Goal: Information Seeking & Learning: Learn about a topic

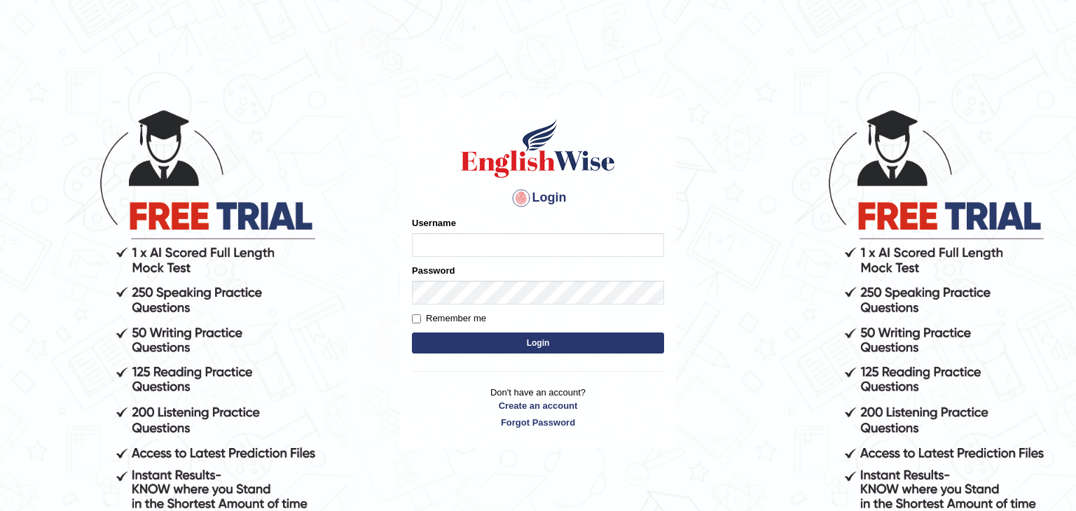
type input "Monia74"
click at [513, 345] on button "Login" at bounding box center [538, 343] width 252 height 21
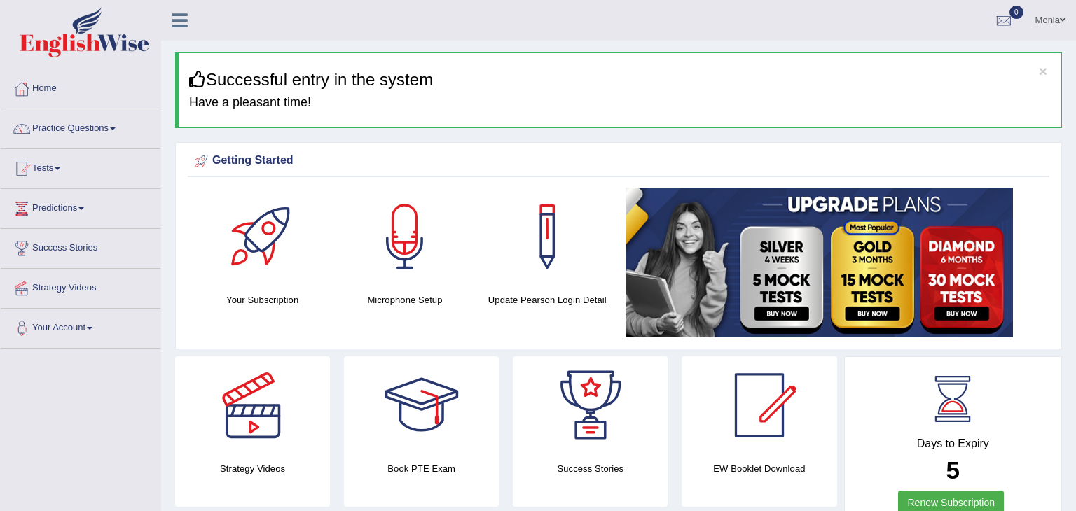
click at [981, 284] on img at bounding box center [819, 263] width 387 height 150
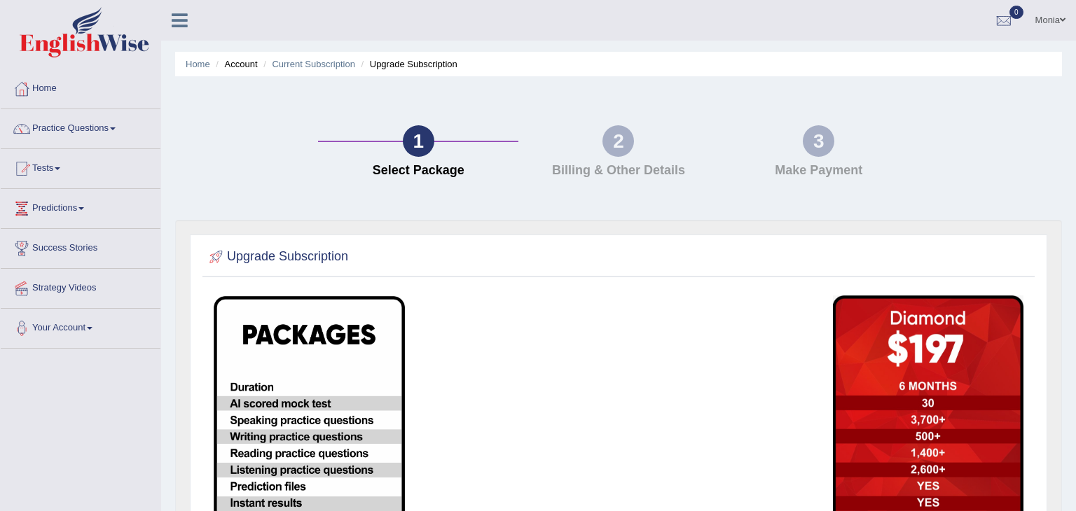
click at [981, 284] on div "Upgrade Subscription" at bounding box center [618, 497] width 857 height 525
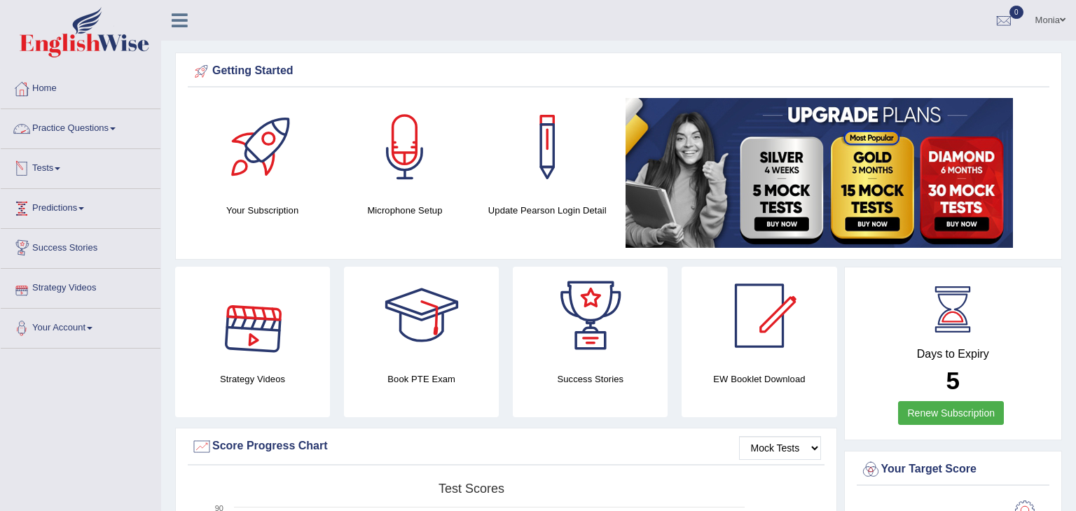
click at [71, 125] on link "Practice Questions" at bounding box center [81, 126] width 160 height 35
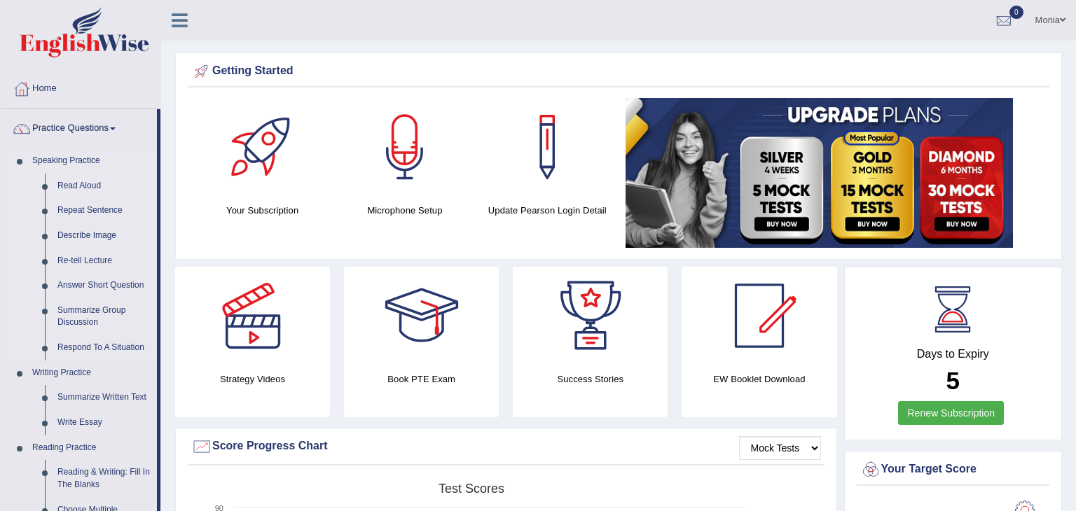
click at [79, 187] on link "Read Aloud" at bounding box center [104, 186] width 106 height 25
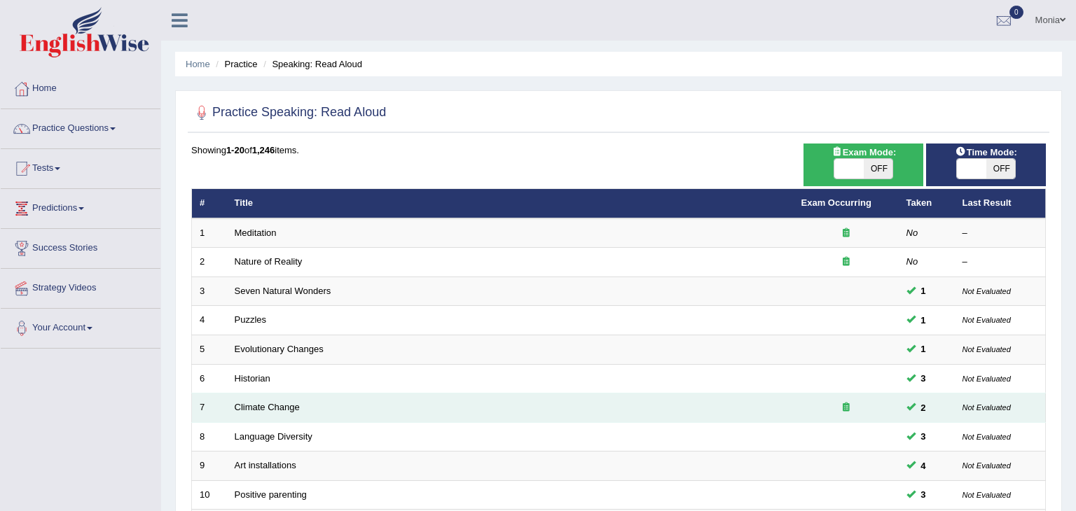
click at [841, 404] on div at bounding box center [846, 407] width 90 height 13
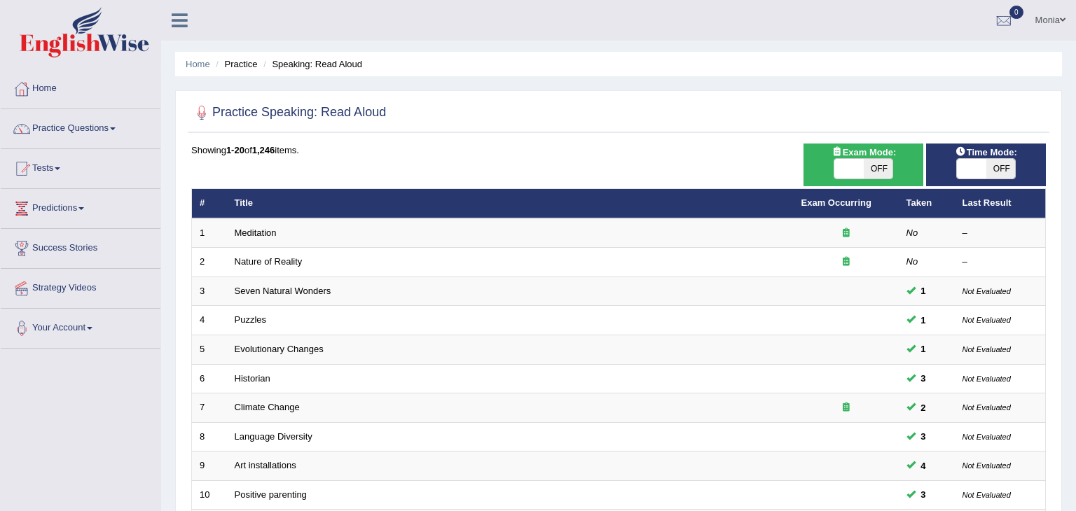
click at [865, 174] on span "OFF" at bounding box center [878, 169] width 29 height 20
checkbox input "true"
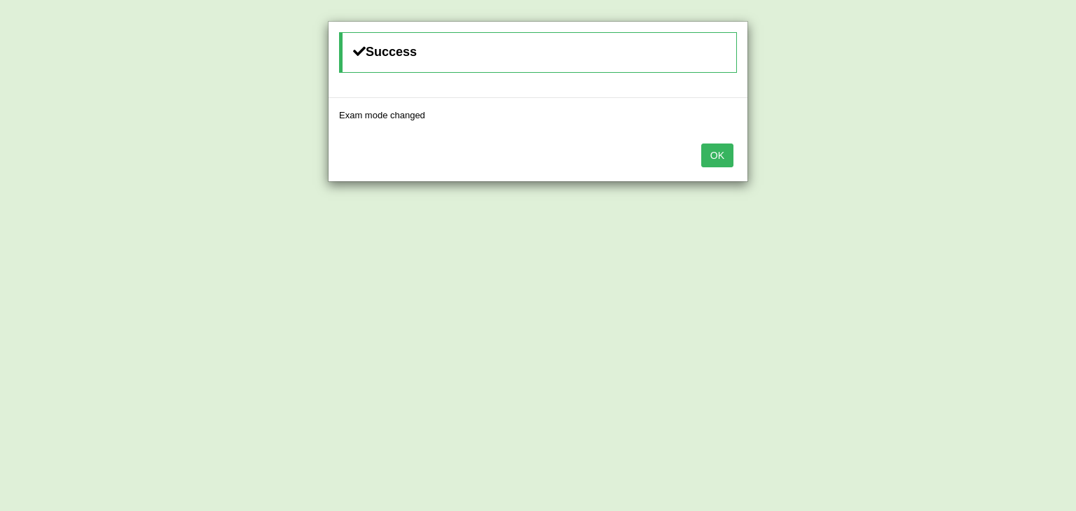
click at [717, 149] on button "OK" at bounding box center [717, 156] width 32 height 24
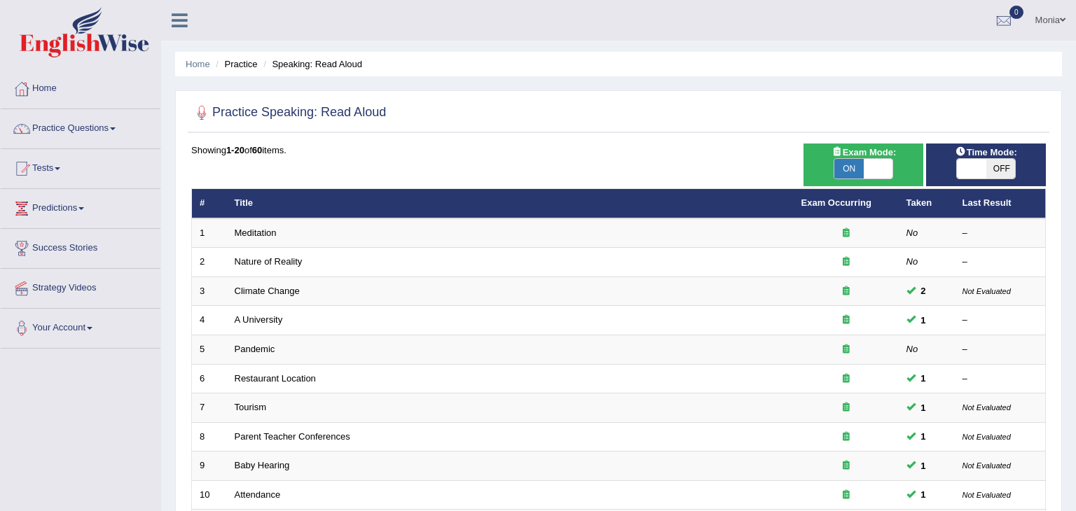
click at [985, 172] on span at bounding box center [971, 169] width 29 height 20
checkbox input "true"
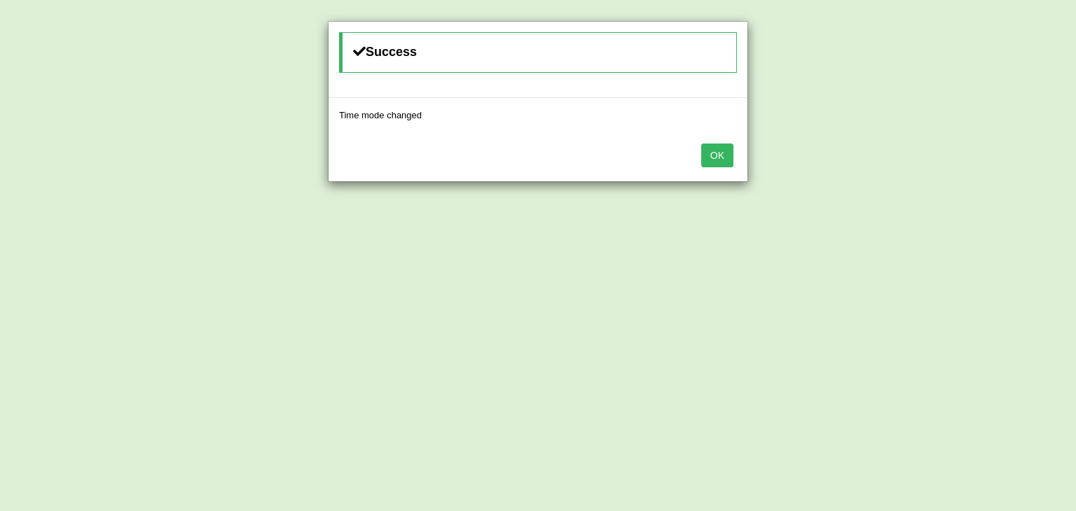
click at [729, 156] on button "OK" at bounding box center [717, 156] width 32 height 24
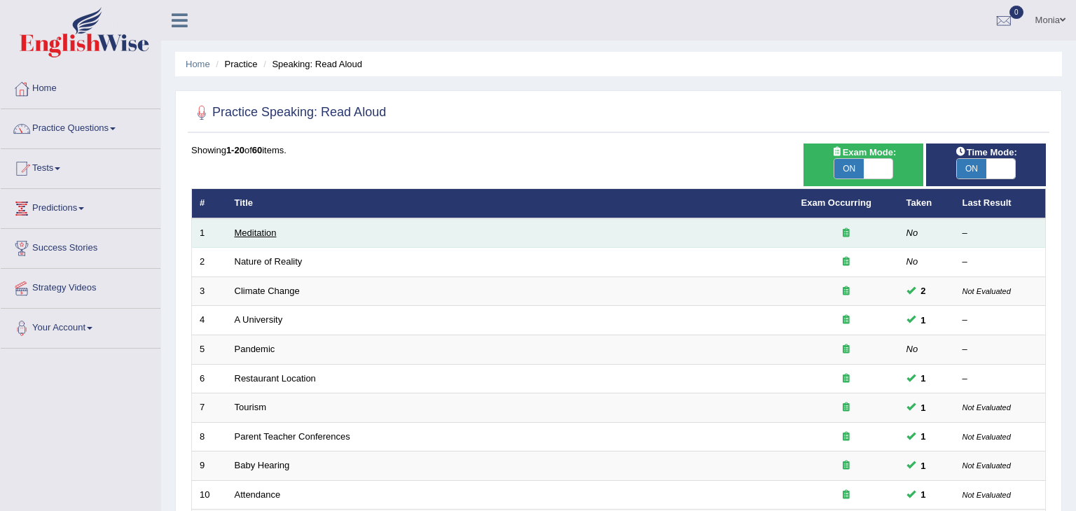
click at [257, 228] on link "Meditation" at bounding box center [256, 233] width 42 height 11
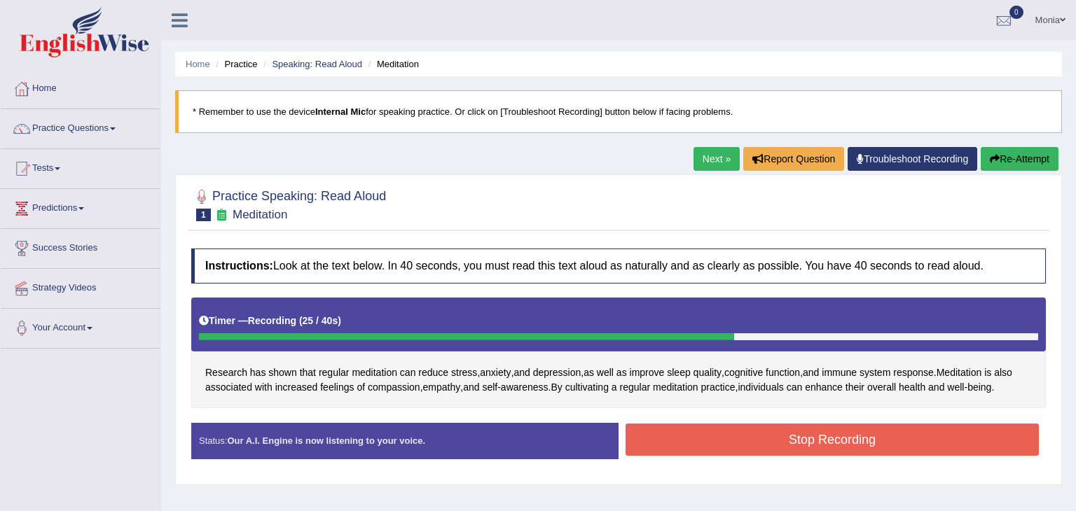
click at [704, 444] on button "Stop Recording" at bounding box center [832, 440] width 413 height 32
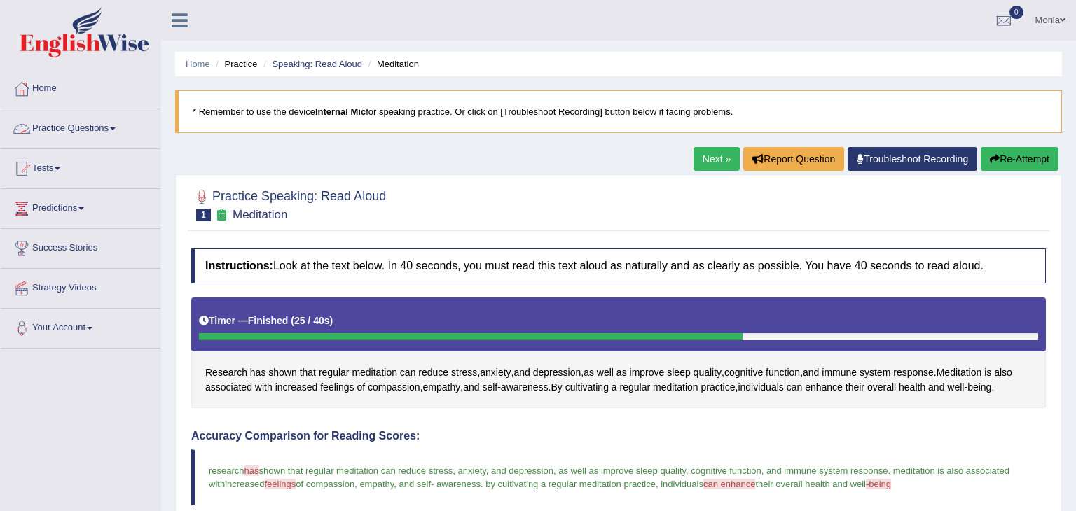
click at [118, 124] on link "Practice Questions" at bounding box center [81, 126] width 160 height 35
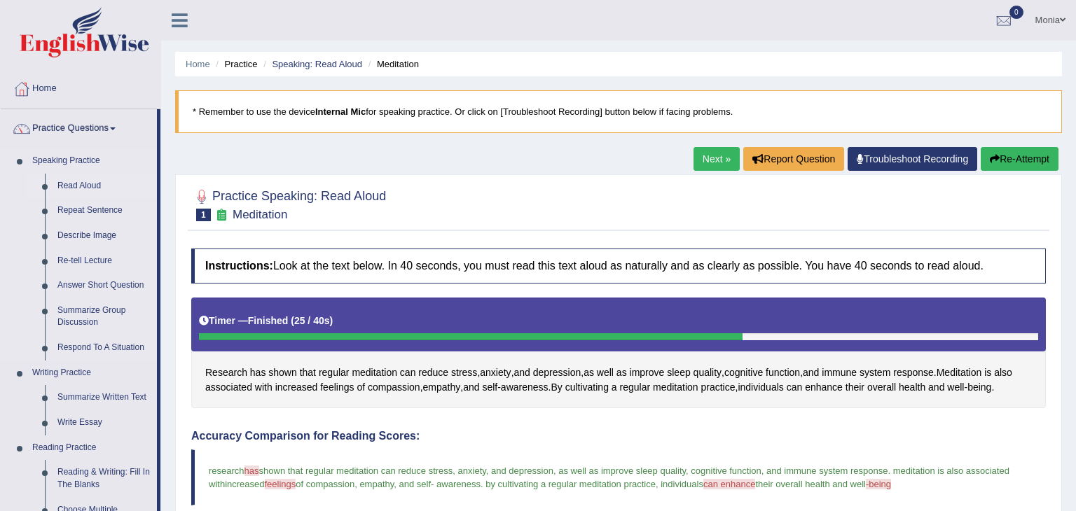
click at [75, 184] on link "Read Aloud" at bounding box center [104, 186] width 106 height 25
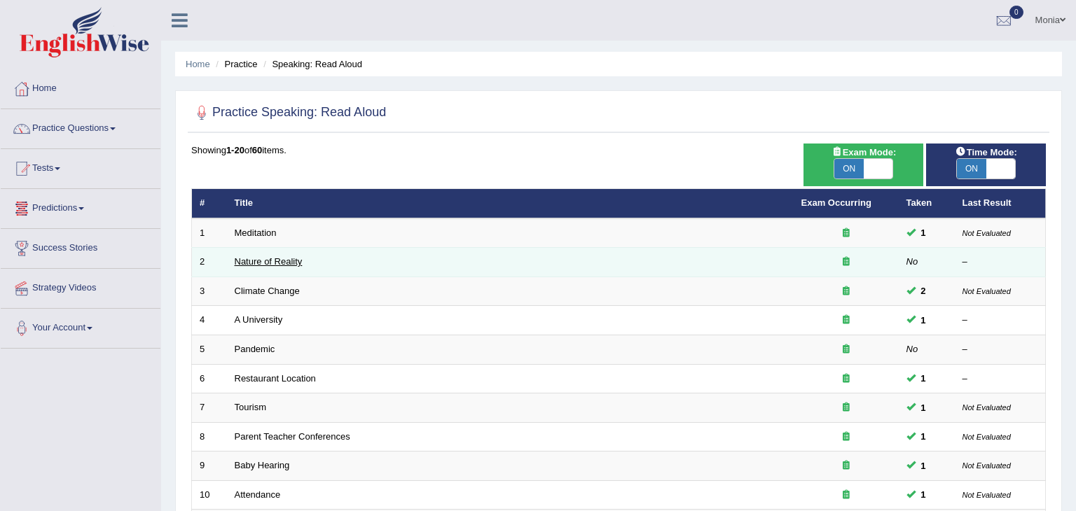
click at [270, 265] on link "Nature of Reality" at bounding box center [269, 261] width 68 height 11
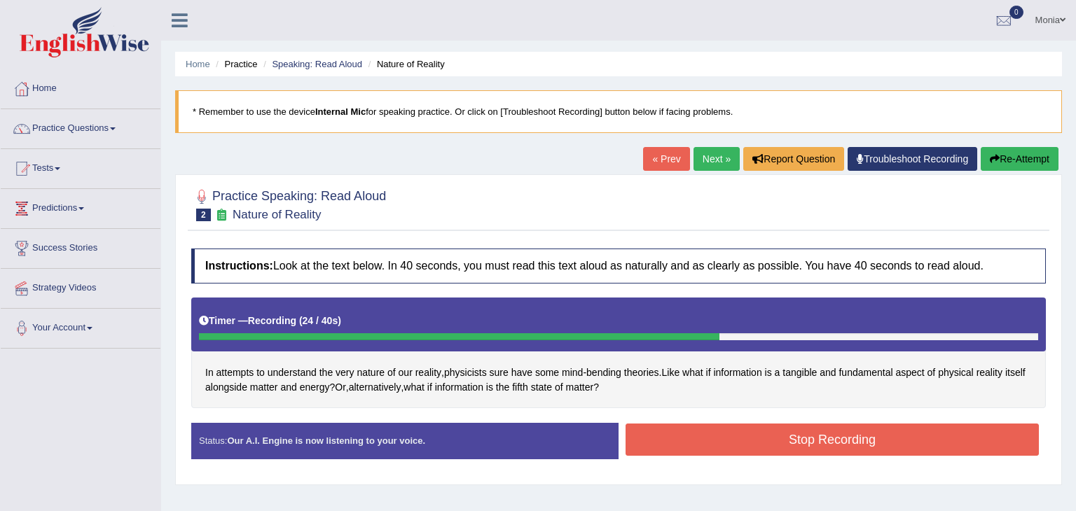
click at [669, 445] on button "Stop Recording" at bounding box center [832, 440] width 413 height 32
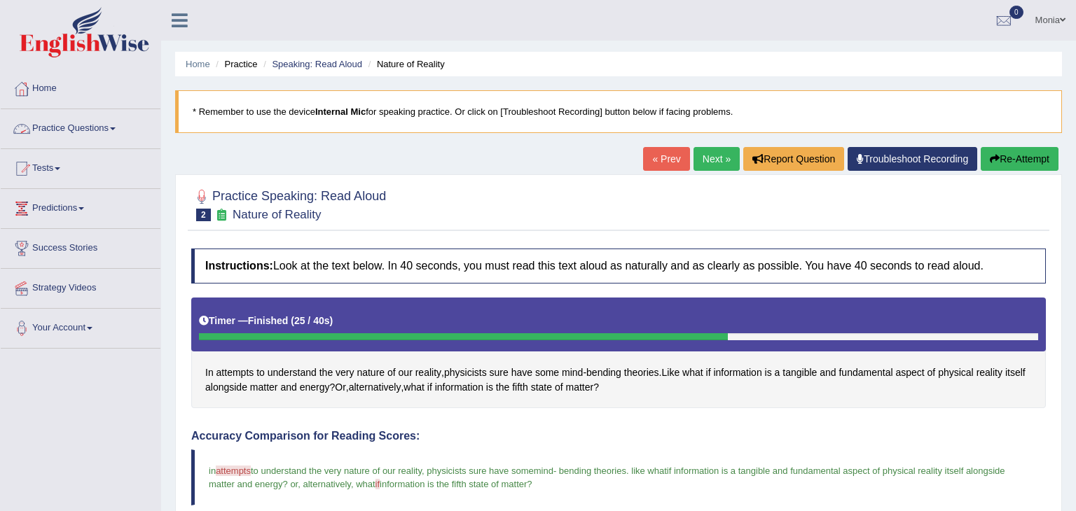
click at [83, 130] on link "Practice Questions" at bounding box center [81, 126] width 160 height 35
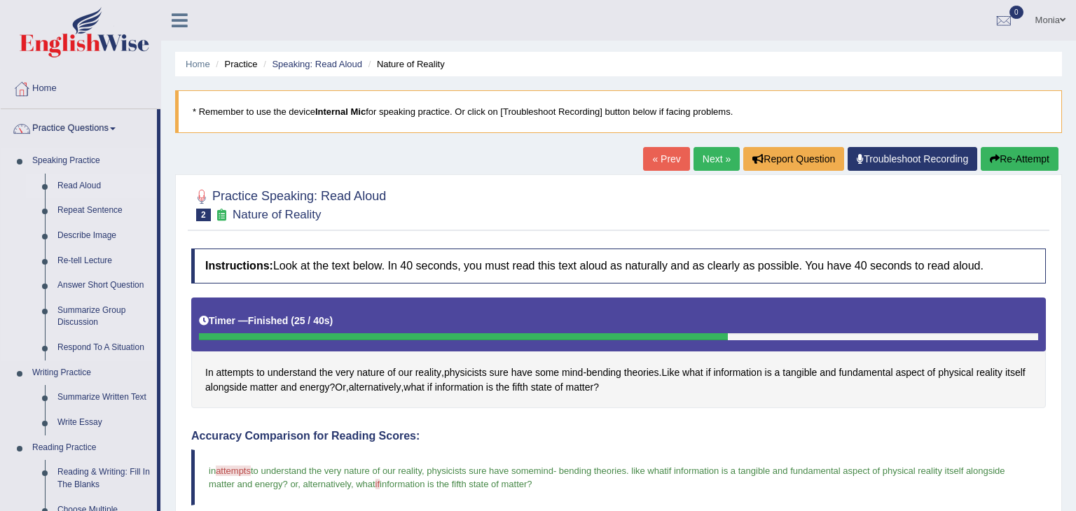
click at [83, 186] on link "Read Aloud" at bounding box center [104, 186] width 106 height 25
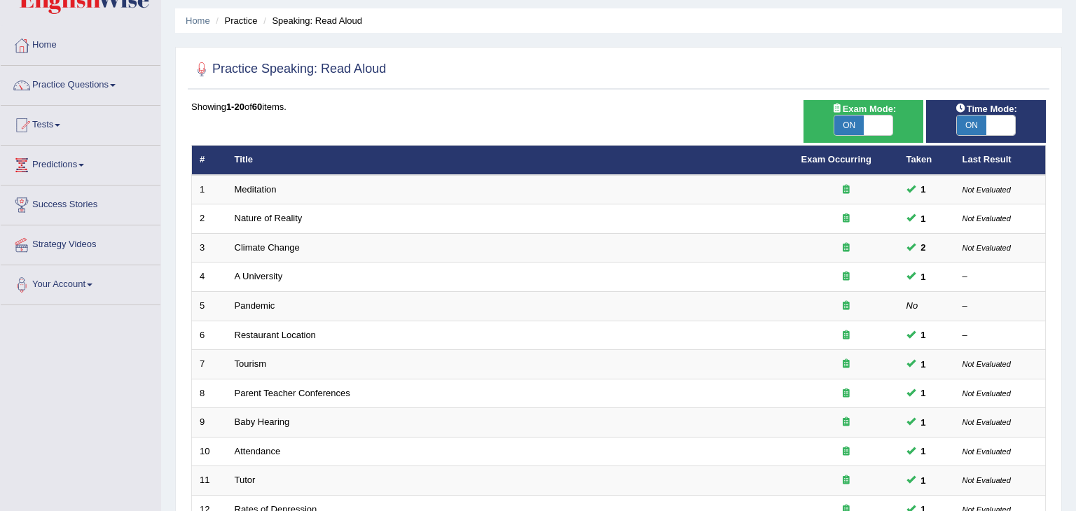
scroll to position [50, 0]
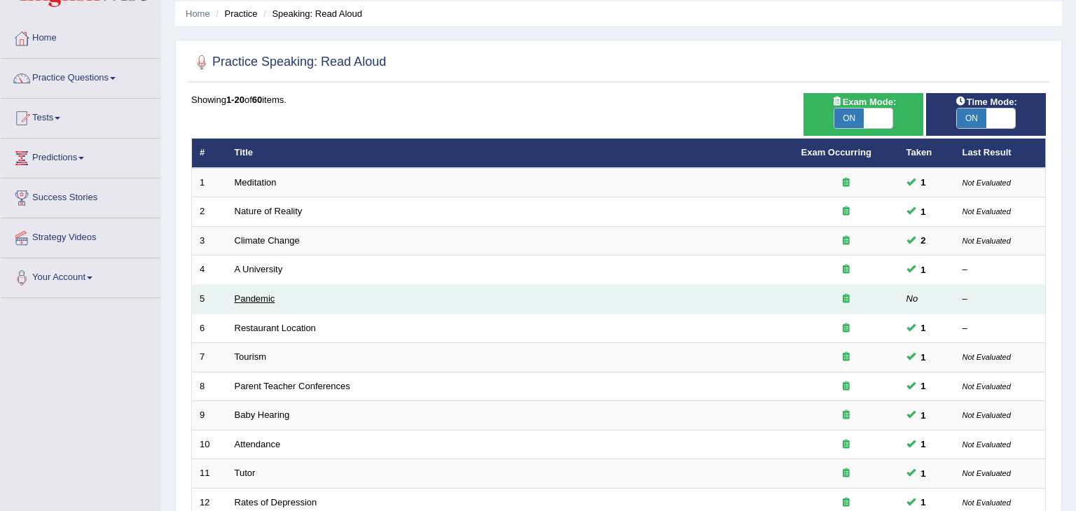
click at [254, 299] on link "Pandemic" at bounding box center [255, 299] width 41 height 11
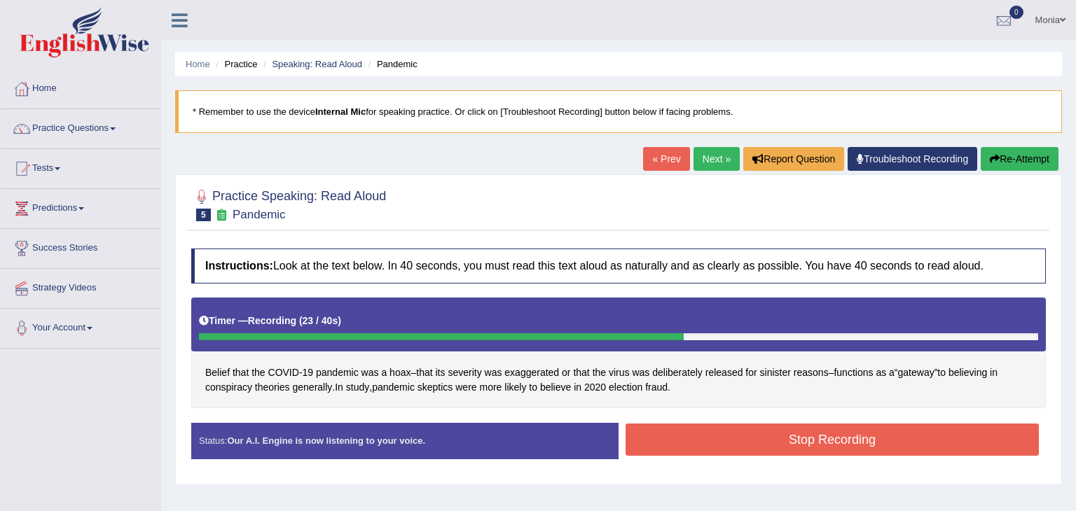
click at [645, 446] on button "Stop Recording" at bounding box center [832, 440] width 413 height 32
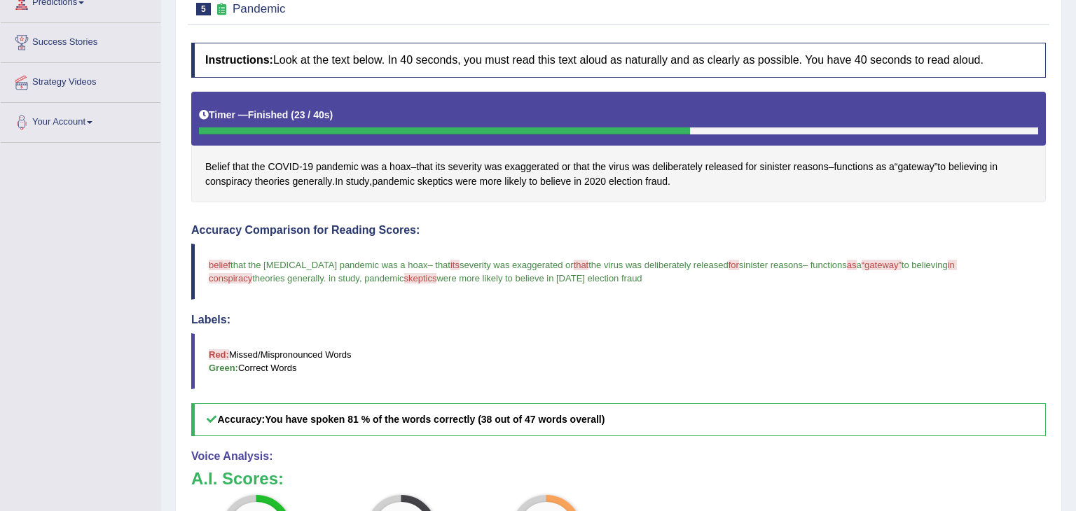
scroll to position [11, 0]
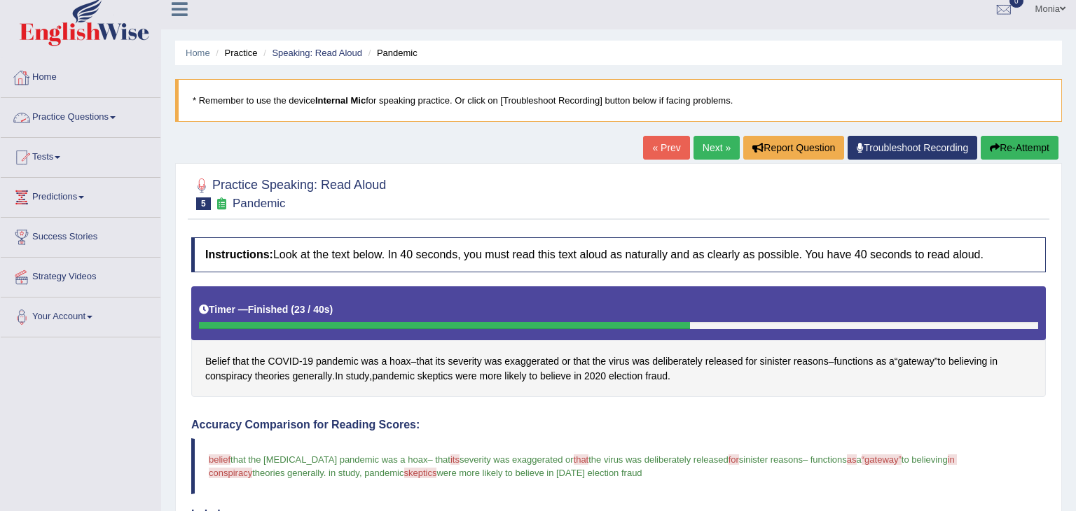
click at [104, 117] on link "Practice Questions" at bounding box center [81, 115] width 160 height 35
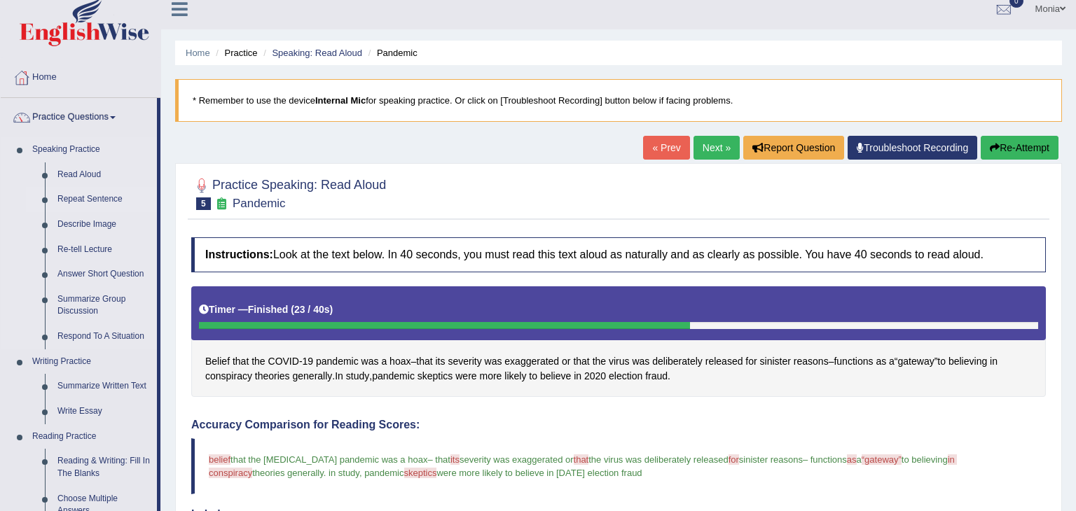
click at [115, 199] on link "Repeat Sentence" at bounding box center [104, 199] width 106 height 25
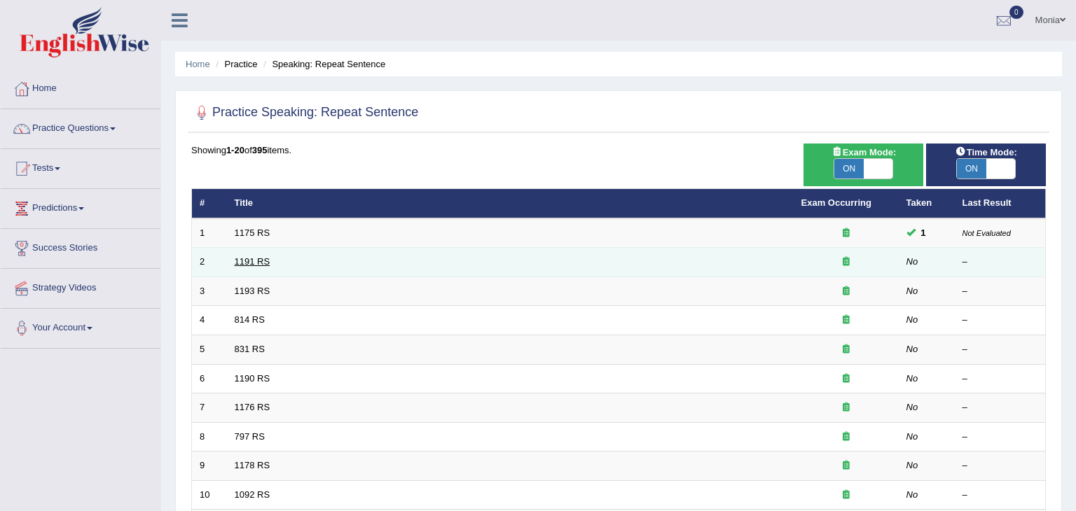
click at [259, 259] on link "1191 RS" at bounding box center [253, 261] width 36 height 11
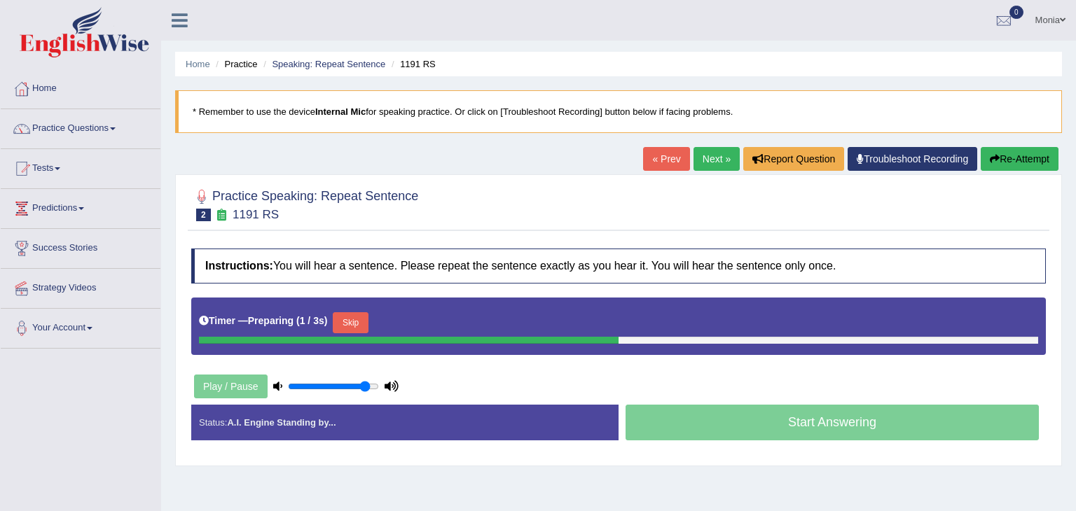
click at [514, 326] on div "Timer — Preparing ( 1 / 3s ) Skip" at bounding box center [618, 323] width 839 height 28
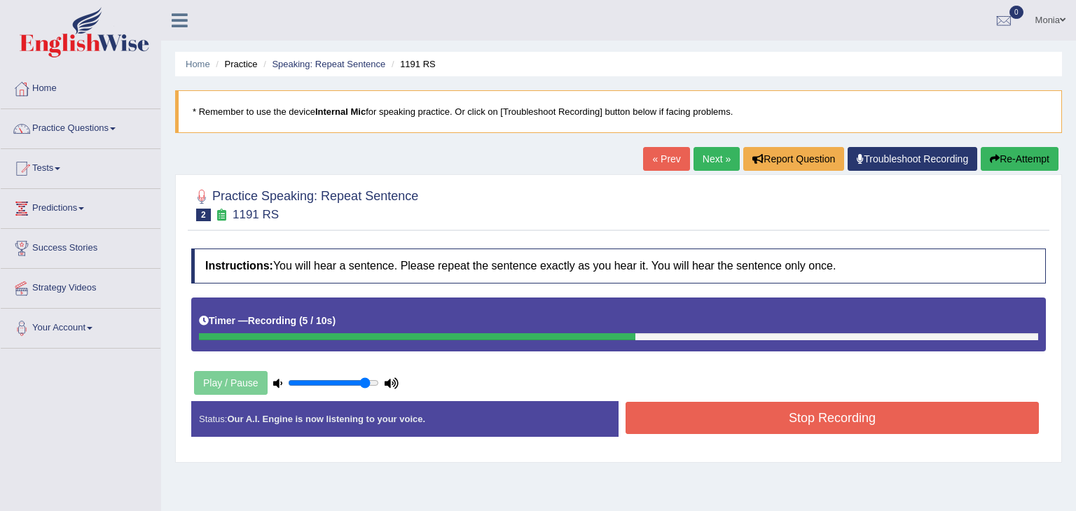
click at [729, 426] on button "Stop Recording" at bounding box center [832, 418] width 413 height 32
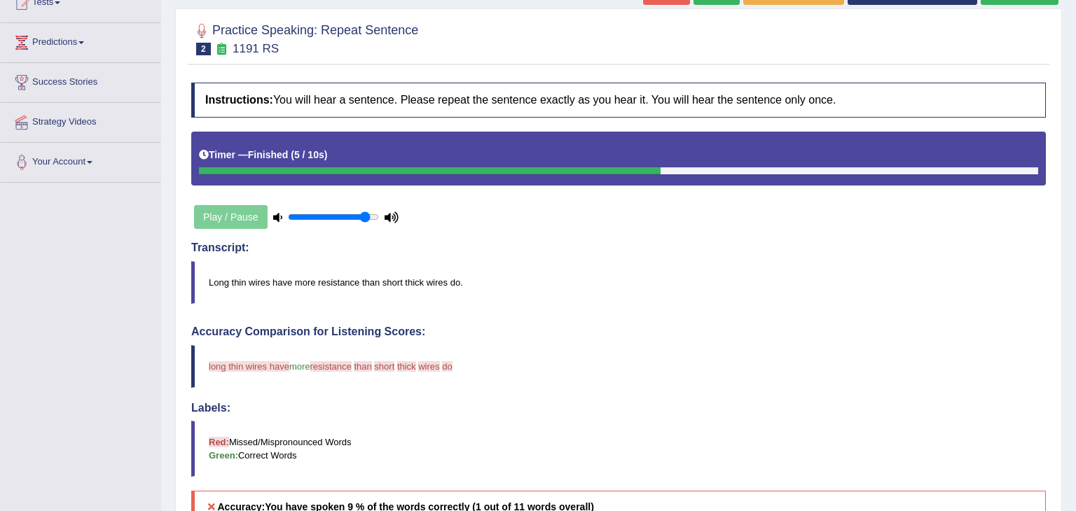
scroll to position [169, 0]
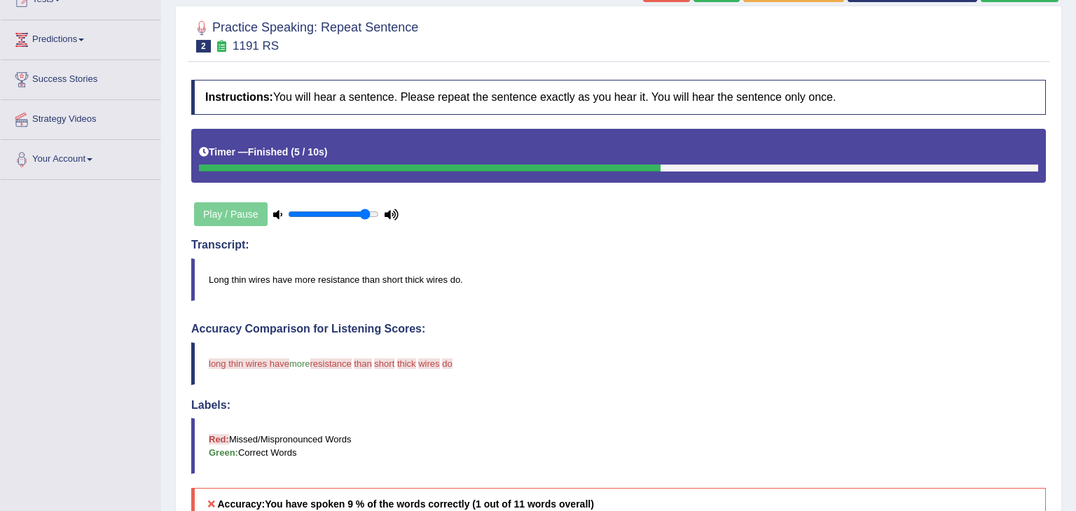
drag, startPoint x: 1075, startPoint y: 181, endPoint x: 1075, endPoint y: 268, distance: 86.9
click at [1075, 268] on div "Home Practice Speaking: Repeat Sentence 1191 RS * Remember to use the device In…" at bounding box center [618, 316] width 915 height 970
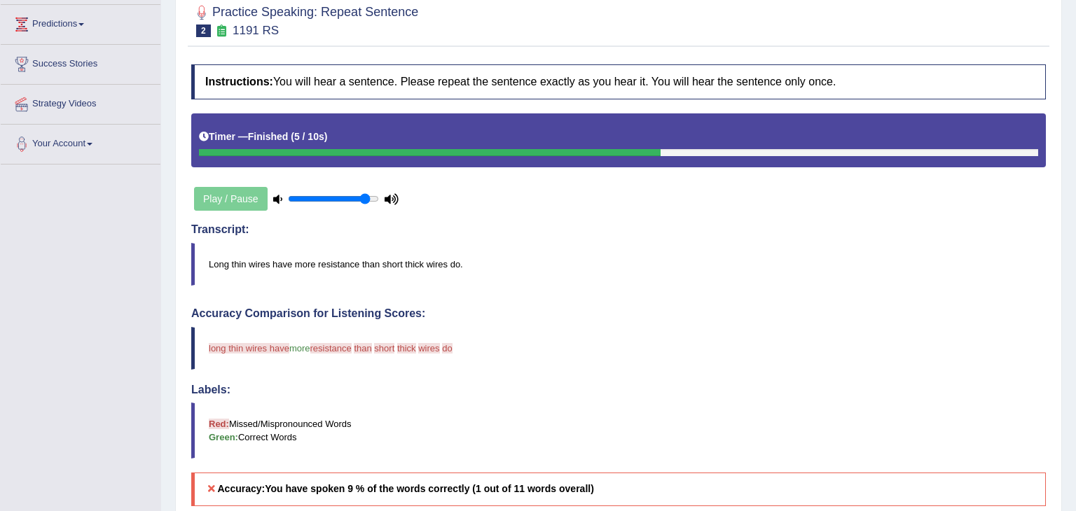
scroll to position [0, 0]
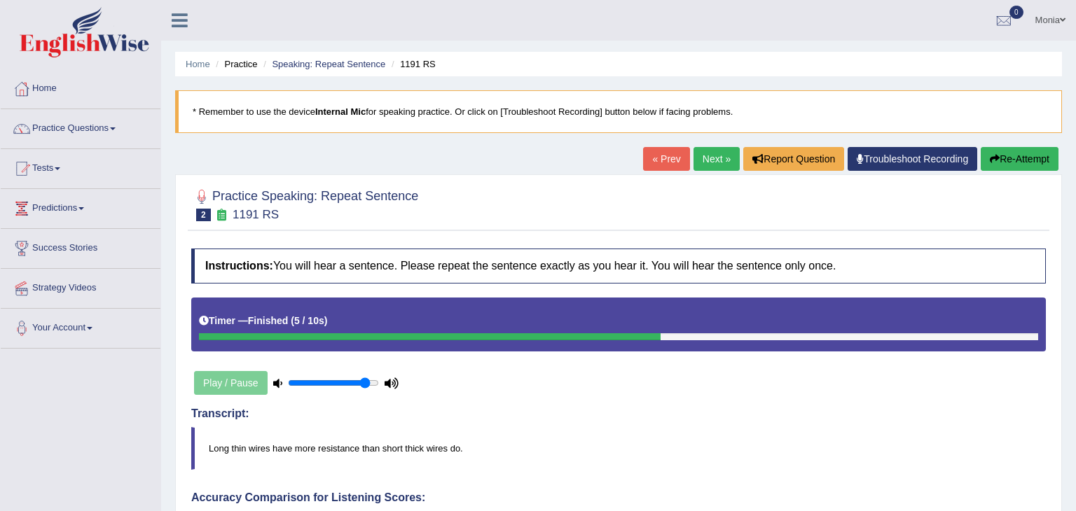
drag, startPoint x: 1074, startPoint y: 109, endPoint x: 1075, endPoint y: -61, distance: 169.5
click at [1075, 0] on html "Toggle navigation Home Practice Questions Speaking Practice Read Aloud Repeat S…" at bounding box center [538, 255] width 1076 height 511
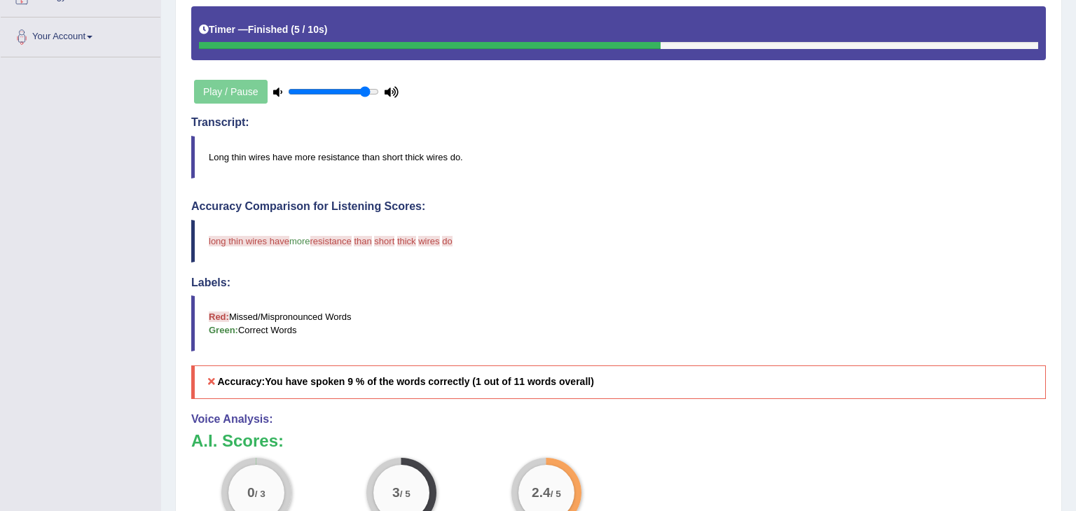
scroll to position [347, 0]
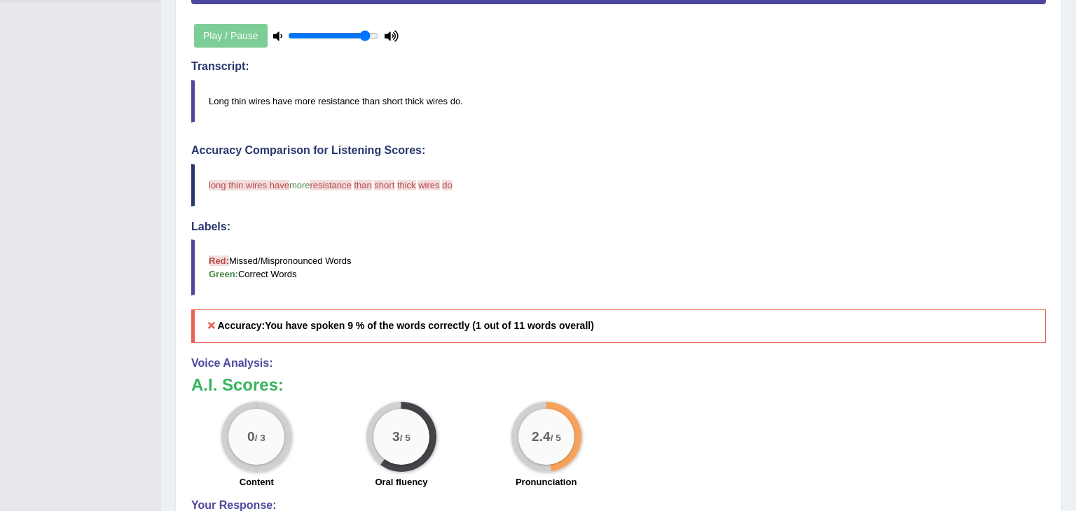
drag, startPoint x: 1075, startPoint y: 159, endPoint x: 1075, endPoint y: 336, distance: 177.2
click at [1075, 336] on div "Home Practice Speaking: Repeat Sentence 1191 RS * Remember to use the device In…" at bounding box center [618, 138] width 915 height 970
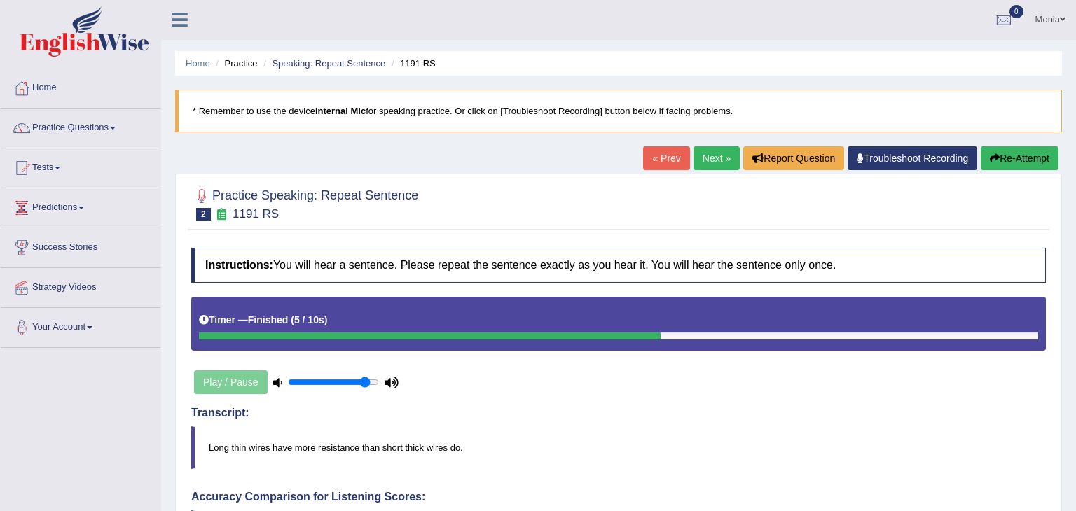
scroll to position [0, 0]
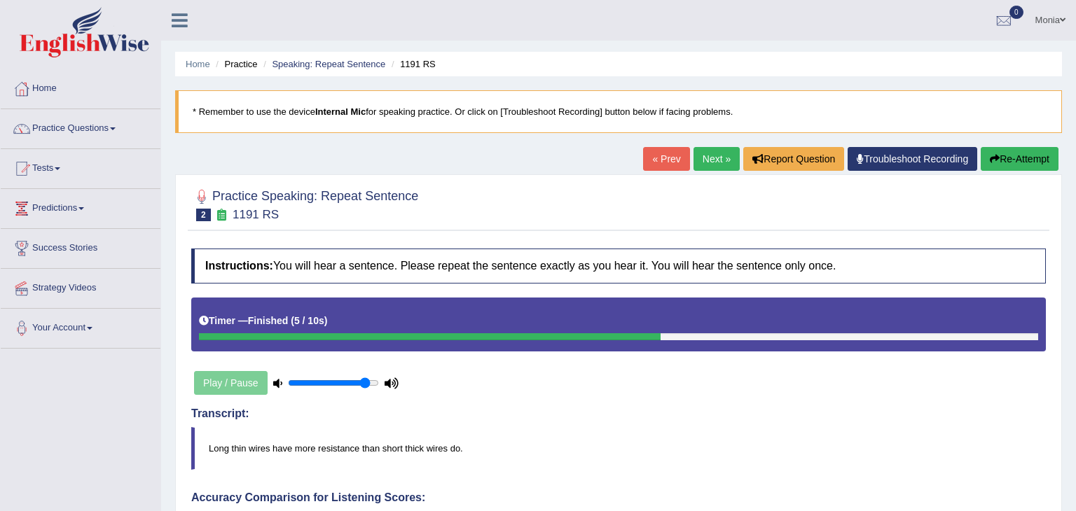
drag, startPoint x: 1075, startPoint y: 256, endPoint x: 1075, endPoint y: 77, distance: 178.6
click at [1075, 77] on div "Home Practice Speaking: Repeat Sentence 1191 RS * Remember to use the device In…" at bounding box center [618, 485] width 915 height 970
click at [720, 156] on link "Next »" at bounding box center [717, 159] width 46 height 24
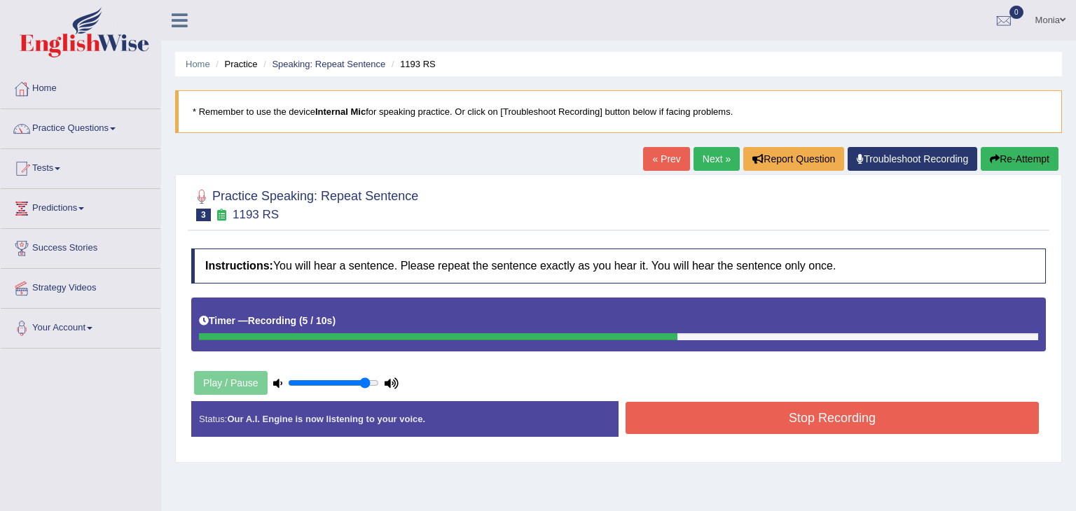
click at [832, 422] on button "Stop Recording" at bounding box center [832, 418] width 413 height 32
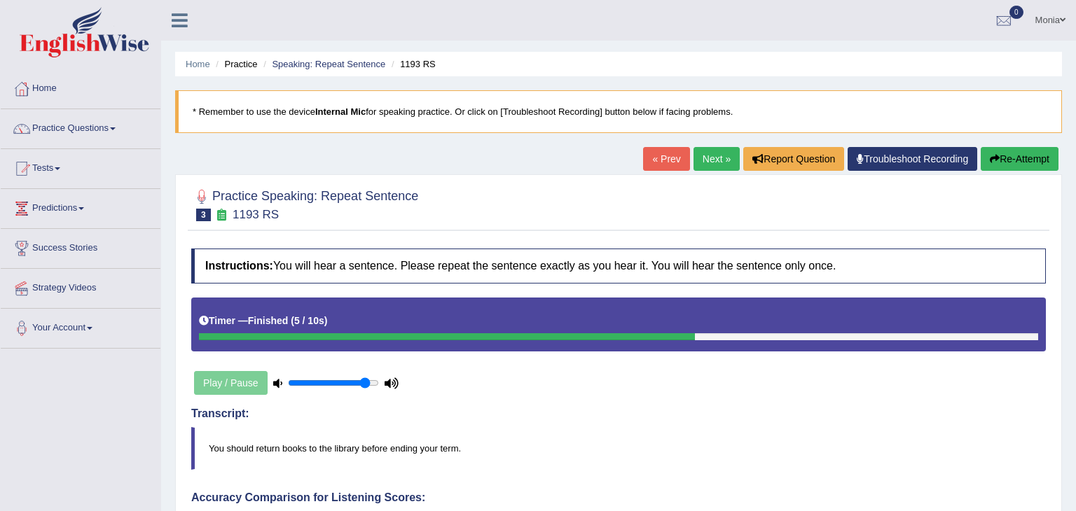
click at [717, 163] on link "Next »" at bounding box center [717, 159] width 46 height 24
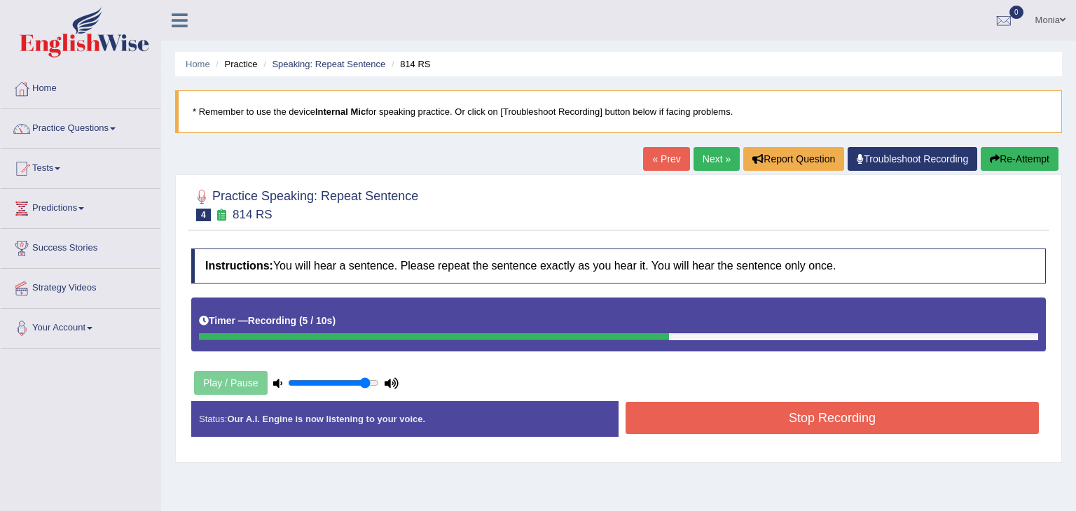
click at [867, 423] on button "Stop Recording" at bounding box center [832, 418] width 413 height 32
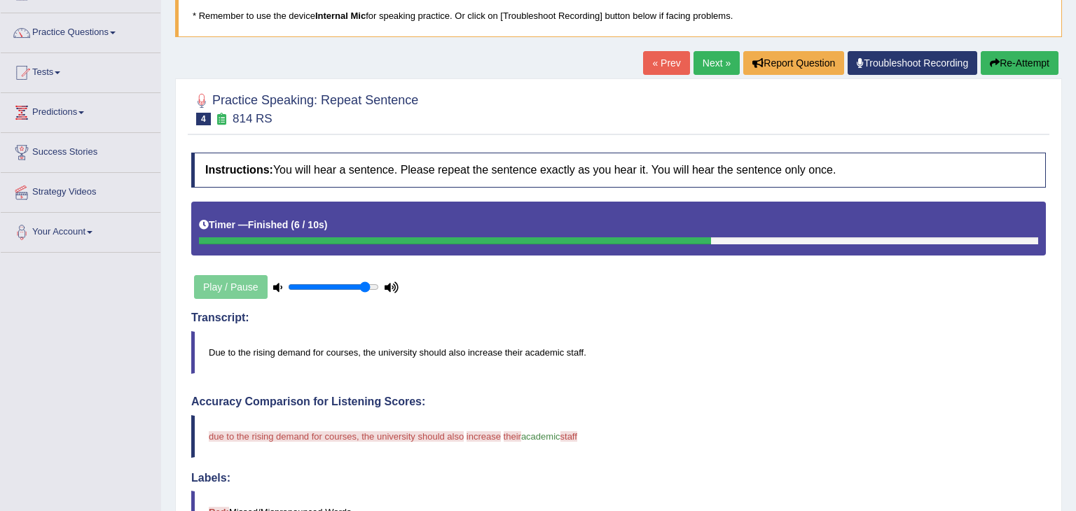
scroll to position [62, 0]
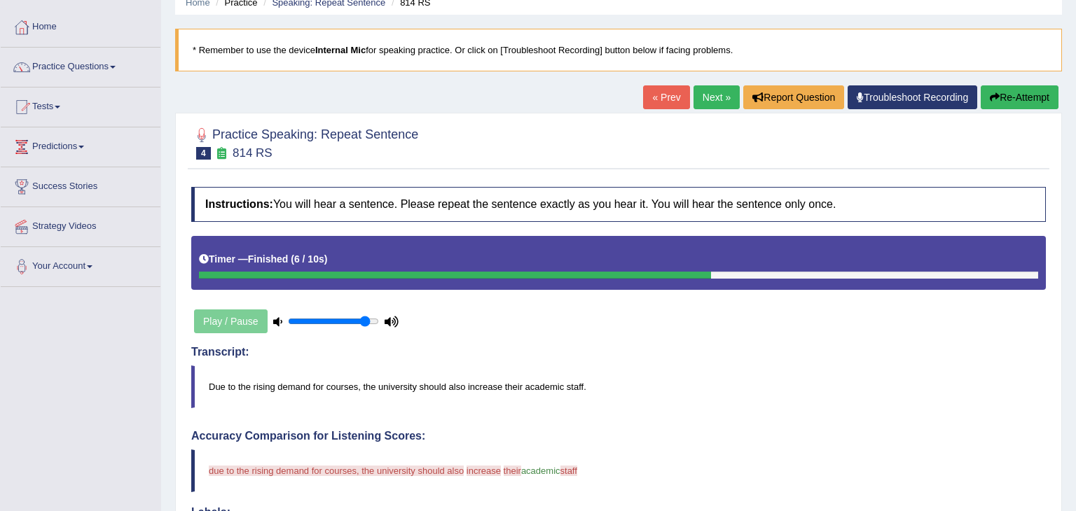
click at [1022, 100] on button "Re-Attempt" at bounding box center [1020, 97] width 78 height 24
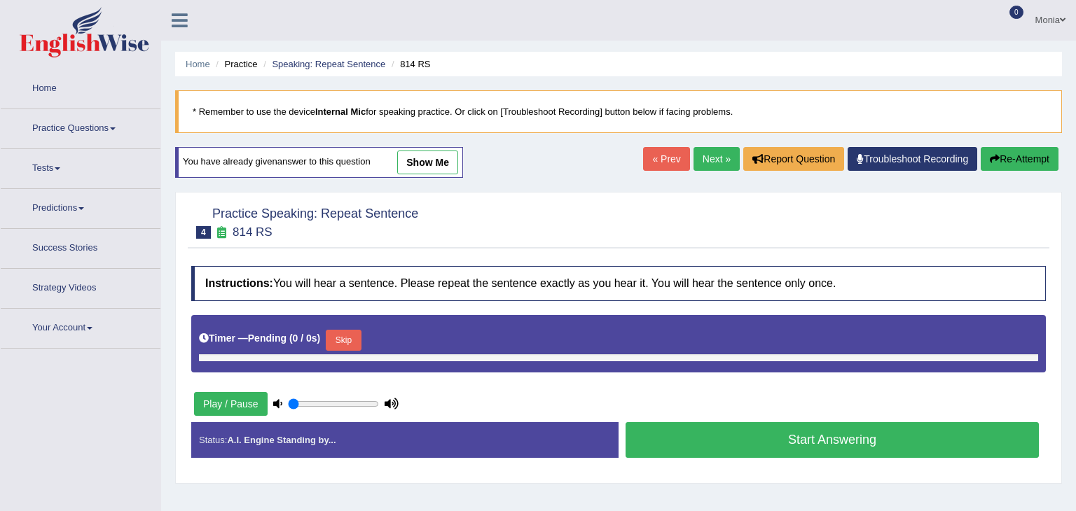
type input "0.9"
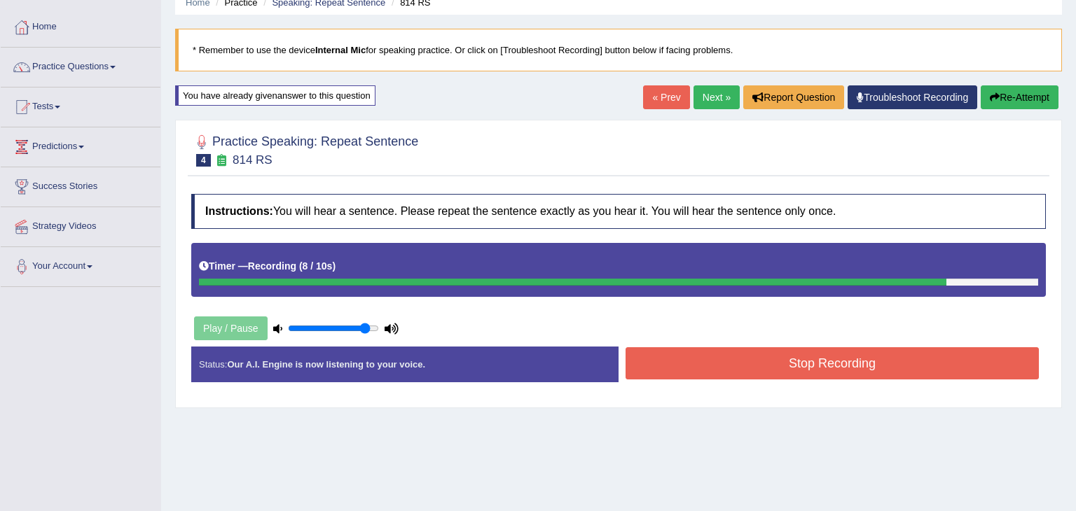
click at [914, 350] on button "Stop Recording" at bounding box center [832, 363] width 413 height 32
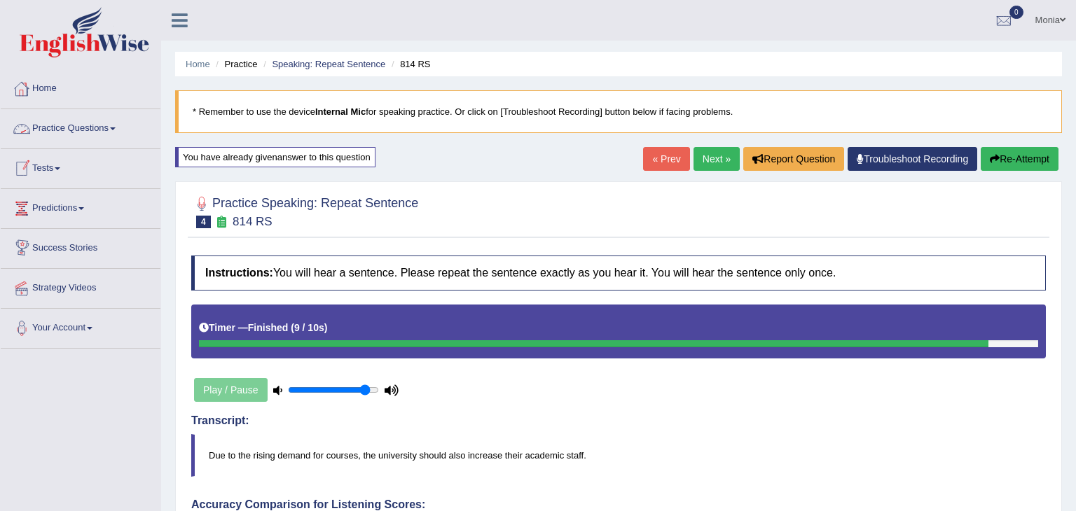
click at [113, 132] on link "Practice Questions" at bounding box center [81, 126] width 160 height 35
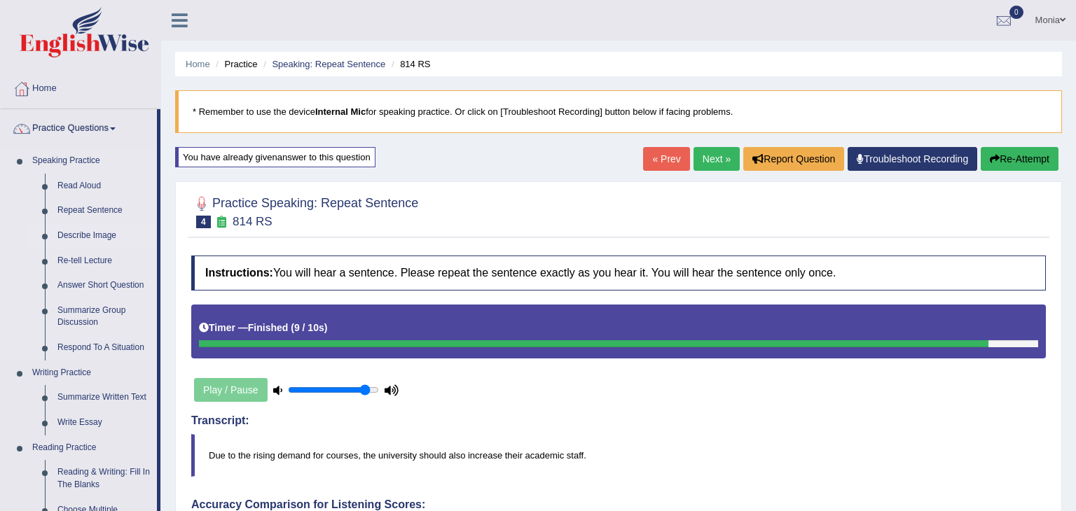
click at [82, 233] on link "Describe Image" at bounding box center [104, 235] width 106 height 25
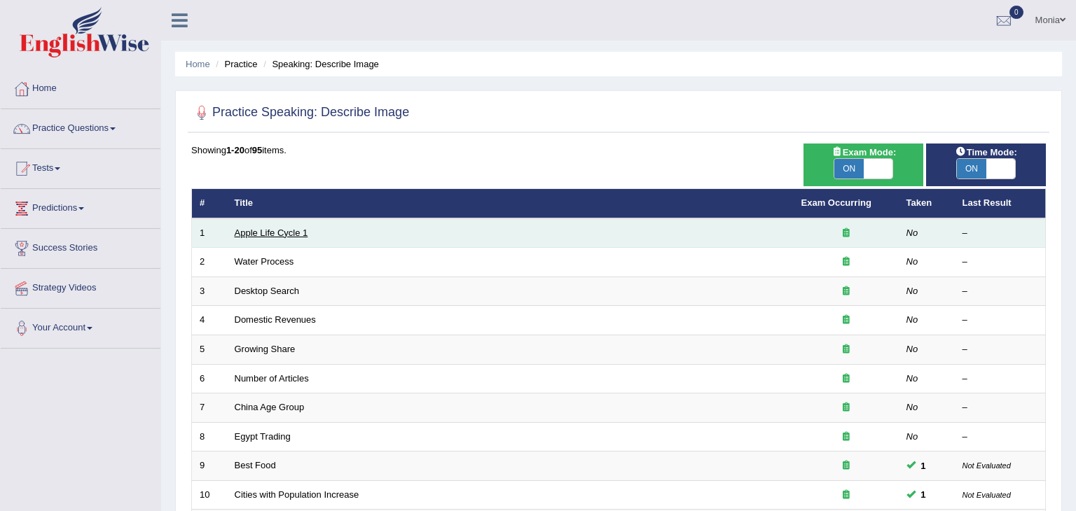
click at [283, 233] on link "Apple Life Cycle 1" at bounding box center [272, 233] width 74 height 11
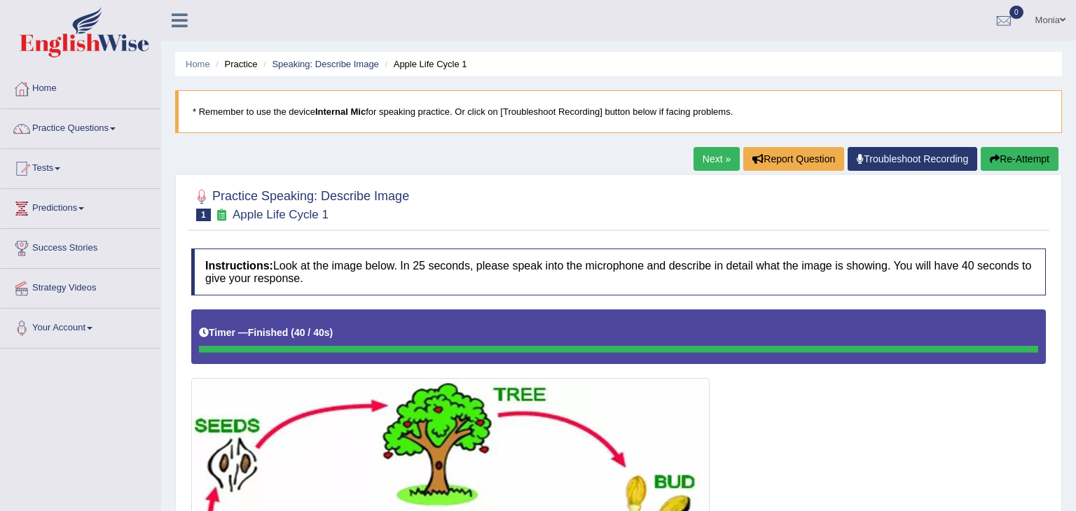
click at [711, 163] on link "Next »" at bounding box center [717, 159] width 46 height 24
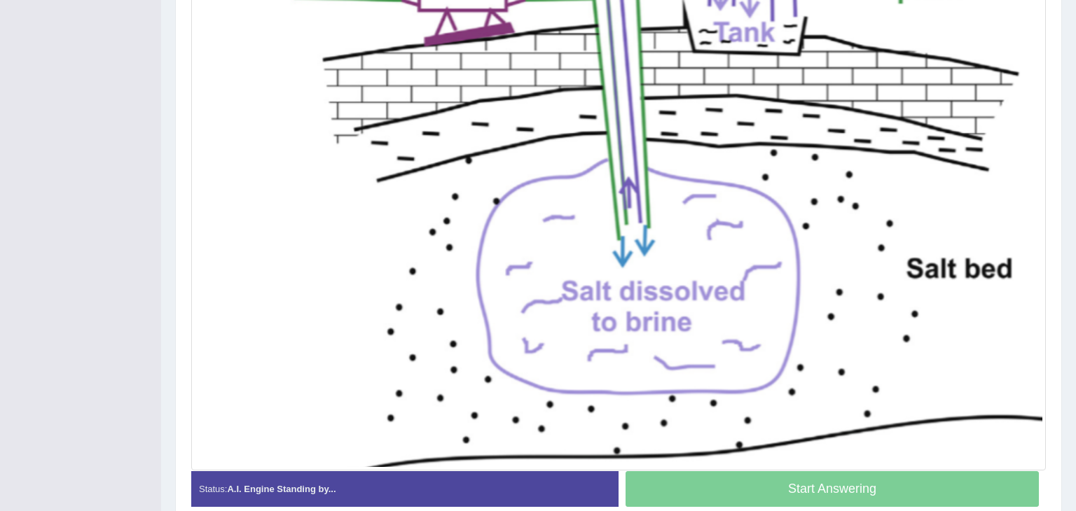
scroll to position [451, 0]
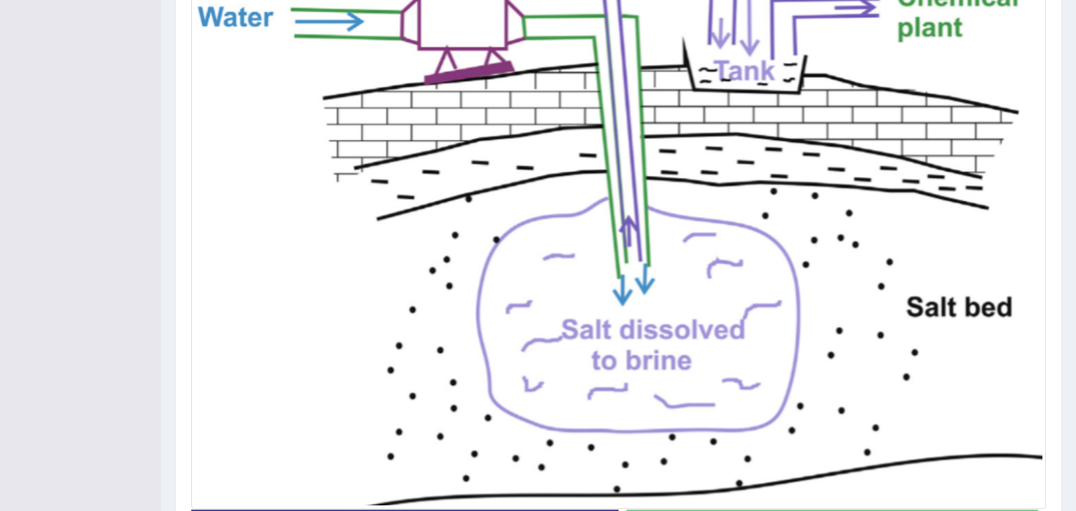
drag, startPoint x: 1075, startPoint y: 139, endPoint x: 1074, endPoint y: 355, distance: 216.5
click at [1074, 355] on div "Home Practice Speaking: Describe Image Water Process * Remember to use the devi…" at bounding box center [618, 65] width 915 height 1033
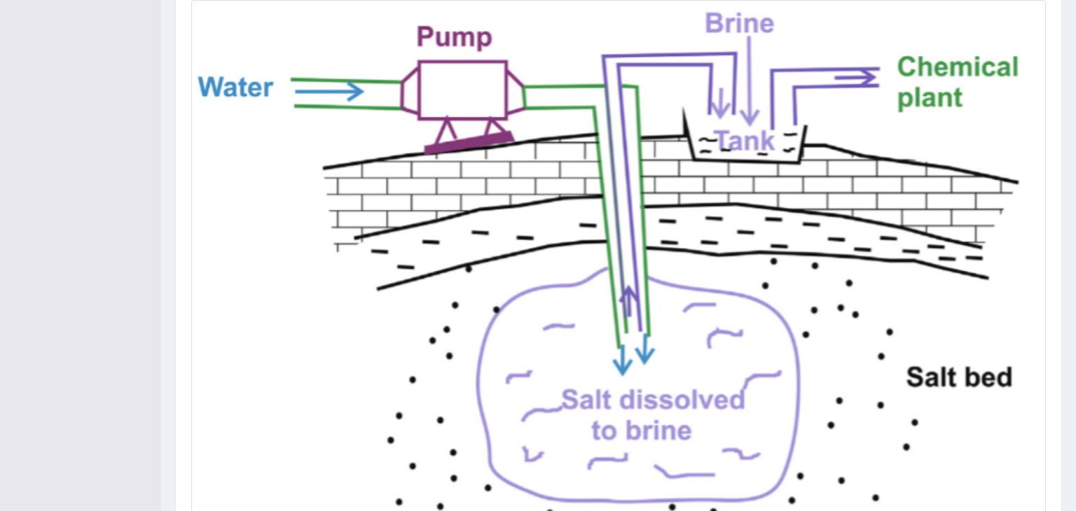
scroll to position [386, 0]
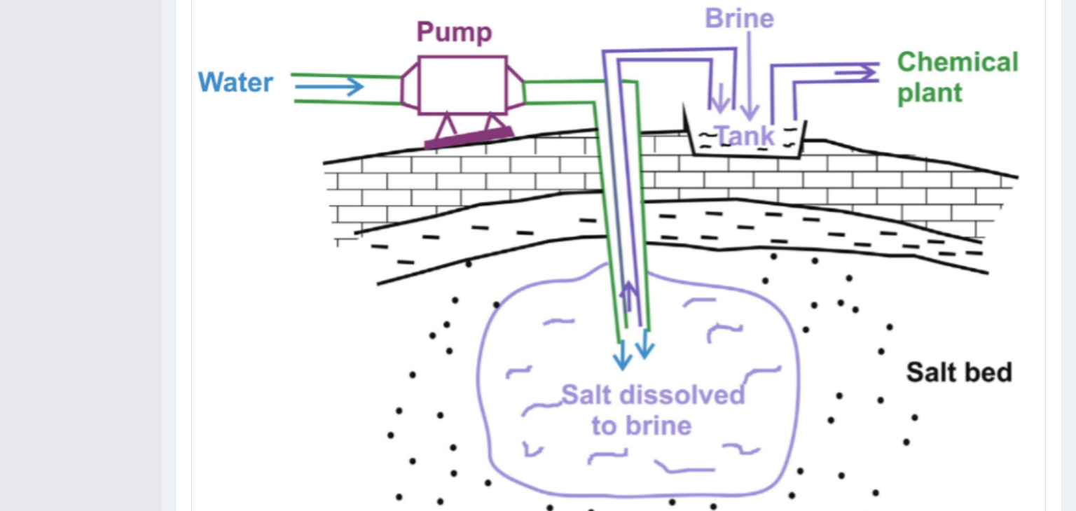
drag, startPoint x: 1074, startPoint y: 354, endPoint x: 1075, endPoint y: 324, distance: 30.8
click at [1075, 324] on div "Home Practice Speaking: Describe Image Water Process * Remember to use the devi…" at bounding box center [618, 130] width 915 height 1033
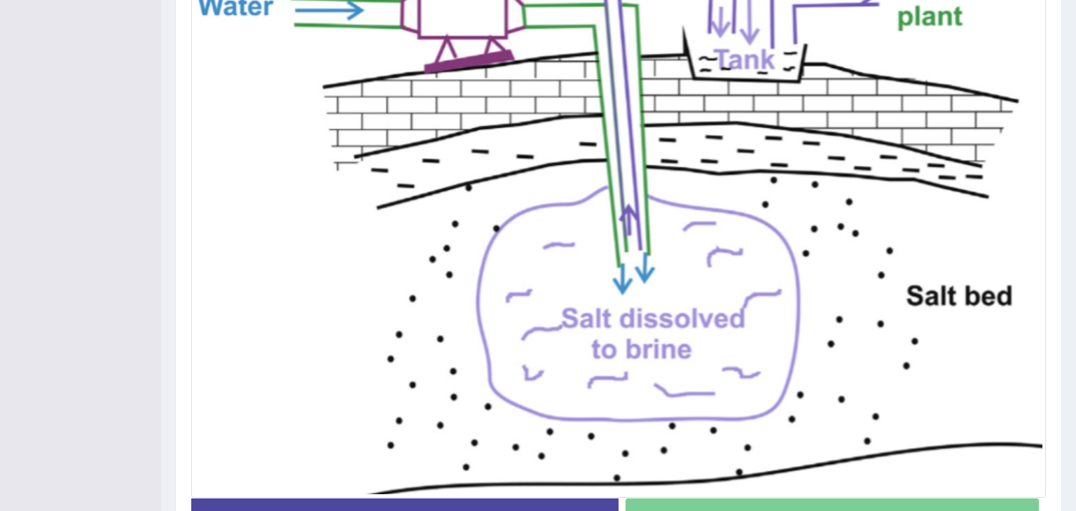
scroll to position [460, 0]
drag, startPoint x: 1075, startPoint y: 324, endPoint x: 1074, endPoint y: 361, distance: 37.1
click at [1074, 361] on div "Home Practice Speaking: Describe Image Water Process * Remember to use the devi…" at bounding box center [618, 55] width 915 height 1030
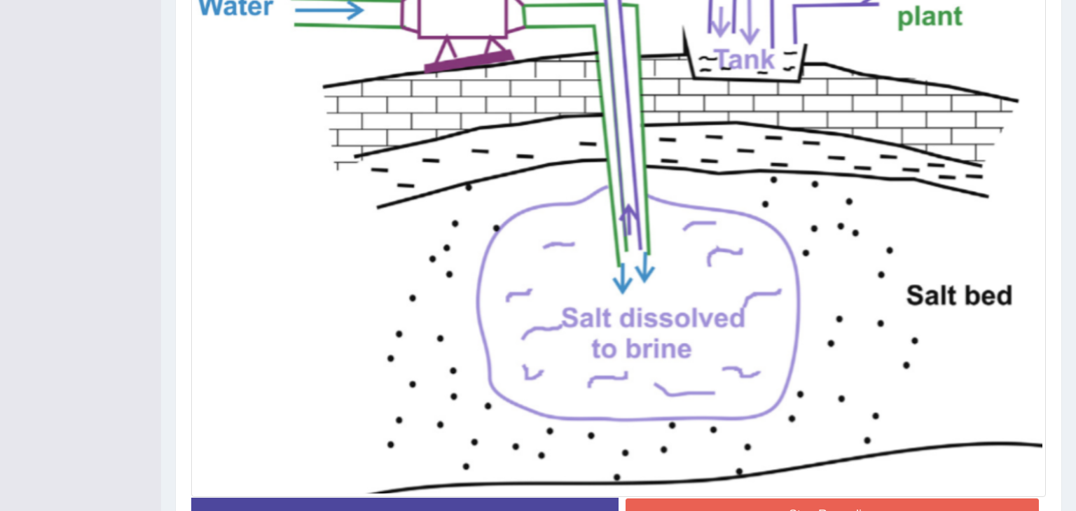
drag, startPoint x: 1074, startPoint y: 361, endPoint x: 1074, endPoint y: 144, distance: 217.2
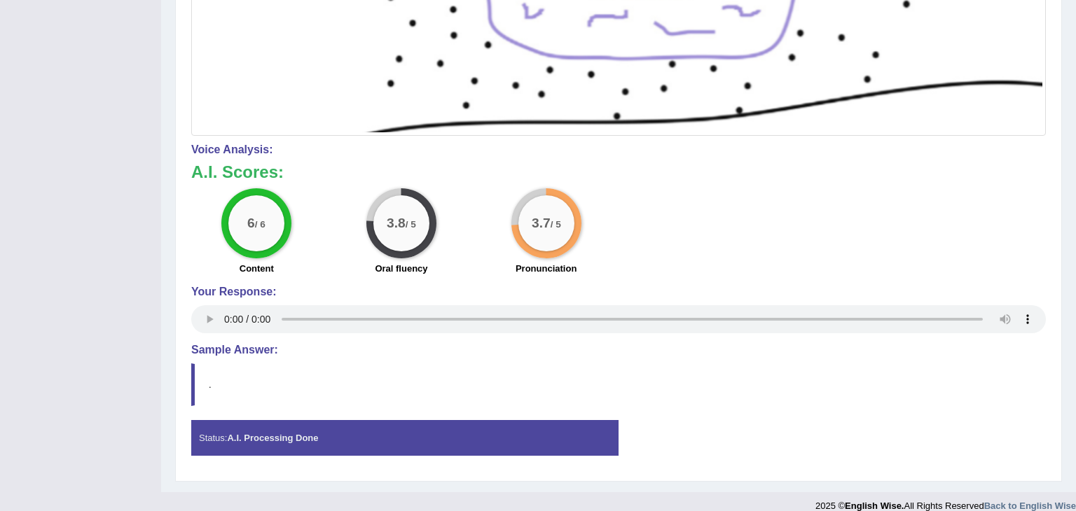
scroll to position [0, 0]
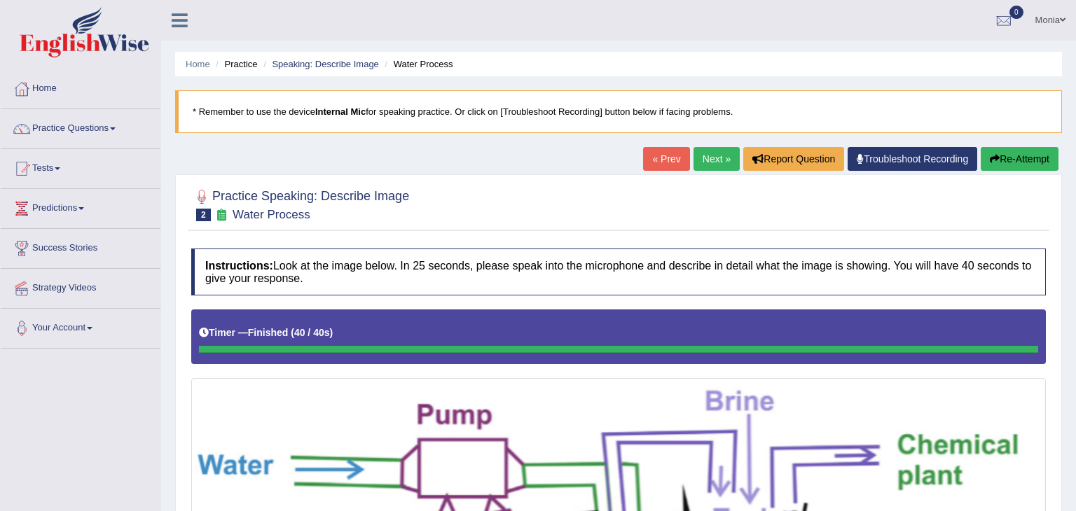
click at [712, 155] on link "Next »" at bounding box center [717, 159] width 46 height 24
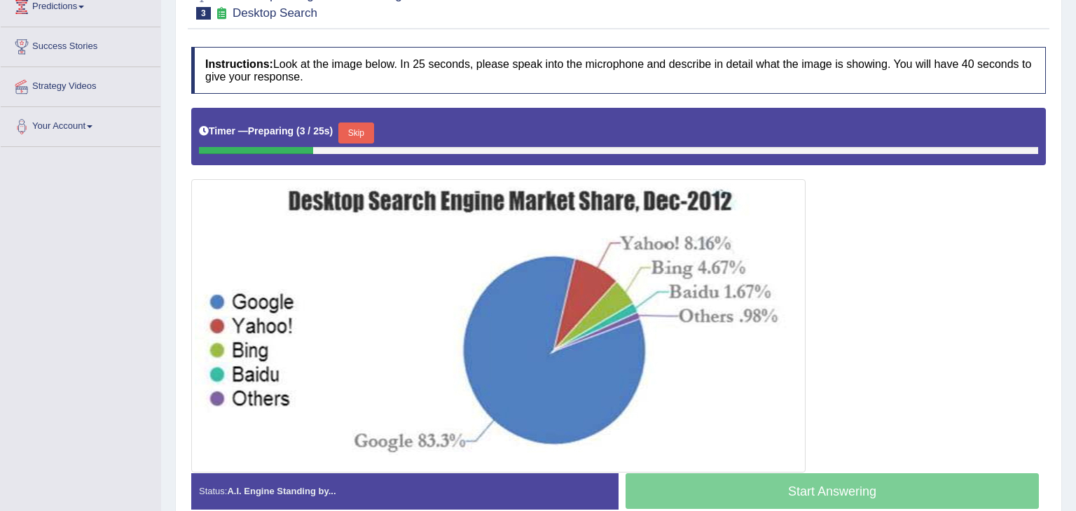
scroll to position [204, 0]
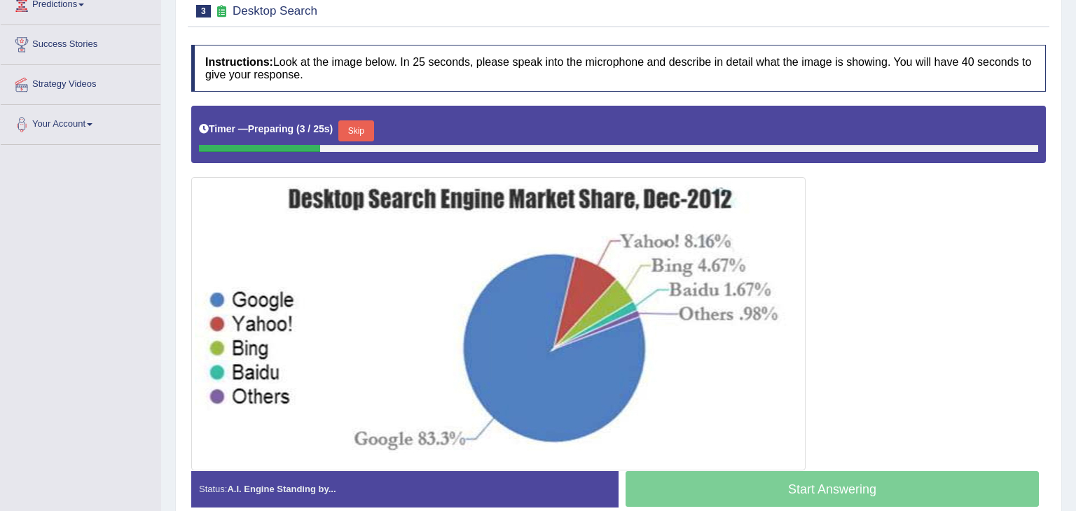
drag, startPoint x: 0, startPoint y: 0, endPoint x: 1075, endPoint y: 368, distance: 1136.7
click at [1075, 308] on html "Toggle navigation Home Practice Questions Speaking Practice Read Aloud Repeat S…" at bounding box center [538, 51] width 1076 height 511
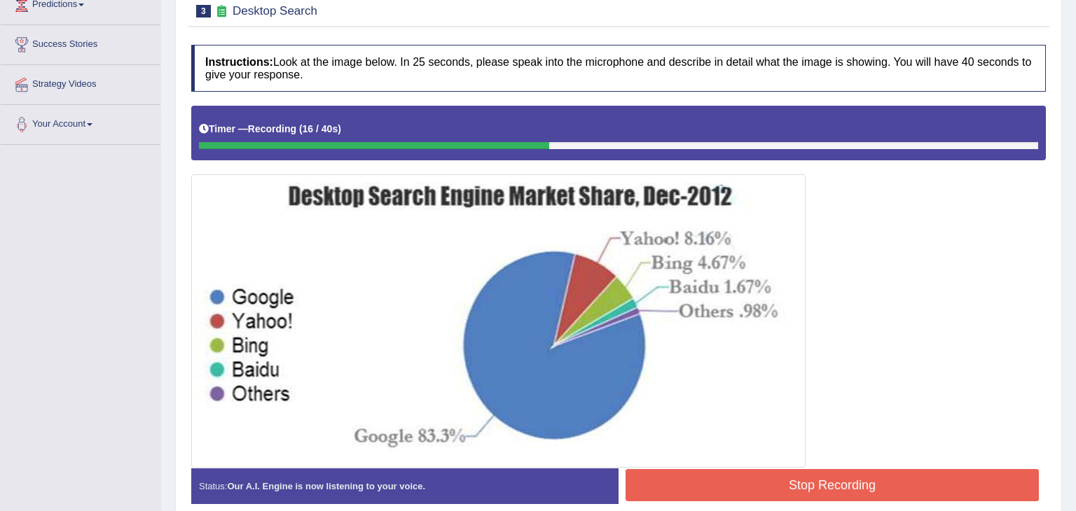
click at [889, 482] on button "Stop Recording" at bounding box center [832, 485] width 413 height 32
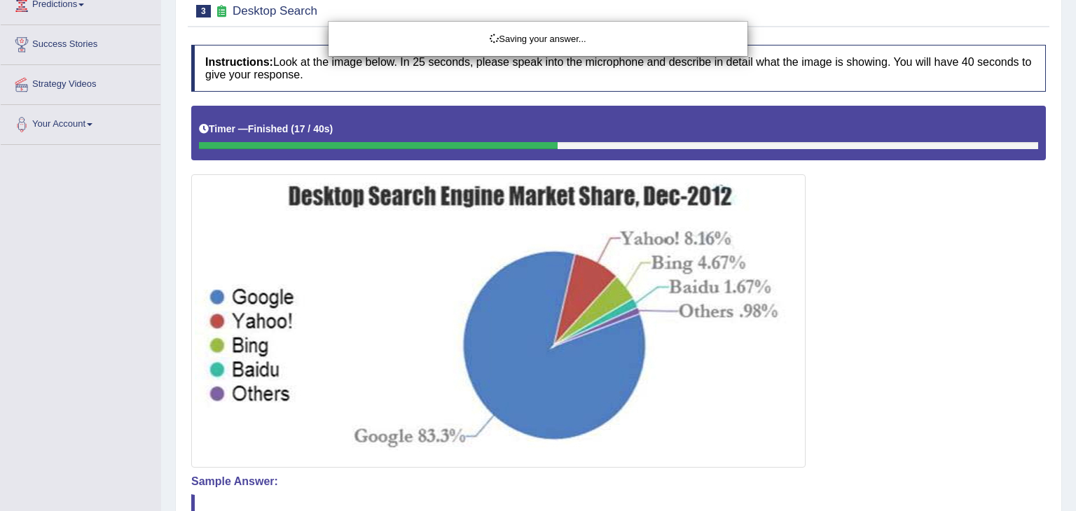
drag, startPoint x: 1075, startPoint y: 286, endPoint x: 1075, endPoint y: 250, distance: 35.7
click at [1075, 163] on div "Saving your answer..." at bounding box center [538, 255] width 1076 height 511
drag, startPoint x: 1075, startPoint y: 250, endPoint x: 1075, endPoint y: 16, distance: 234.0
click at [1075, 16] on div "Saving your answer..." at bounding box center [538, 255] width 1076 height 511
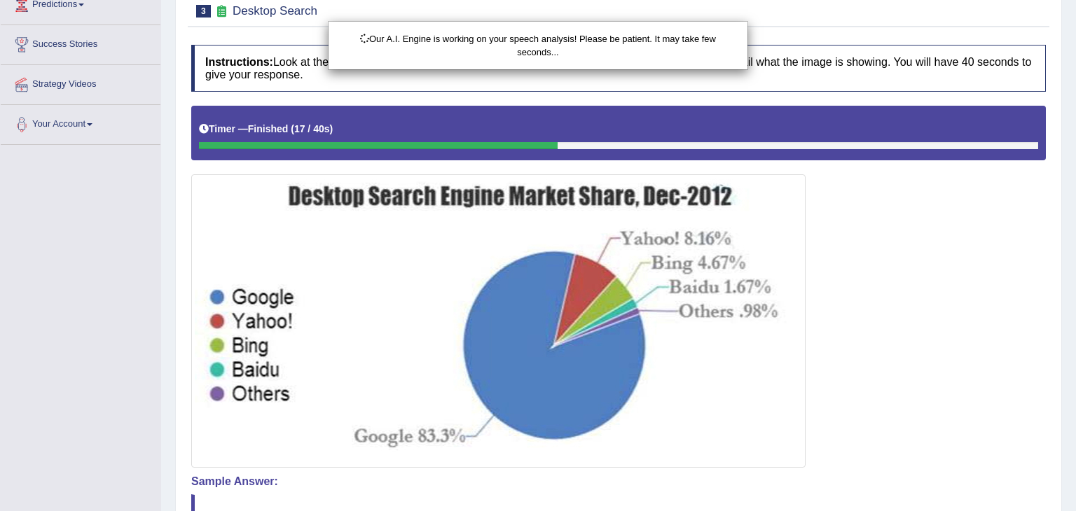
drag, startPoint x: 1071, startPoint y: 285, endPoint x: 1075, endPoint y: 158, distance: 127.5
click at [1075, 158] on html "Toggle navigation Home Practice Questions Speaking Practice Read Aloud Repeat S…" at bounding box center [538, 51] width 1076 height 511
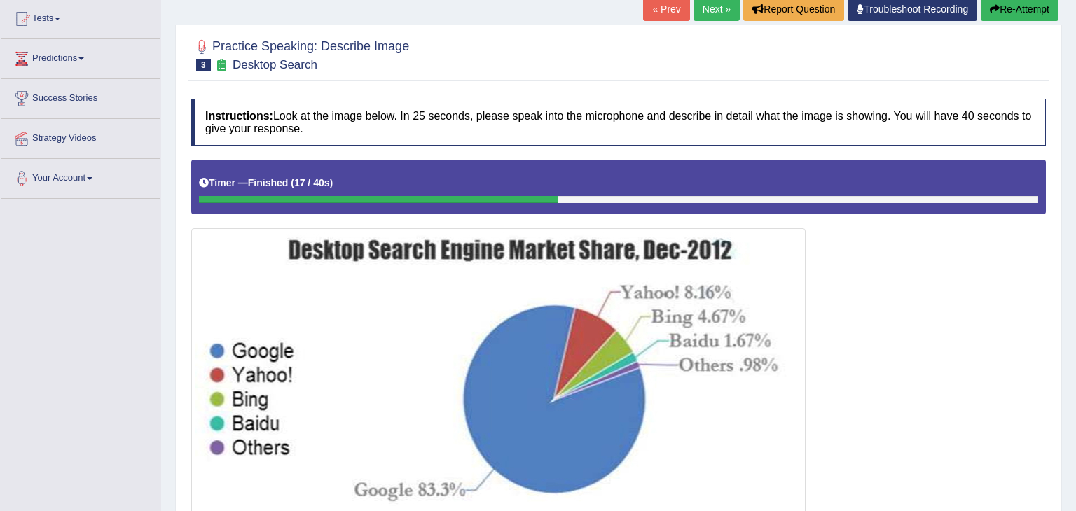
drag, startPoint x: 1075, startPoint y: 225, endPoint x: 1075, endPoint y: 200, distance: 25.2
click at [1075, 200] on div "Home Practice Speaking: Describe Image Desktop Search * Remember to use the dev…" at bounding box center [618, 364] width 915 height 1028
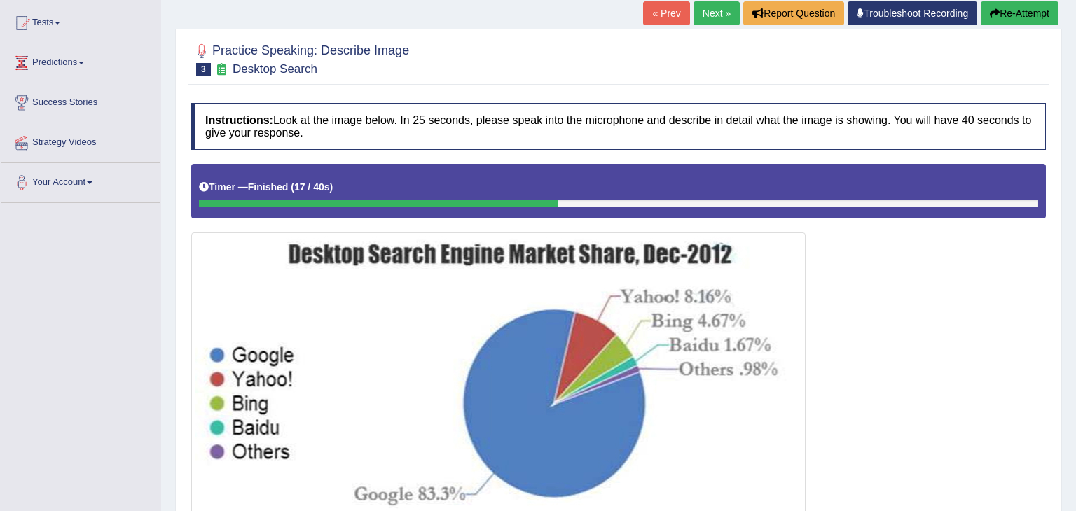
click at [1075, 197] on div "Home Practice Speaking: Describe Image Desktop Search * Remember to use the dev…" at bounding box center [618, 368] width 915 height 1028
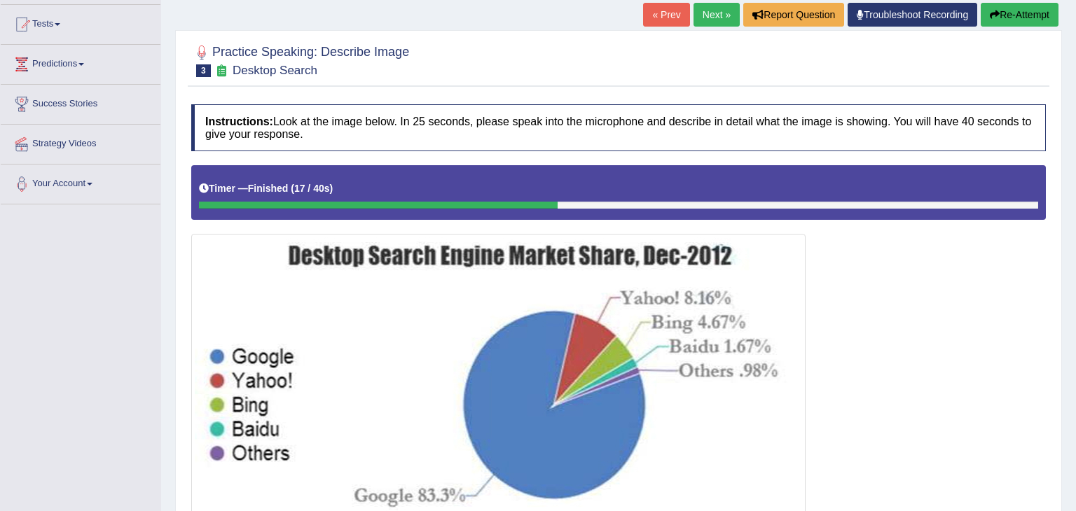
drag, startPoint x: 1074, startPoint y: 394, endPoint x: 1064, endPoint y: 514, distance: 119.5
click at [1064, 367] on html "Toggle navigation Home Practice Questions Speaking Practice Read Aloud Repeat S…" at bounding box center [538, 111] width 1076 height 511
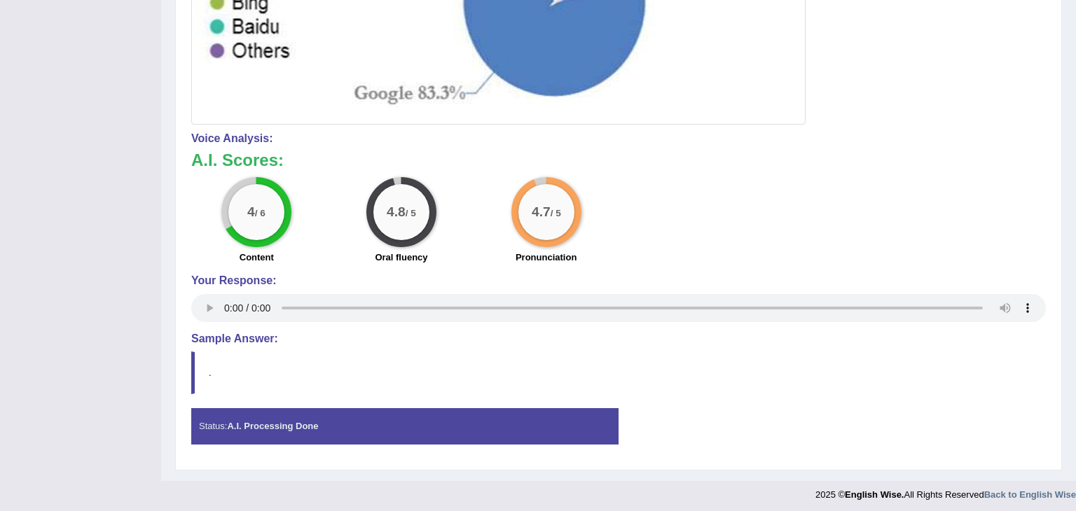
scroll to position [551, 0]
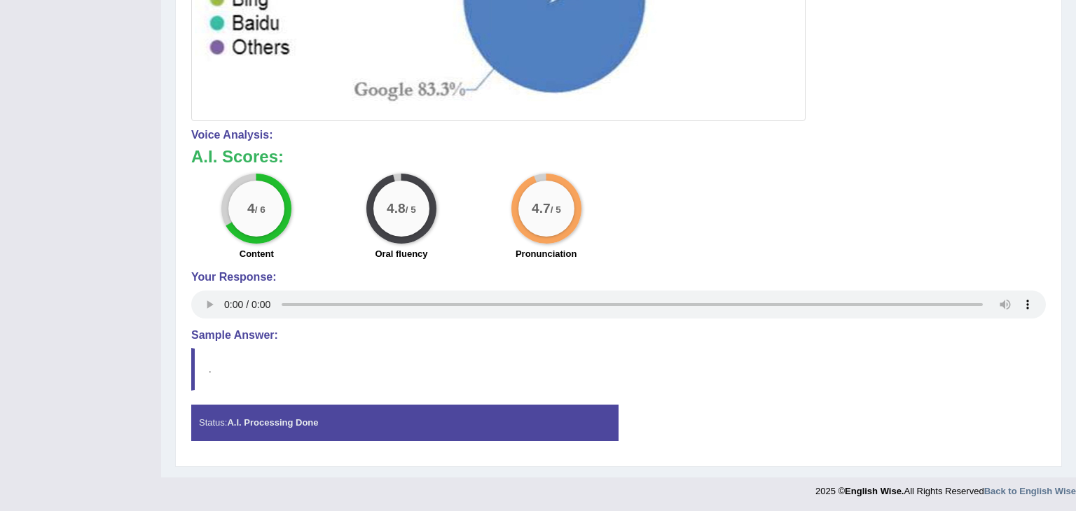
drag, startPoint x: 1075, startPoint y: 211, endPoint x: 1075, endPoint y: -61, distance: 271.8
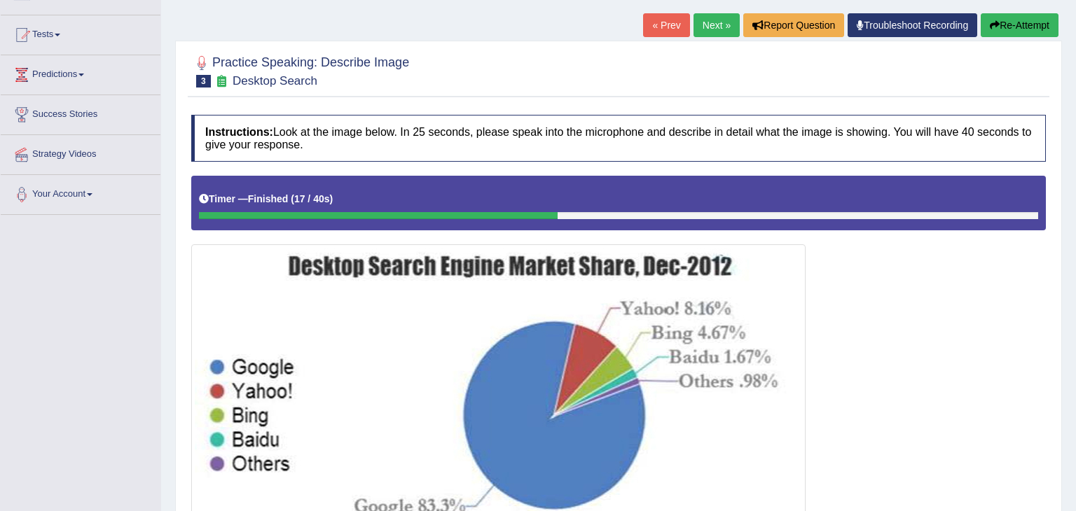
scroll to position [130, 0]
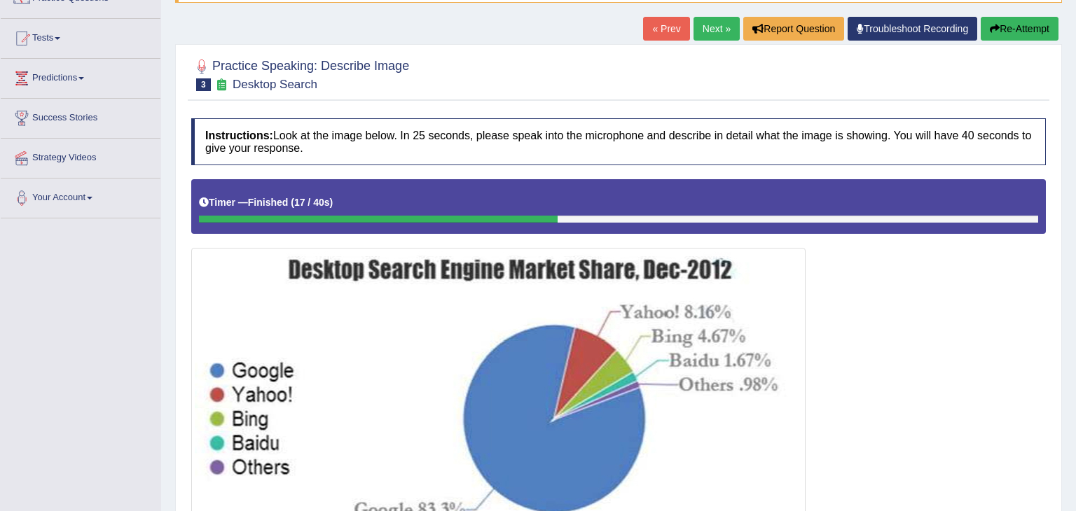
click at [1028, 29] on button "Re-Attempt" at bounding box center [1020, 29] width 78 height 24
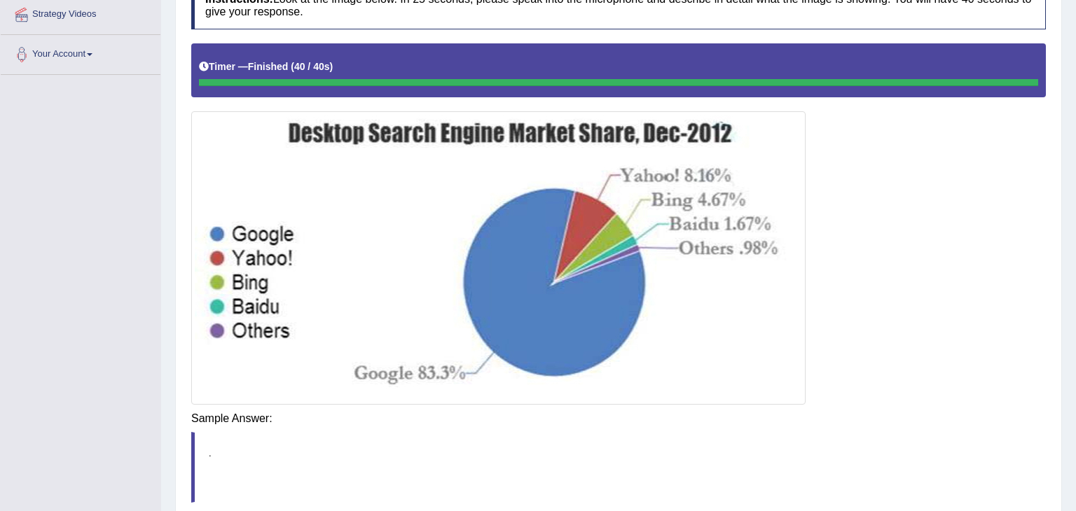
scroll to position [287, 0]
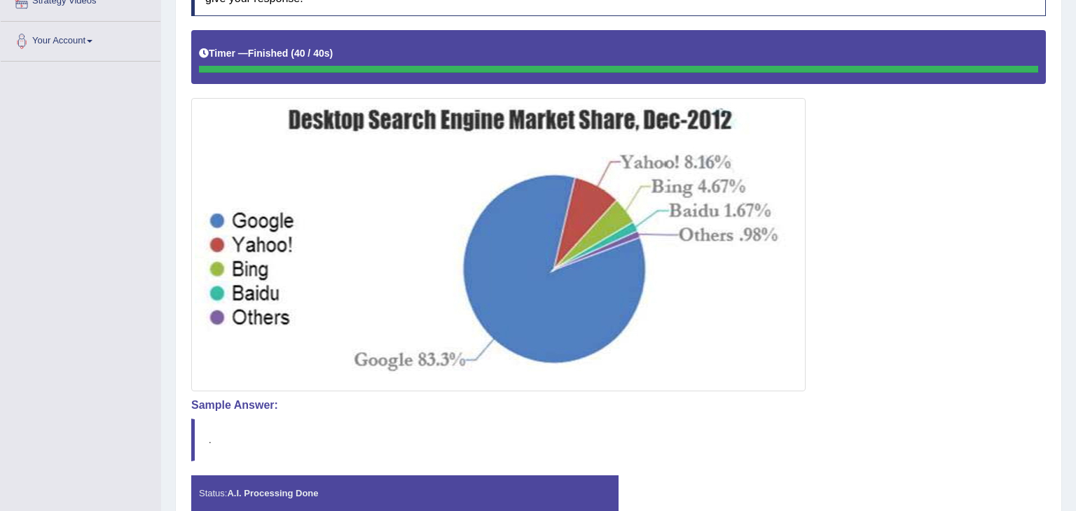
drag, startPoint x: 1075, startPoint y: 199, endPoint x: 1075, endPoint y: 376, distance: 177.2
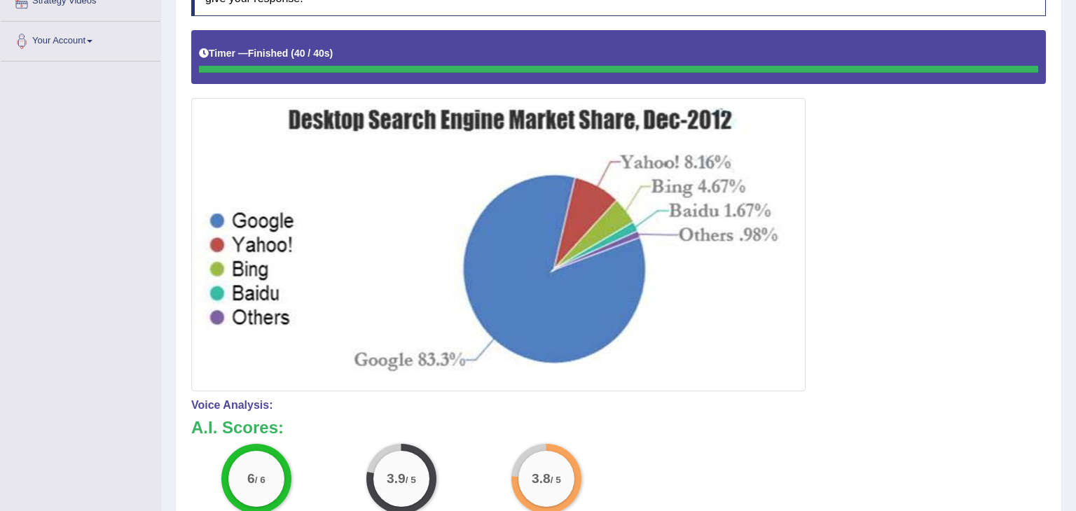
click at [1075, 157] on div "Home Practice Speaking: Describe Image Desktop Search * Remember to use the dev…" at bounding box center [618, 230] width 915 height 1035
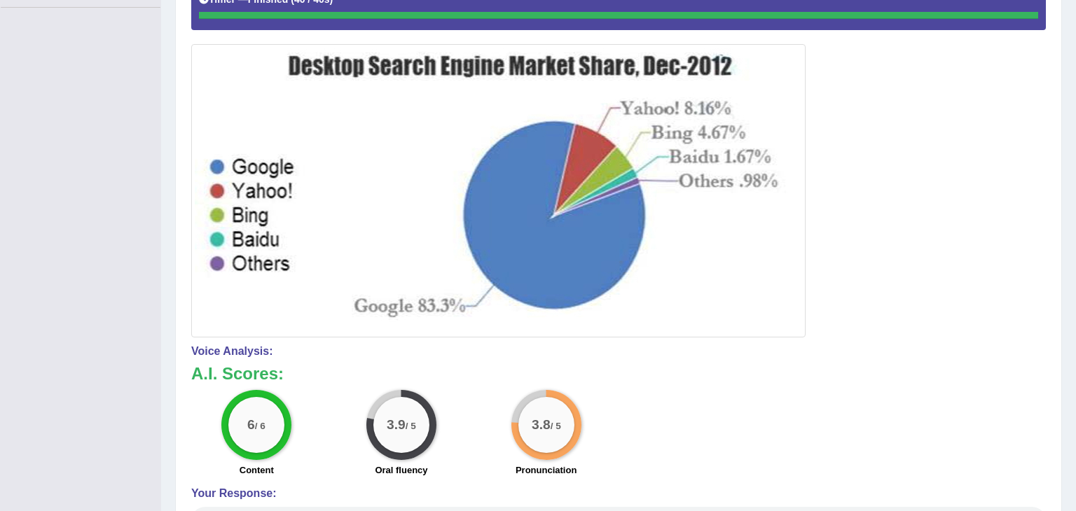
scroll to position [558, 0]
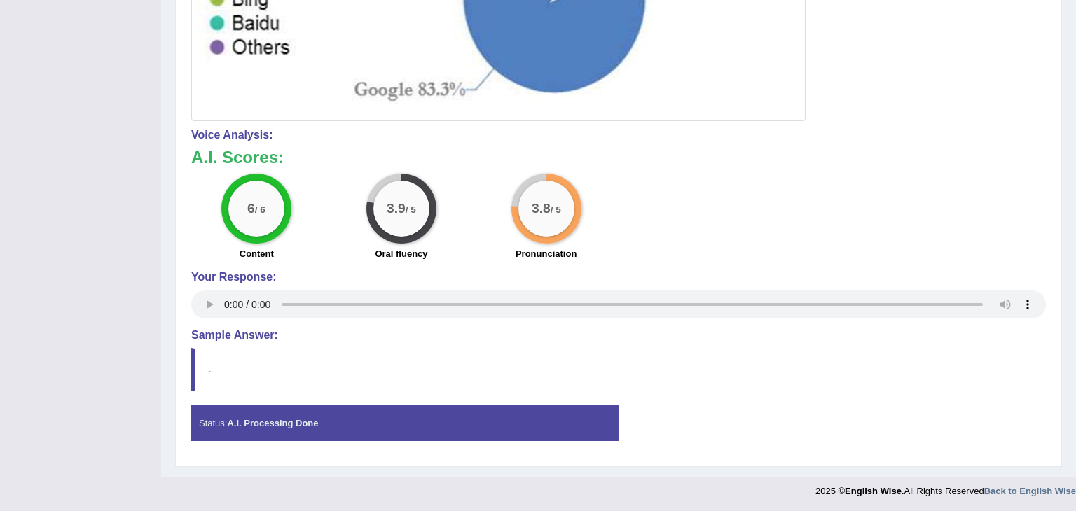
drag, startPoint x: 1075, startPoint y: 157, endPoint x: 1075, endPoint y: 289, distance: 131.7
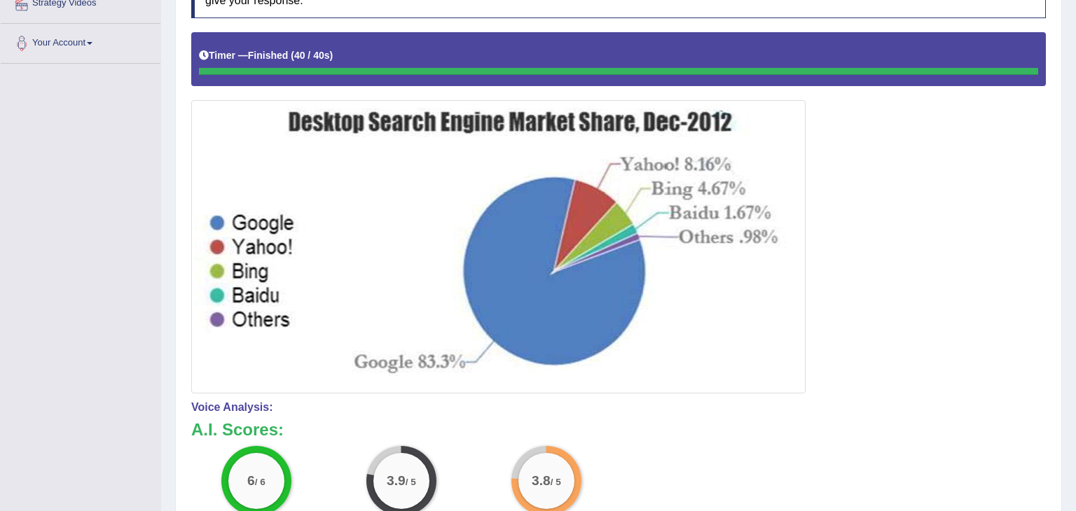
scroll to position [0, 0]
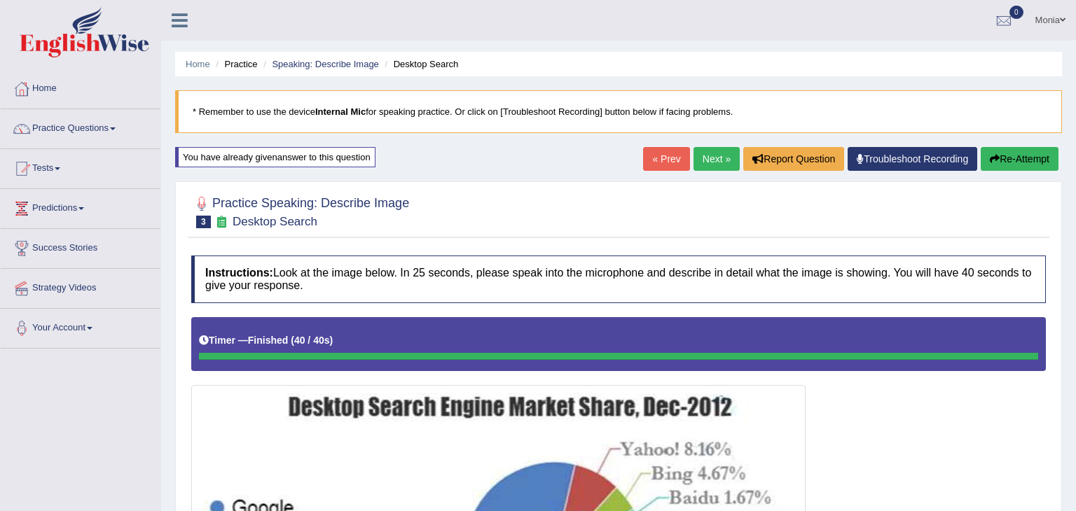
drag, startPoint x: 1075, startPoint y: 289, endPoint x: 1075, endPoint y: -61, distance: 349.6
click at [1075, 0] on html "Toggle navigation Home Practice Questions Speaking Practice Read Aloud Repeat S…" at bounding box center [538, 255] width 1076 height 511
click at [120, 130] on link "Practice Questions" at bounding box center [81, 126] width 160 height 35
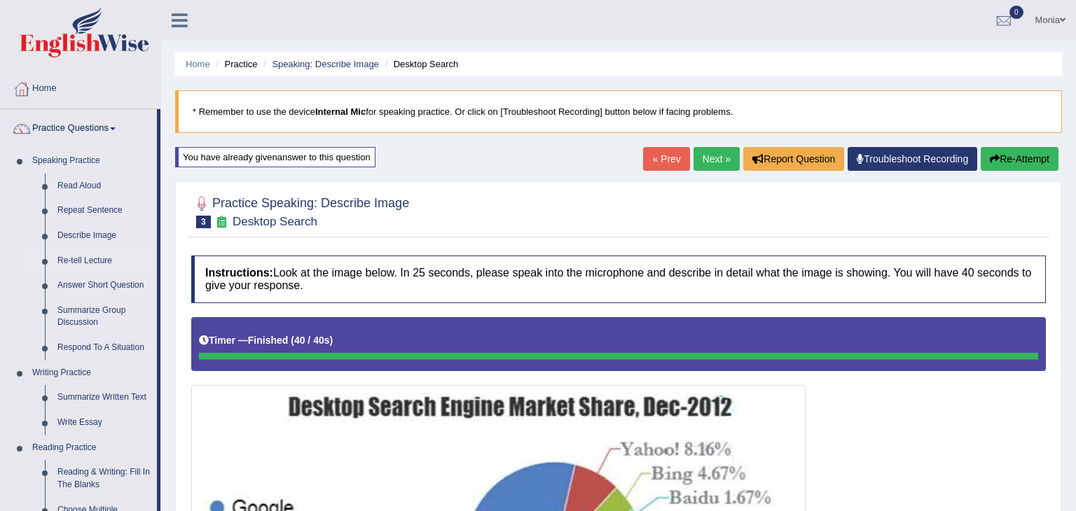
click at [103, 264] on link "Re-tell Lecture" at bounding box center [104, 261] width 106 height 25
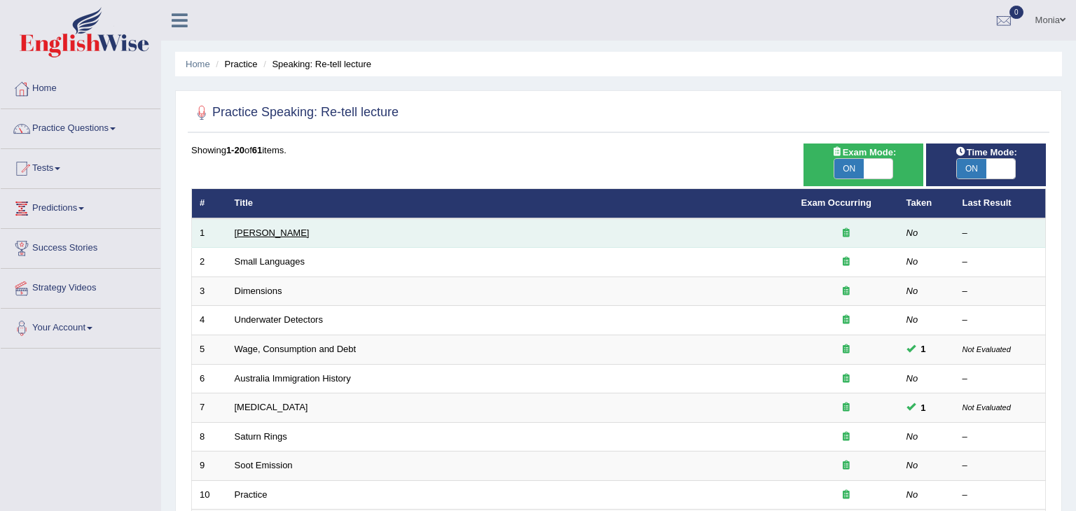
click at [275, 230] on link "[PERSON_NAME]" at bounding box center [272, 233] width 75 height 11
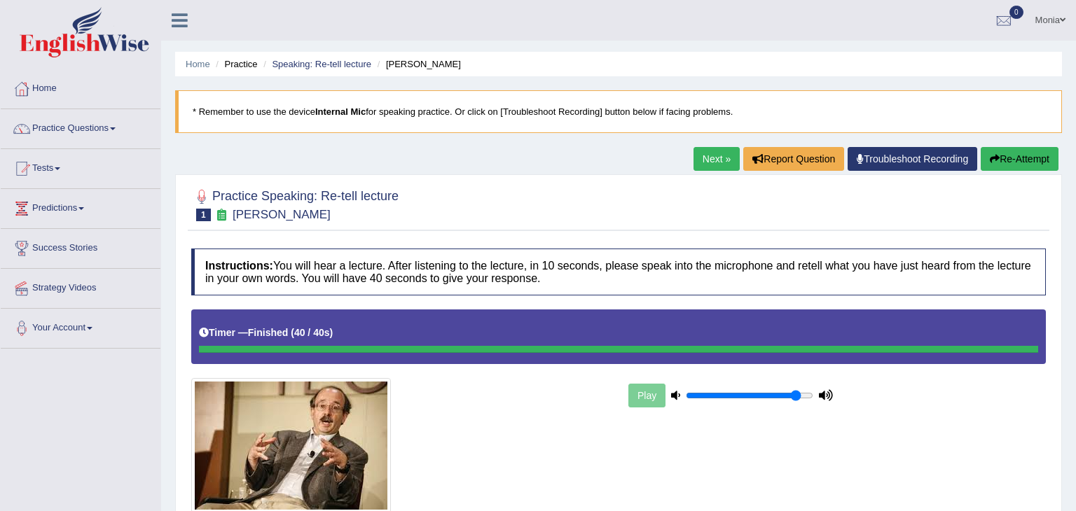
click at [713, 156] on link "Next »" at bounding box center [717, 159] width 46 height 24
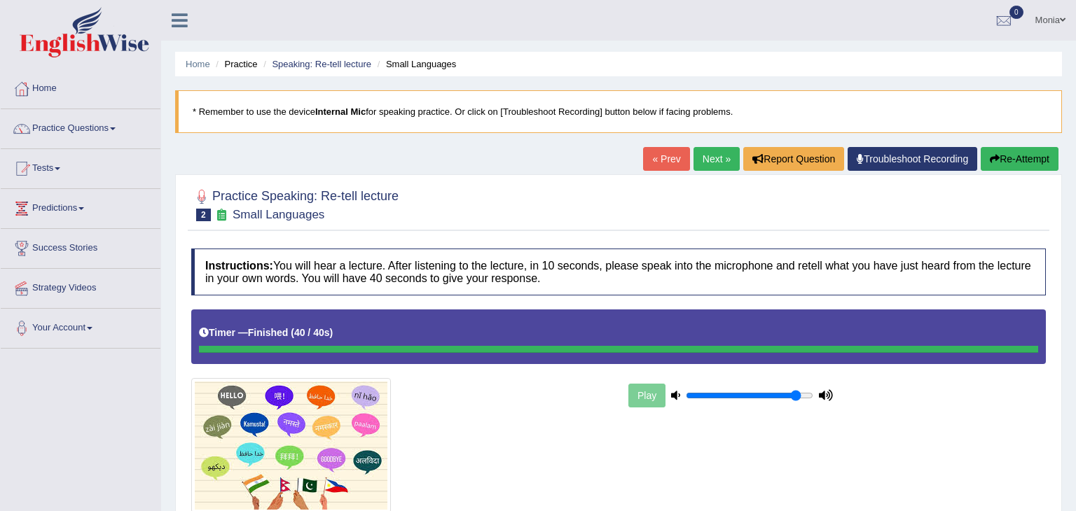
click at [711, 152] on link "Next »" at bounding box center [717, 159] width 46 height 24
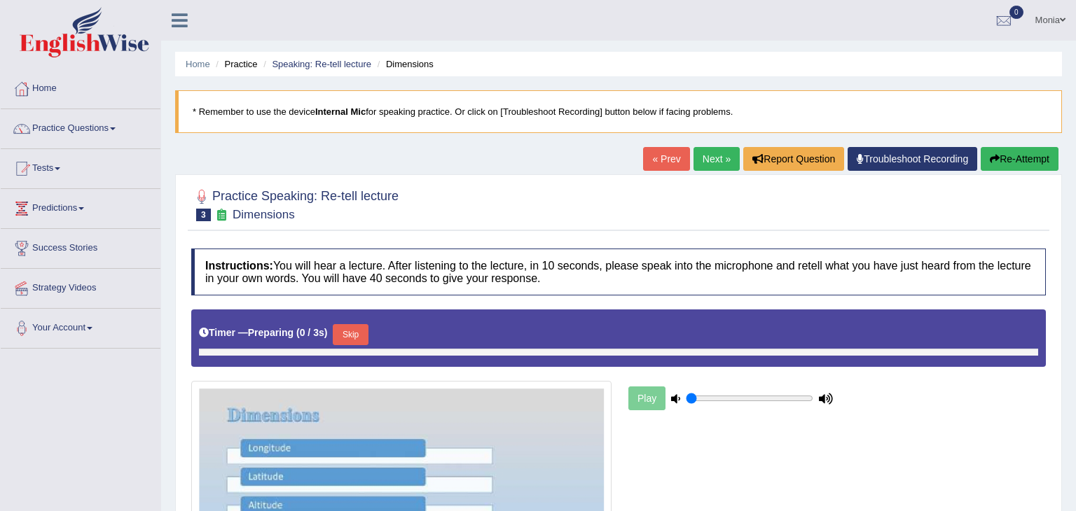
type input "0.9"
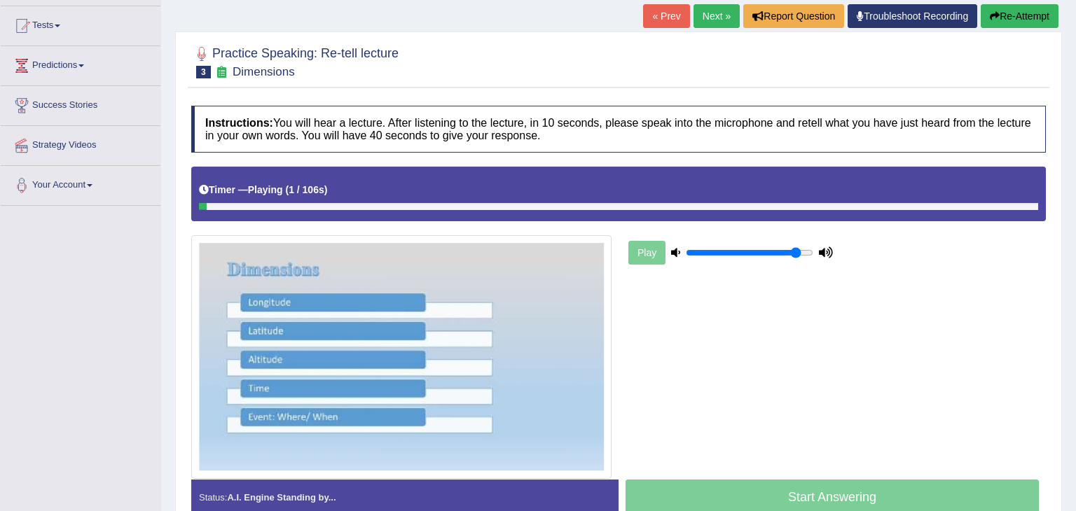
scroll to position [224, 0]
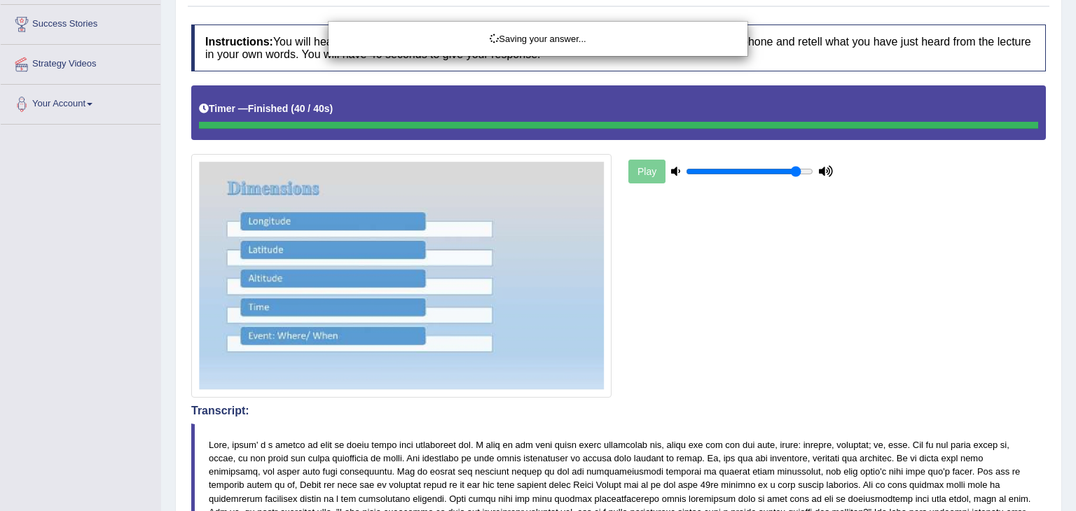
click at [1075, 366] on div "Saving your answer..." at bounding box center [538, 255] width 1076 height 511
click at [1075, 481] on div "Saving your answer..." at bounding box center [538, 255] width 1076 height 511
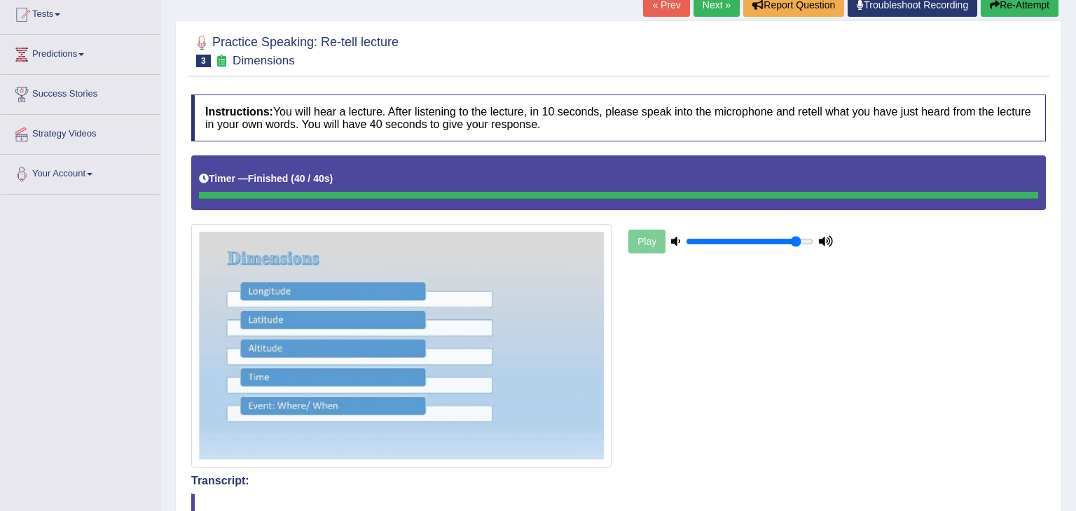
scroll to position [0, 0]
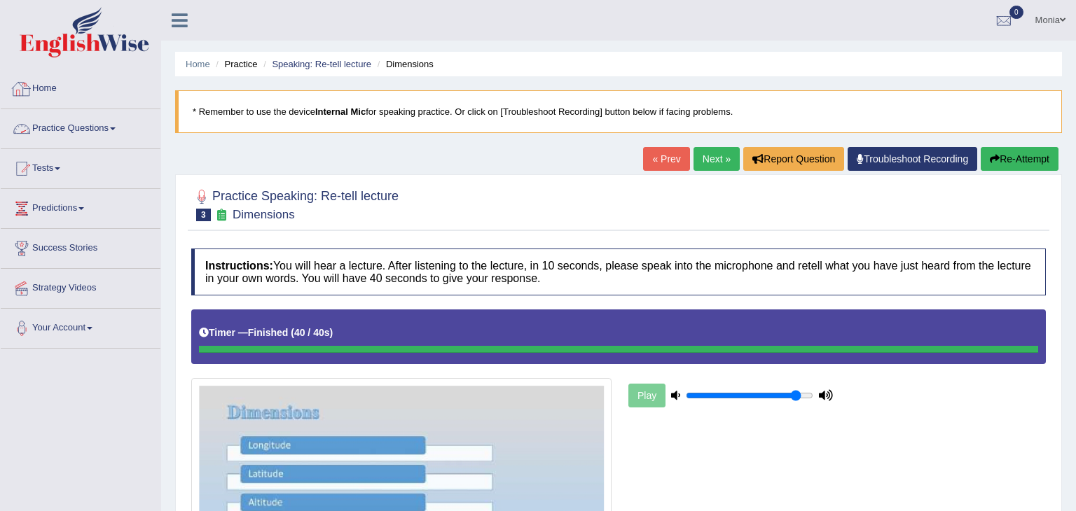
click at [115, 122] on link "Practice Questions" at bounding box center [81, 126] width 160 height 35
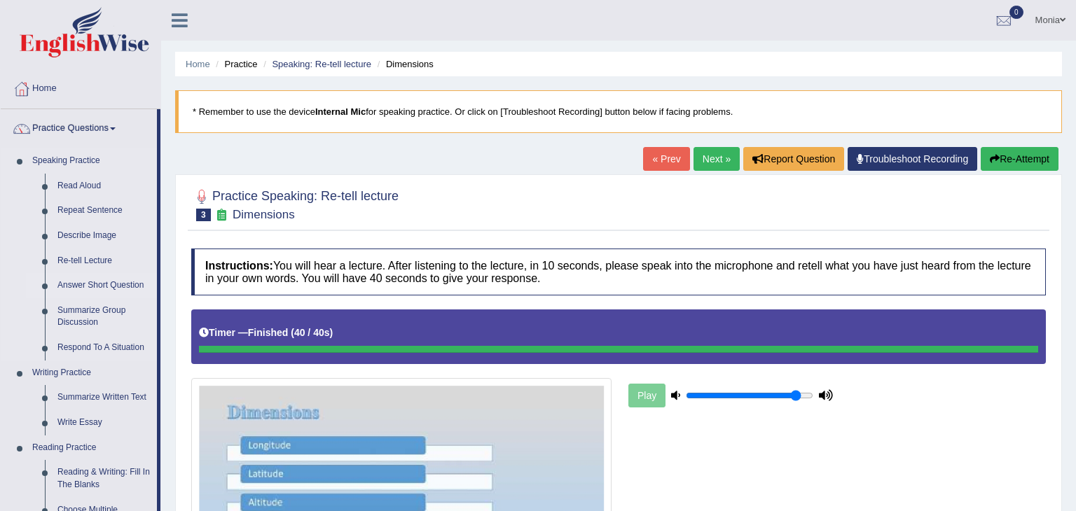
click at [88, 286] on link "Answer Short Question" at bounding box center [104, 285] width 106 height 25
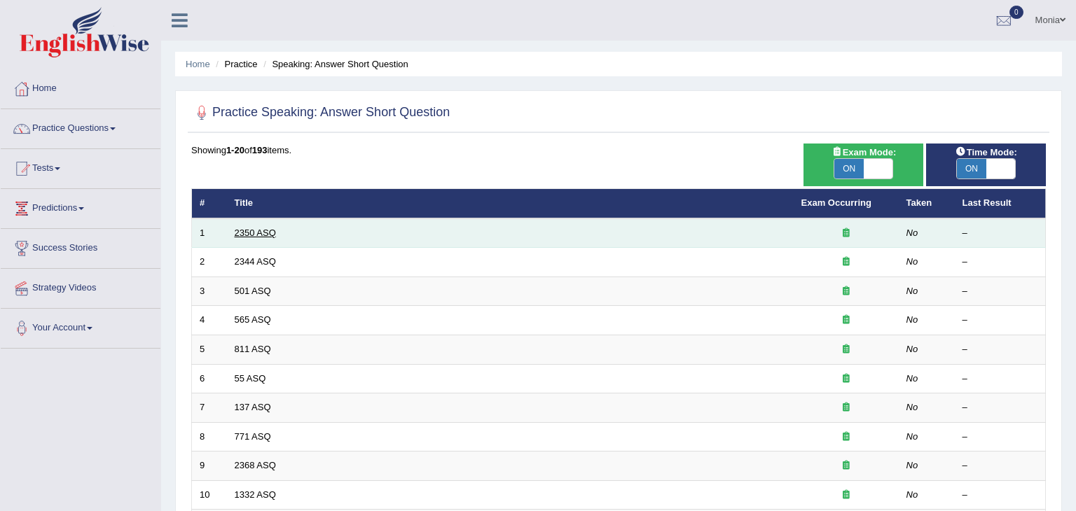
click at [255, 230] on link "2350 ASQ" at bounding box center [255, 233] width 41 height 11
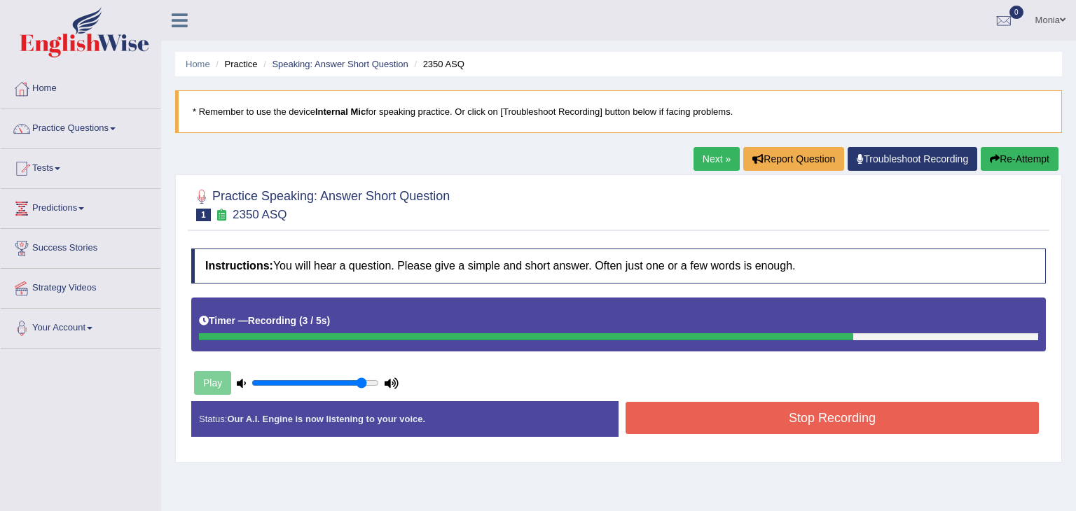
click at [741, 414] on button "Stop Recording" at bounding box center [832, 418] width 413 height 32
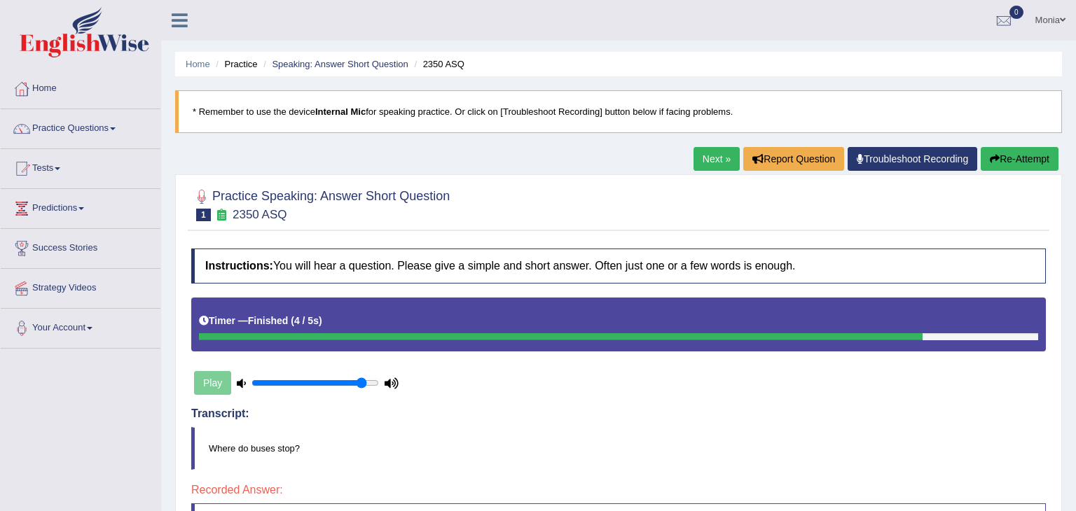
click at [1026, 158] on button "Re-Attempt" at bounding box center [1020, 159] width 78 height 24
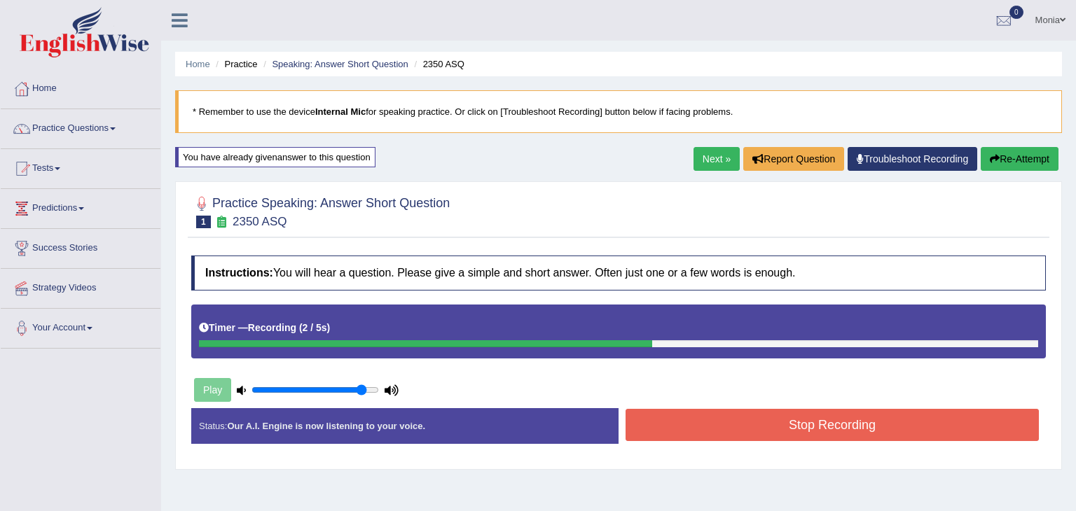
click at [890, 427] on button "Stop Recording" at bounding box center [832, 425] width 413 height 32
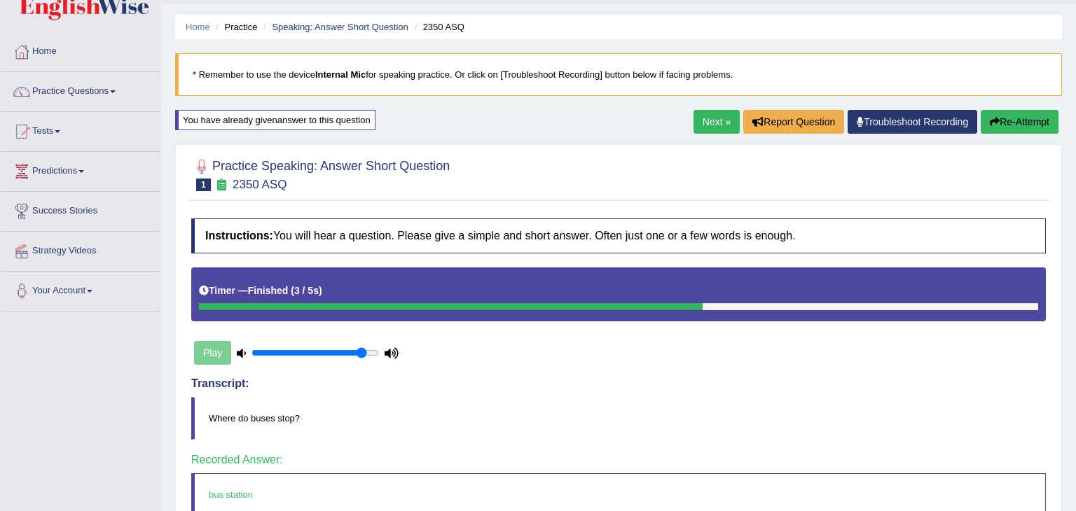
scroll to position [36, 0]
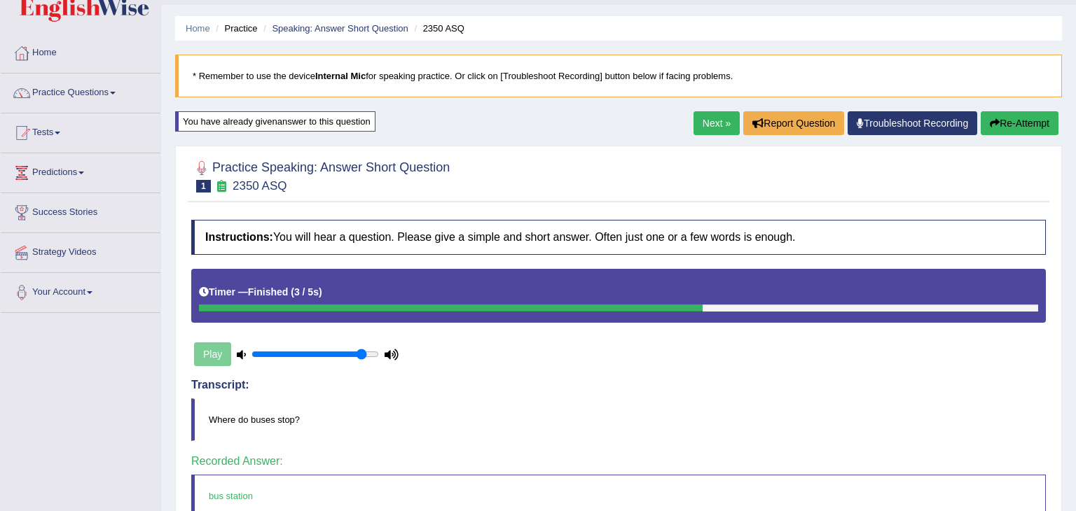
drag, startPoint x: 1075, startPoint y: 52, endPoint x: 1075, endPoint y: 76, distance: 23.8
click at [1075, 76] on div "Home Practice Speaking: Answer Short Question 2350 ASQ * Remember to use the de…" at bounding box center [618, 332] width 915 height 737
click at [719, 121] on link "Next »" at bounding box center [717, 123] width 46 height 24
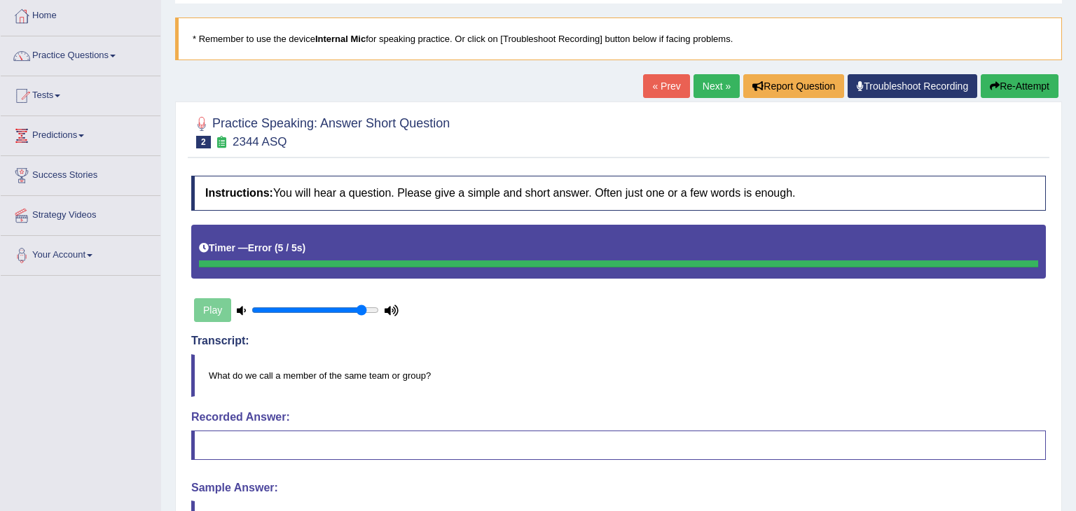
scroll to position [72, 0]
click at [1030, 84] on button "Re-Attempt" at bounding box center [1020, 87] width 78 height 24
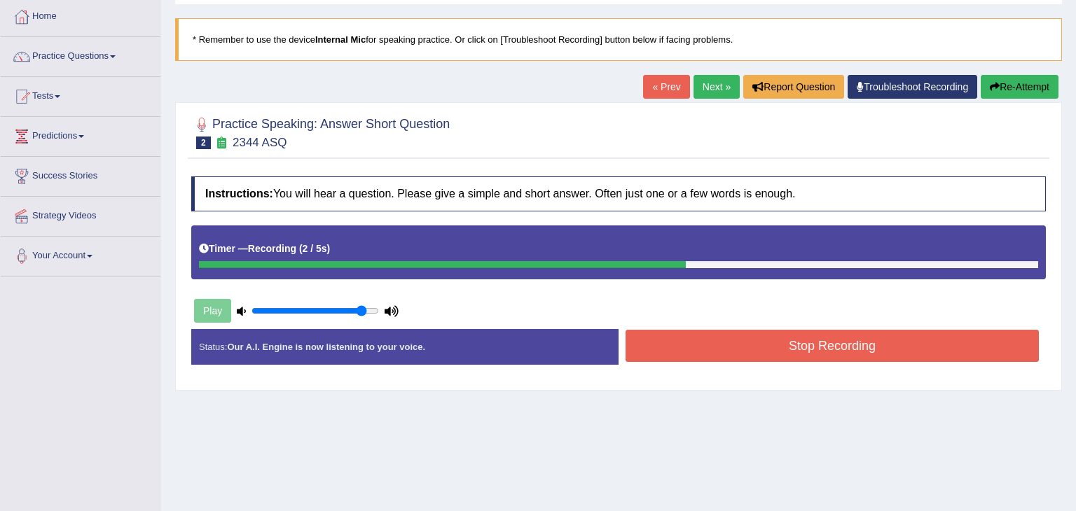
click at [853, 343] on button "Stop Recording" at bounding box center [832, 346] width 413 height 32
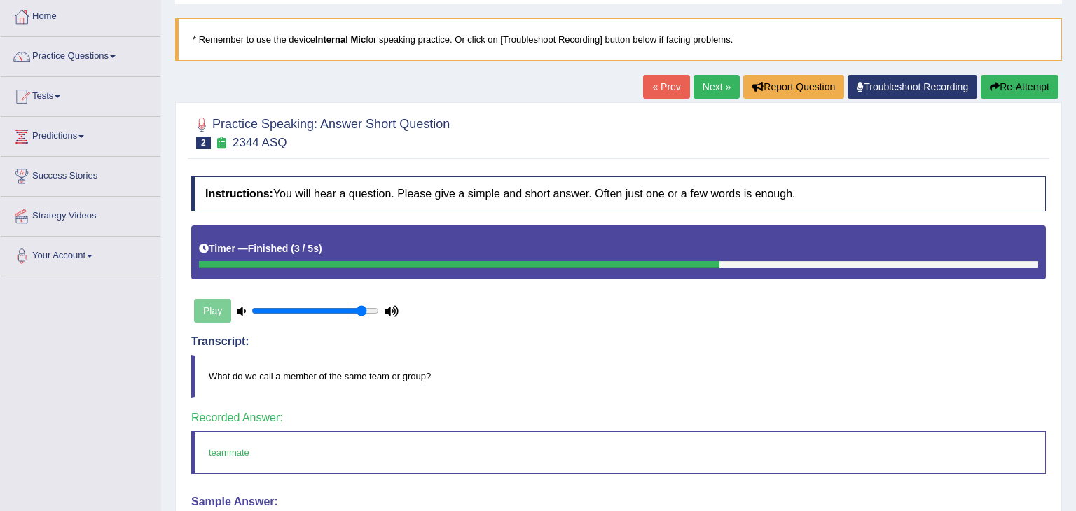
click at [715, 91] on link "Next »" at bounding box center [717, 87] width 46 height 24
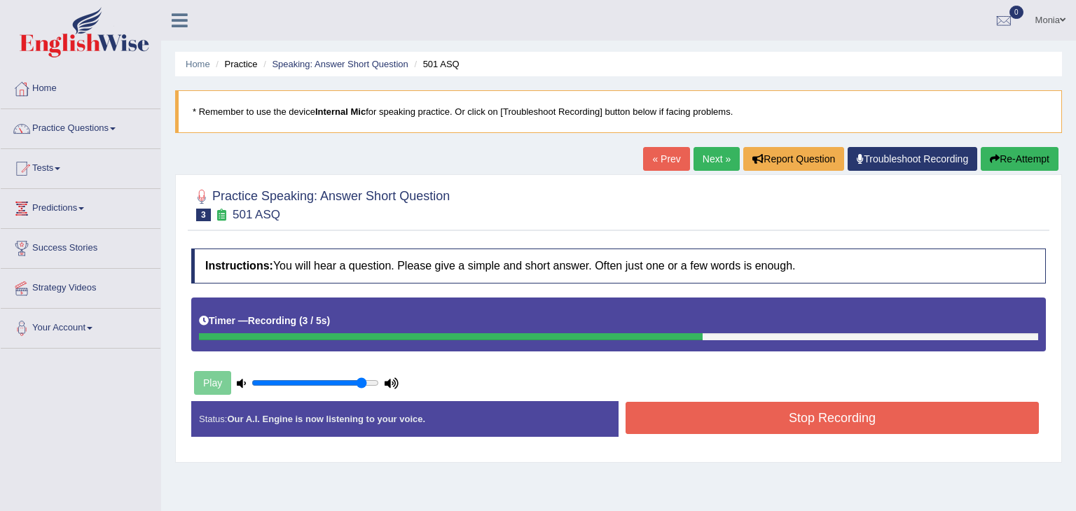
click at [829, 410] on button "Stop Recording" at bounding box center [832, 418] width 413 height 32
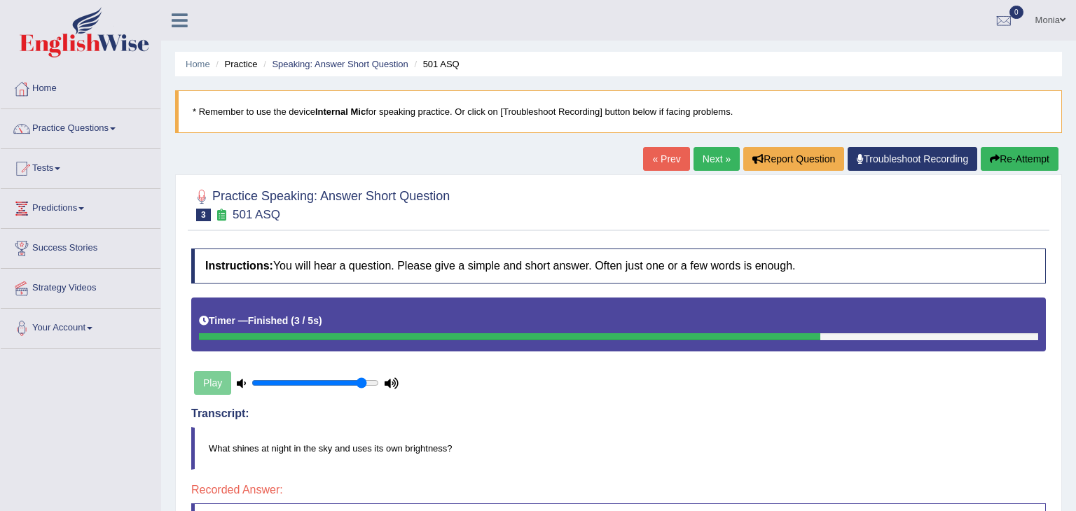
click at [711, 161] on link "Next »" at bounding box center [717, 159] width 46 height 24
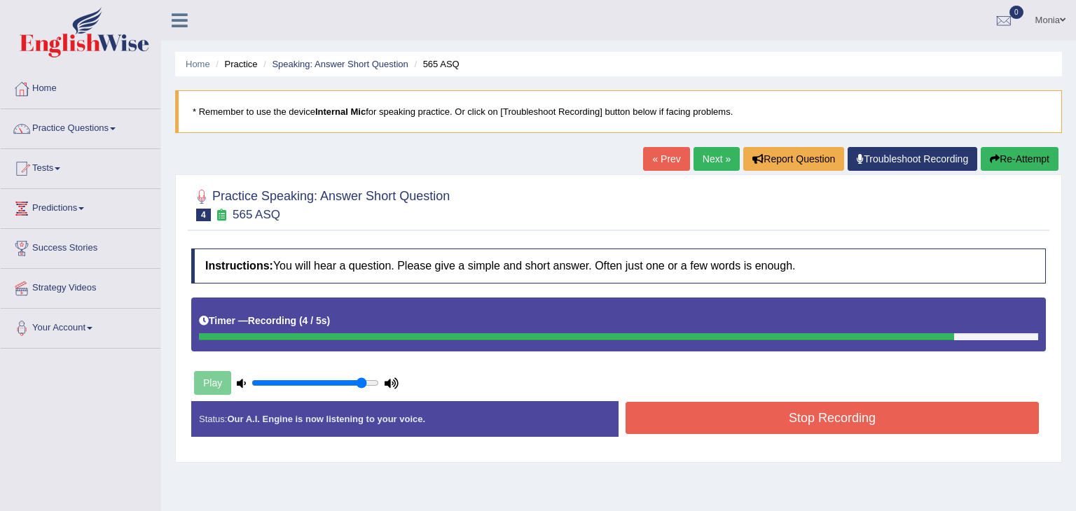
click at [724, 412] on button "Stop Recording" at bounding box center [832, 418] width 413 height 32
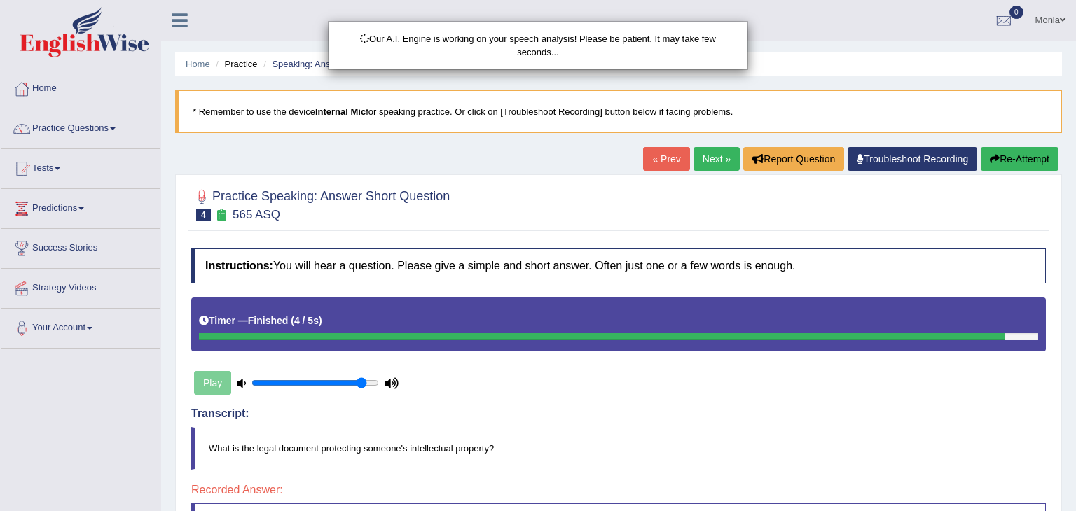
drag, startPoint x: 1075, startPoint y: 174, endPoint x: 1067, endPoint y: 280, distance: 106.8
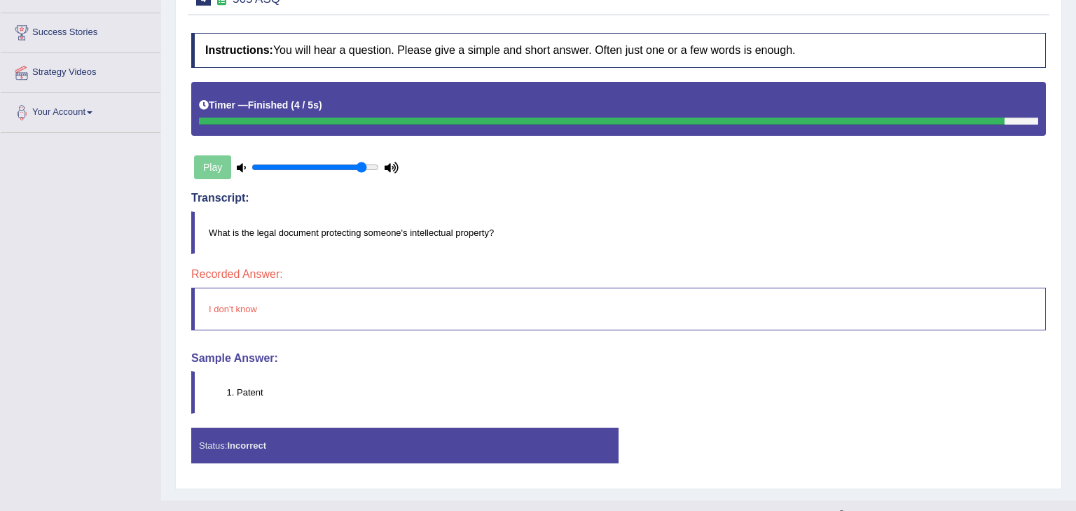
scroll to position [215, 0]
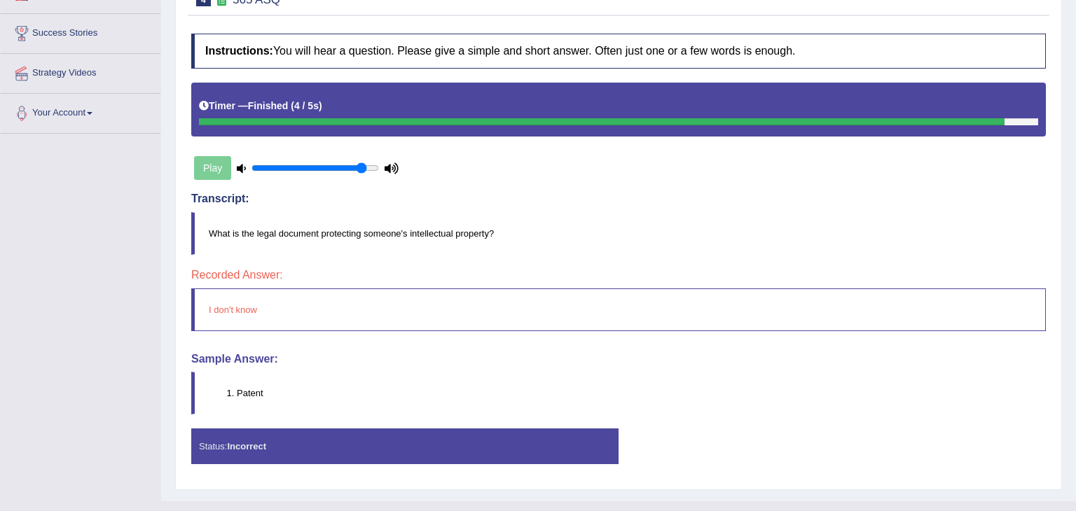
drag, startPoint x: 1075, startPoint y: 193, endPoint x: 1069, endPoint y: 340, distance: 147.2
click at [1069, 340] on div "Home Practice Speaking: Answer Short Question 565 ASQ * Remember to use the dev…" at bounding box center [618, 143] width 915 height 717
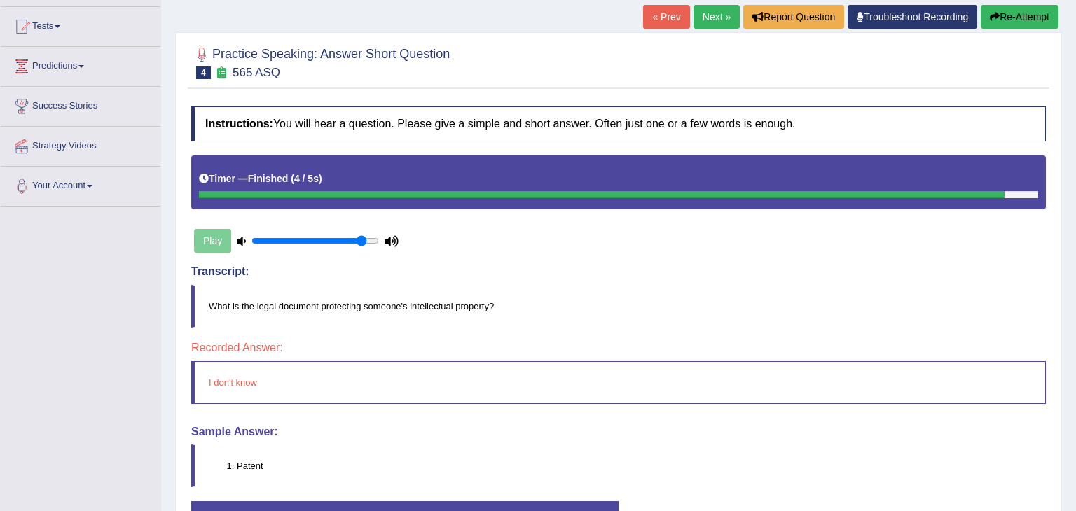
scroll to position [104, 0]
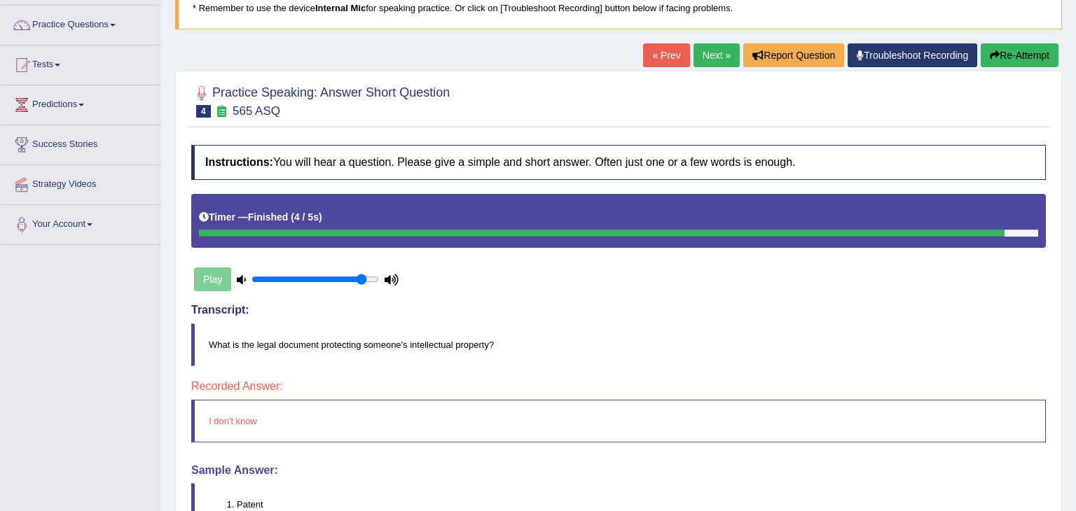
drag, startPoint x: 1075, startPoint y: 343, endPoint x: 1075, endPoint y: 242, distance: 100.9
click at [1075, 242] on div "Home Practice Speaking: Answer Short Question 565 ASQ * Remember to use the dev…" at bounding box center [618, 254] width 915 height 717
click at [704, 55] on link "Next »" at bounding box center [717, 55] width 46 height 24
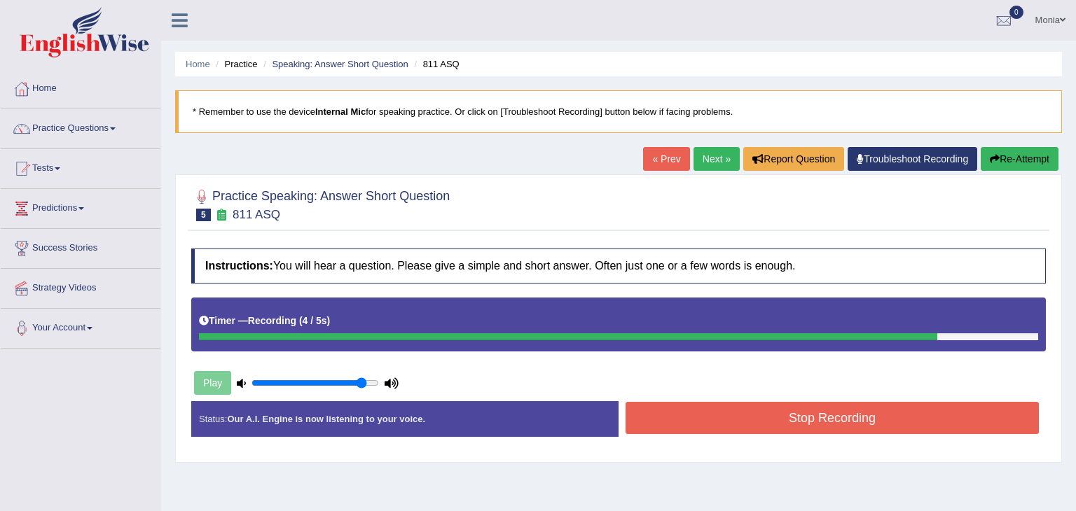
click at [836, 414] on button "Stop Recording" at bounding box center [832, 418] width 413 height 32
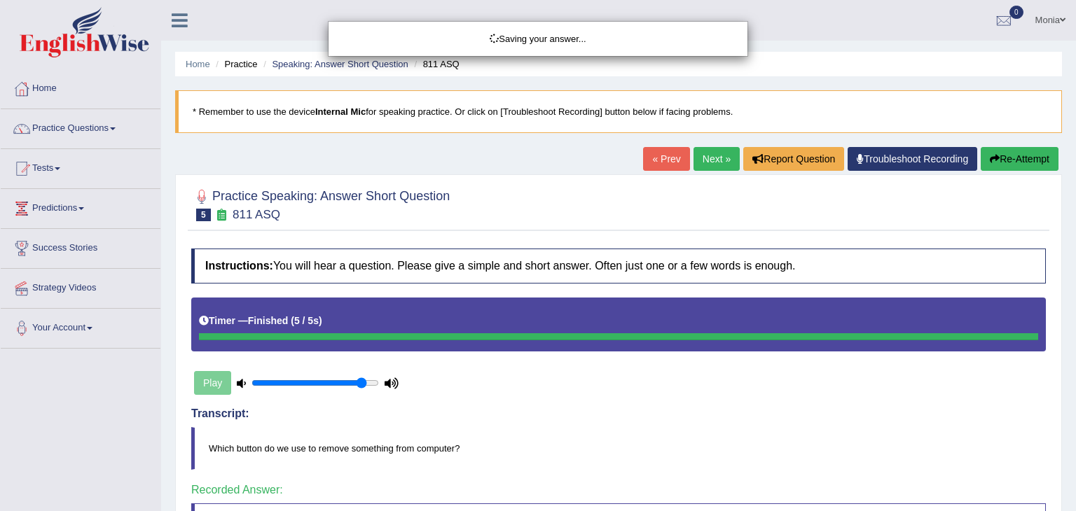
drag, startPoint x: 1075, startPoint y: 87, endPoint x: 1064, endPoint y: 228, distance: 141.3
click at [1064, 228] on div "Saving your answer..." at bounding box center [538, 255] width 1076 height 511
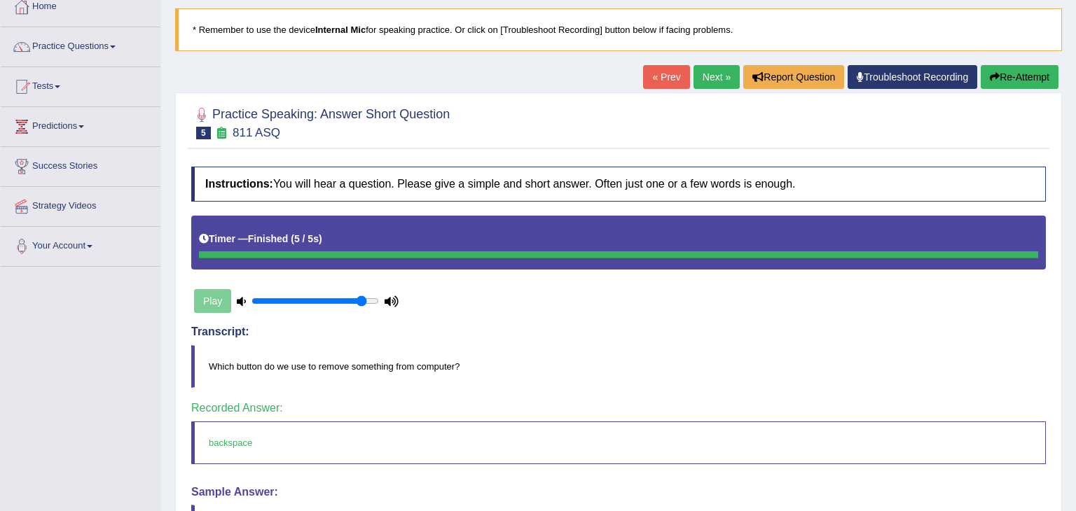
scroll to position [84, 0]
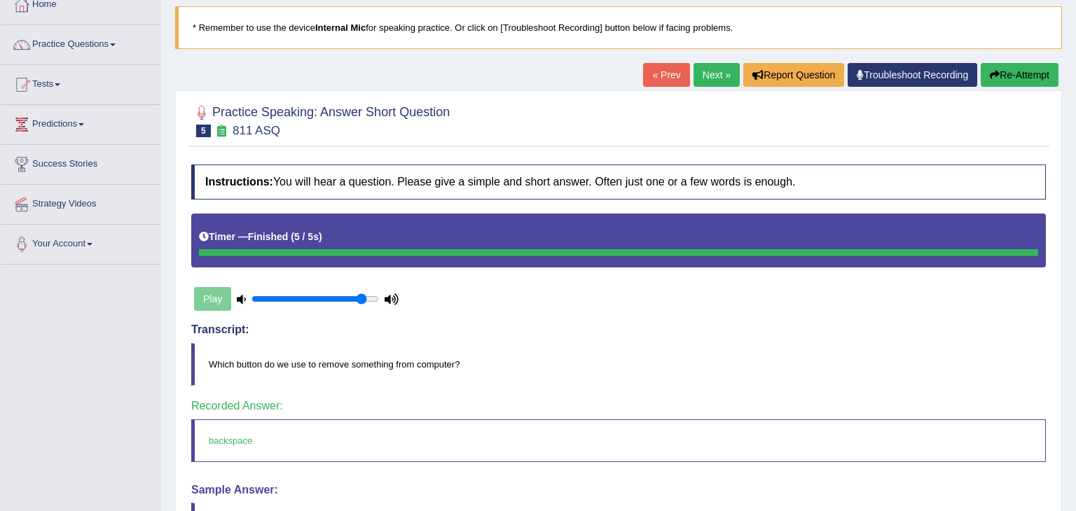
click at [712, 78] on link "Next »" at bounding box center [717, 75] width 46 height 24
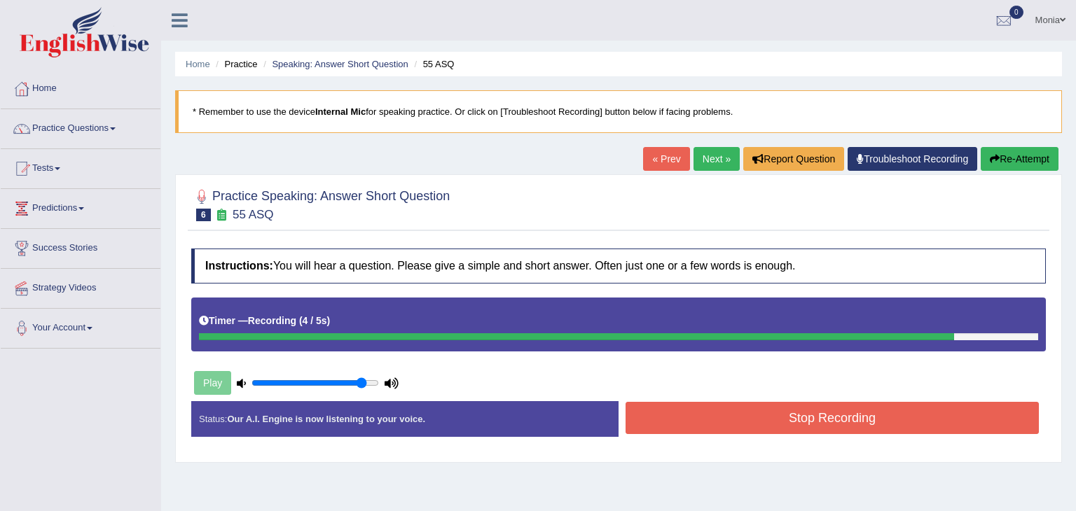
click at [829, 427] on button "Stop Recording" at bounding box center [832, 418] width 413 height 32
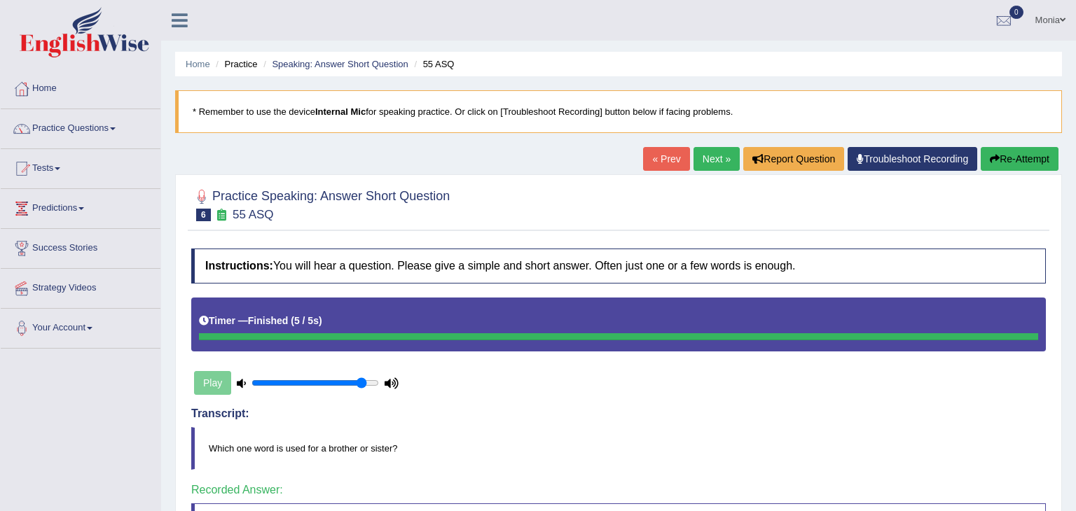
drag, startPoint x: 1075, startPoint y: 189, endPoint x: 1075, endPoint y: 177, distance: 11.9
click at [1075, 177] on div "Home Practice Speaking: Answer Short Question 55 ASQ * Remember to use the devi…" at bounding box center [618, 358] width 915 height 717
click at [708, 158] on link "Next »" at bounding box center [717, 159] width 46 height 24
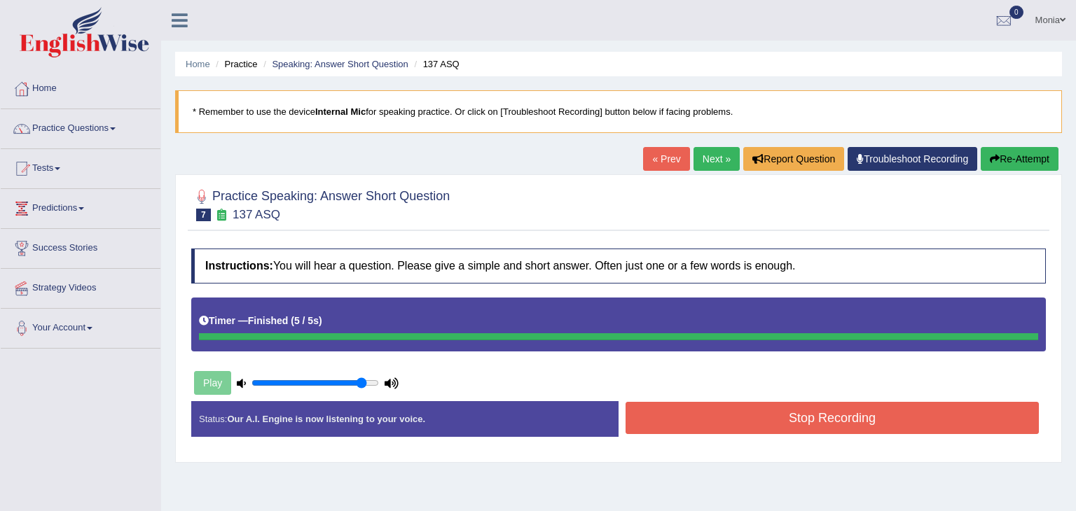
click at [857, 418] on div "Instructions: You will hear a question. Please give a simple and short answer. …" at bounding box center [619, 349] width 862 height 214
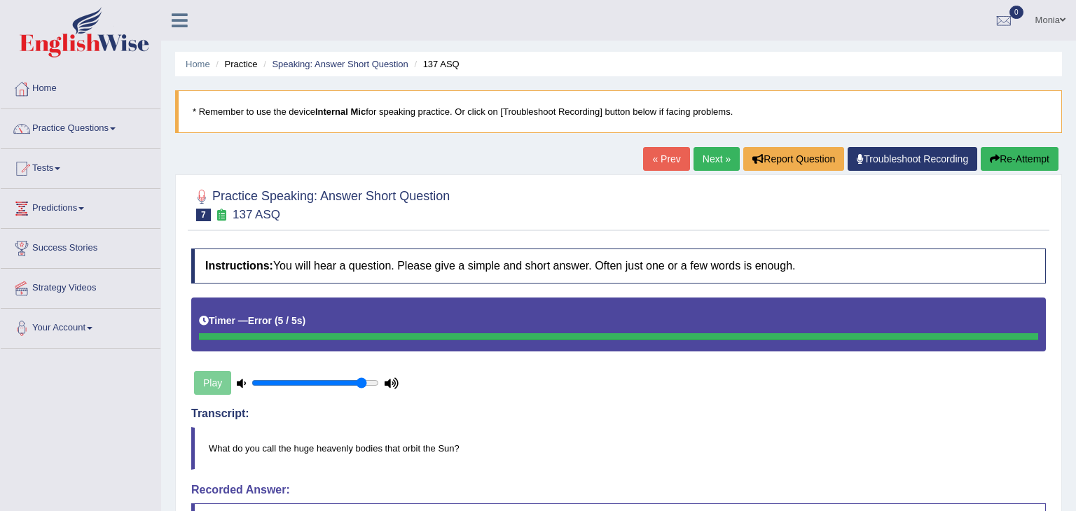
click at [715, 159] on link "Next »" at bounding box center [717, 159] width 46 height 24
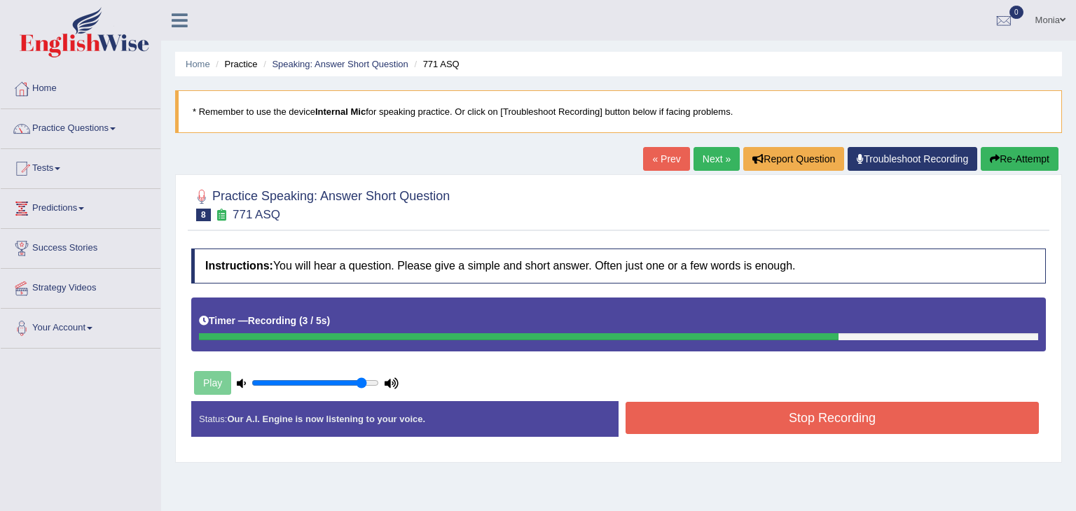
click at [805, 419] on button "Stop Recording" at bounding box center [832, 418] width 413 height 32
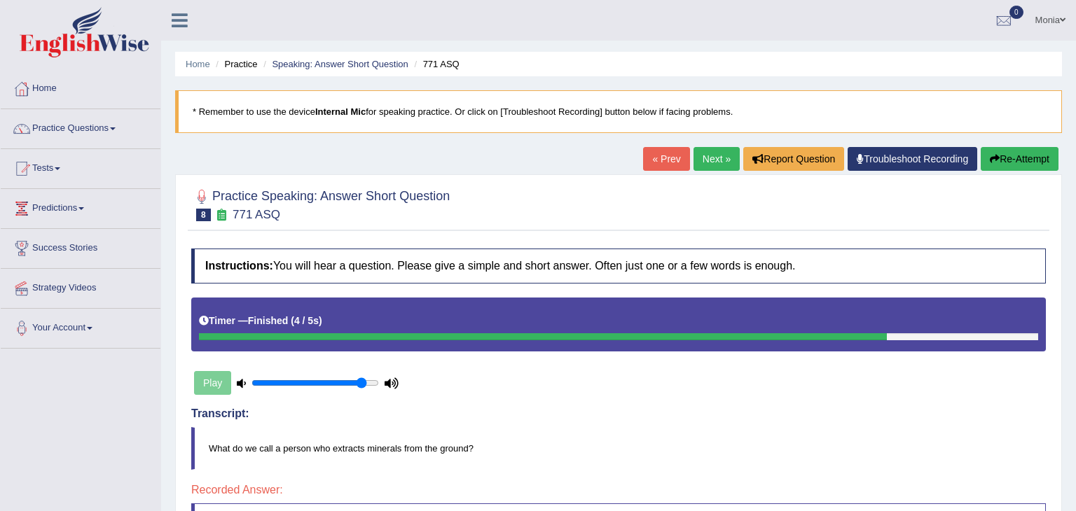
drag, startPoint x: 1075, startPoint y: 160, endPoint x: 1075, endPoint y: 284, distance: 124.0
click at [1075, 95] on div "Home Practice Speaking: Answer Short Question 771 ASQ * Remember to use the dev…" at bounding box center [618, 358] width 915 height 717
click at [1032, 163] on button "Re-Attempt" at bounding box center [1020, 159] width 78 height 24
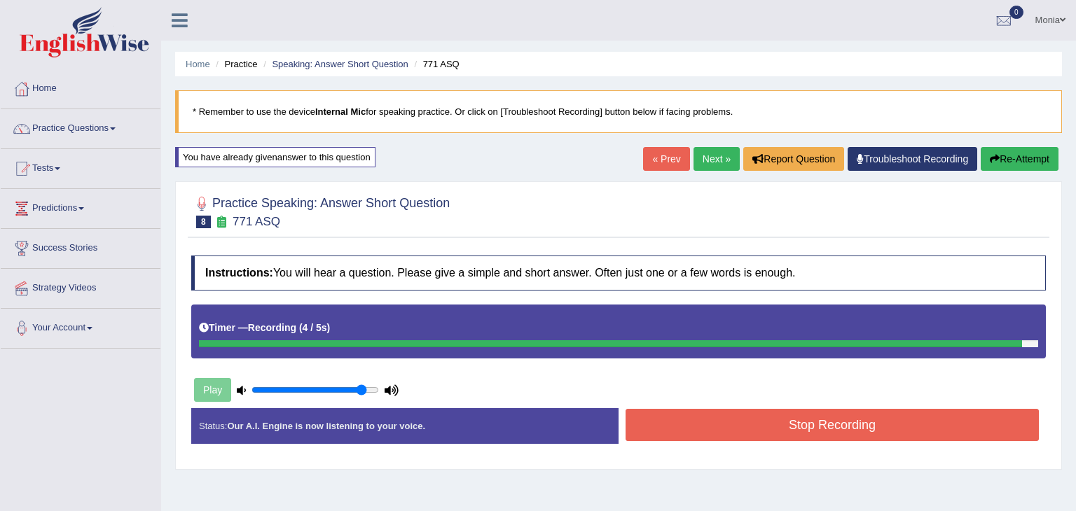
click at [850, 403] on div "Play" at bounding box center [618, 356] width 869 height 103
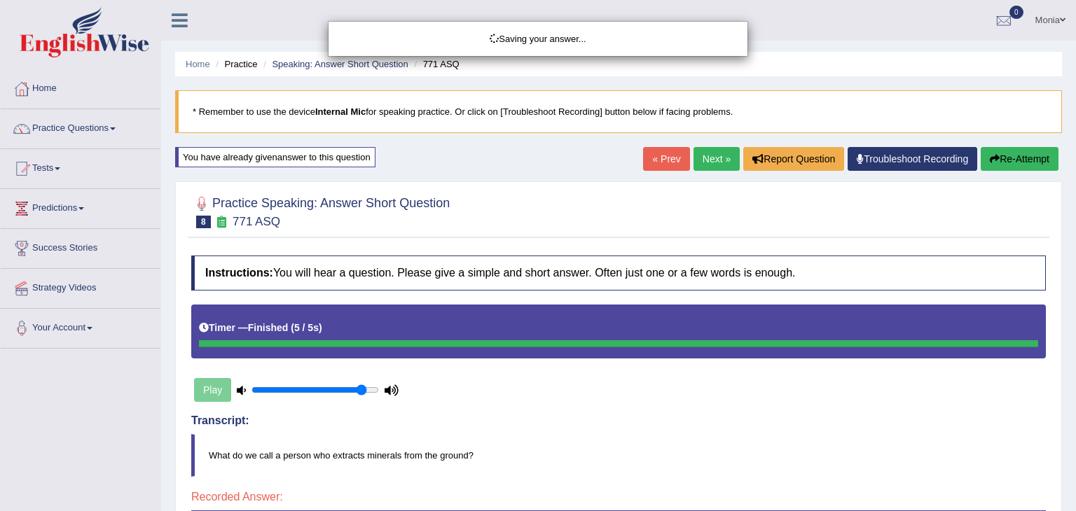
click at [1066, 511] on html "Toggle navigation Home Practice Questions Speaking Practice Read Aloud Repeat S…" at bounding box center [538, 255] width 1076 height 511
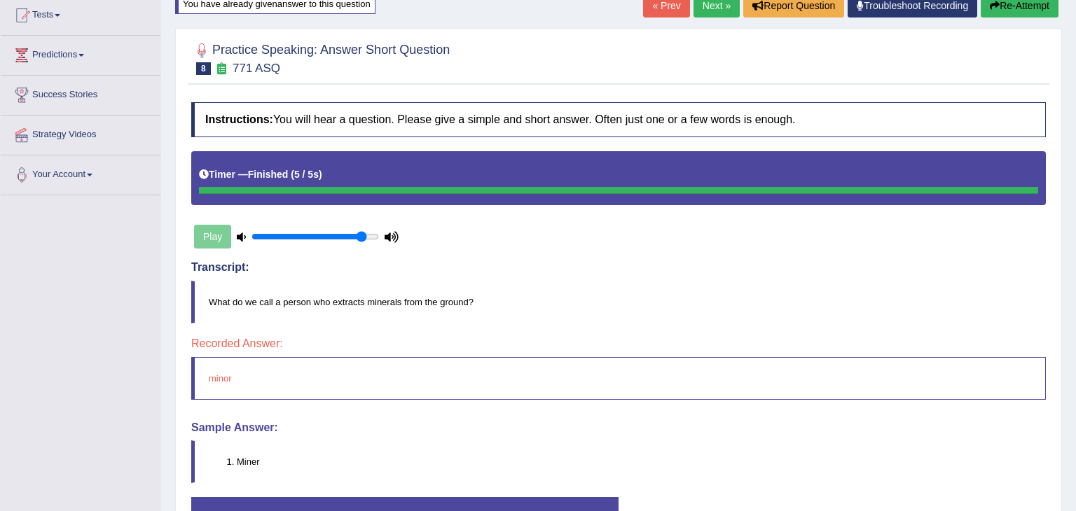
scroll to position [151, 0]
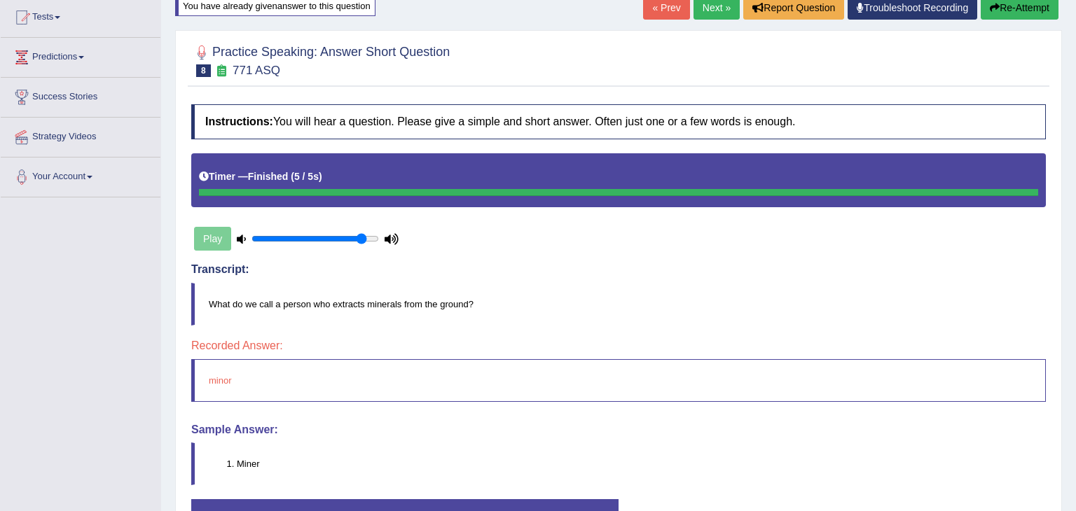
drag, startPoint x: 1075, startPoint y: 232, endPoint x: 1075, endPoint y: 335, distance: 103.0
click at [1075, 335] on div "Home Practice Speaking: Answer Short Question 771 ASQ * Remember to use the dev…" at bounding box center [618, 211] width 915 height 724
click at [1011, 5] on button "Re-Attempt" at bounding box center [1020, 8] width 78 height 24
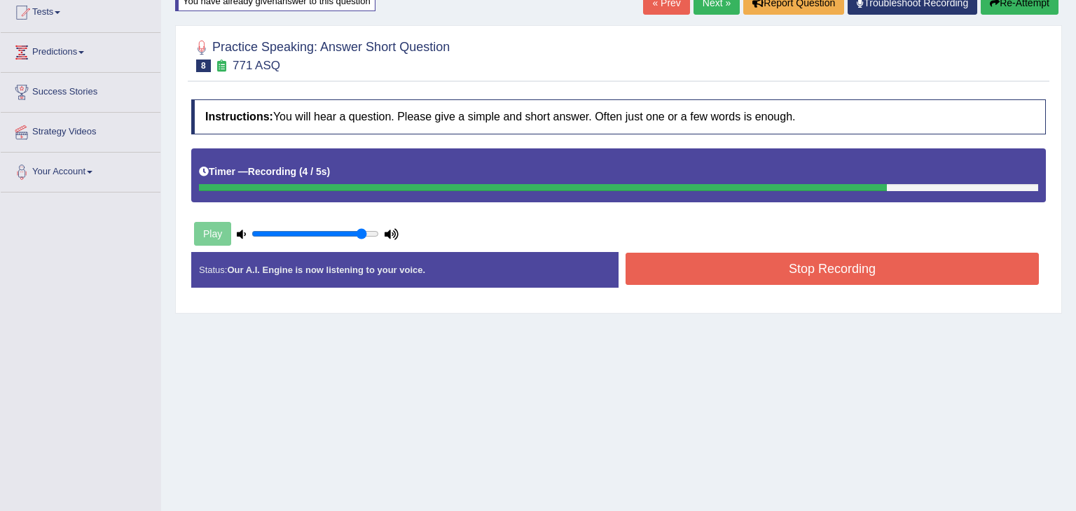
click at [807, 271] on button "Stop Recording" at bounding box center [832, 269] width 413 height 32
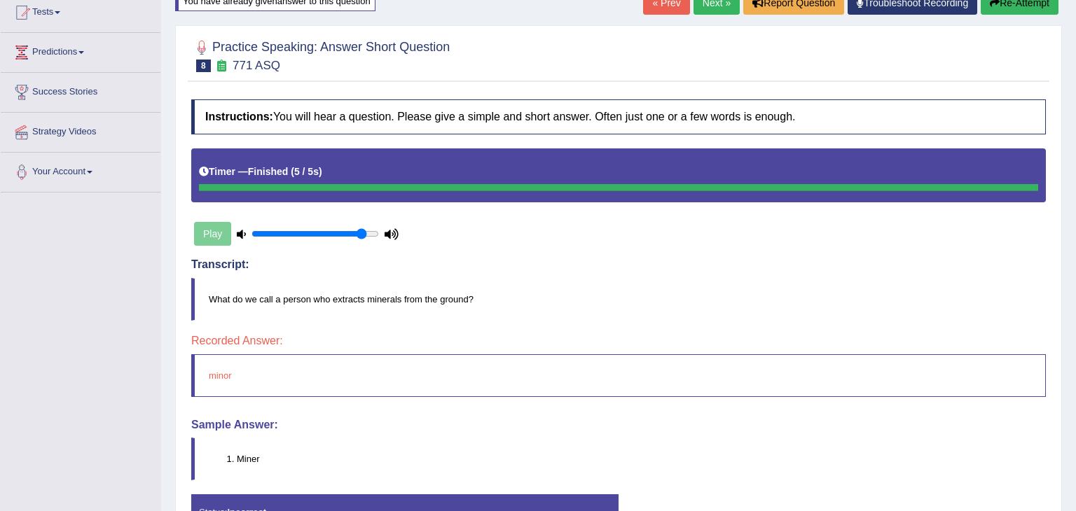
click at [716, 4] on link "Next »" at bounding box center [717, 3] width 46 height 24
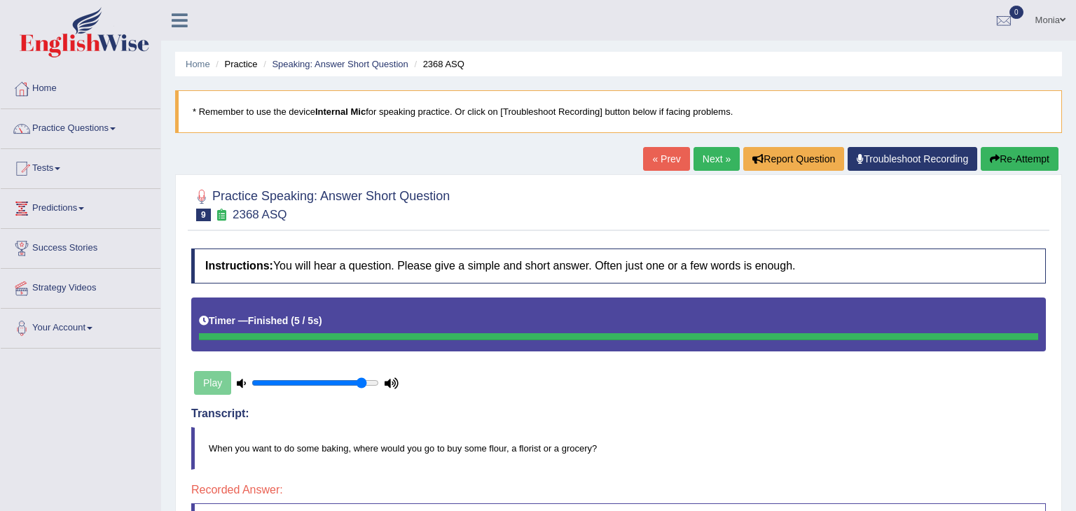
drag, startPoint x: 1075, startPoint y: 195, endPoint x: 1075, endPoint y: 18, distance: 176.5
click at [1075, 18] on div "Toggle navigation Home Practice Questions Speaking Practice Read Aloud Repeat S…" at bounding box center [538, 372] width 1076 height 745
click at [708, 163] on link "Next »" at bounding box center [717, 159] width 46 height 24
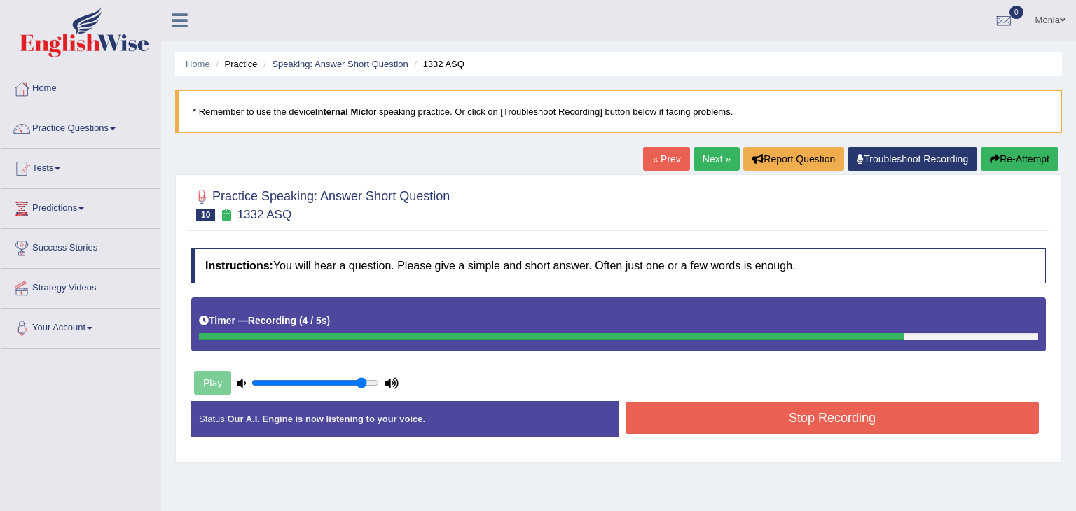
click at [870, 419] on button "Stop Recording" at bounding box center [832, 418] width 413 height 32
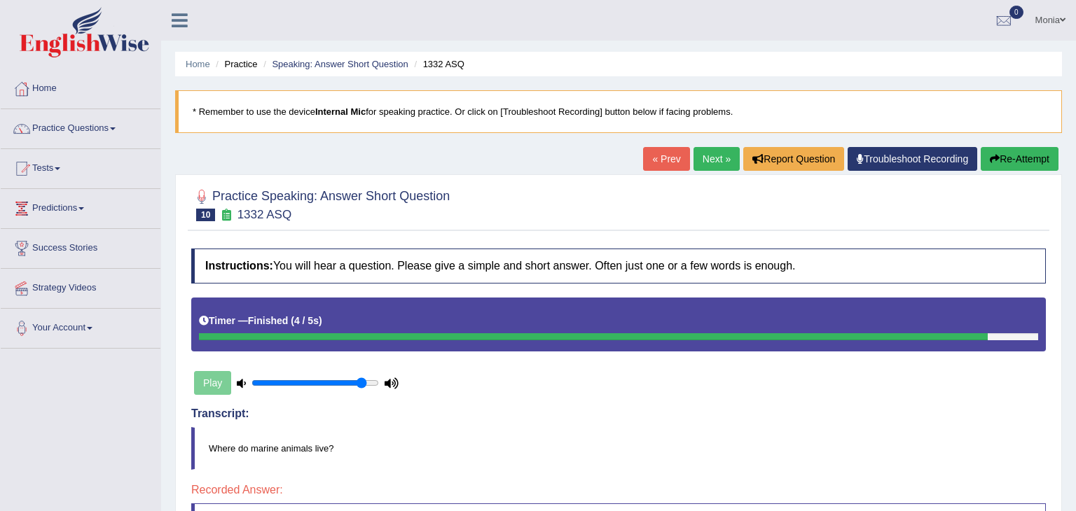
drag, startPoint x: 1075, startPoint y: 179, endPoint x: 1074, endPoint y: 241, distance: 61.7
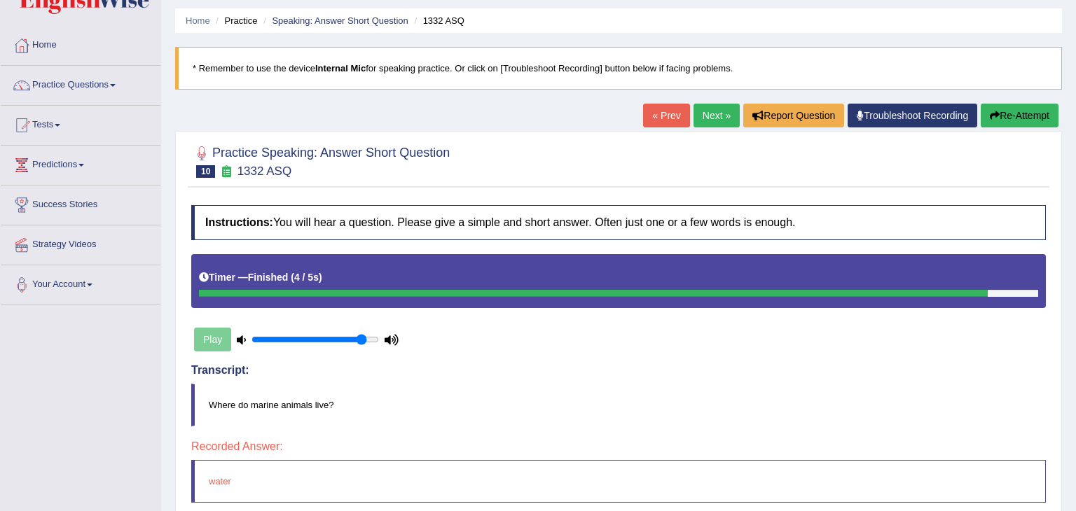
scroll to position [36, 0]
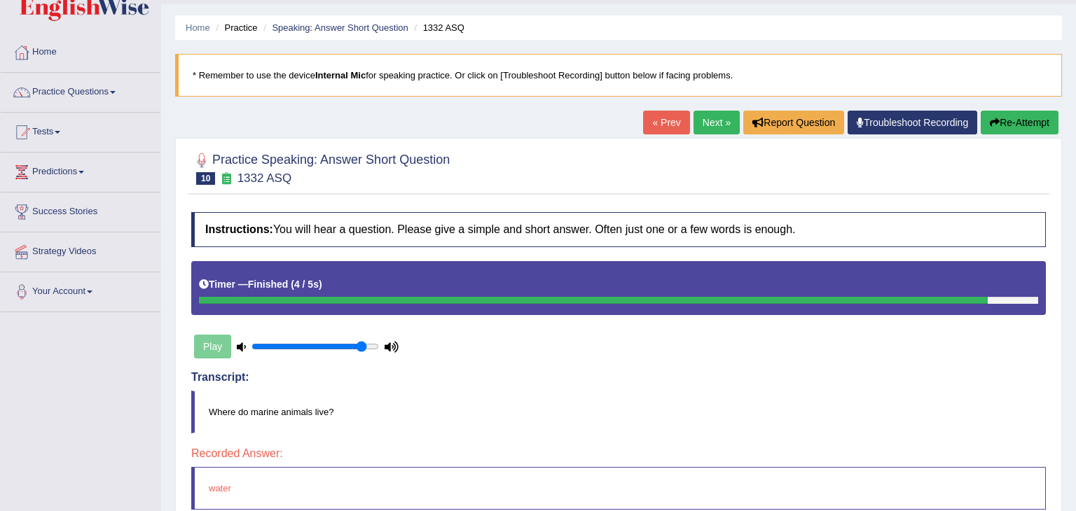
click at [705, 117] on link "Next »" at bounding box center [717, 123] width 46 height 24
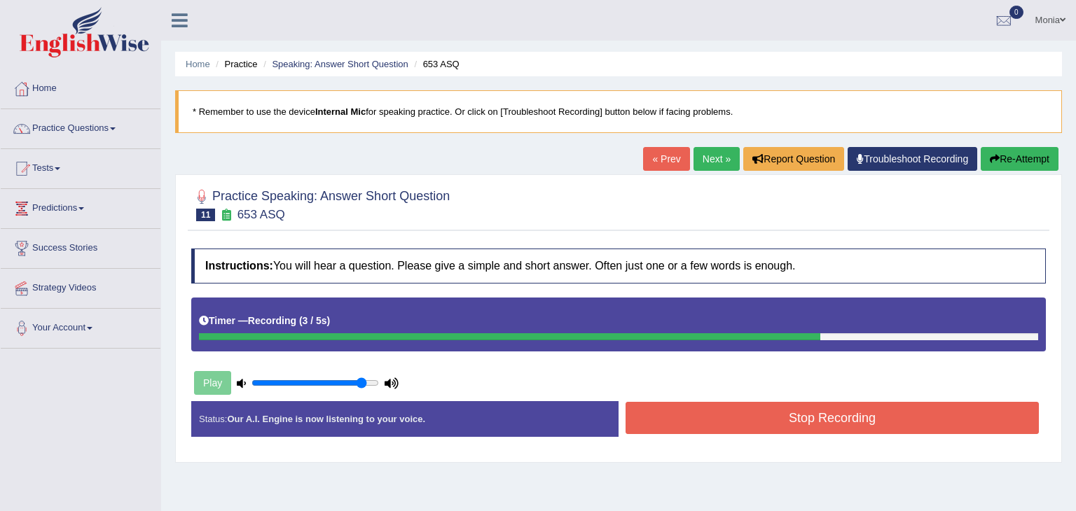
click at [1000, 163] on button "Re-Attempt" at bounding box center [1020, 159] width 78 height 24
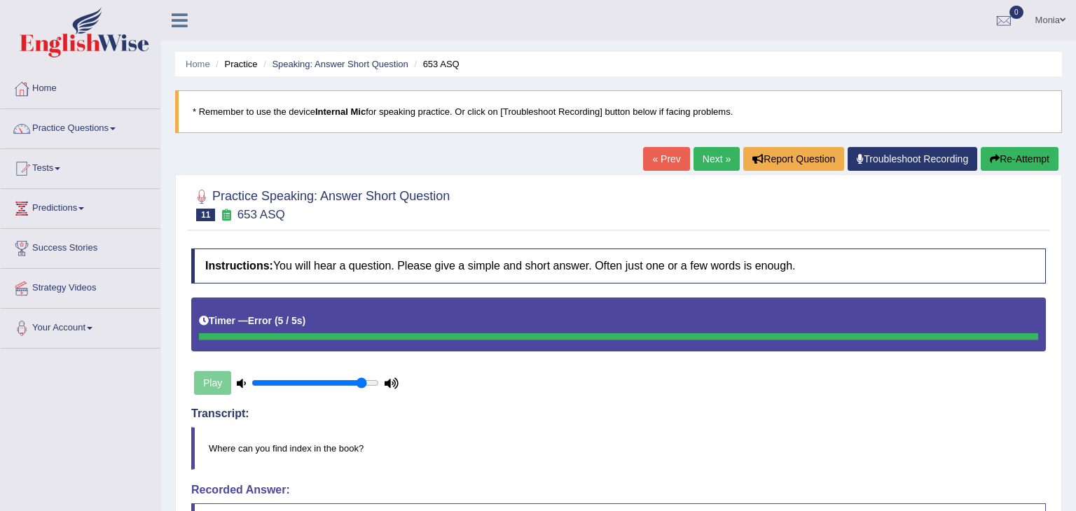
click at [708, 154] on link "Next »" at bounding box center [717, 159] width 46 height 24
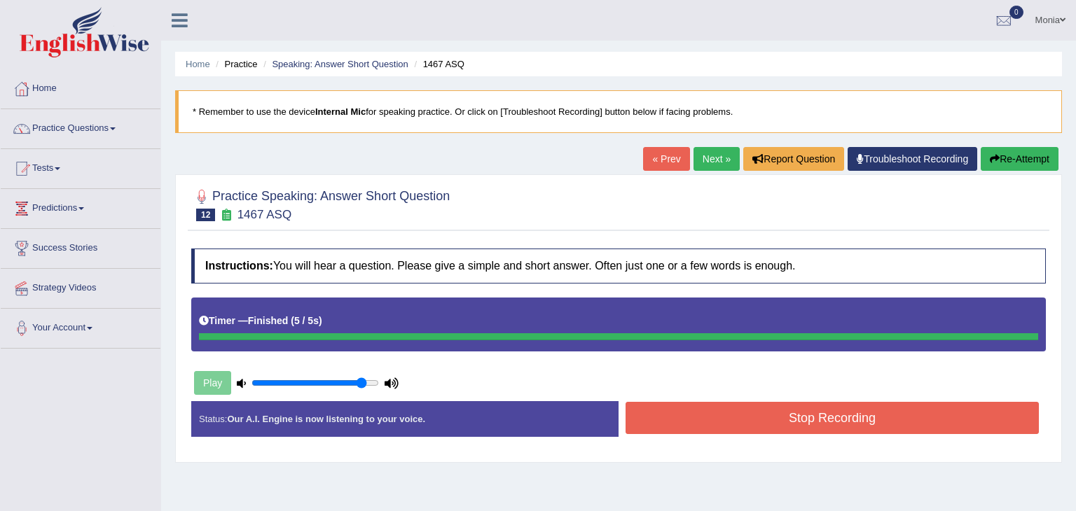
click at [831, 416] on button "Stop Recording" at bounding box center [832, 418] width 413 height 32
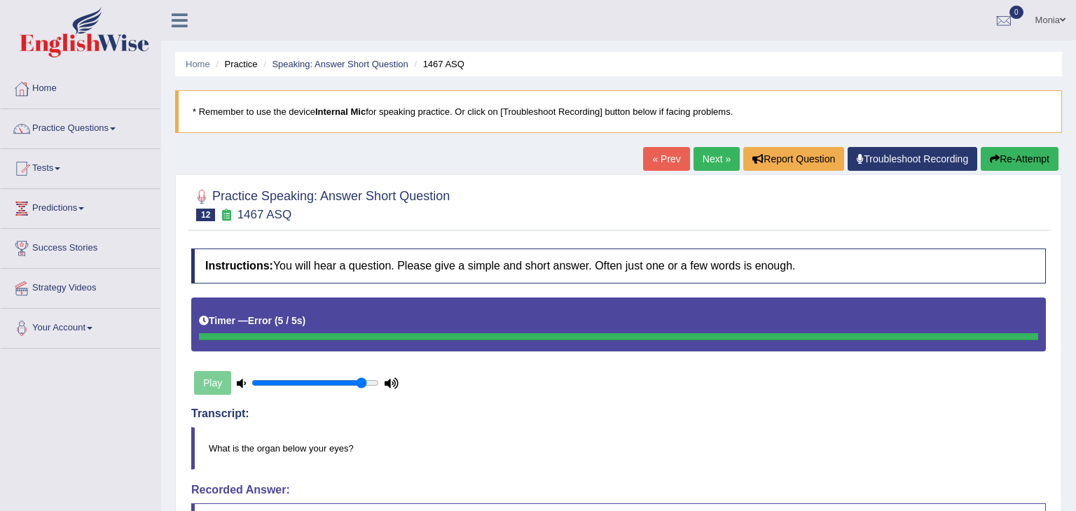
click at [708, 160] on link "Next »" at bounding box center [717, 159] width 46 height 24
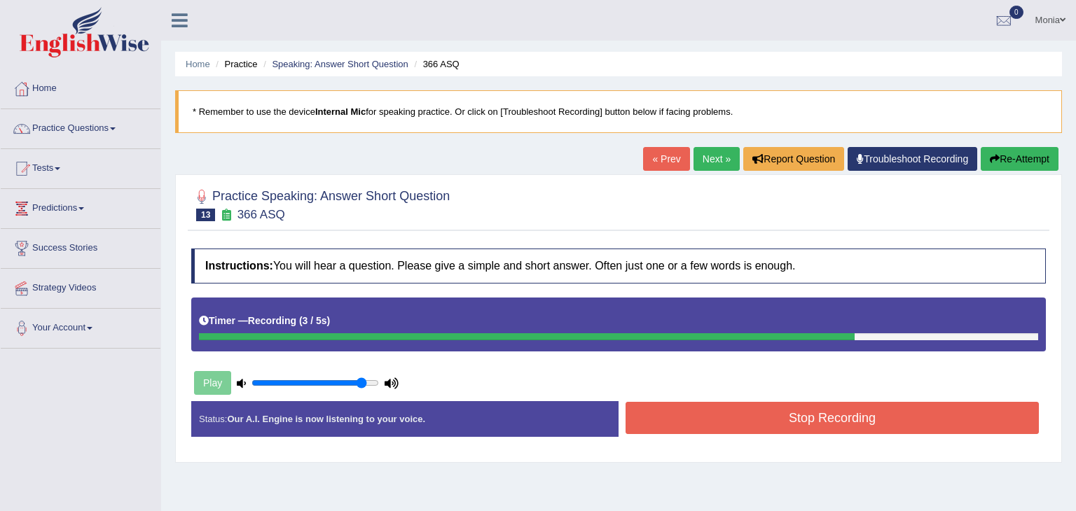
click at [858, 417] on button "Stop Recording" at bounding box center [832, 418] width 413 height 32
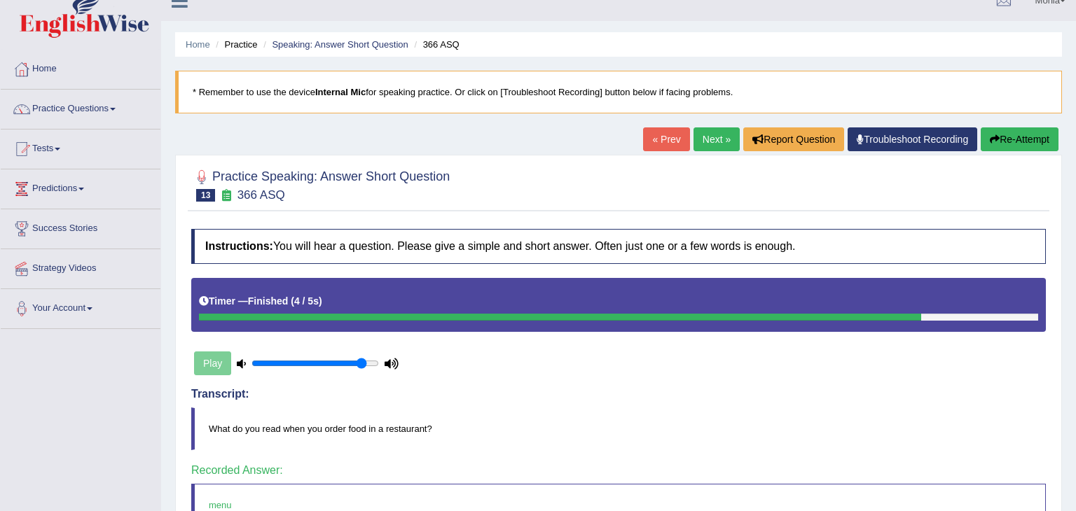
scroll to position [20, 0]
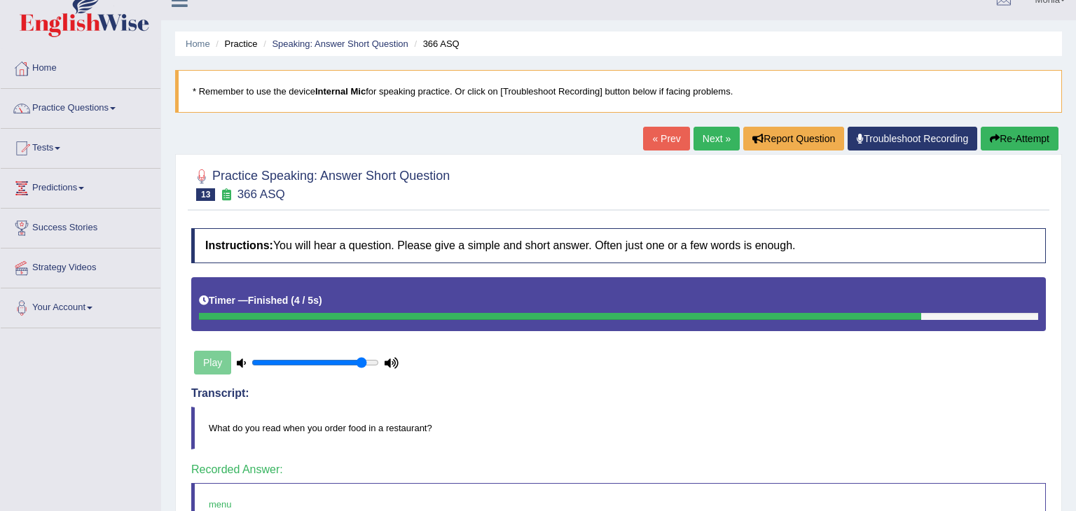
click at [714, 140] on link "Next »" at bounding box center [717, 139] width 46 height 24
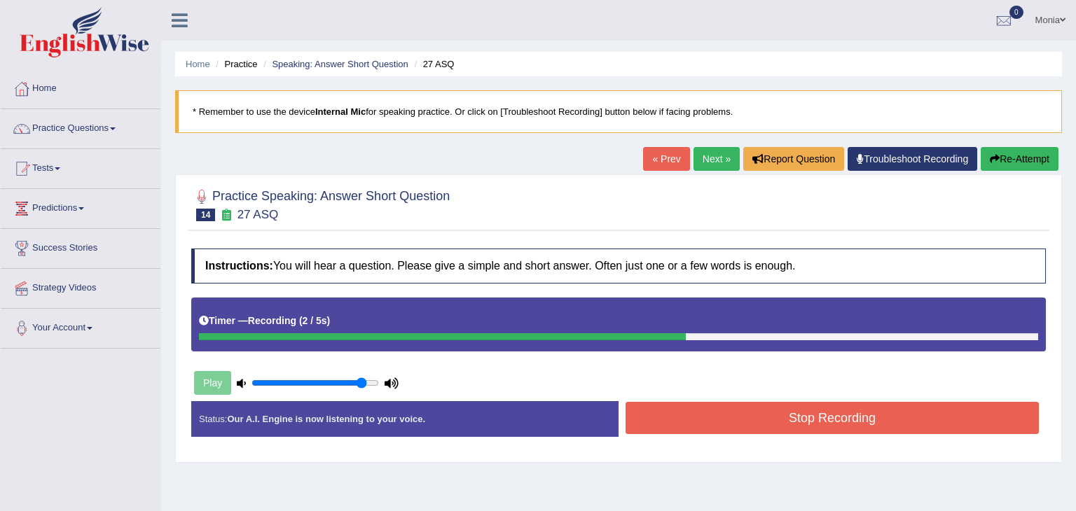
click at [860, 427] on button "Stop Recording" at bounding box center [832, 418] width 413 height 32
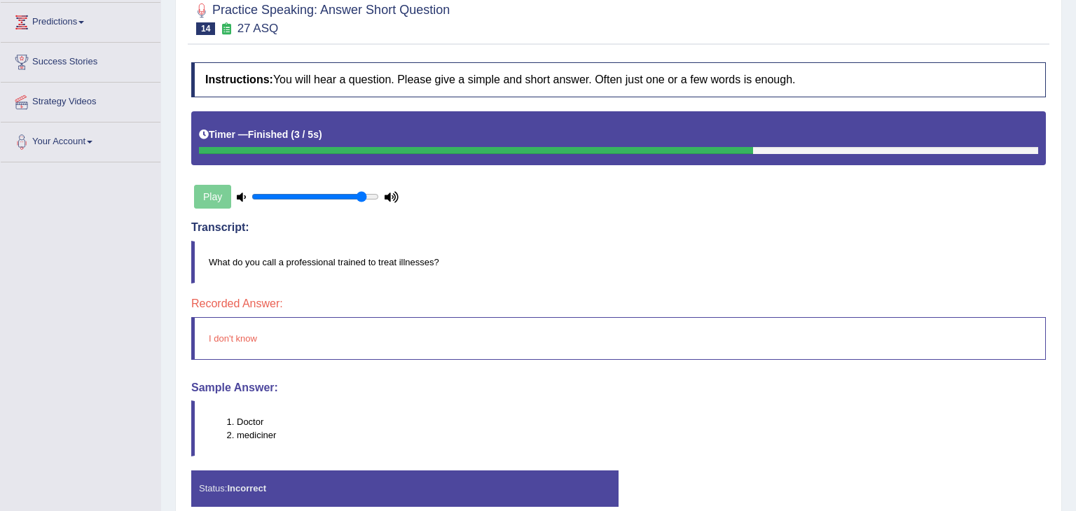
scroll to position [251, 0]
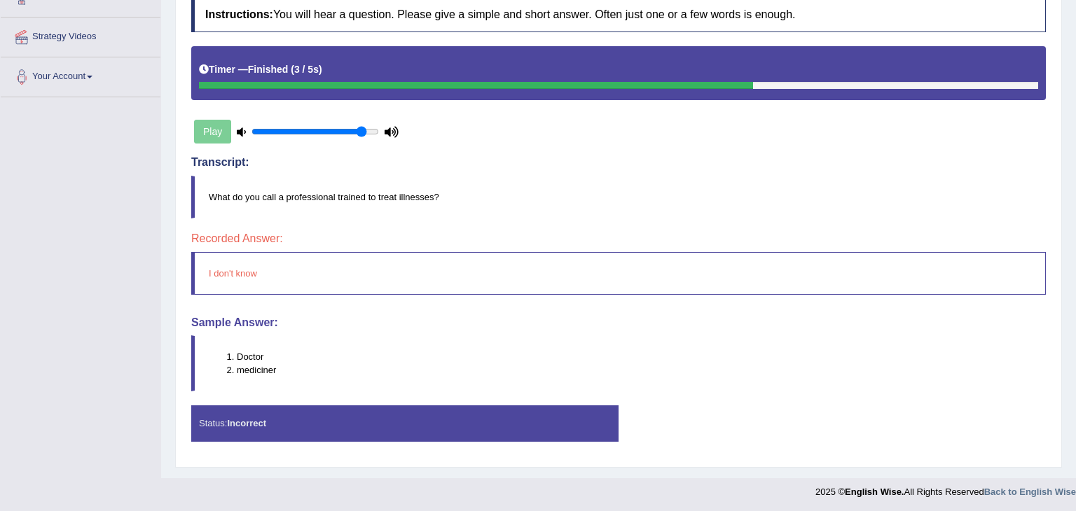
drag, startPoint x: 1075, startPoint y: 161, endPoint x: 1070, endPoint y: 340, distance: 178.7
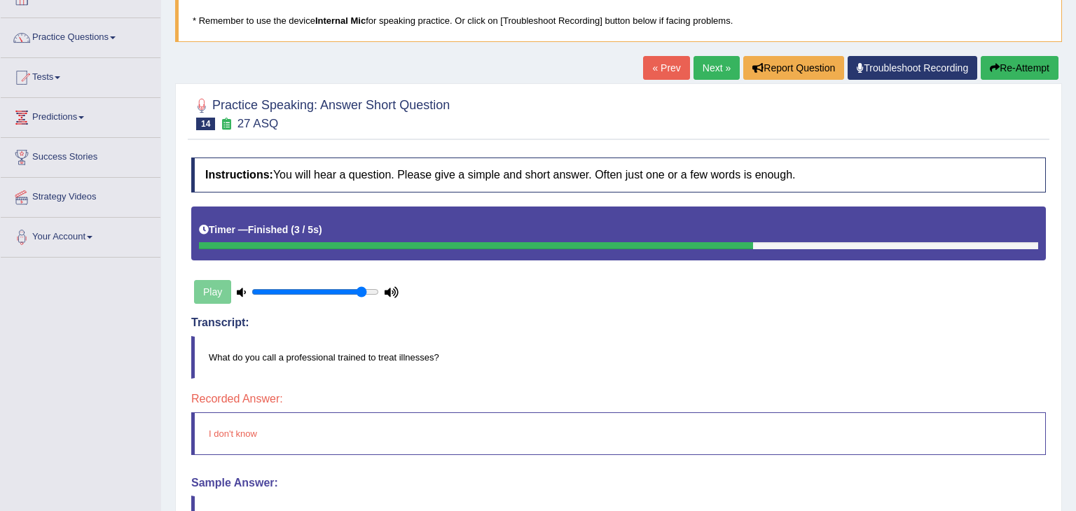
scroll to position [32, 0]
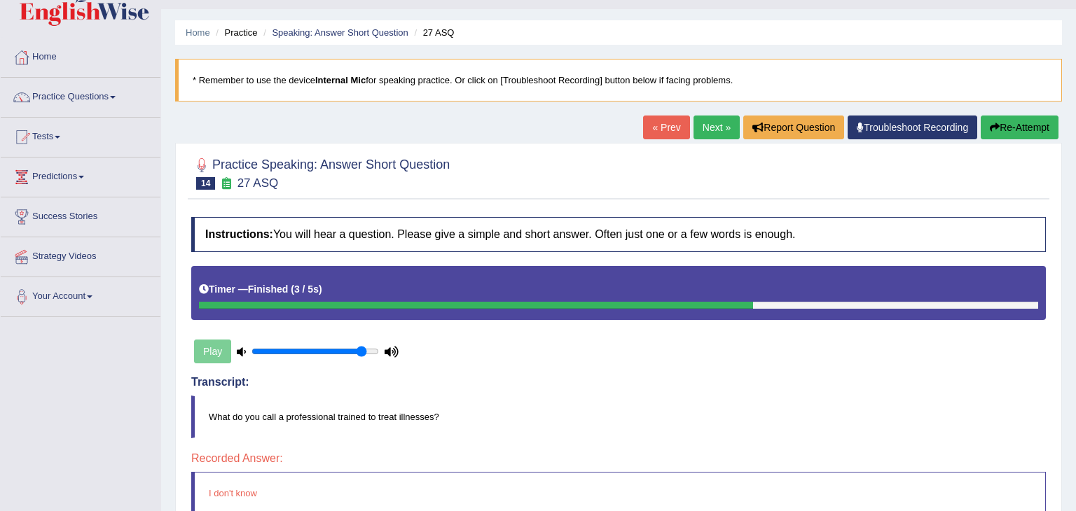
click at [704, 128] on link "Next »" at bounding box center [717, 128] width 46 height 24
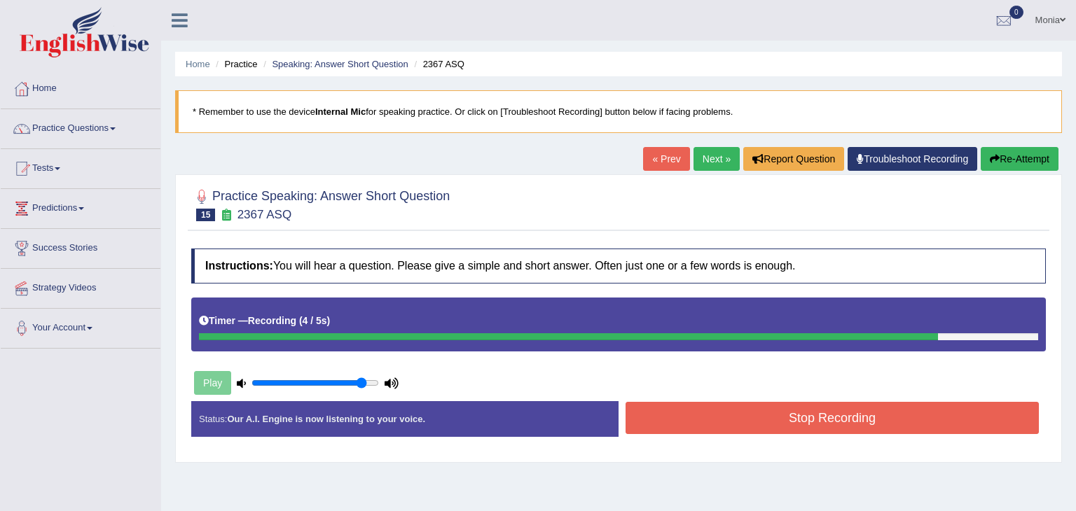
click at [892, 415] on button "Stop Recording" at bounding box center [832, 418] width 413 height 32
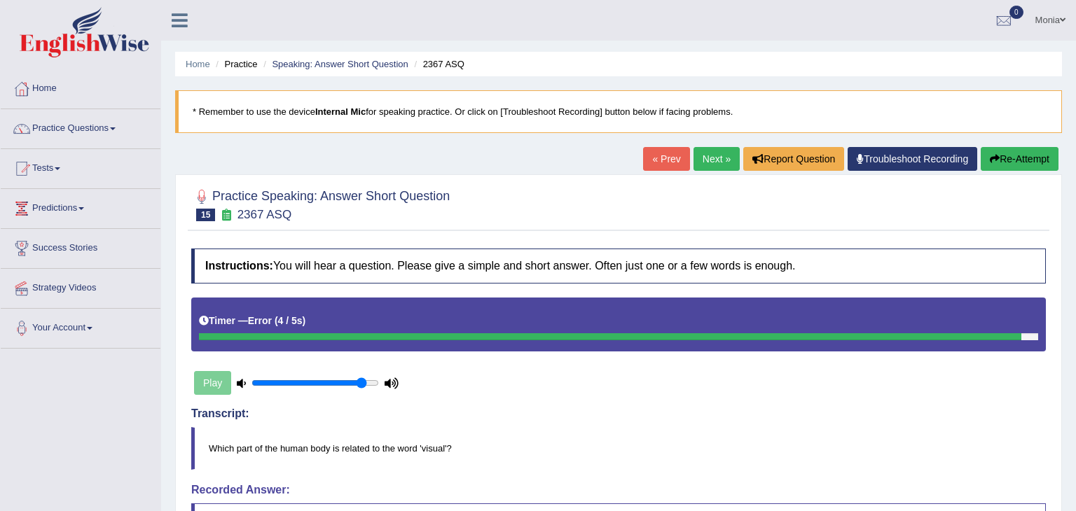
click at [1018, 160] on button "Re-Attempt" at bounding box center [1020, 159] width 78 height 24
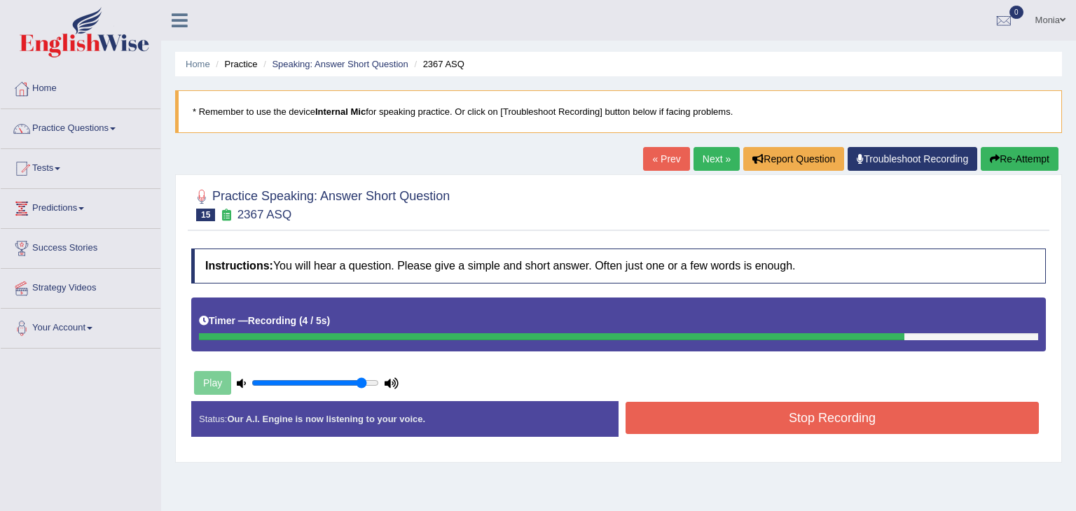
click at [880, 420] on button "Stop Recording" at bounding box center [832, 418] width 413 height 32
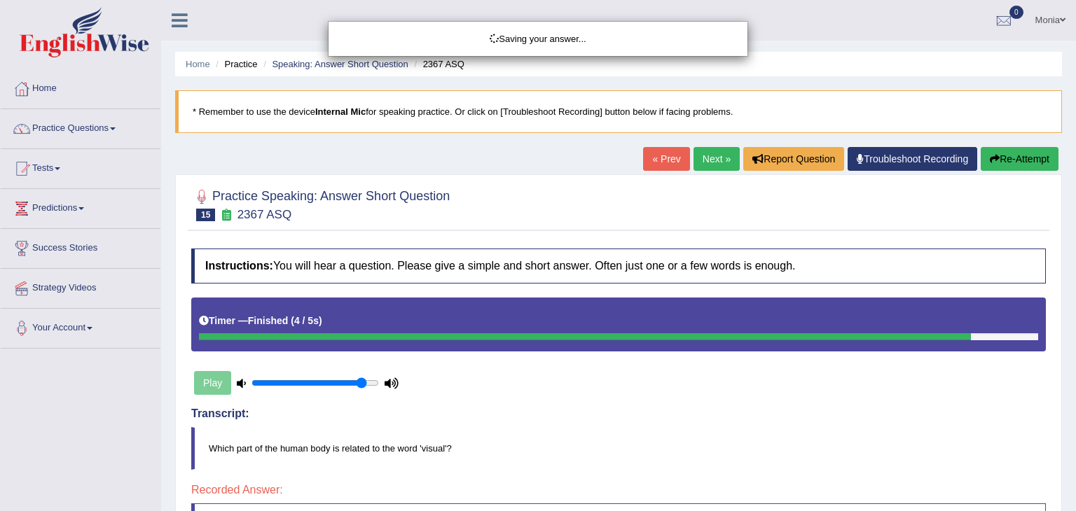
drag, startPoint x: 1075, startPoint y: 202, endPoint x: 1066, endPoint y: 324, distance: 121.6
click at [1066, 324] on div "Saving your answer..." at bounding box center [538, 255] width 1076 height 511
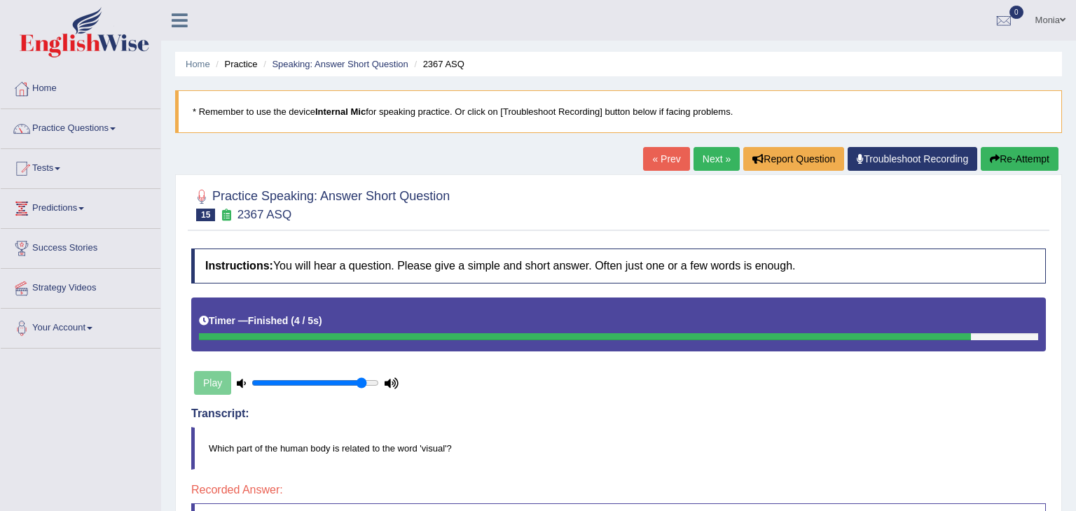
click at [1019, 156] on button "Re-Attempt" at bounding box center [1020, 159] width 78 height 24
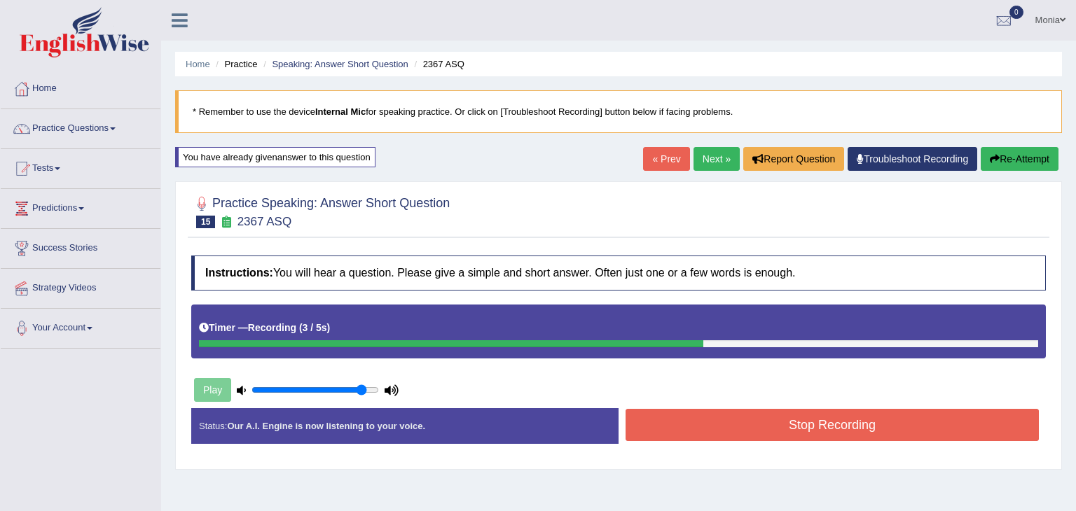
click at [956, 409] on button "Stop Recording" at bounding box center [832, 425] width 413 height 32
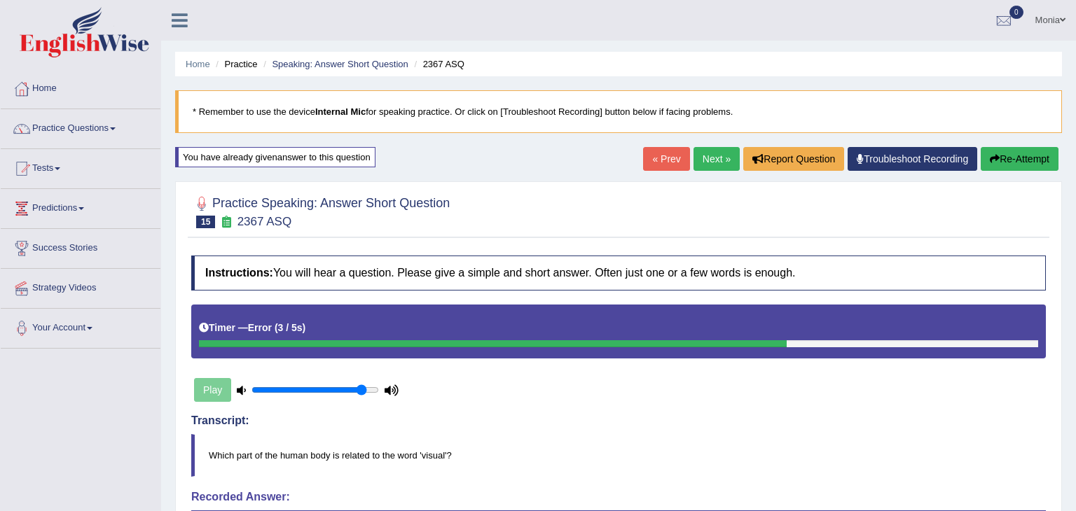
click at [1003, 154] on button "Re-Attempt" at bounding box center [1020, 159] width 78 height 24
click at [116, 123] on link "Practice Questions" at bounding box center [81, 126] width 160 height 35
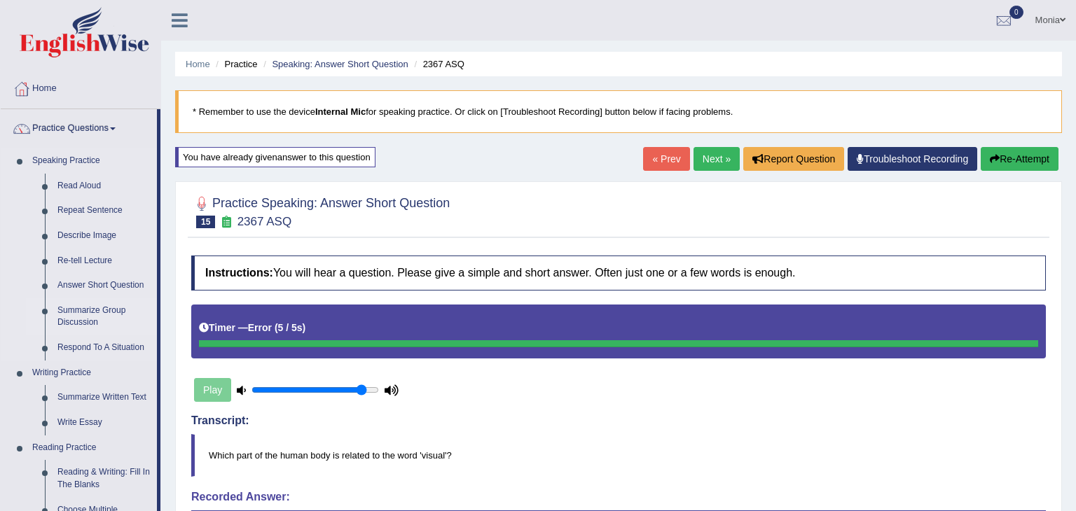
click at [89, 313] on link "Summarize Group Discussion" at bounding box center [104, 316] width 106 height 37
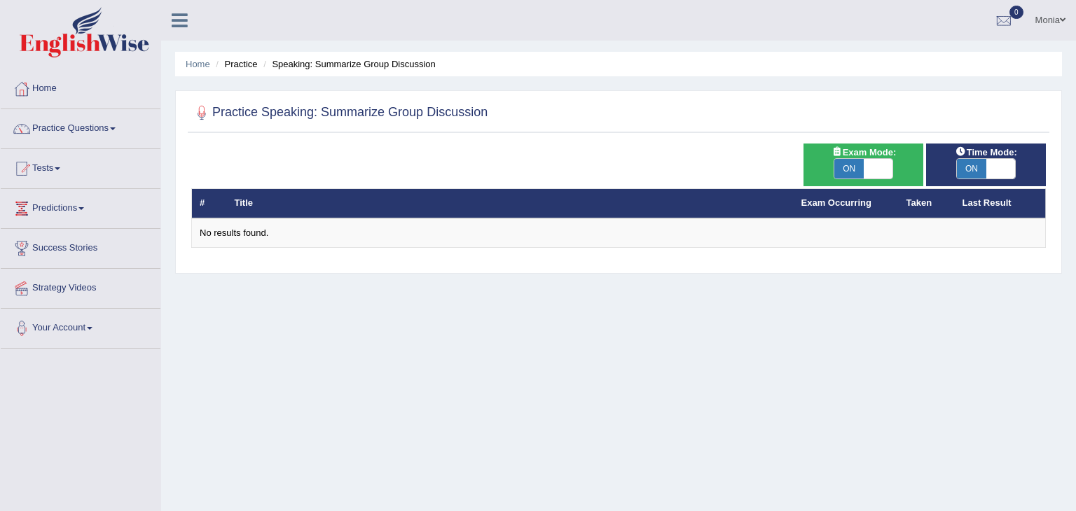
click at [854, 170] on span "ON" at bounding box center [848, 169] width 29 height 20
checkbox input "false"
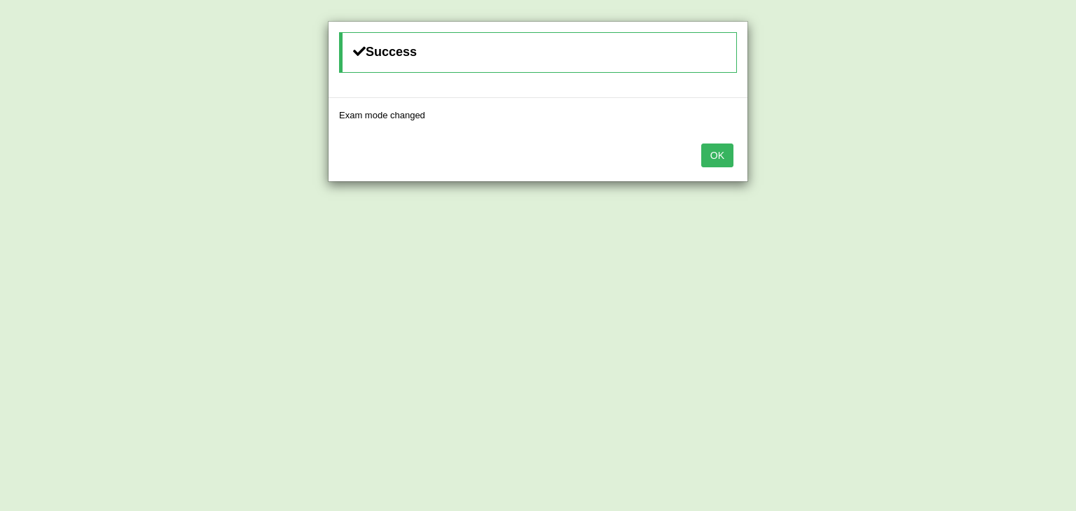
click at [705, 159] on button "OK" at bounding box center [717, 156] width 32 height 24
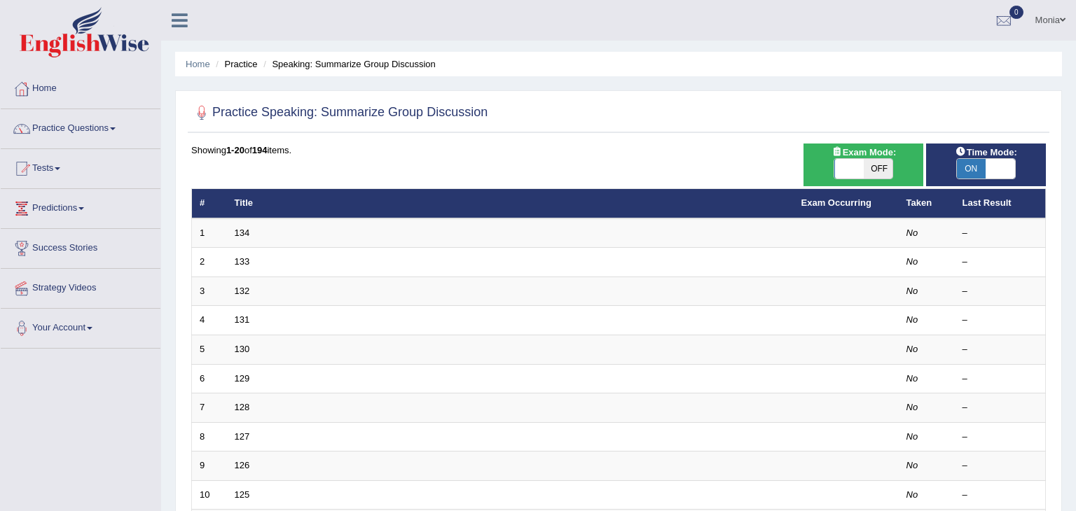
click at [978, 167] on span "ON" at bounding box center [971, 169] width 29 height 20
checkbox input "false"
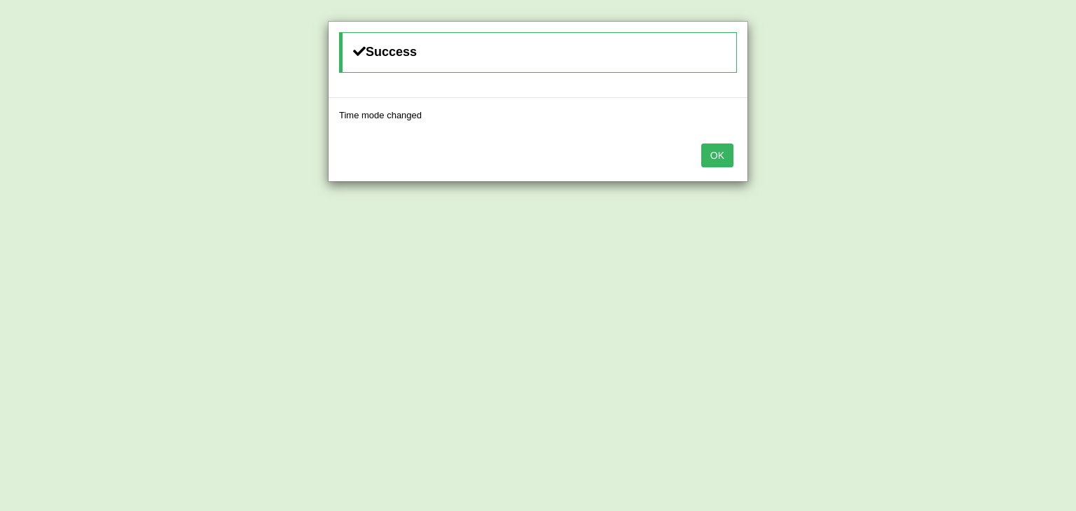
click at [722, 153] on button "OK" at bounding box center [717, 156] width 32 height 24
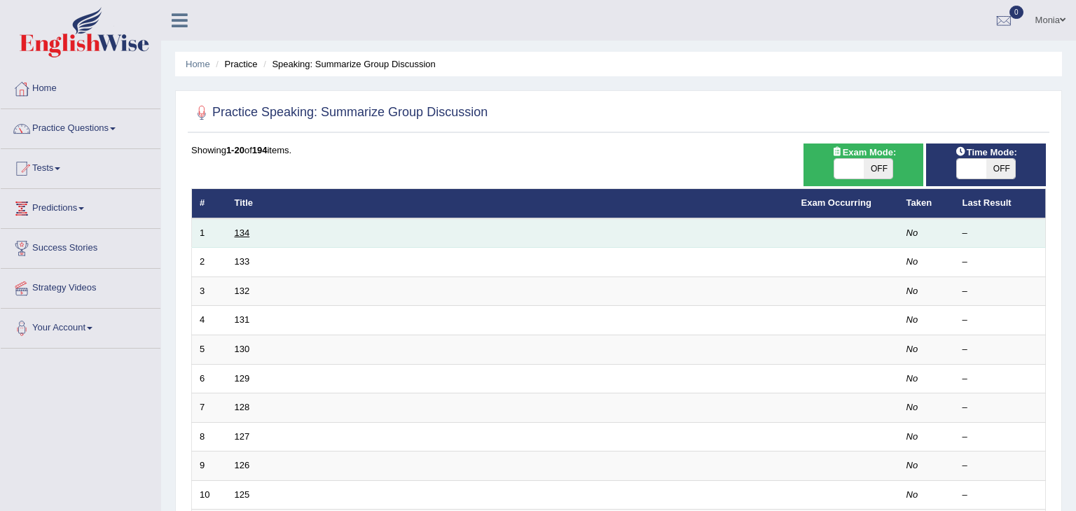
click at [242, 234] on link "134" at bounding box center [242, 233] width 15 height 11
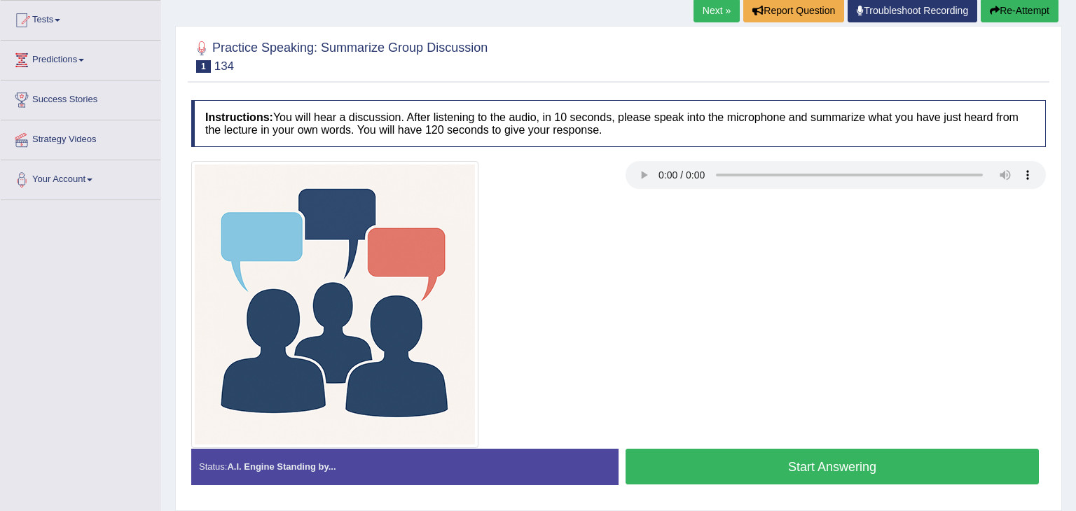
scroll to position [147, 0]
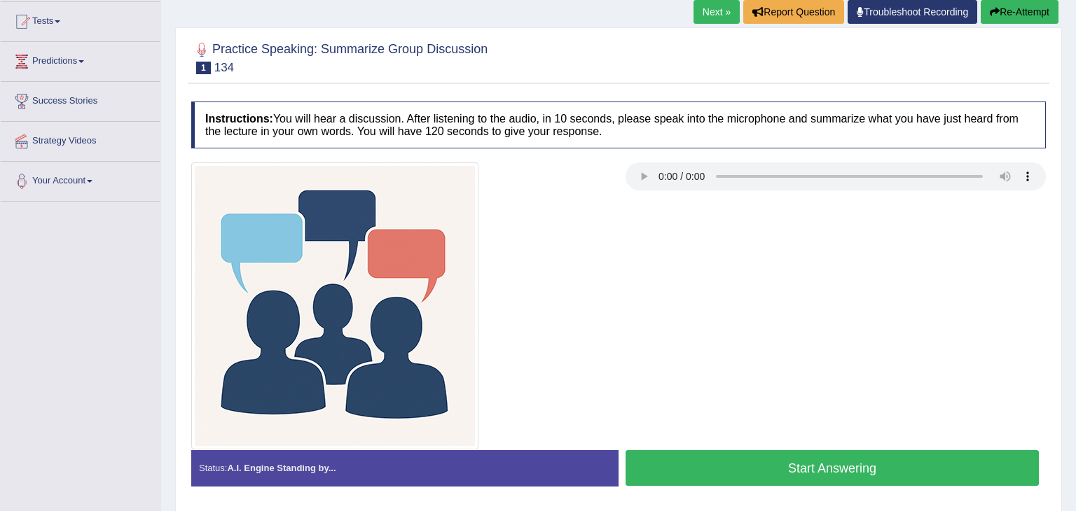
click at [789, 471] on button "Start Answering" at bounding box center [832, 468] width 413 height 36
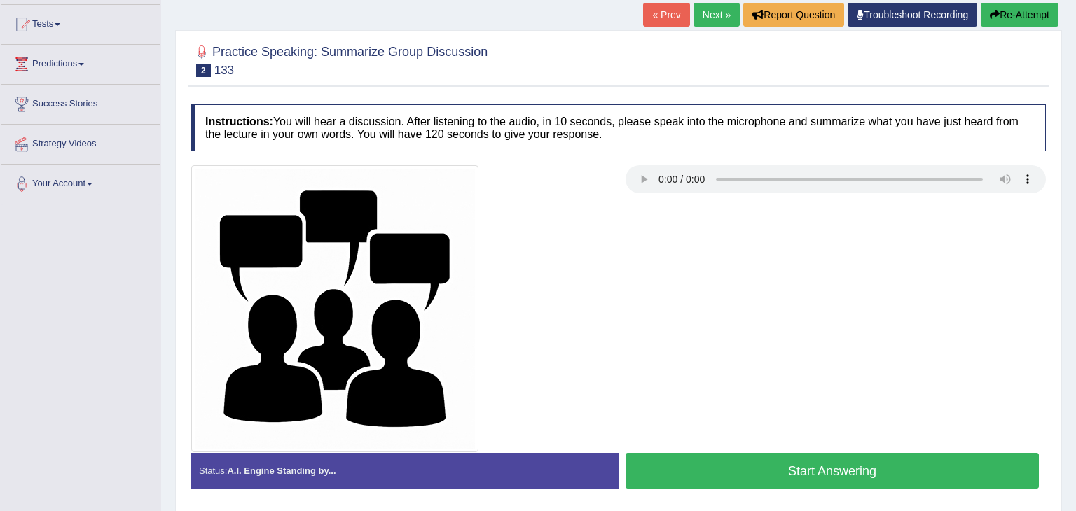
scroll to position [143, 0]
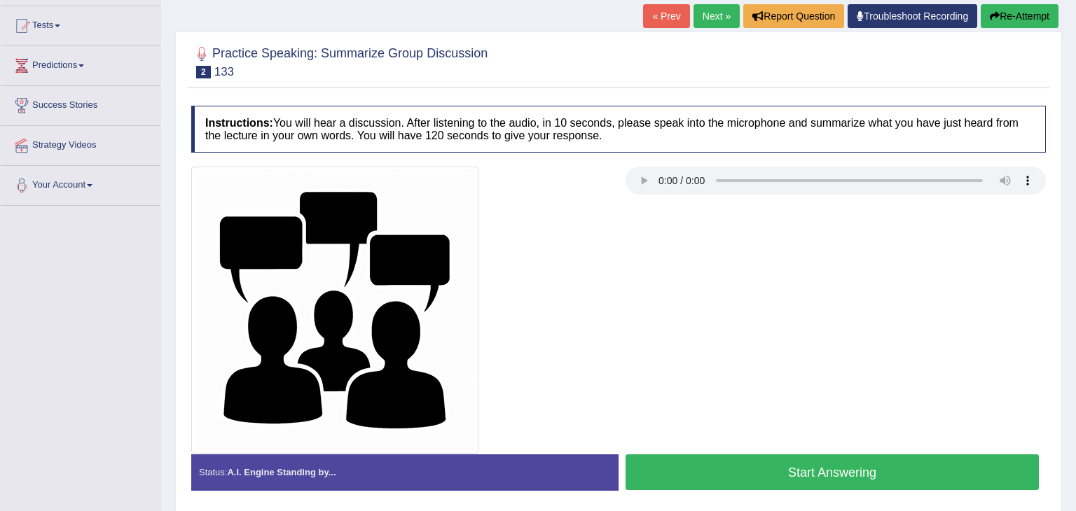
click at [958, 210] on div at bounding box center [618, 310] width 869 height 287
click at [742, 469] on button "Start Answering" at bounding box center [832, 473] width 413 height 36
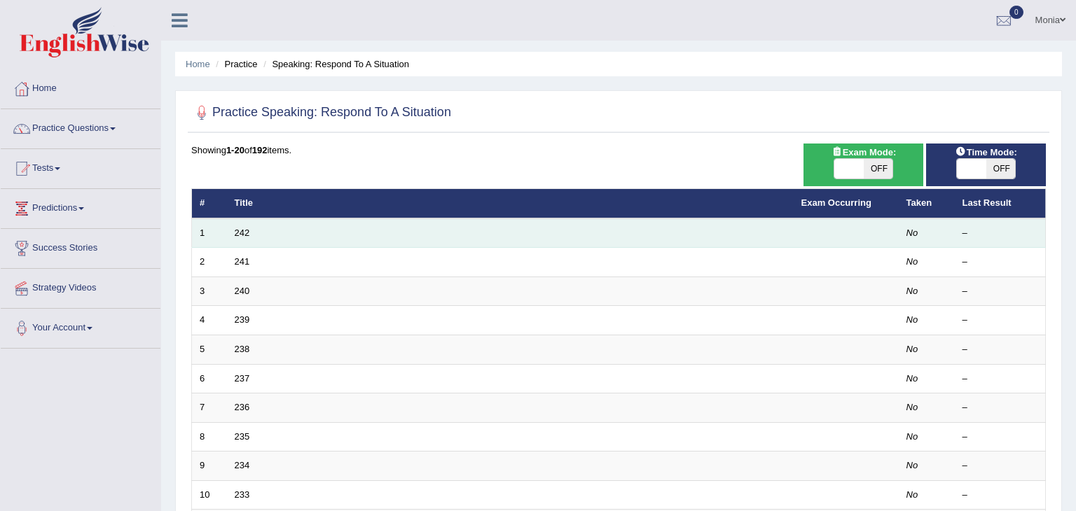
click at [223, 231] on td "1" at bounding box center [209, 233] width 35 height 29
click at [242, 232] on link "242" at bounding box center [242, 233] width 15 height 11
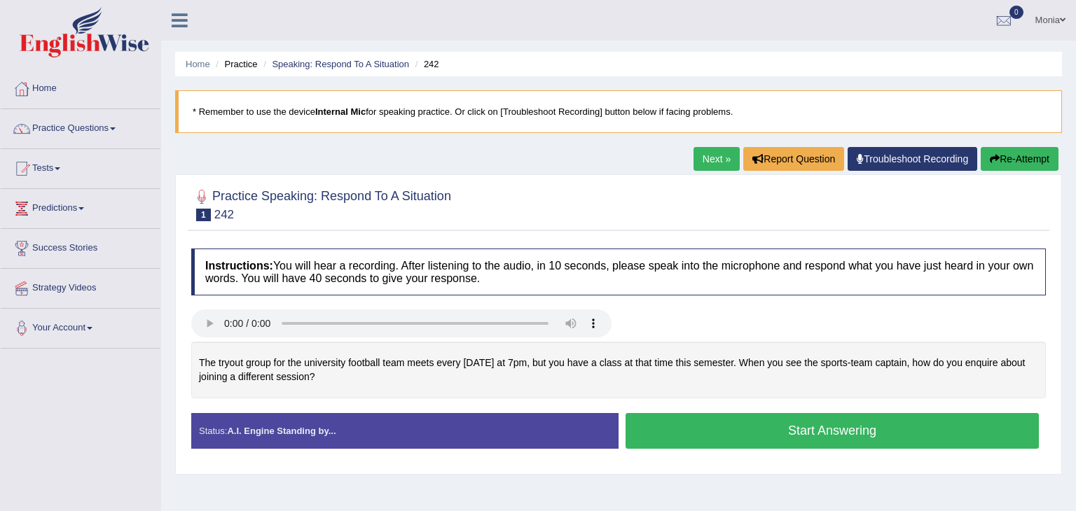
click at [663, 375] on div "The tryout group for the university football team meets every [DATE] at 7pm, bu…" at bounding box center [618, 370] width 855 height 57
click at [712, 437] on button "Start Answering" at bounding box center [832, 431] width 413 height 36
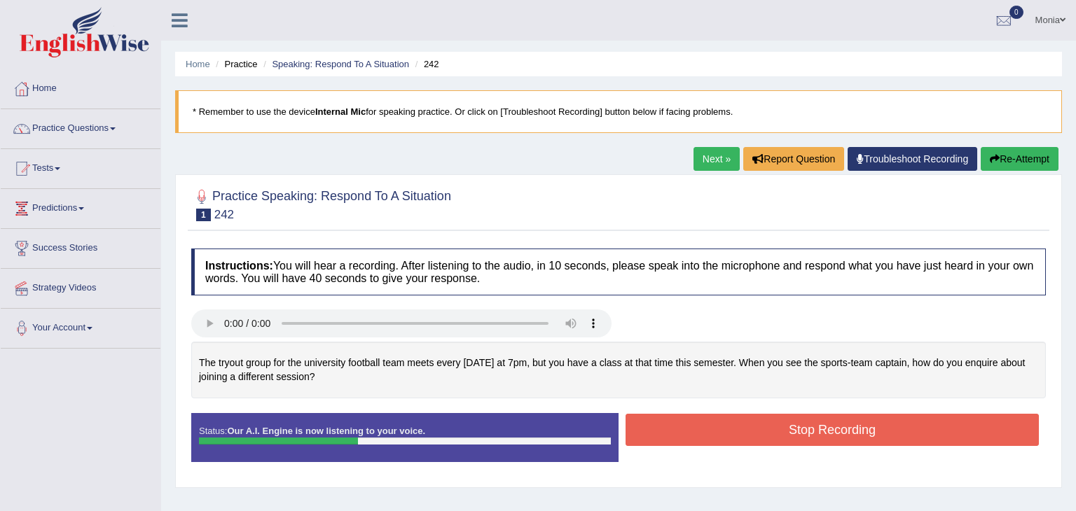
click at [712, 437] on button "Stop Recording" at bounding box center [832, 430] width 413 height 32
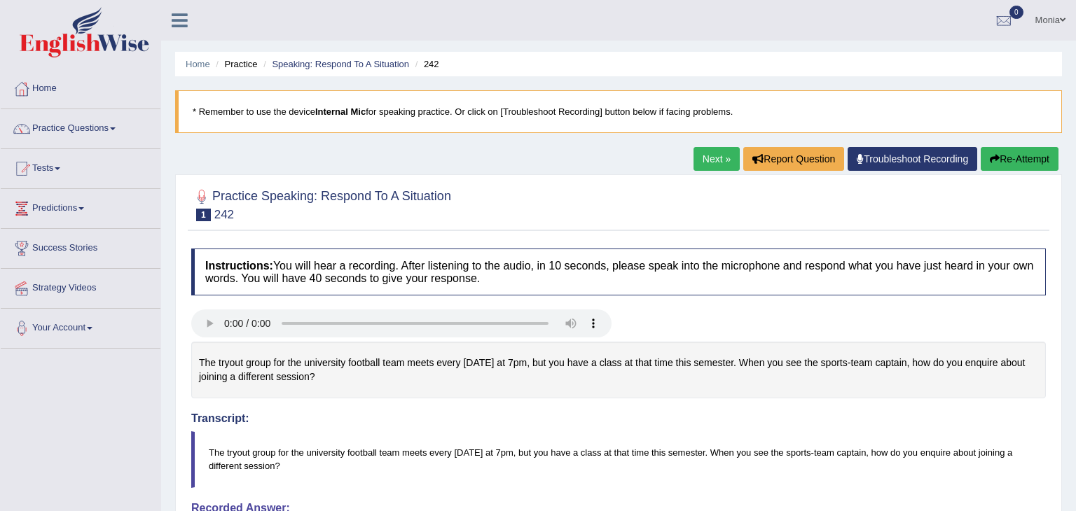
drag, startPoint x: 1075, startPoint y: 130, endPoint x: 1075, endPoint y: 436, distance: 306.1
click at [1075, 436] on html "Toggle navigation Home Practice Questions Speaking Practice Read Aloud Repeat S…" at bounding box center [538, 255] width 1076 height 511
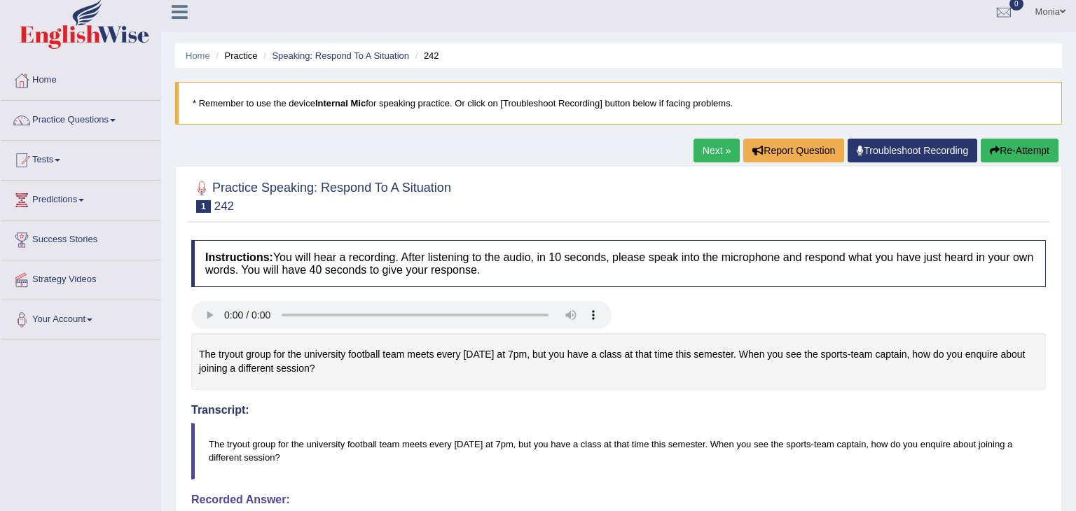
scroll to position [8, 0]
click at [708, 151] on link "Next »" at bounding box center [717, 151] width 46 height 24
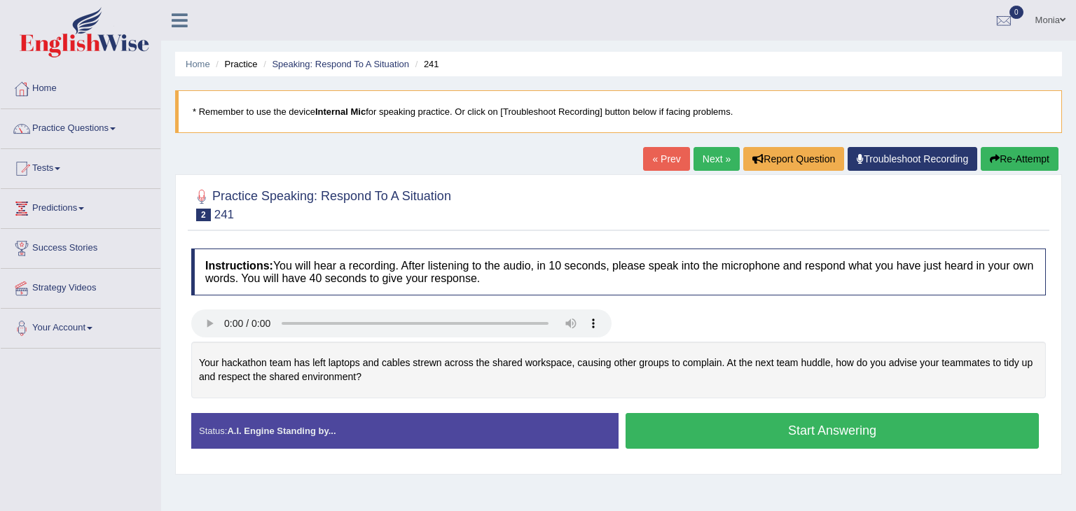
click at [737, 383] on div "Your hackathon team has left laptops and cables strewn across the shared worksp…" at bounding box center [618, 370] width 855 height 57
click at [747, 433] on button "Start Answering" at bounding box center [832, 431] width 413 height 36
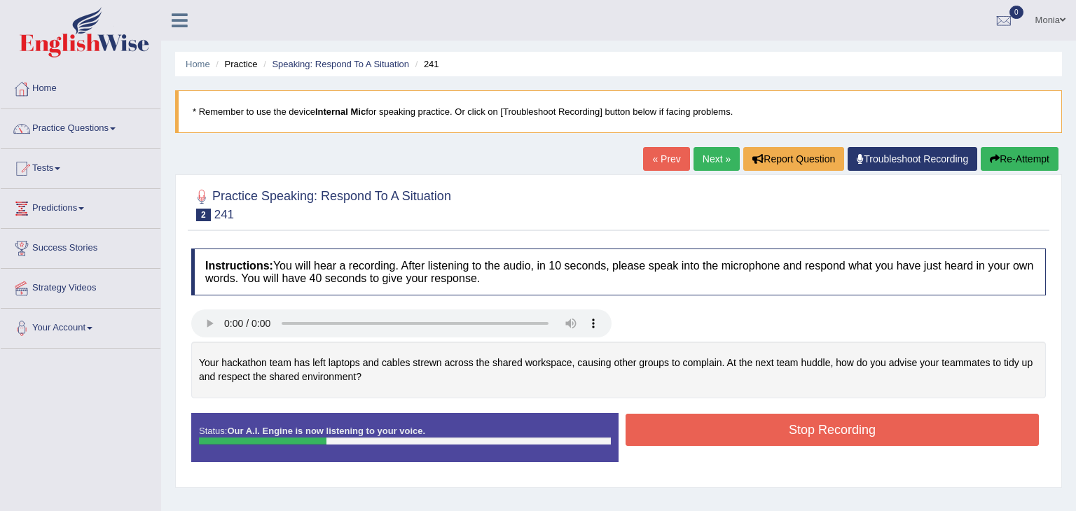
click at [747, 433] on button "Stop Recording" at bounding box center [832, 430] width 413 height 32
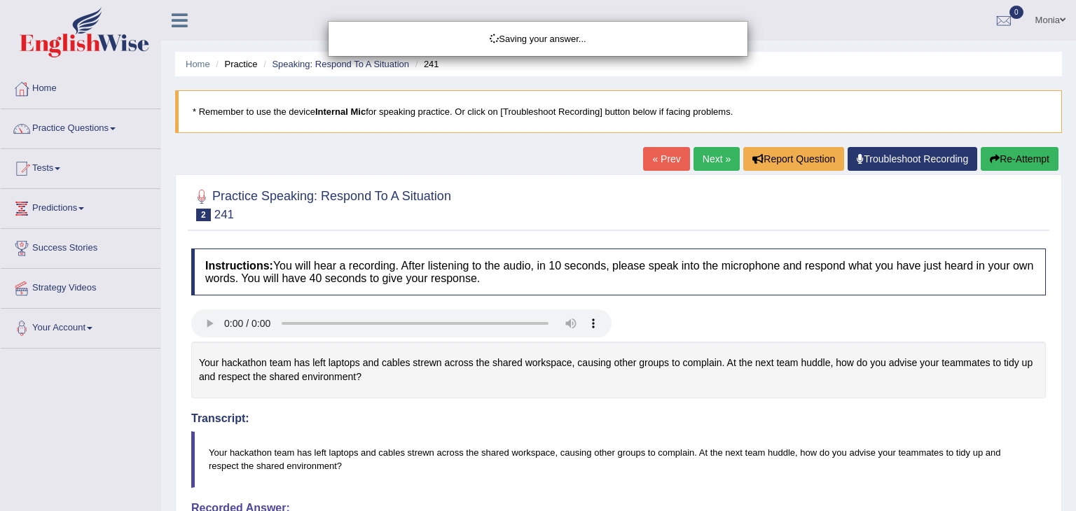
click at [1075, 261] on div "Saving your answer..." at bounding box center [538, 255] width 1076 height 511
drag, startPoint x: 1075, startPoint y: 250, endPoint x: 1075, endPoint y: 390, distance: 140.1
click at [1075, 390] on div "Saving your answer..." at bounding box center [538, 255] width 1076 height 511
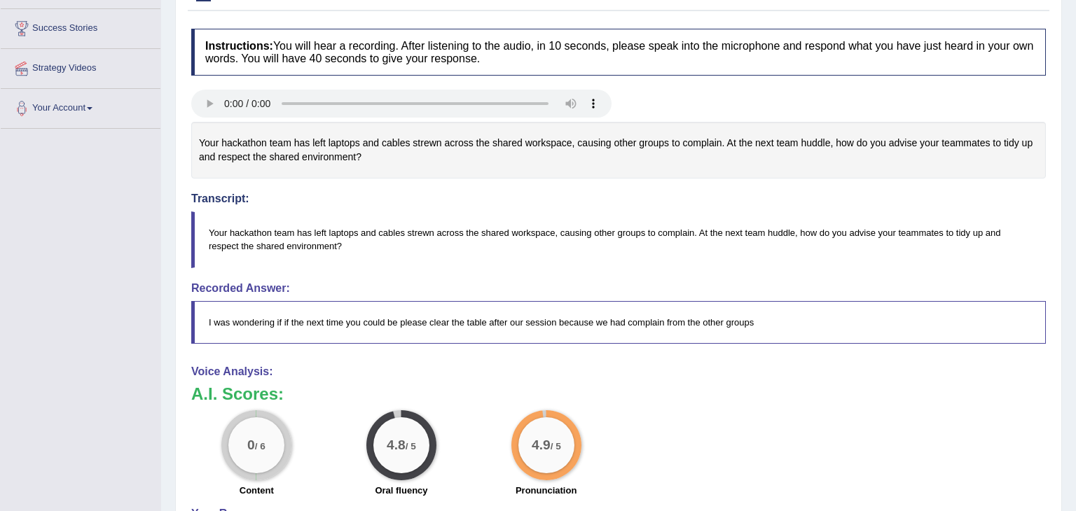
scroll to position [194, 0]
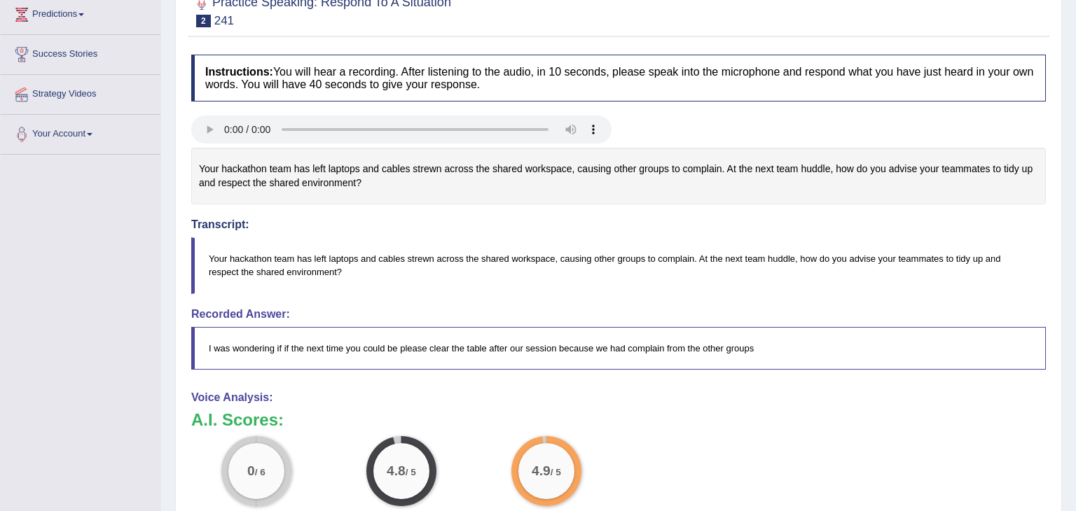
drag, startPoint x: 1075, startPoint y: 147, endPoint x: 1075, endPoint y: 248, distance: 100.9
click at [1075, 248] on div "Home Practice Speaking: Respond To A Situation 241 * Remember to use the device…" at bounding box center [618, 280] width 915 height 948
drag, startPoint x: 1075, startPoint y: 377, endPoint x: 1075, endPoint y: 111, distance: 266.2
click at [1075, 111] on div "Home Practice Speaking: Respond To A Situation 241 * Remember to use the device…" at bounding box center [618, 280] width 915 height 948
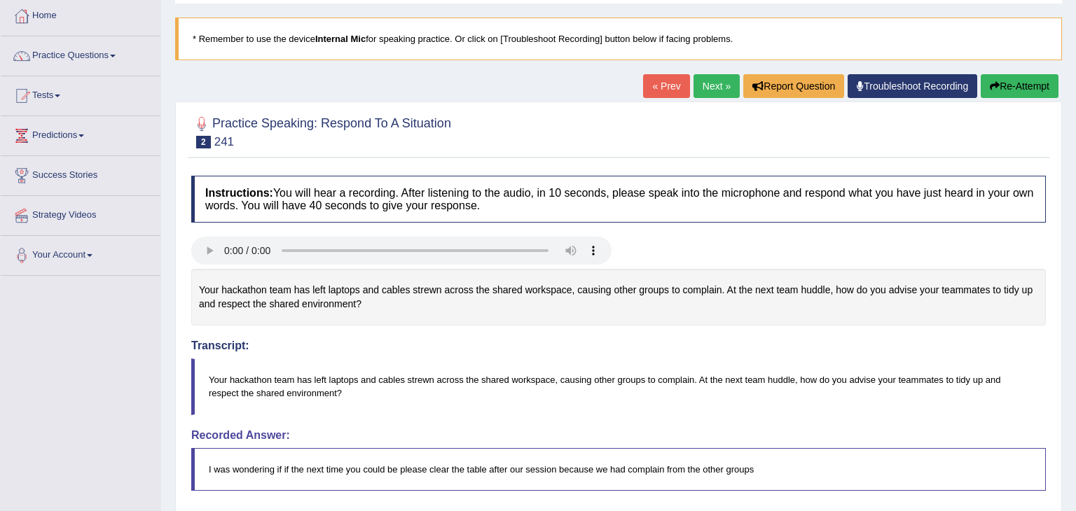
scroll to position [0, 0]
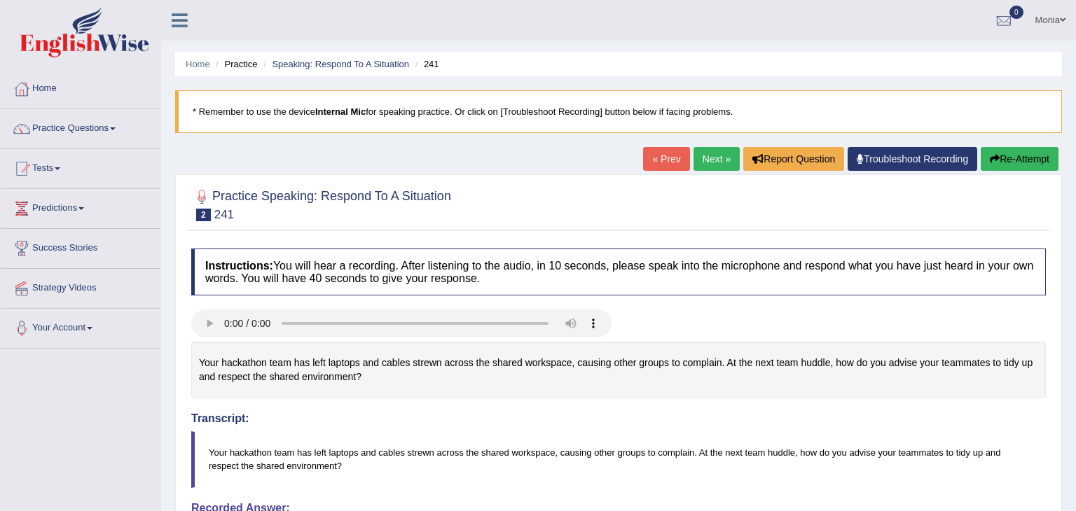
drag, startPoint x: 1075, startPoint y: 256, endPoint x: 1075, endPoint y: 152, distance: 103.7
click at [1075, 152] on div "Home Practice Speaking: Respond To A Situation 241 * Remember to use the device…" at bounding box center [618, 474] width 915 height 948
click at [1004, 160] on button "Re-Attempt" at bounding box center [1020, 159] width 78 height 24
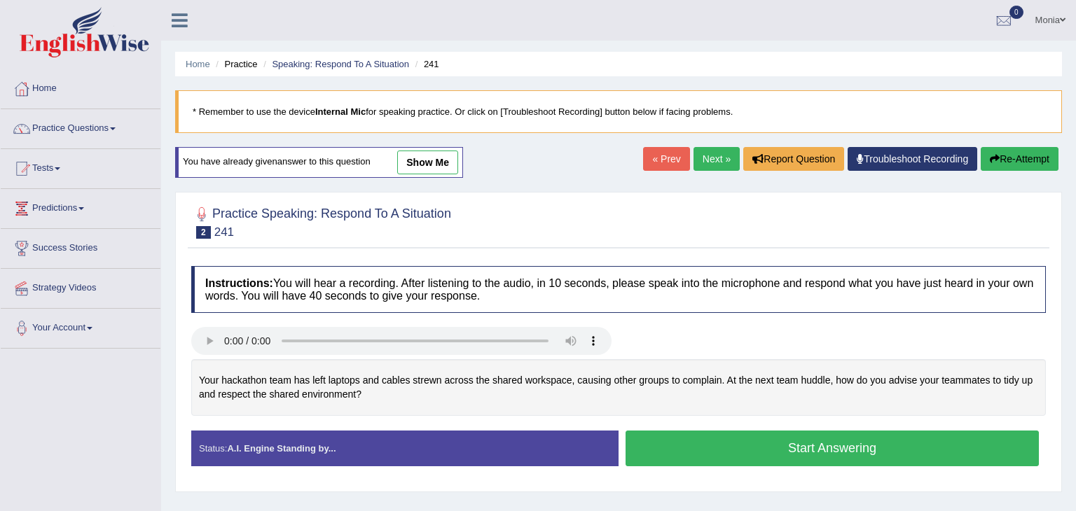
click at [813, 448] on button "Start Answering" at bounding box center [832, 449] width 413 height 36
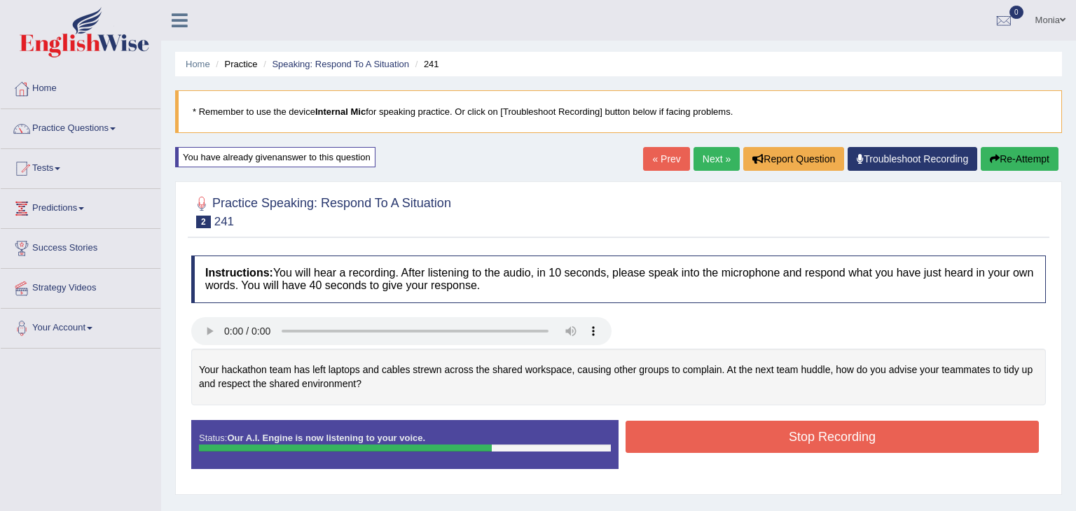
click at [813, 448] on button "Stop Recording" at bounding box center [832, 437] width 413 height 32
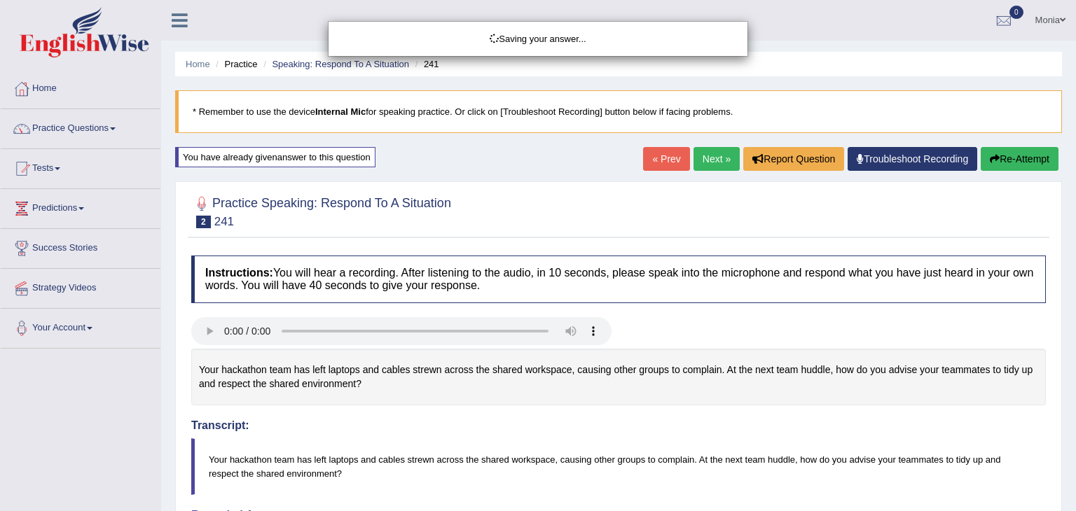
click at [1060, 475] on div "Saving your answer..." at bounding box center [538, 255] width 1076 height 511
click at [1053, 292] on div "Saving your answer..." at bounding box center [538, 255] width 1076 height 511
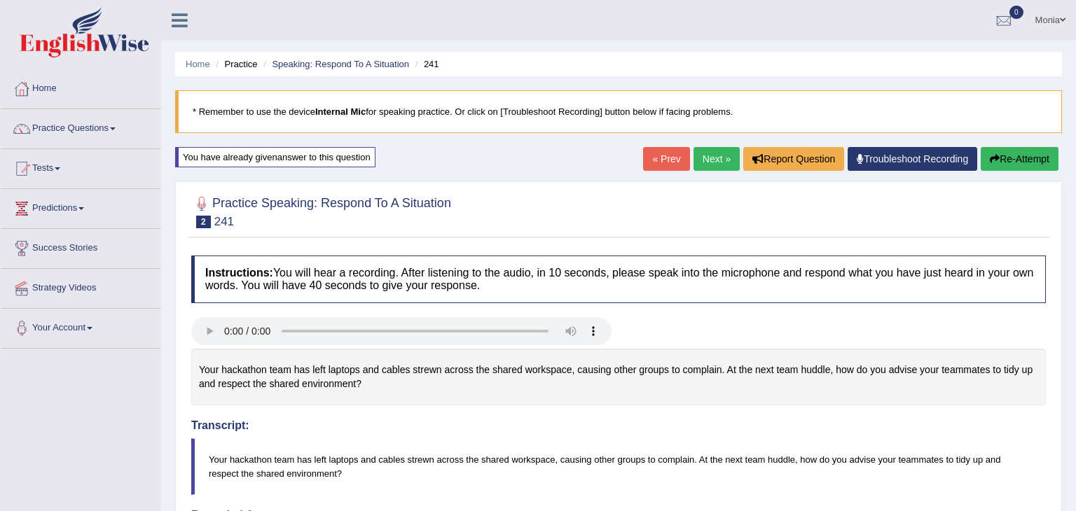
click at [717, 154] on link "Next »" at bounding box center [717, 159] width 46 height 24
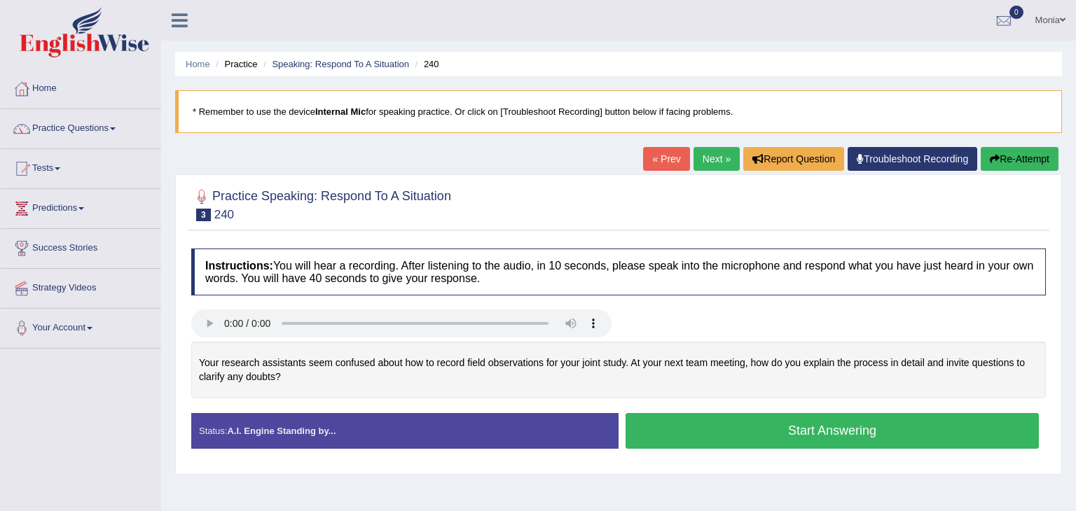
click at [782, 432] on button "Start Answering" at bounding box center [832, 431] width 413 height 36
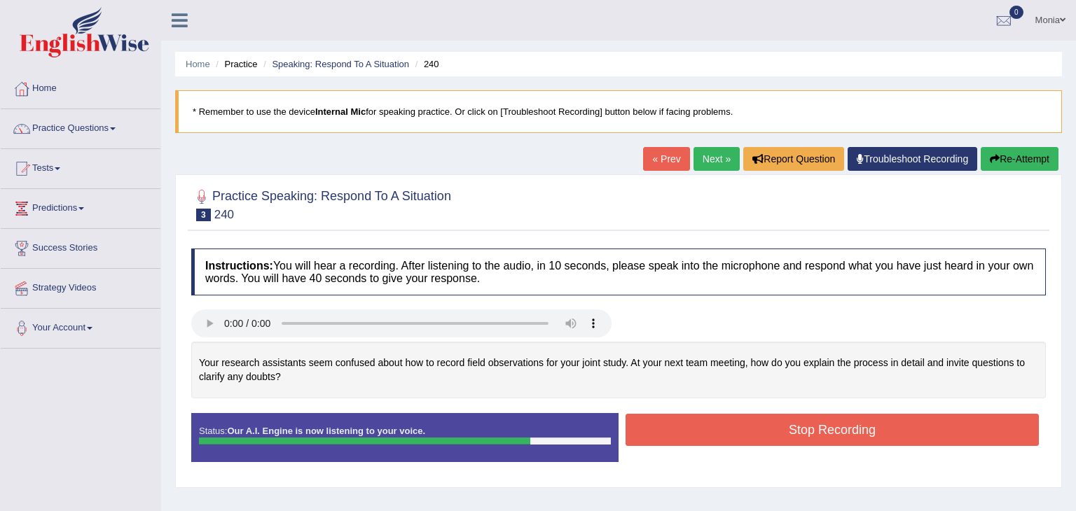
click at [782, 432] on button "Stop Recording" at bounding box center [832, 430] width 413 height 32
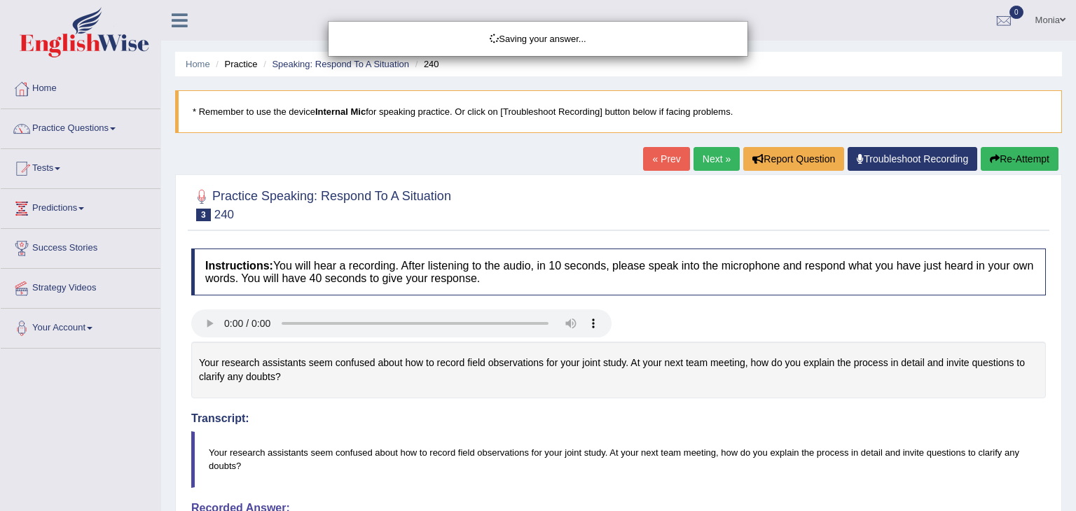
click at [1075, 463] on div "Saving your answer..." at bounding box center [538, 255] width 1076 height 511
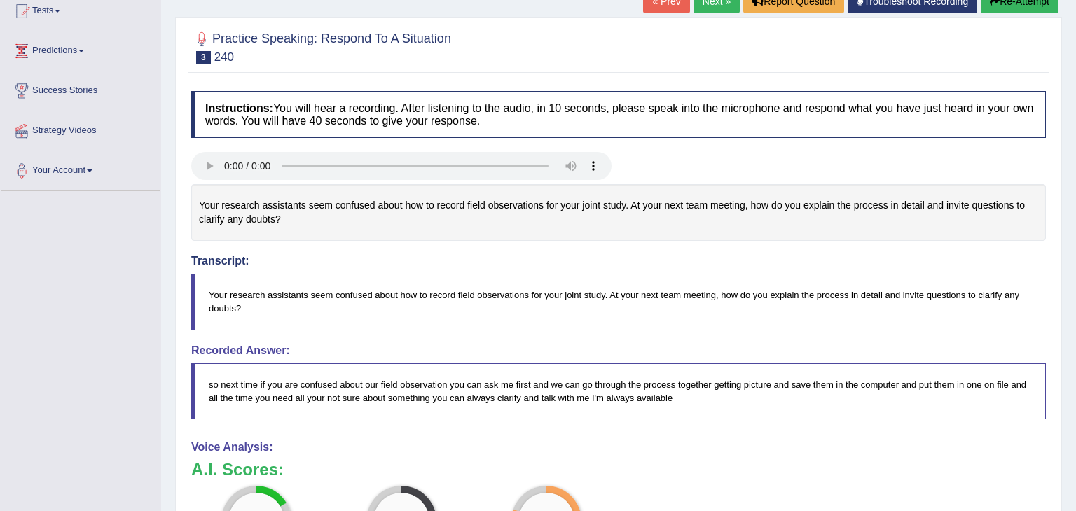
scroll to position [69, 0]
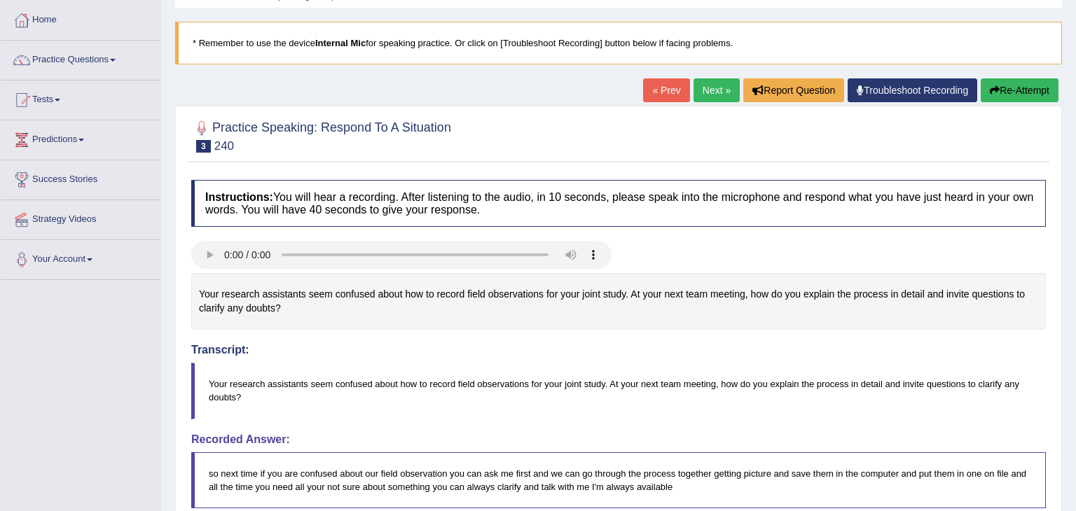
click at [710, 89] on link "Next »" at bounding box center [717, 90] width 46 height 24
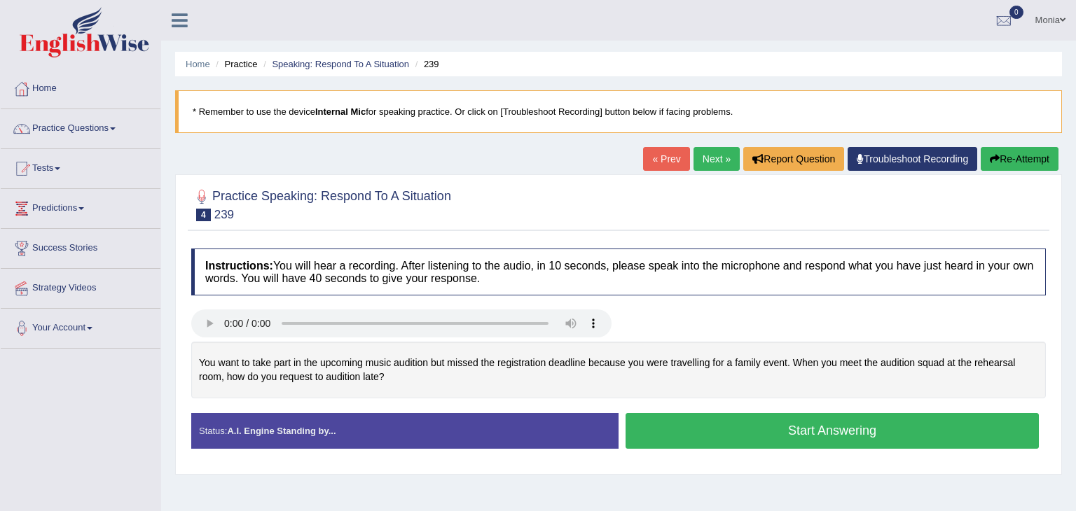
click at [671, 427] on button "Start Answering" at bounding box center [832, 431] width 413 height 36
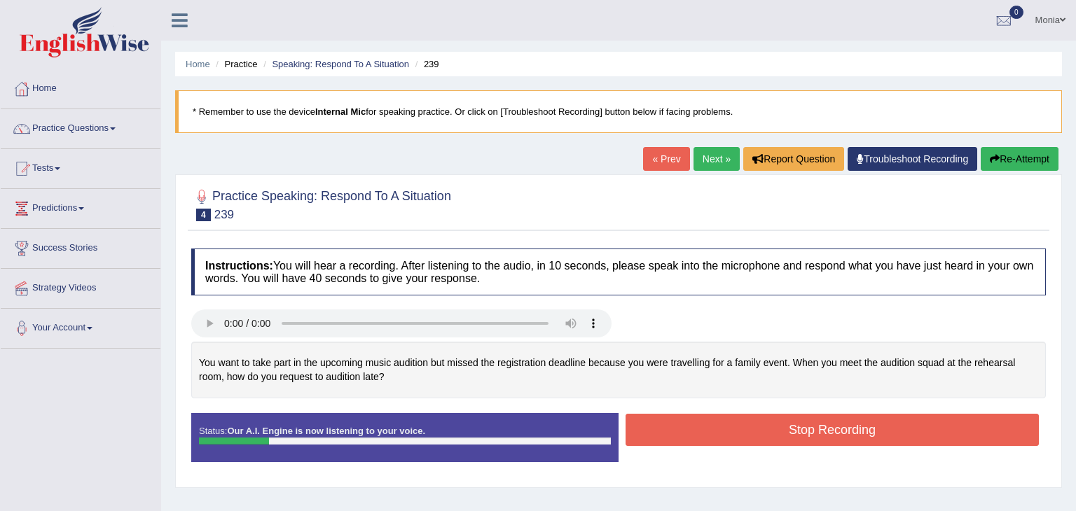
click at [671, 427] on button "Stop Recording" at bounding box center [832, 430] width 413 height 32
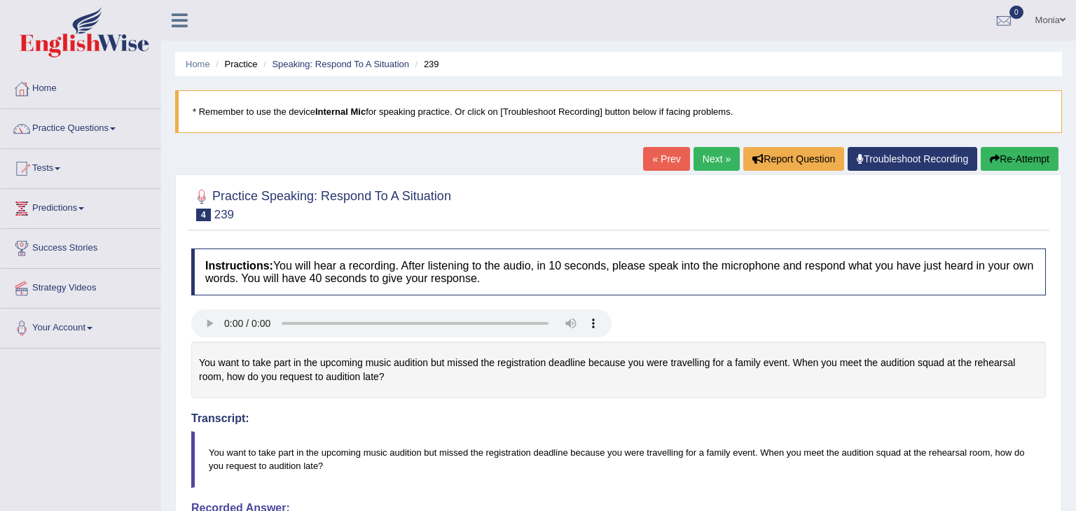
click at [1009, 161] on button "Re-Attempt" at bounding box center [1020, 159] width 78 height 24
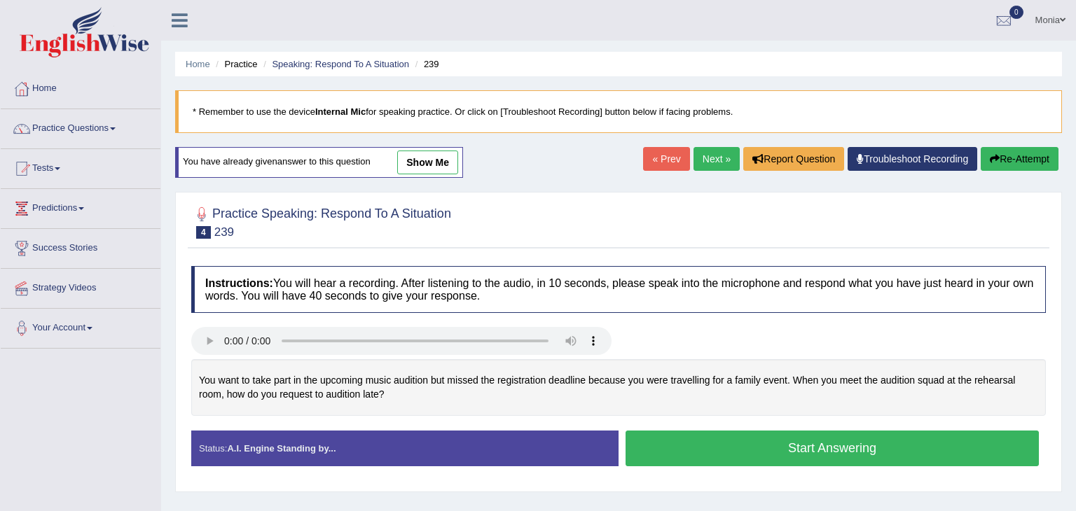
click at [754, 450] on button "Start Answering" at bounding box center [832, 449] width 413 height 36
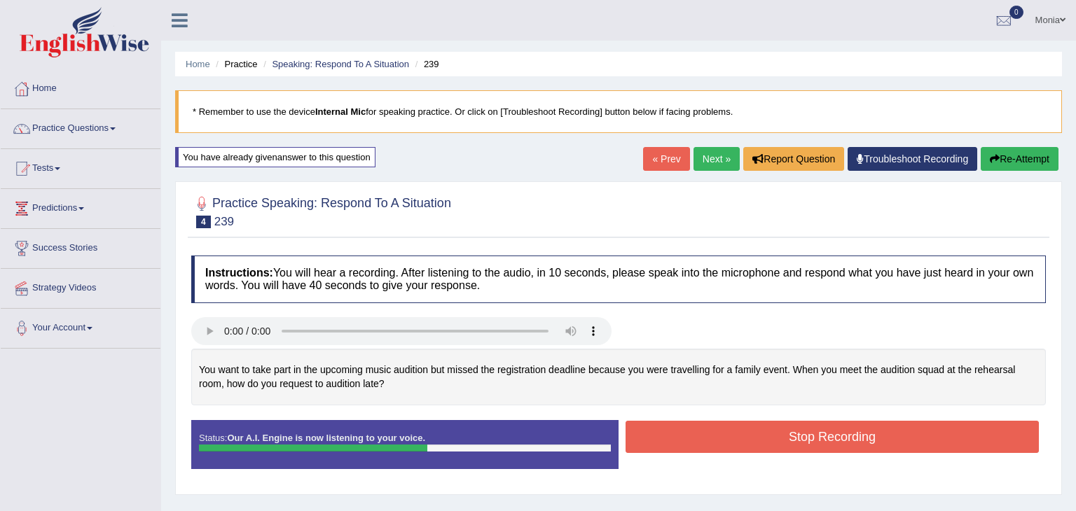
click at [754, 450] on button "Stop Recording" at bounding box center [832, 437] width 413 height 32
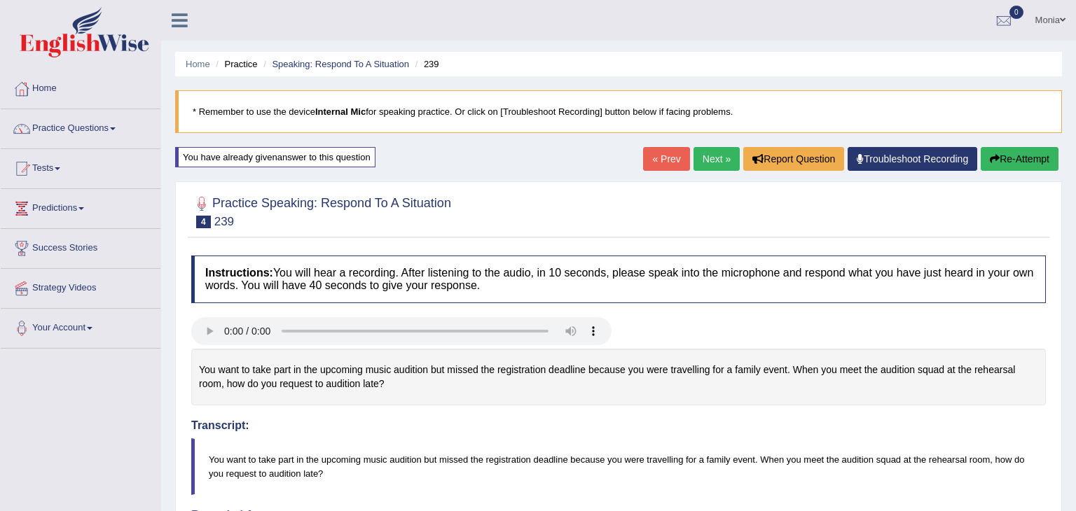
click at [1073, 161] on div "Home Practice Speaking: Respond To A Situation 239 * Remember to use the device…" at bounding box center [618, 484] width 915 height 968
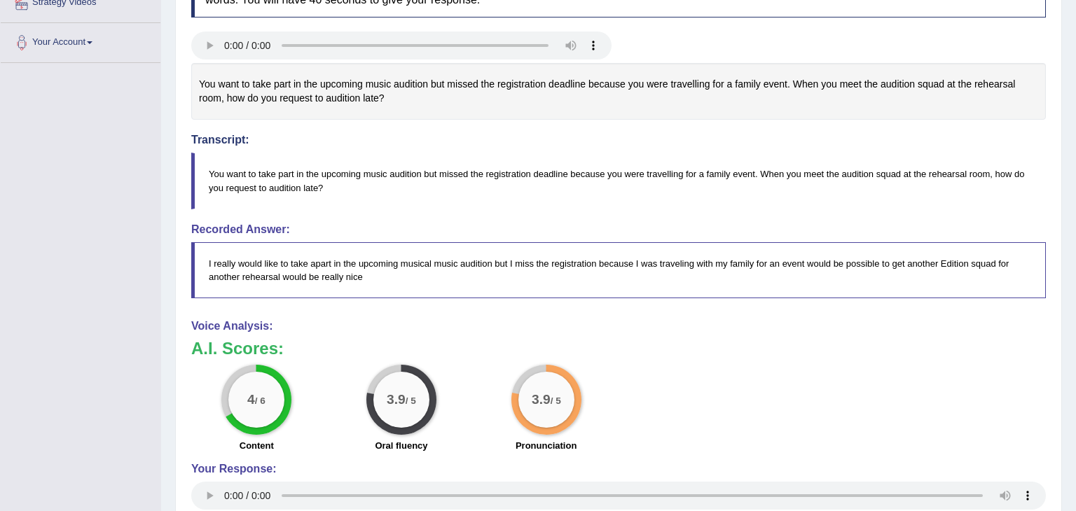
scroll to position [296, 0]
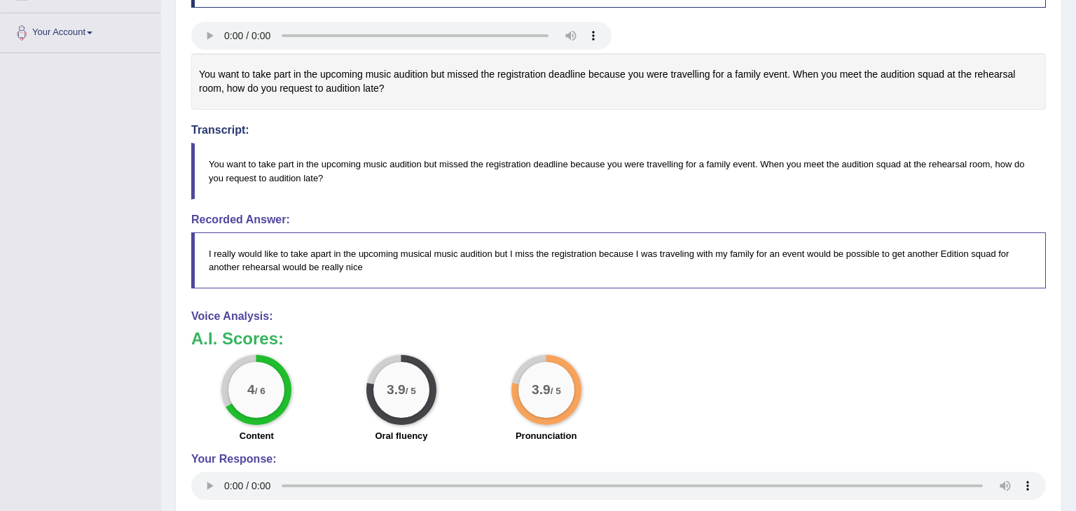
drag, startPoint x: 1073, startPoint y: 161, endPoint x: 1059, endPoint y: 314, distance: 153.4
click at [1059, 314] on div "Home Practice Speaking: Respond To A Situation 239 * Remember to use the device…" at bounding box center [618, 188] width 915 height 968
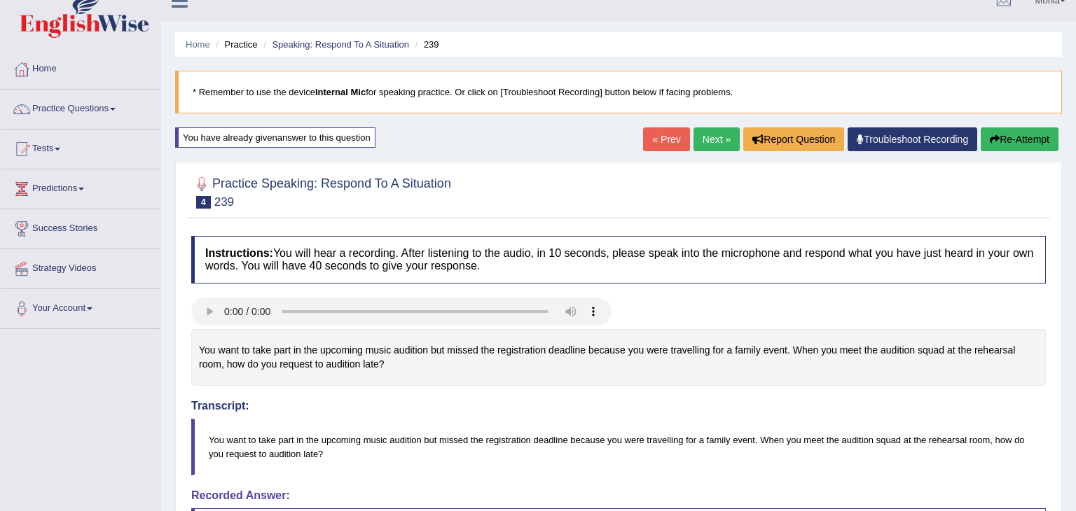
scroll to position [0, 0]
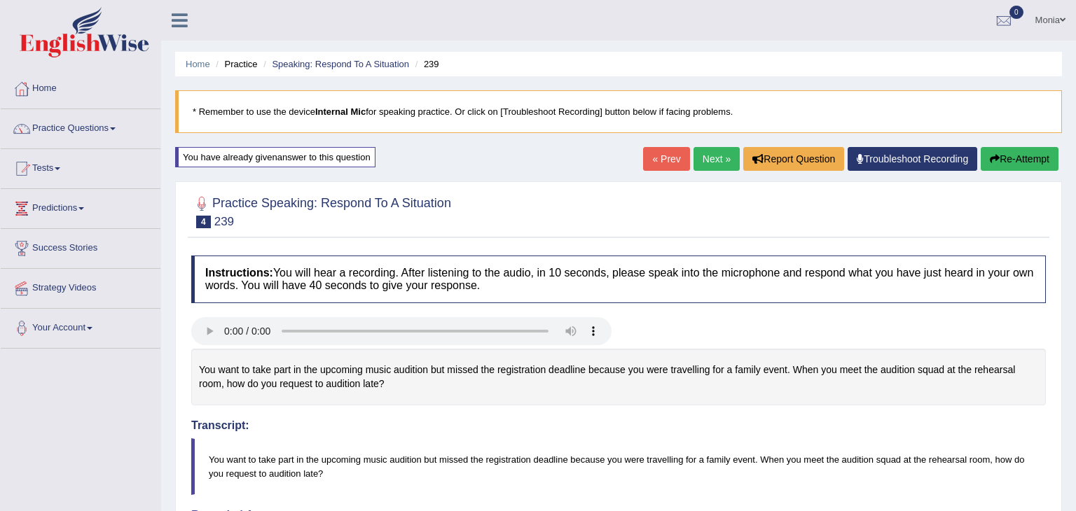
drag, startPoint x: 1075, startPoint y: 247, endPoint x: 1075, endPoint y: -61, distance: 307.5
click at [1075, 0] on html "Toggle navigation Home Practice Questions Speaking Practice Read Aloud Repeat S…" at bounding box center [538, 255] width 1076 height 511
click at [709, 157] on link "Next »" at bounding box center [717, 159] width 46 height 24
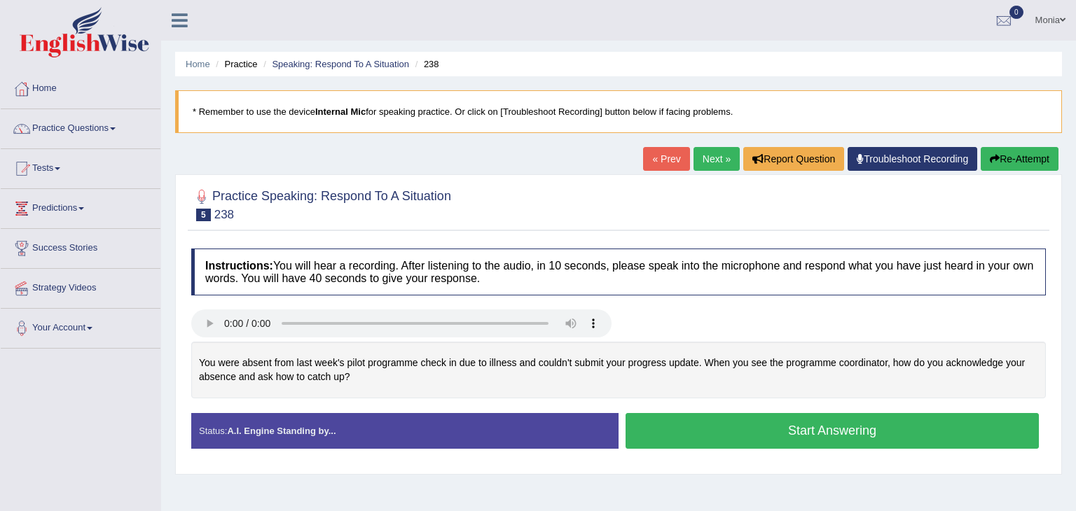
click at [792, 436] on button "Start Answering" at bounding box center [832, 431] width 413 height 36
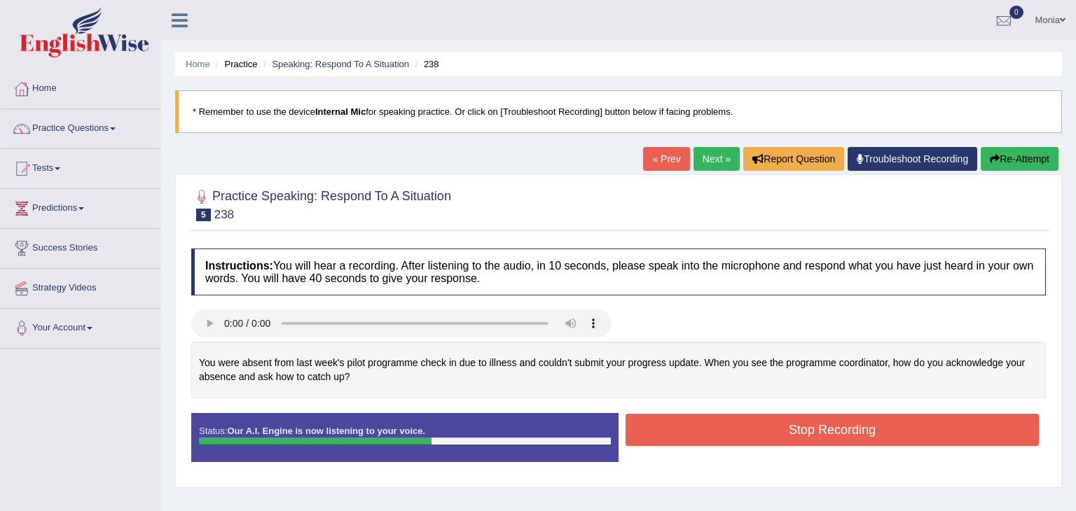
click at [792, 436] on button "Stop Recording" at bounding box center [832, 430] width 413 height 32
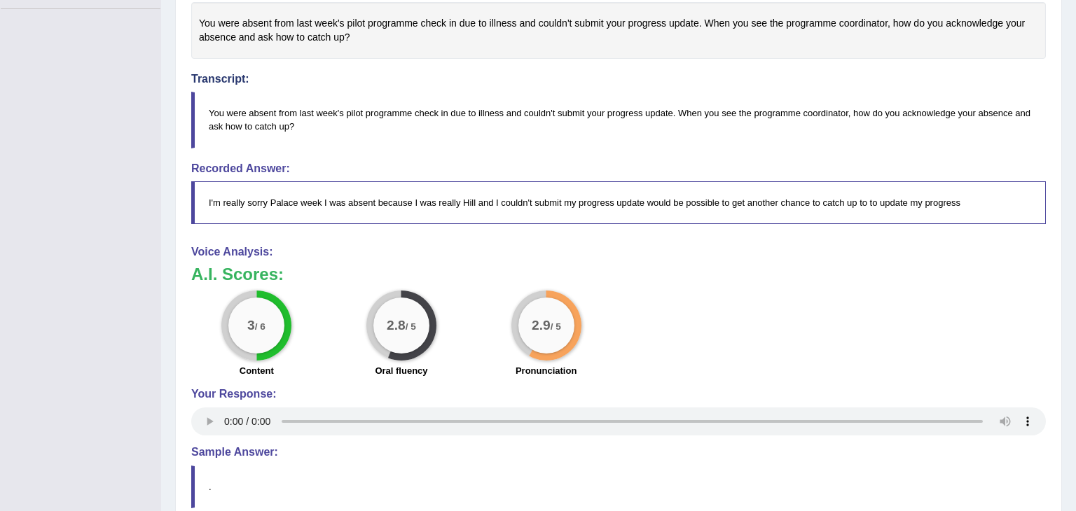
scroll to position [345, 0]
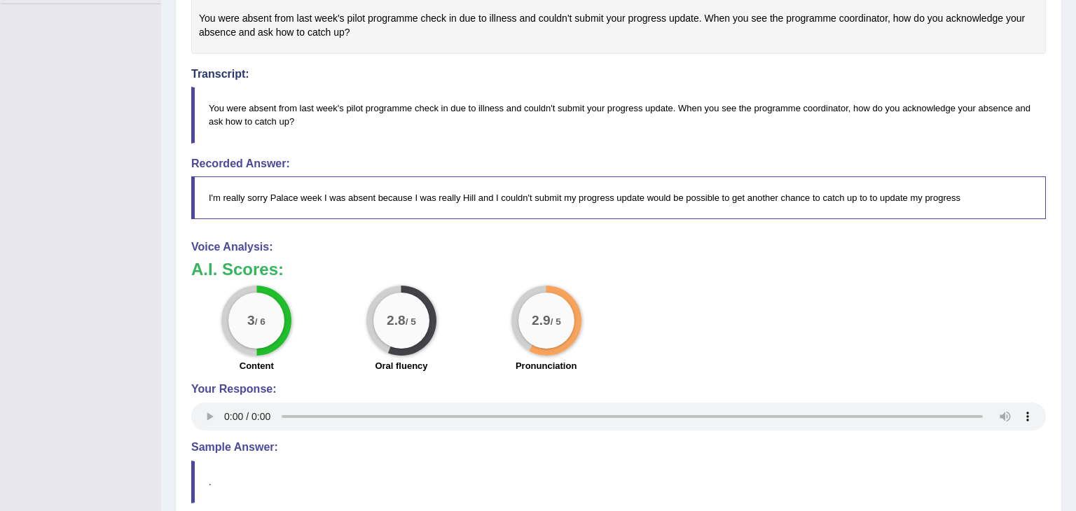
drag, startPoint x: 1073, startPoint y: 177, endPoint x: 1061, endPoint y: 357, distance: 179.8
click at [1061, 357] on div "Home Practice Speaking: Respond To A Situation 238 * Remember to use the device…" at bounding box center [618, 129] width 915 height 948
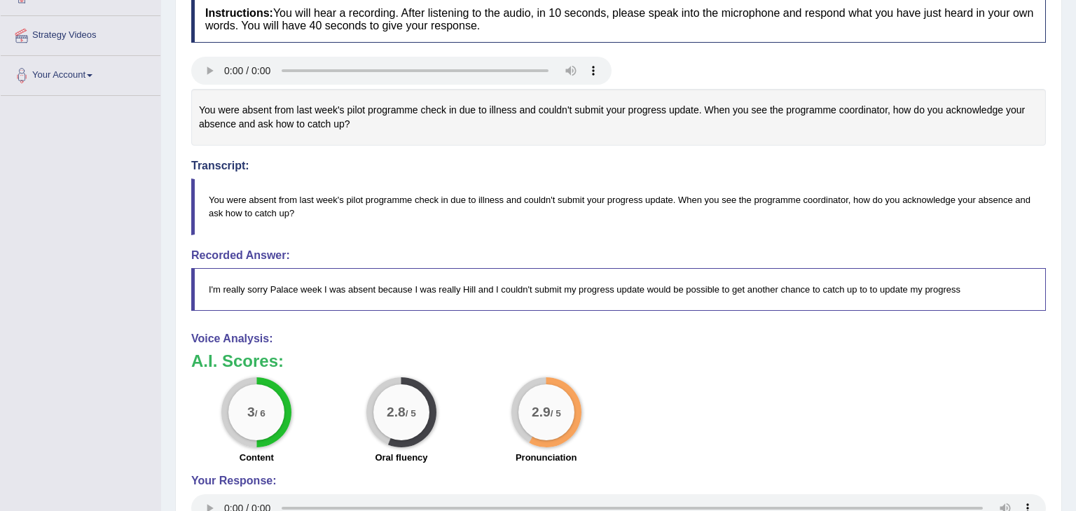
scroll to position [0, 0]
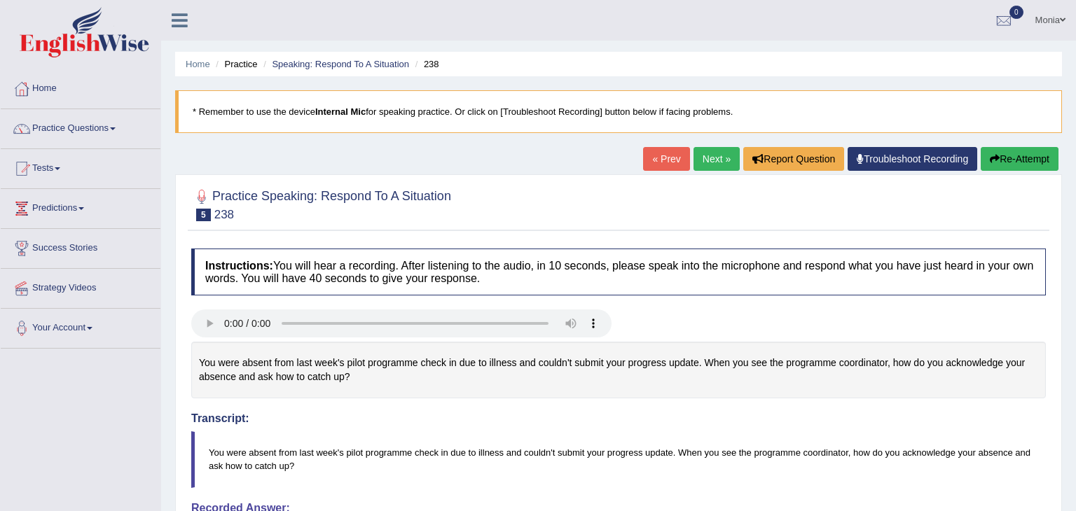
drag, startPoint x: 1075, startPoint y: 406, endPoint x: 1075, endPoint y: 107, distance: 299.1
click at [1075, 107] on div "Home Practice Speaking: Respond To A Situation 238 * Remember to use the device…" at bounding box center [618, 474] width 915 height 948
click at [97, 130] on link "Practice Questions" at bounding box center [81, 126] width 160 height 35
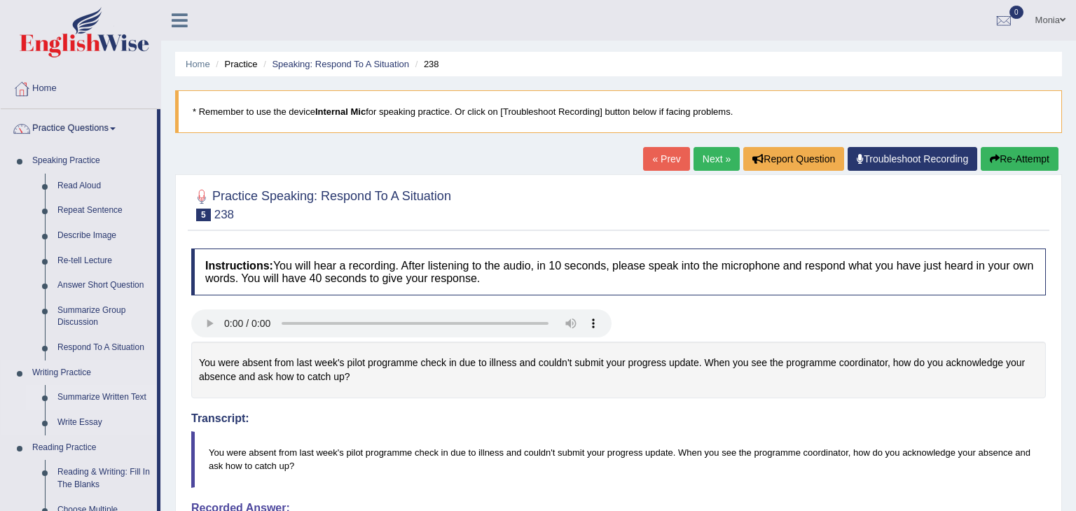
click at [122, 397] on link "Summarize Written Text" at bounding box center [104, 397] width 106 height 25
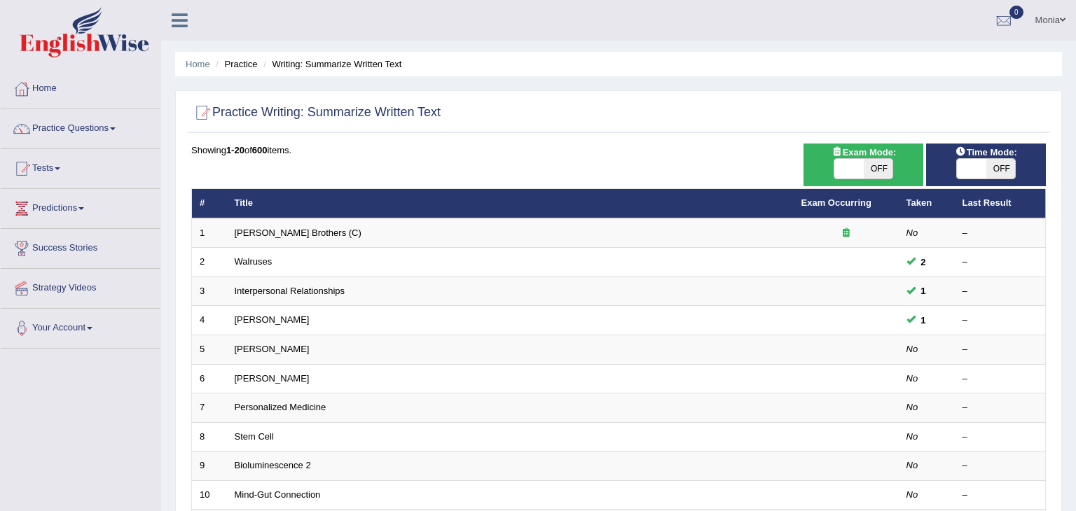
click at [850, 174] on span at bounding box center [848, 169] width 29 height 20
checkbox input "true"
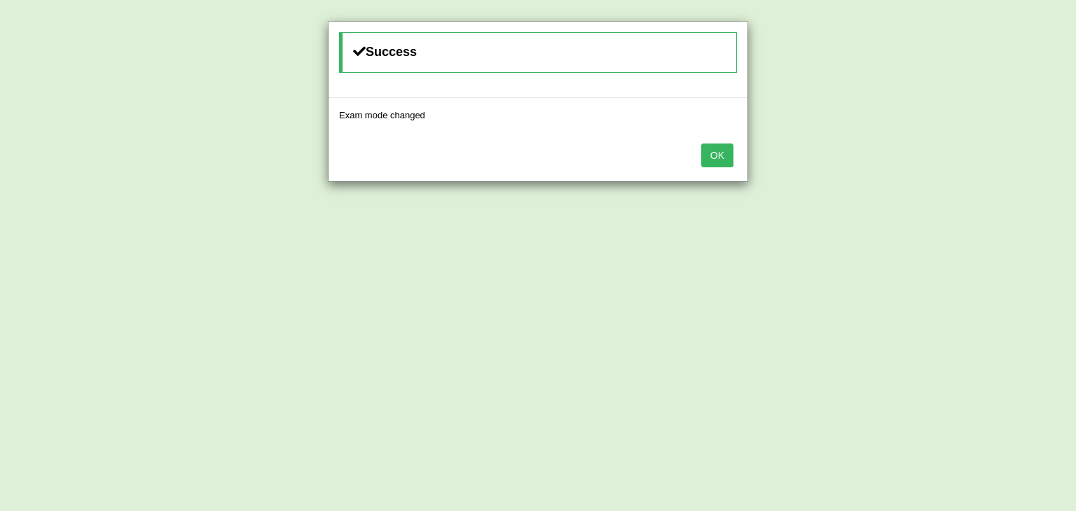
click at [717, 153] on button "OK" at bounding box center [717, 156] width 32 height 24
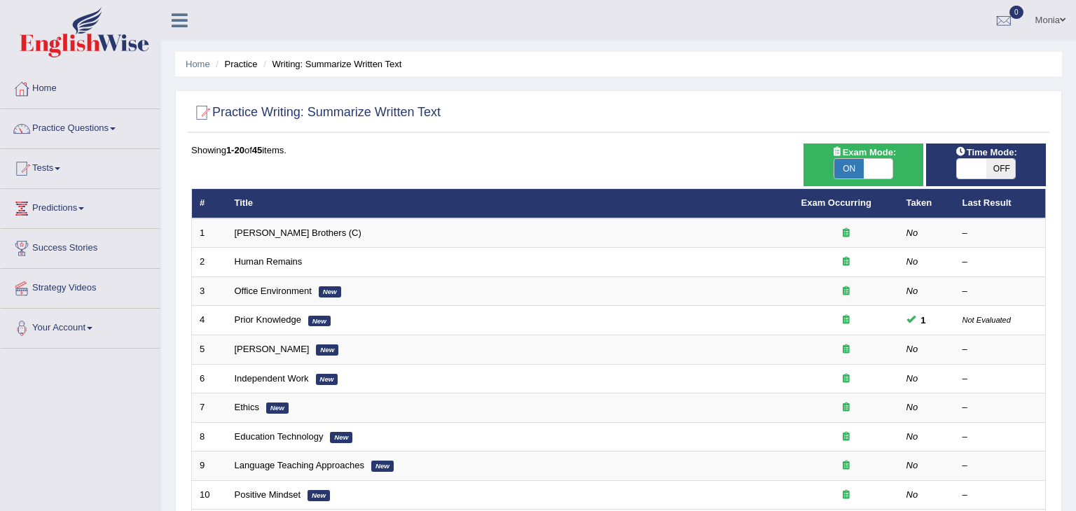
click at [974, 162] on span at bounding box center [971, 169] width 29 height 20
checkbox input "true"
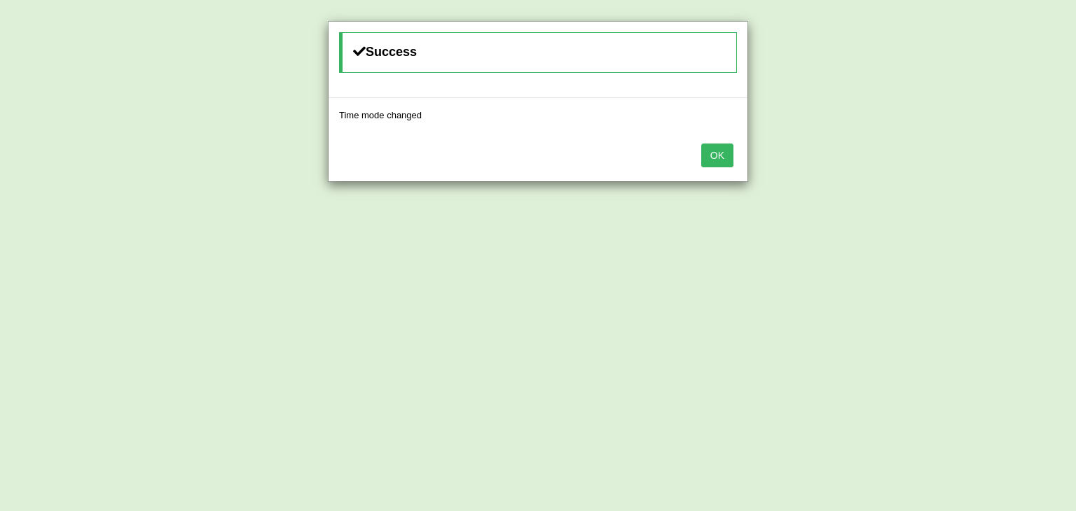
click at [715, 160] on button "OK" at bounding box center [717, 156] width 32 height 24
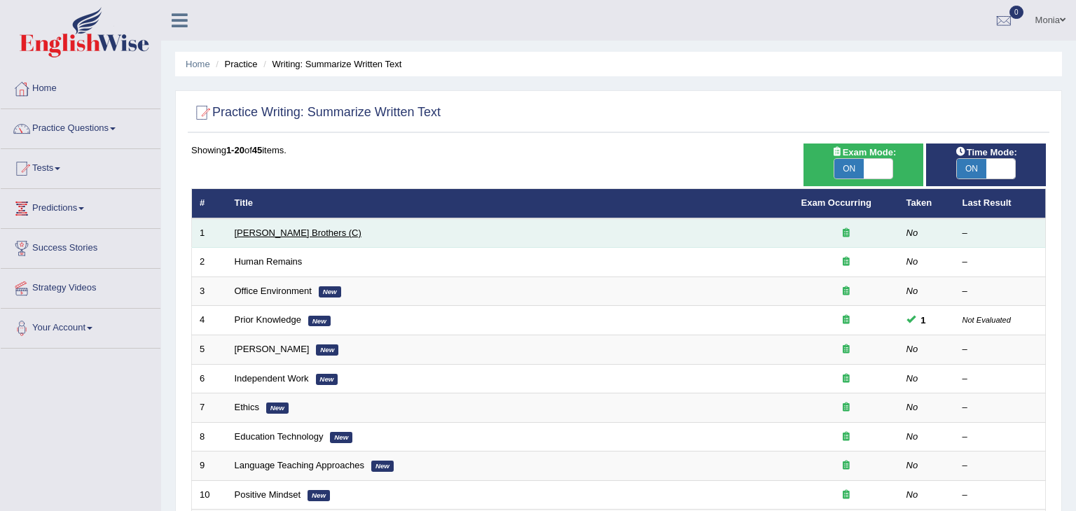
click at [266, 234] on link "[PERSON_NAME] Brothers (C)" at bounding box center [298, 233] width 127 height 11
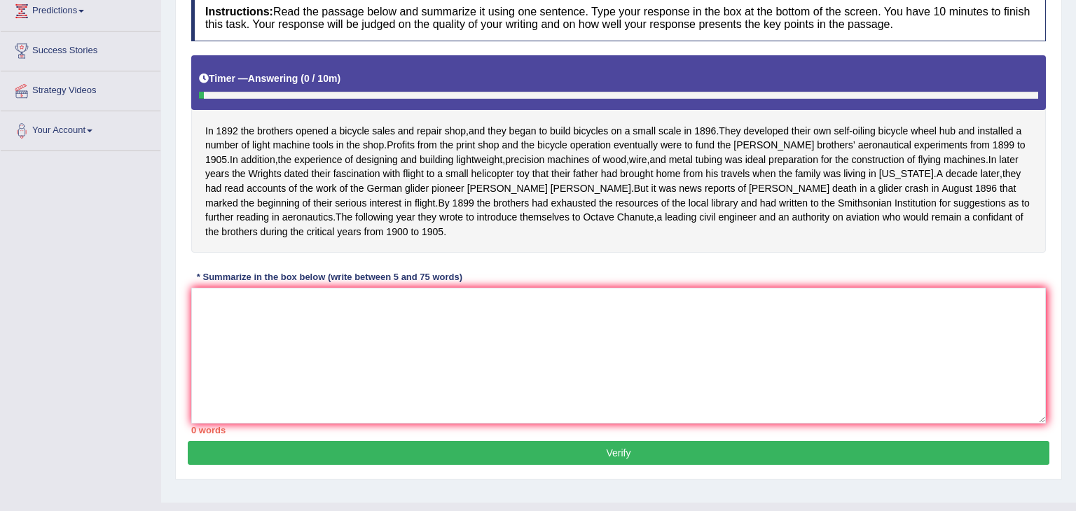
scroll to position [200, 0]
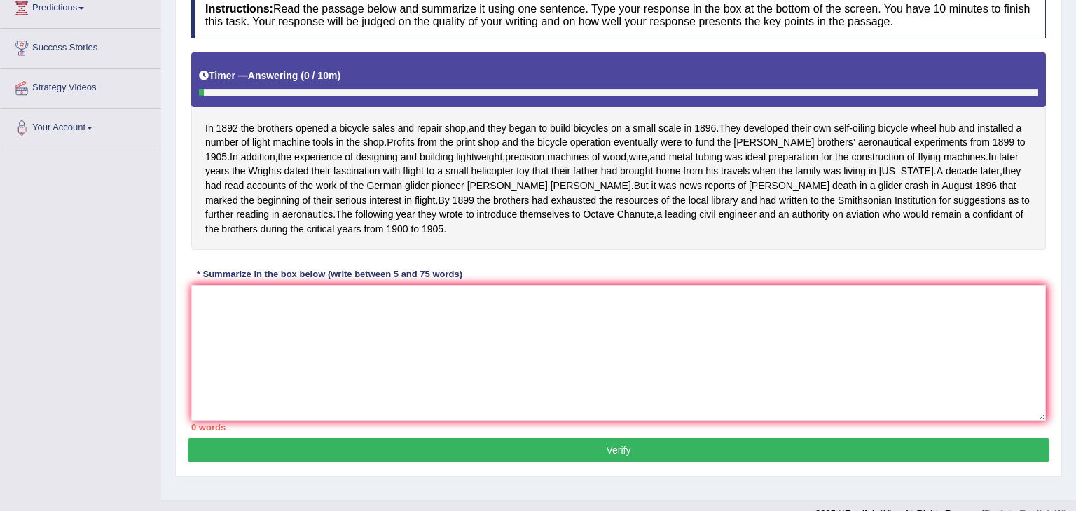
drag, startPoint x: 1075, startPoint y: 174, endPoint x: 1075, endPoint y: 314, distance: 140.1
click at [1075, 314] on div "Home Practice Writing: Summarize Written Text Wright Brothers (C) Next » Report…" at bounding box center [618, 150] width 915 height 701
click at [333, 352] on textarea at bounding box center [618, 353] width 855 height 136
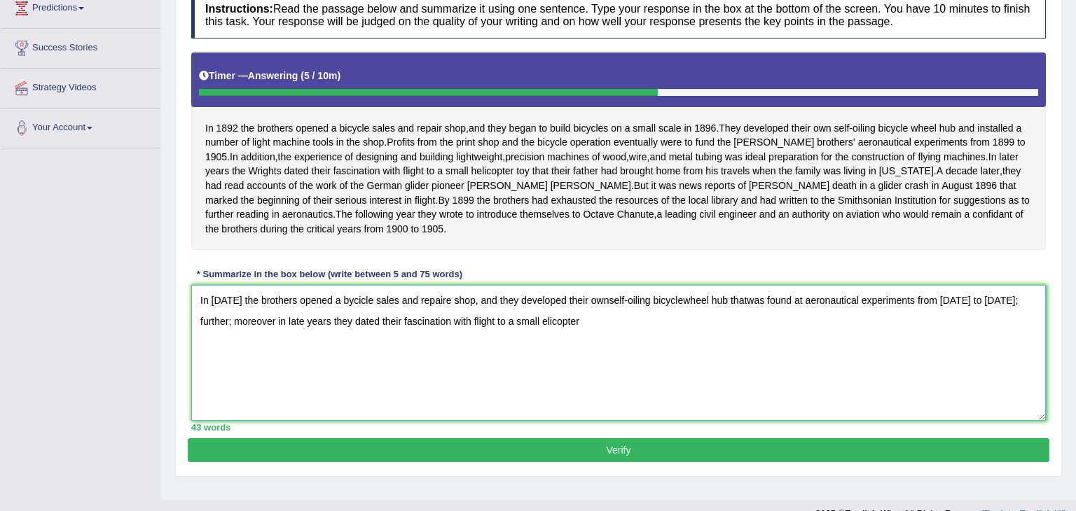
click at [509, 336] on textarea "In 1892 the brothers opened a bycicle sales and repaire shop, and they develope…" at bounding box center [618, 353] width 855 height 136
click at [565, 331] on textarea "In 1892 the brothers opened a bycicle sales and repaire shop, and they develope…" at bounding box center [618, 353] width 855 height 136
click at [628, 333] on textarea "In 1892 the brothers opened a bycicle sales and repaire shop, and they develope…" at bounding box center [618, 353] width 855 height 136
click at [672, 329] on textarea "In 1892 the brothers opened a bycicle sales and repaire shop, and they develope…" at bounding box center [618, 353] width 855 height 136
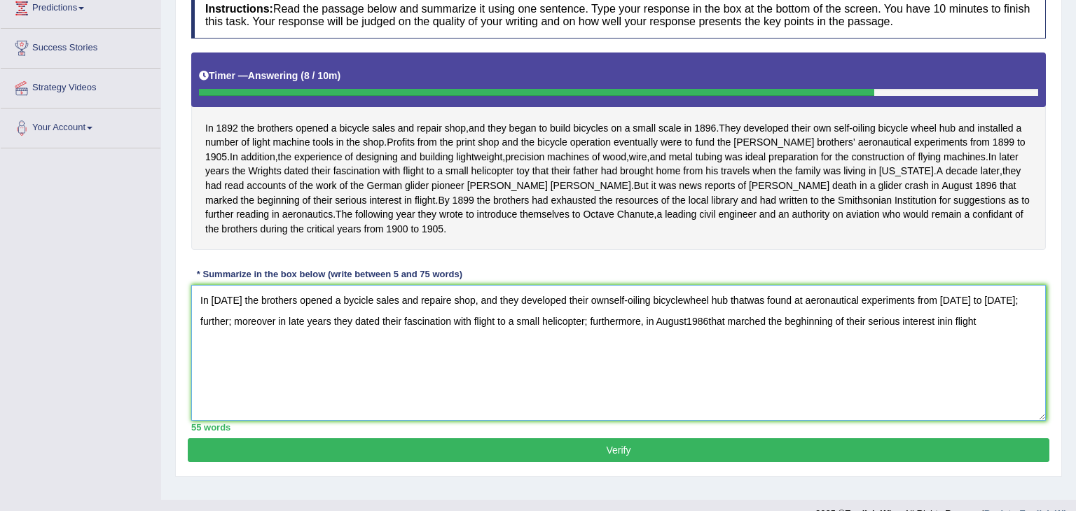
click at [923, 334] on textarea "In 1892 the brothers opened a bycicle sales and repaire shop, and they develope…" at bounding box center [618, 353] width 855 height 136
click at [942, 337] on textarea "In 1892 the brothers opened a bycicle sales and repaire shop, and they develope…" at bounding box center [618, 353] width 855 height 136
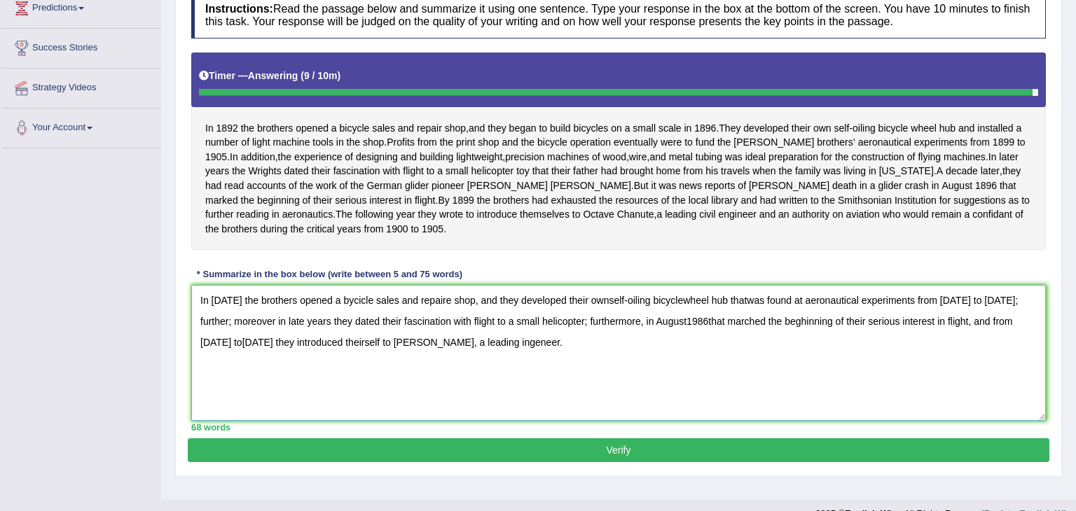
click at [664, 421] on textarea "In 1892 the brothers opened a bycicle sales and repaire shop, and they develope…" at bounding box center [618, 353] width 855 height 136
type textarea "In 1892 the brothers opened a bycicle sales and repaire shop, and they develope…"
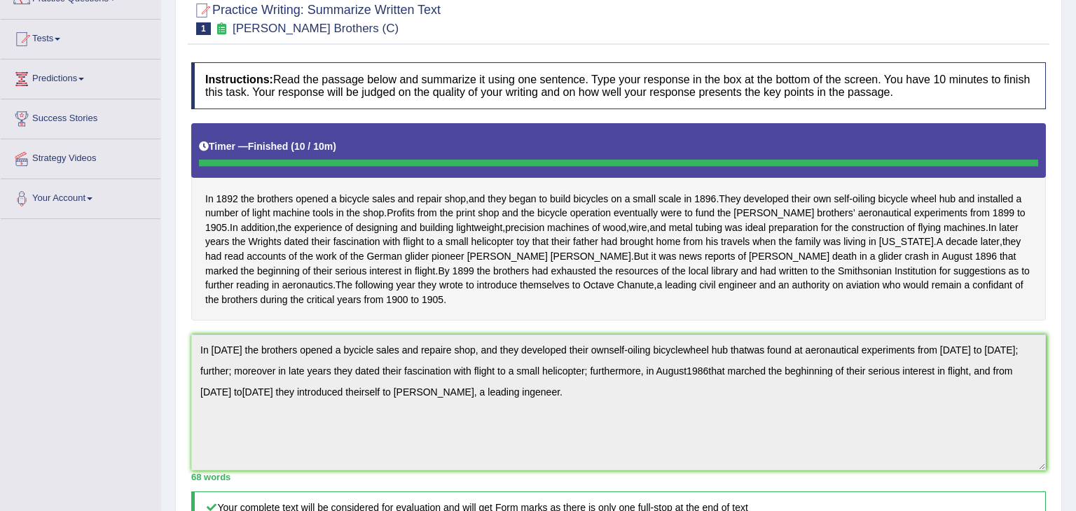
scroll to position [0, 0]
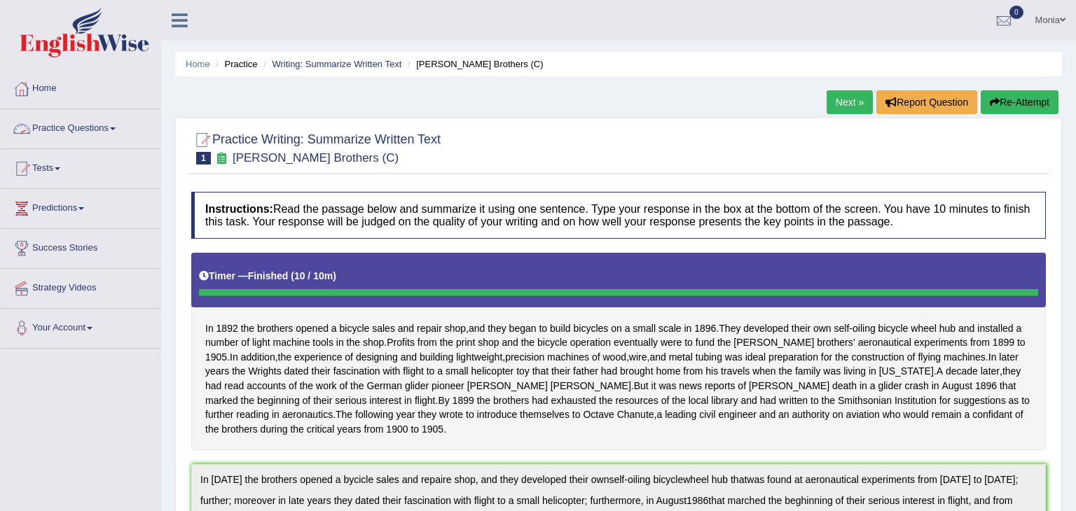
click at [90, 129] on link "Practice Questions" at bounding box center [81, 126] width 160 height 35
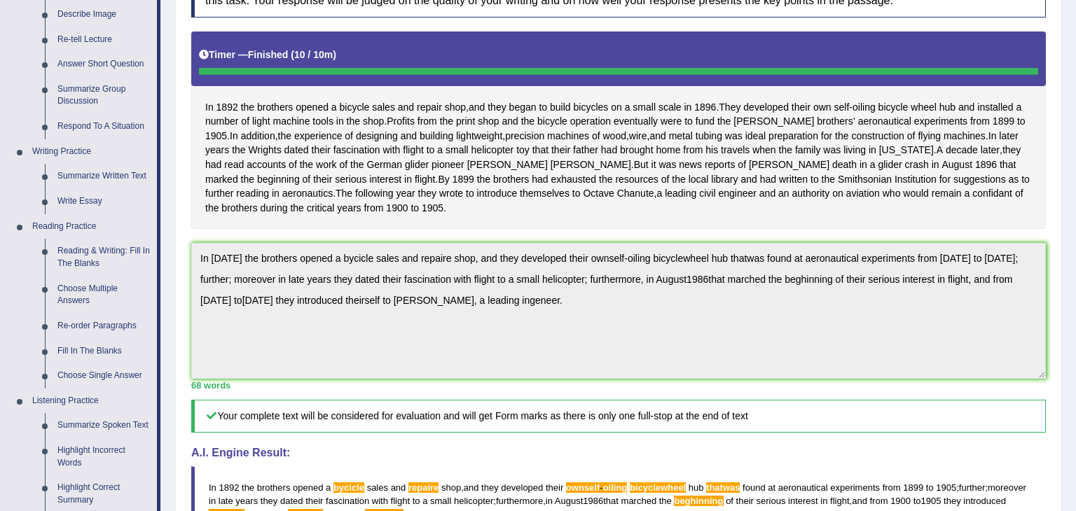
scroll to position [226, 0]
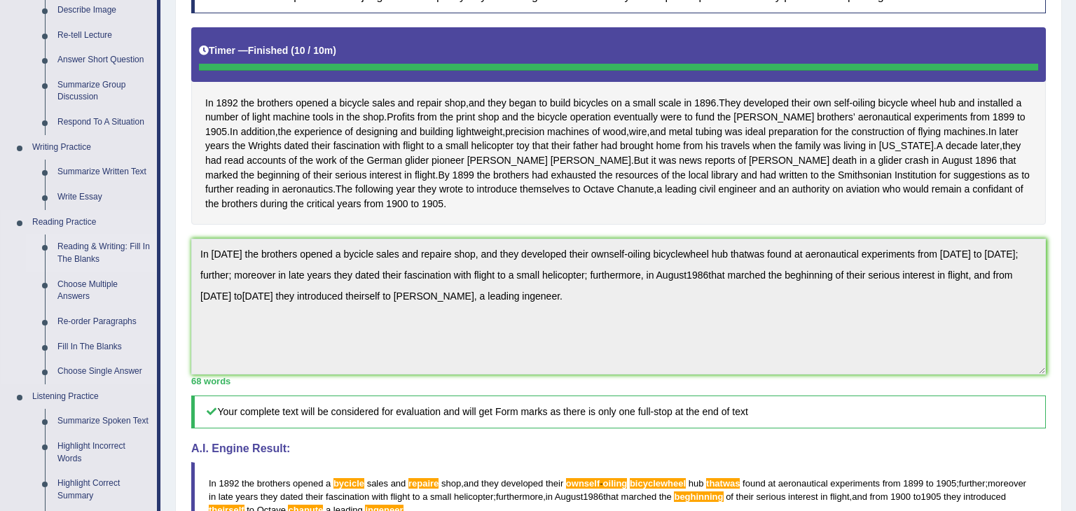
click at [115, 247] on link "Reading & Writing: Fill In The Blanks" at bounding box center [104, 253] width 106 height 37
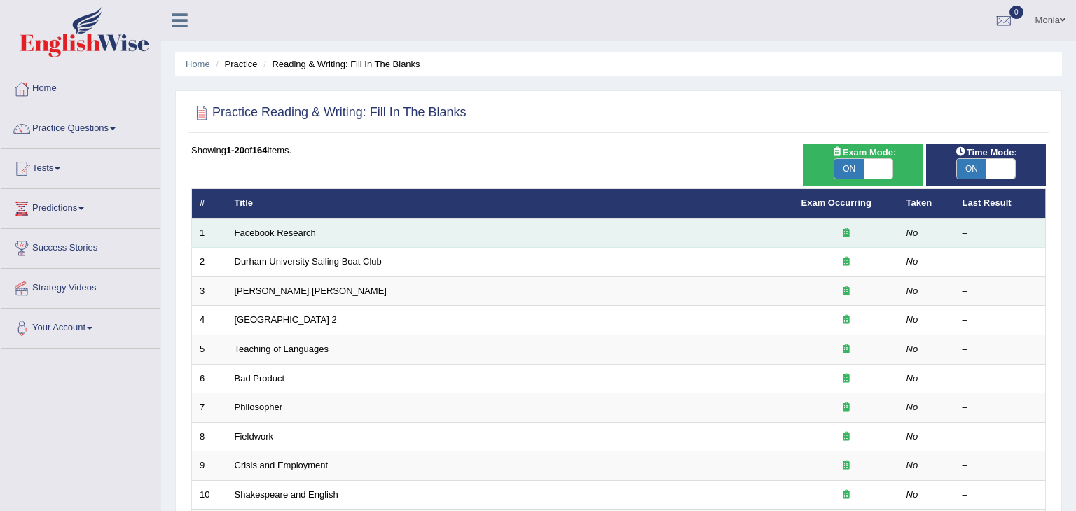
click at [293, 236] on link "Facebook Research" at bounding box center [275, 233] width 81 height 11
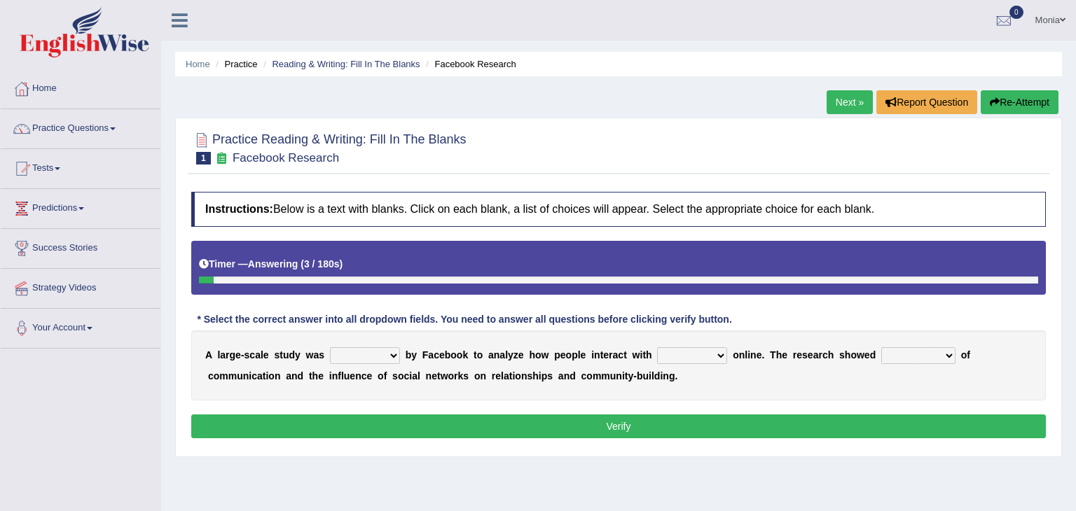
click at [379, 353] on select "surveyed had asked made" at bounding box center [365, 355] width 70 height 17
select select "made"
click at [330, 347] on select "surveyed had asked made" at bounding box center [365, 355] width 70 height 17
click at [673, 357] on select "together all each other another" at bounding box center [692, 355] width 70 height 17
select select "each other"
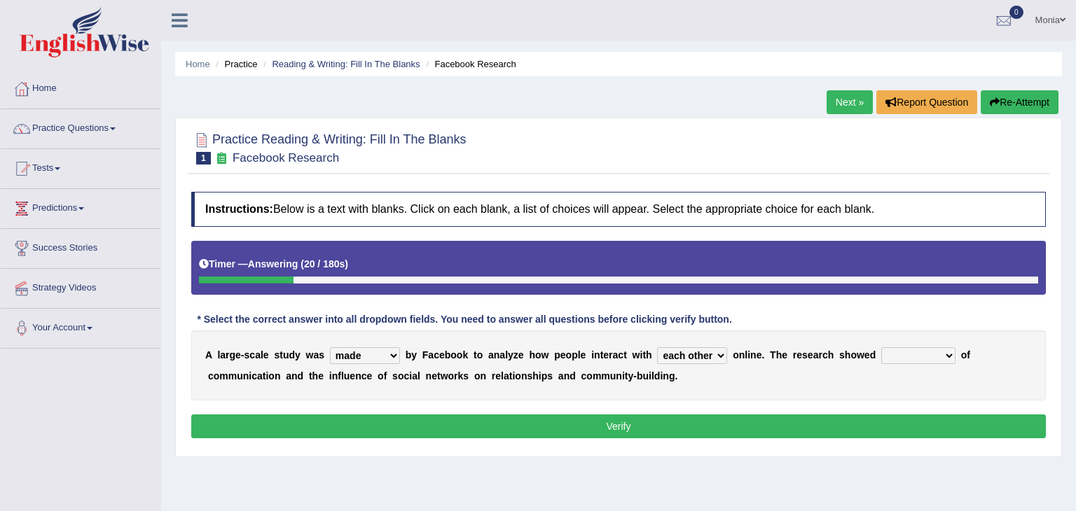
click at [657, 347] on select "together all each other another" at bounding box center [692, 355] width 70 height 17
click at [881, 357] on select "advantages standards fellowships patterns" at bounding box center [918, 355] width 74 height 17
select select "patterns"
click at [881, 347] on select "advantages standards fellowships patterns" at bounding box center [918, 355] width 74 height 17
click at [380, 357] on select "surveyed had asked made" at bounding box center [365, 355] width 70 height 17
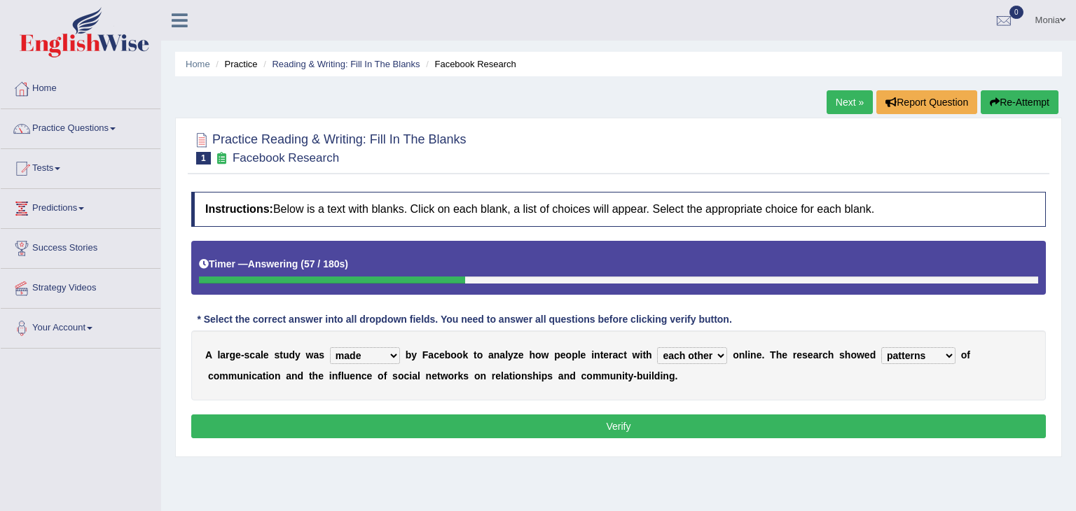
click at [698, 364] on div "A l a r g e - s c a l e s t u d y w a s surveyed had asked made b y F a c e b o…" at bounding box center [618, 366] width 855 height 70
click at [694, 355] on select "together all each other another" at bounding box center [692, 355] width 70 height 17
select select "another"
click at [657, 347] on select "together all each other another" at bounding box center [692, 355] width 70 height 17
click at [897, 356] on select "advantages standards fellowships patterns" at bounding box center [918, 355] width 74 height 17
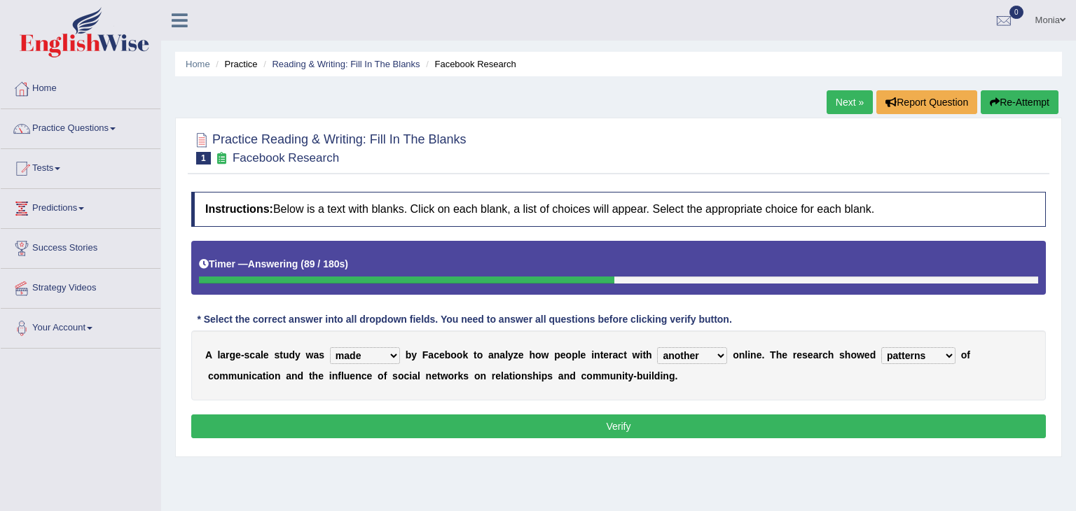
click at [881, 347] on select "advantages standards fellowships patterns" at bounding box center [918, 355] width 74 height 17
click at [836, 426] on button "Verify" at bounding box center [618, 427] width 855 height 24
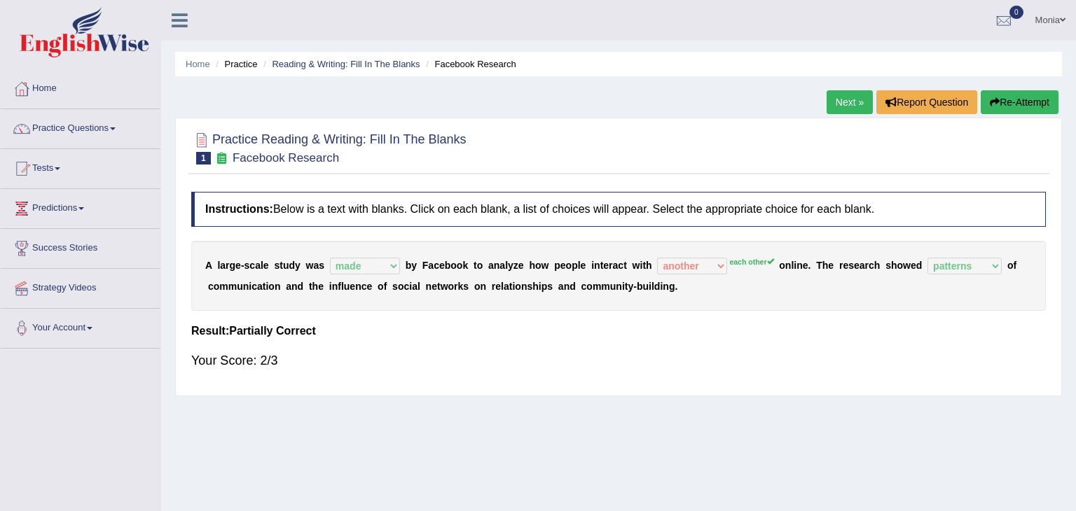
click at [839, 101] on link "Next »" at bounding box center [850, 102] width 46 height 24
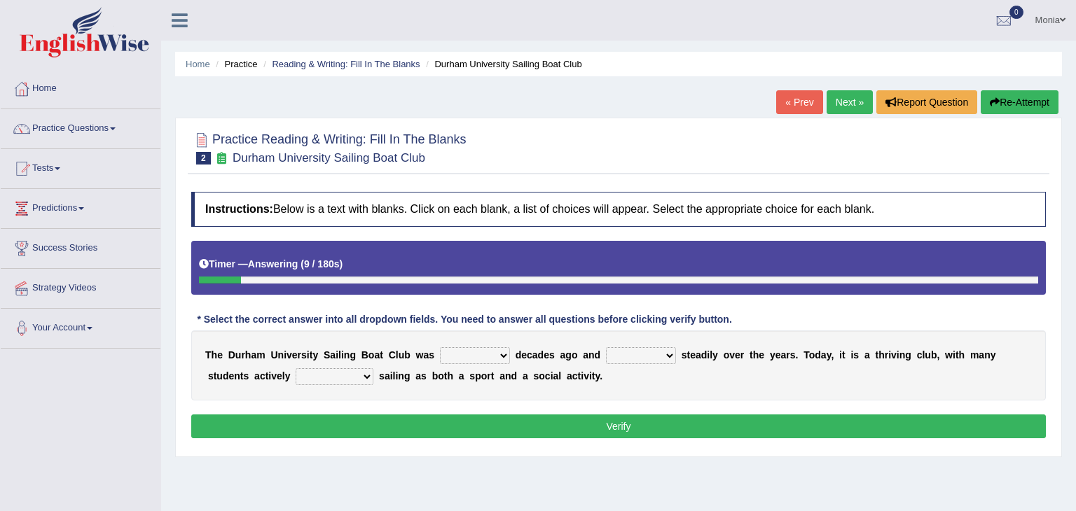
click at [443, 354] on select "found fund founded find" at bounding box center [475, 355] width 70 height 17
select select "founded"
click at [440, 347] on select "found fund founded find" at bounding box center [475, 355] width 70 height 17
click at [632, 354] on select "grow growing has grown grown" at bounding box center [641, 355] width 70 height 17
select select "has grown"
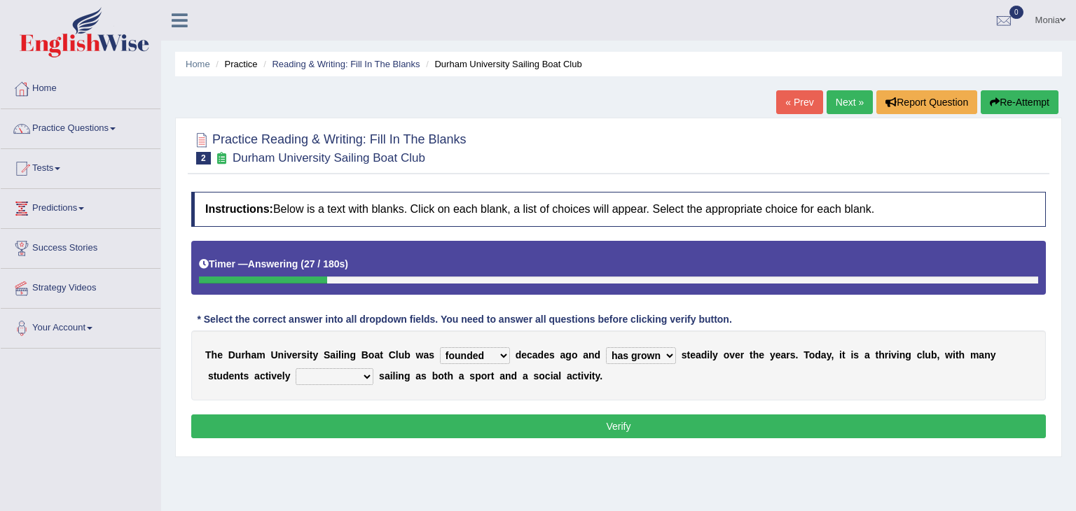
click at [606, 347] on select "grow growing has grown grown" at bounding box center [641, 355] width 70 height 17
click at [304, 377] on select "enjoy enjoyed are enjoying enjoying" at bounding box center [335, 376] width 78 height 17
select select "enjoying"
click at [296, 368] on select "enjoy enjoyed are enjoying enjoying" at bounding box center [335, 376] width 78 height 17
click at [645, 352] on select "grow growing has grown grown" at bounding box center [641, 355] width 70 height 17
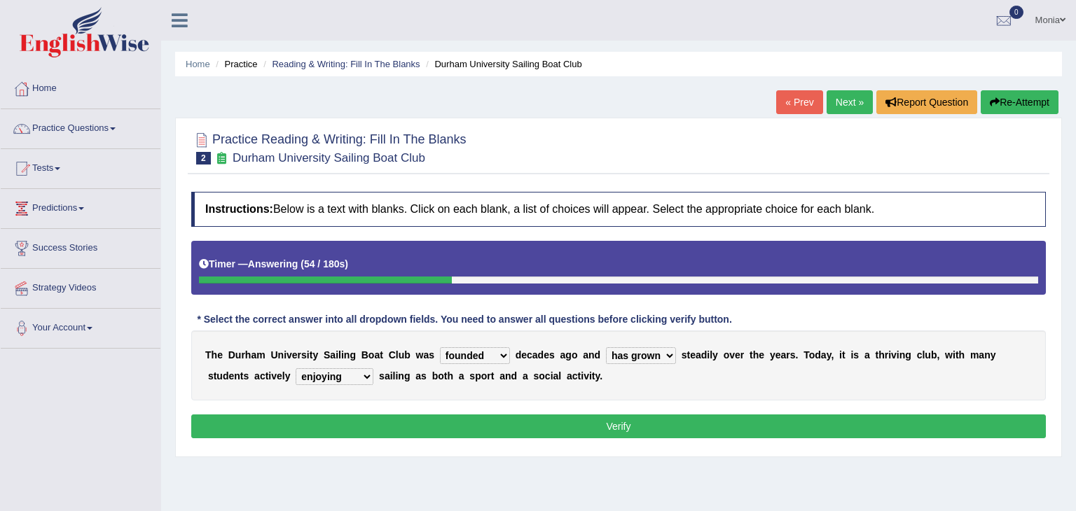
click at [606, 347] on select "grow growing has grown grown" at bounding box center [641, 355] width 70 height 17
click at [619, 426] on button "Verify" at bounding box center [618, 427] width 855 height 24
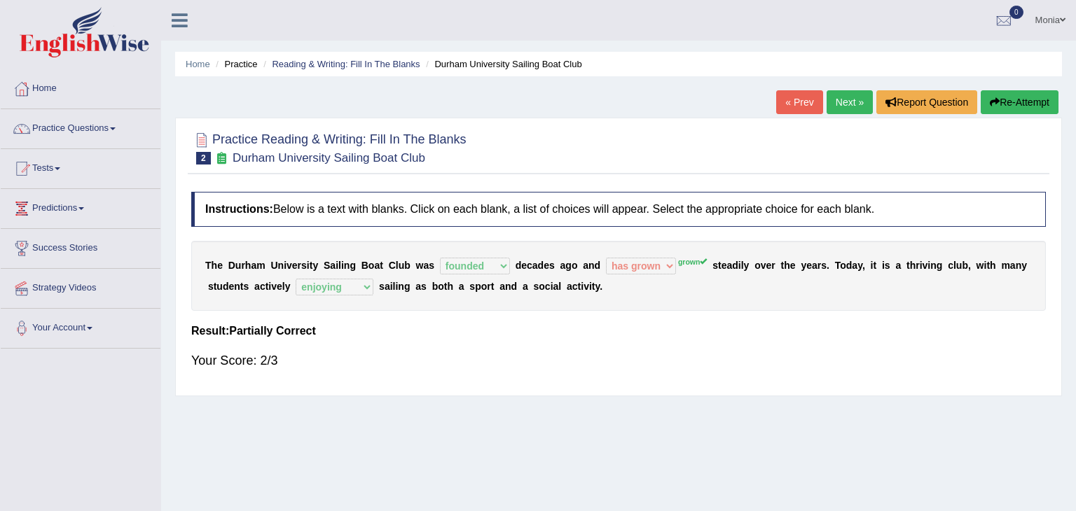
click at [847, 97] on link "Next »" at bounding box center [850, 102] width 46 height 24
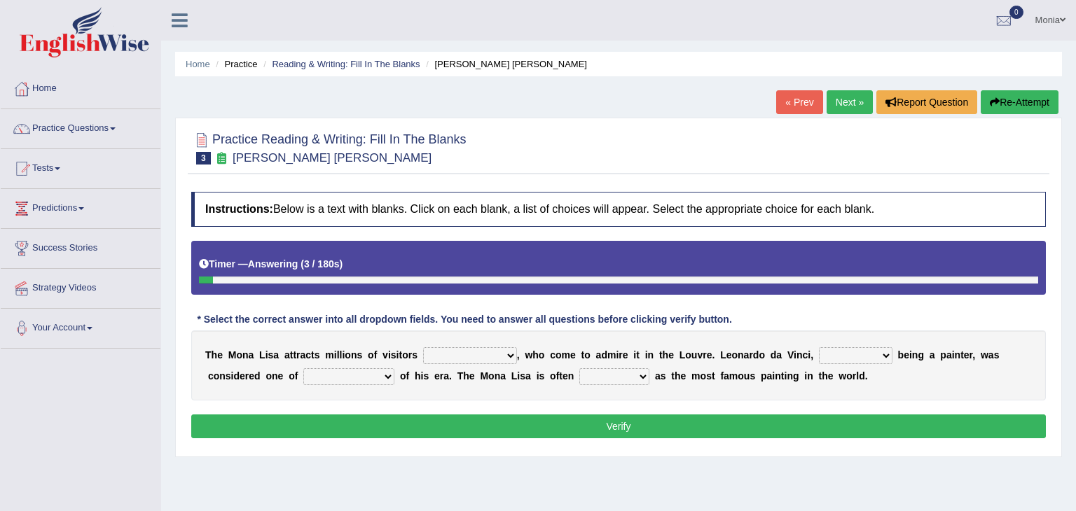
click at [464, 351] on select "around the year the all year all year round per year" at bounding box center [470, 355] width 94 height 17
select select "all year round"
click at [423, 347] on select "around the year the all year all year round per year" at bounding box center [470, 355] width 94 height 17
click at [819, 359] on select "rather than as much as as well as as long as" at bounding box center [856, 355] width 74 height 17
select select "as well as"
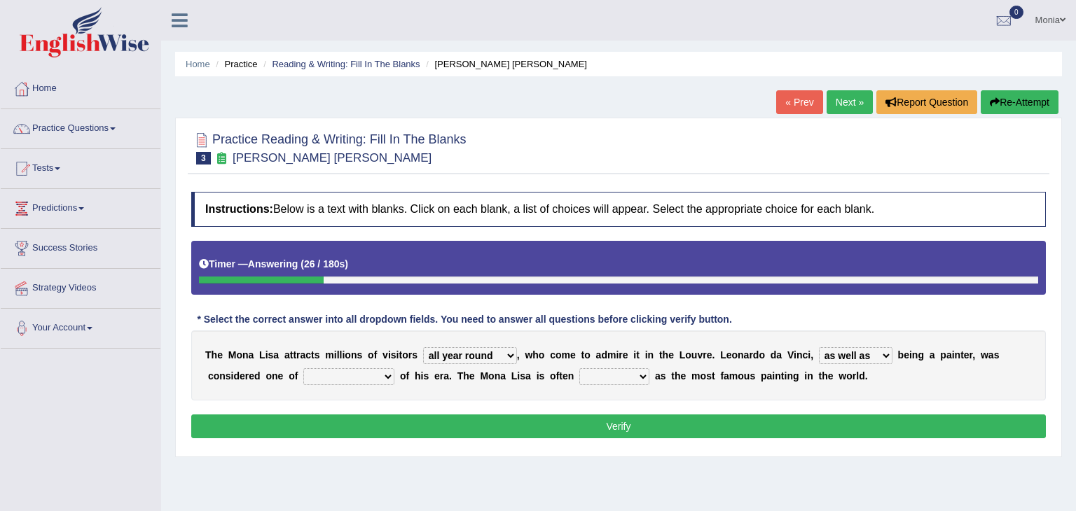
click at [819, 347] on select "rather than as much as as well as as long as" at bounding box center [856, 355] width 74 height 17
click at [303, 378] on select "better artists artist the better artist the best artists" at bounding box center [348, 376] width 91 height 17
click at [303, 368] on select "better artists artist the better artist the best artists" at bounding box center [348, 376] width 91 height 17
click at [303, 377] on select "better artists artist the better artist the best artists" at bounding box center [348, 376] width 91 height 17
select select "the better artist"
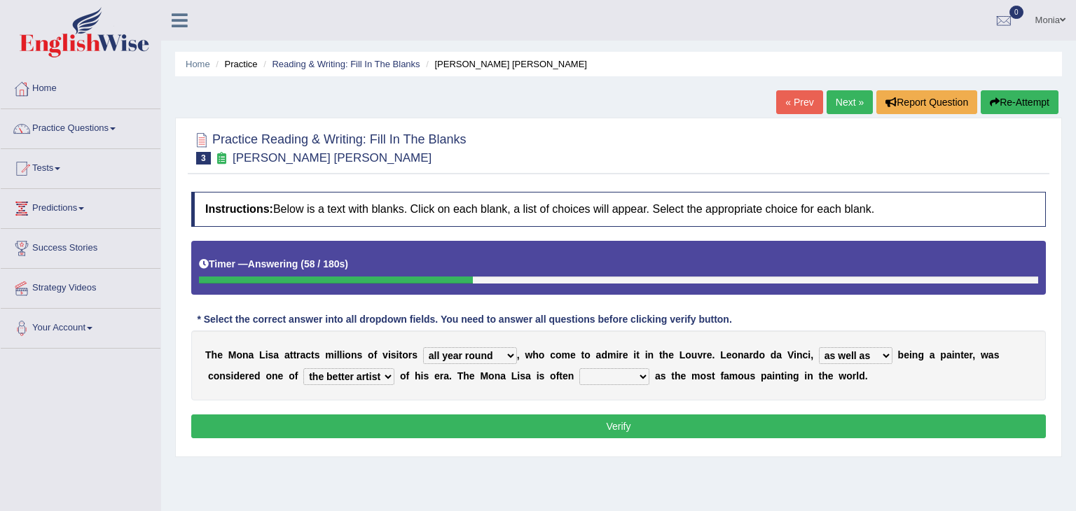
click at [303, 368] on select "better artists artist the better artist the best artists" at bounding box center [348, 376] width 91 height 17
click at [579, 375] on select "classified suggested predicted described" at bounding box center [614, 376] width 70 height 17
select select "classified"
click at [579, 368] on select "classified suggested predicted described" at bounding box center [614, 376] width 70 height 17
click at [579, 373] on select "classified suggested predicted described" at bounding box center [614, 376] width 70 height 17
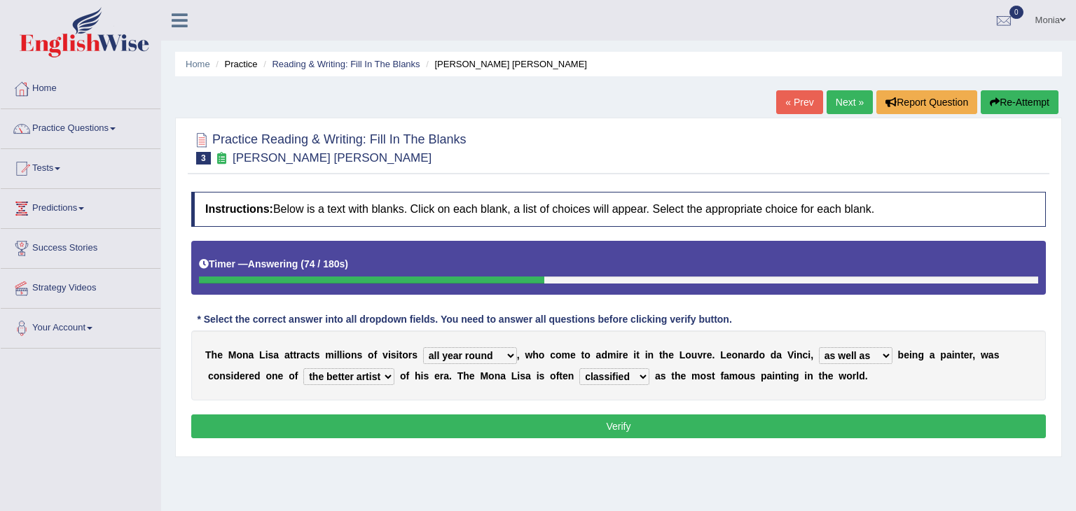
click at [579, 373] on select "classified suggested predicted described" at bounding box center [614, 376] width 70 height 17
click at [586, 431] on button "Verify" at bounding box center [618, 427] width 855 height 24
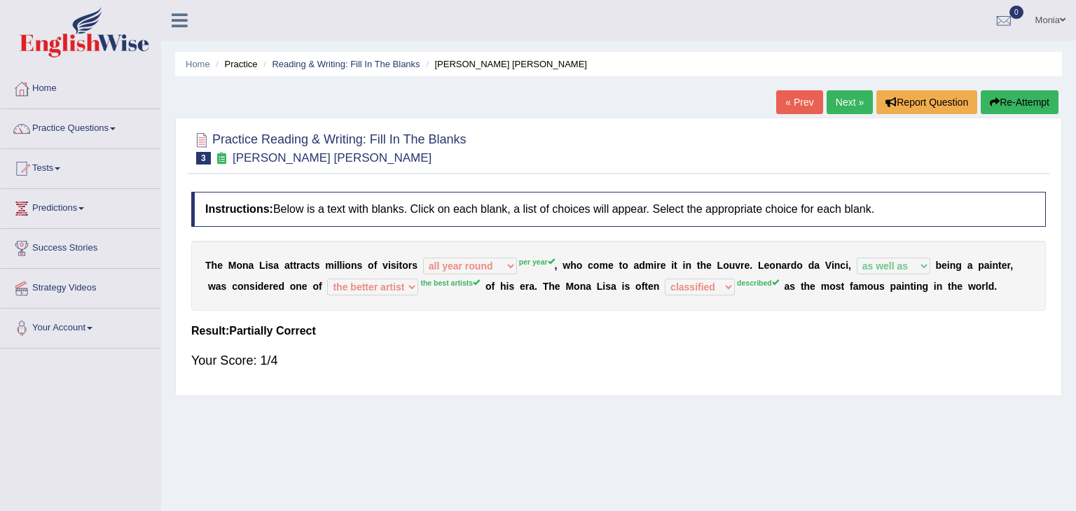
click at [846, 111] on link "Next »" at bounding box center [850, 102] width 46 height 24
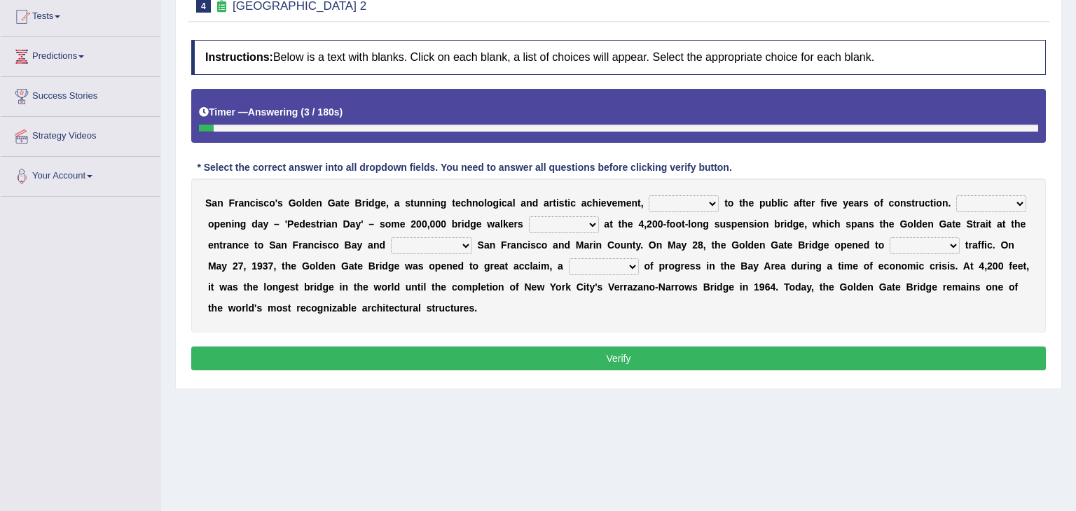
drag, startPoint x: 1075, startPoint y: 89, endPoint x: 1075, endPoint y: 196, distance: 107.2
click at [1075, 196] on div "Home Practice Reading & Writing: Fill In The Blanks [GEOGRAPHIC_DATA] 2 « Prev …" at bounding box center [618, 198] width 915 height 701
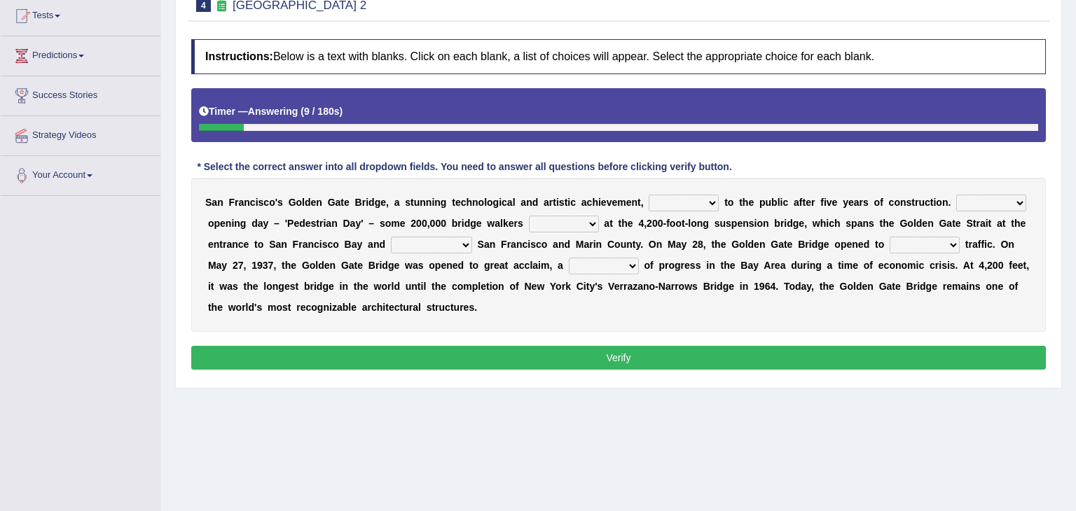
click at [661, 207] on select "opens closes appears equals" at bounding box center [684, 203] width 70 height 17
select select "opens"
click at [649, 195] on select "opens closes appears equals" at bounding box center [684, 203] width 70 height 17
click at [892, 186] on div "S a n F r a n c i s c o ' s G o l d e n G a t e B r i d g e , a s t u n n i n g…" at bounding box center [618, 255] width 855 height 154
click at [956, 205] on select "On During Since When" at bounding box center [991, 203] width 70 height 17
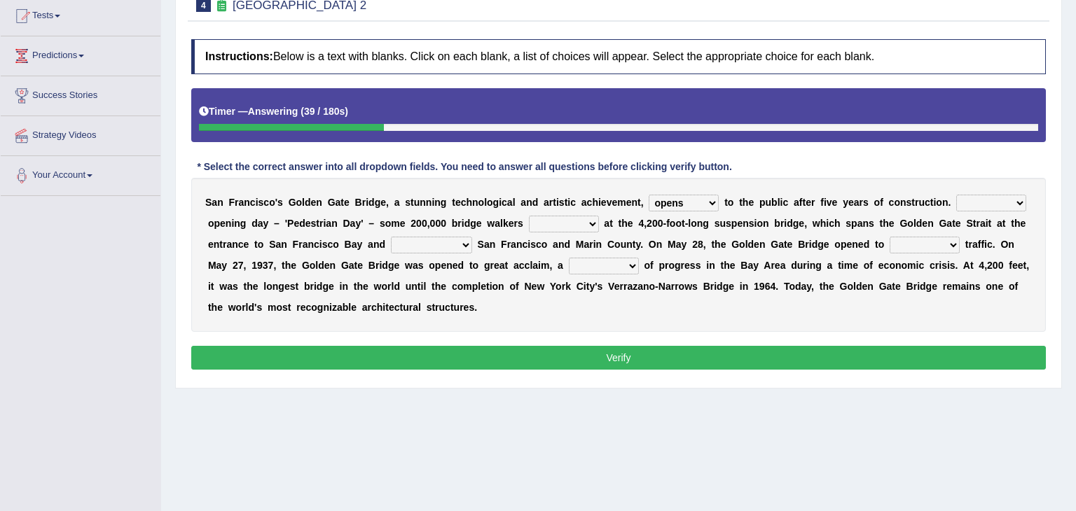
select select "During"
click at [956, 195] on select "On During Since When" at bounding box center [991, 203] width 70 height 17
click at [529, 224] on select "stationed looked marveled laughed" at bounding box center [564, 224] width 70 height 17
select select "stationed"
click at [529, 216] on select "stationed looked marveled laughed" at bounding box center [564, 224] width 70 height 17
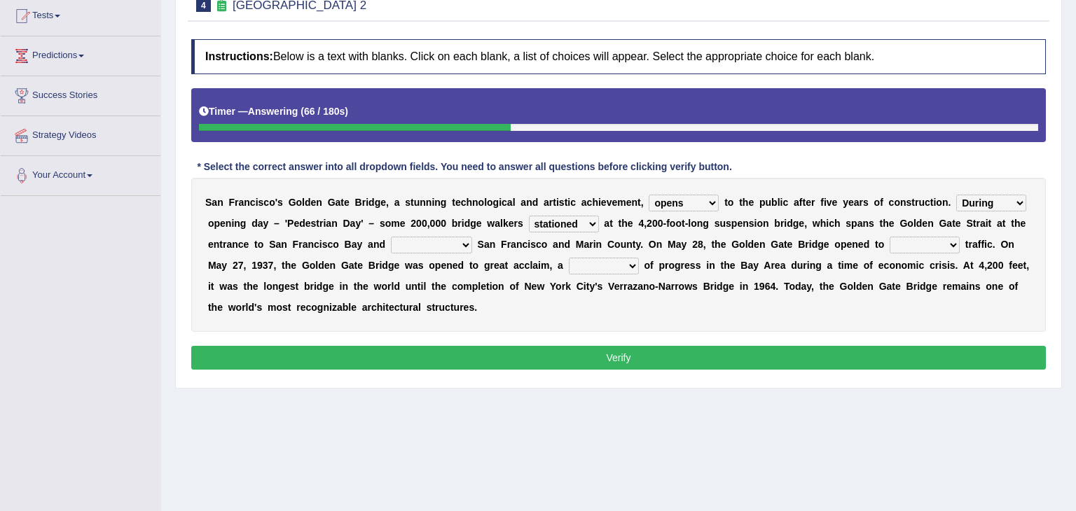
click at [391, 246] on select "separates connects channels differentiates" at bounding box center [431, 245] width 81 height 17
click at [391, 237] on select "separates connects channels differentiates" at bounding box center [431, 245] width 81 height 17
click at [391, 245] on select "separates connects channels differentiates" at bounding box center [431, 245] width 81 height 17
select select "connects"
click at [391, 237] on select "separates connects channels differentiates" at bounding box center [431, 245] width 81 height 17
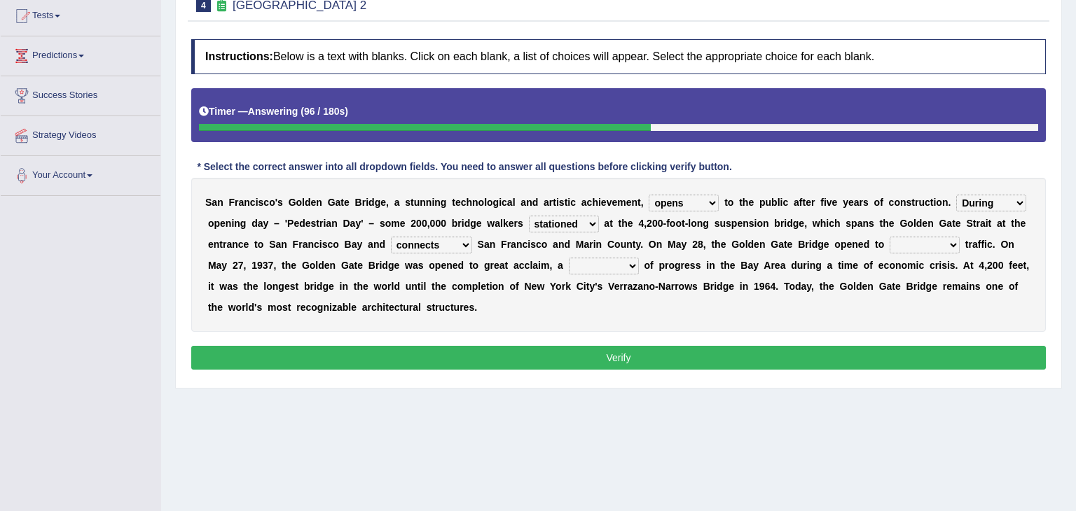
click at [890, 240] on select "aquatic vehicular airborne watertight" at bounding box center [925, 245] width 70 height 17
select select "aquatic"
click at [890, 237] on select "aquatic vehicular airborne watertight" at bounding box center [925, 245] width 70 height 17
click at [569, 266] on select "denial symbol technique yield" at bounding box center [604, 266] width 70 height 17
select select "symbol"
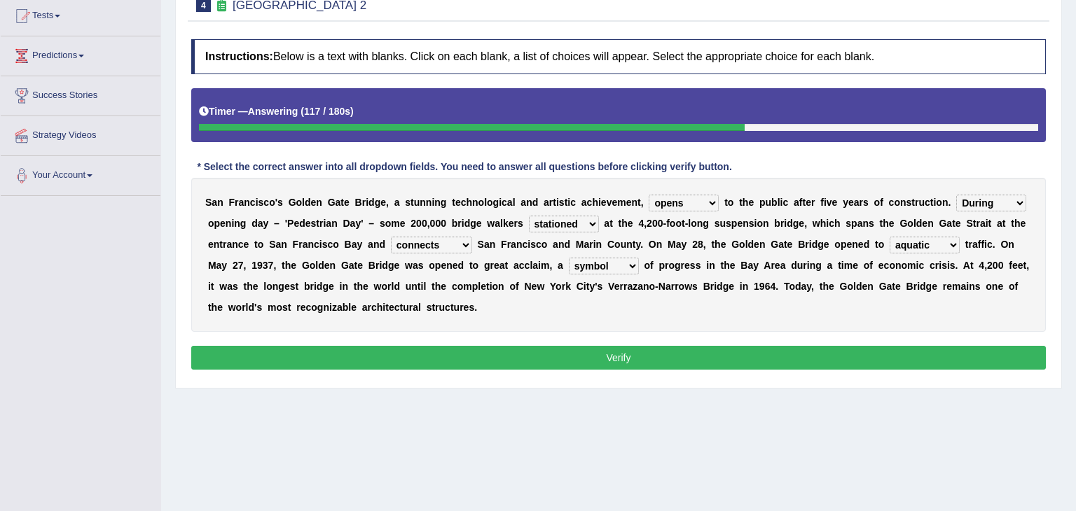
click at [569, 258] on select "denial symbol technique yield" at bounding box center [604, 266] width 70 height 17
click at [683, 201] on select "opens closes appears equals" at bounding box center [684, 203] width 70 height 17
click at [718, 315] on div "S a n F r a n c i s c o ' s G o l d e n G a t e B r i d g e , a s t u n n i n g…" at bounding box center [618, 255] width 855 height 154
click at [956, 203] on select "On During Since When" at bounding box center [991, 203] width 70 height 17
select select "On"
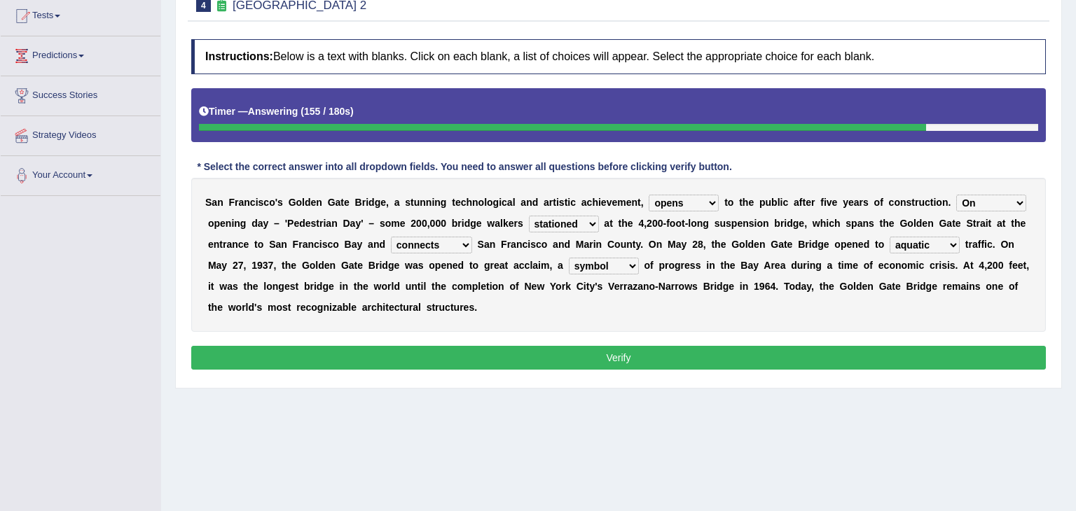
click at [956, 195] on select "On During Since When" at bounding box center [991, 203] width 70 height 17
click at [669, 350] on button "Verify" at bounding box center [618, 358] width 855 height 24
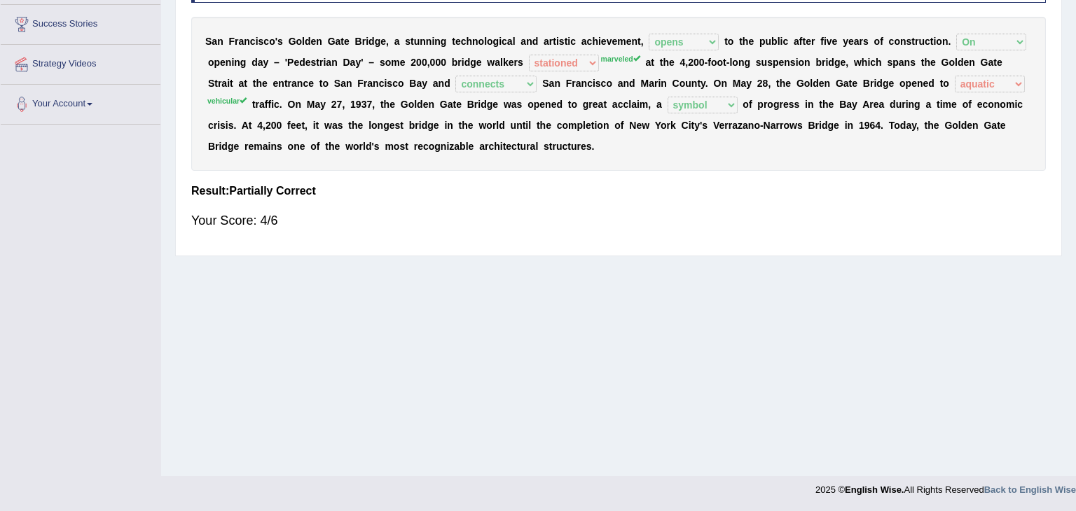
scroll to position [34, 0]
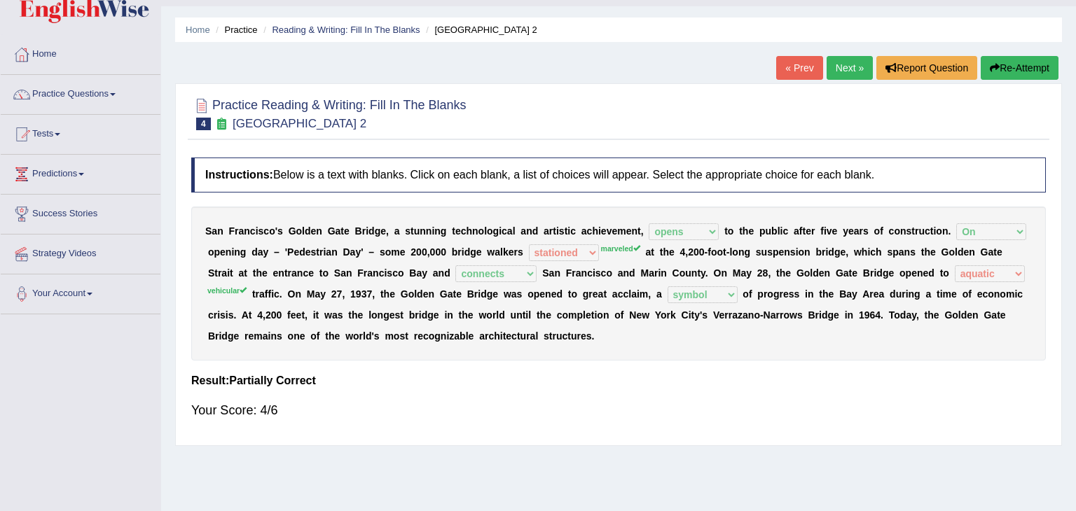
click at [853, 68] on link "Next »" at bounding box center [850, 68] width 46 height 24
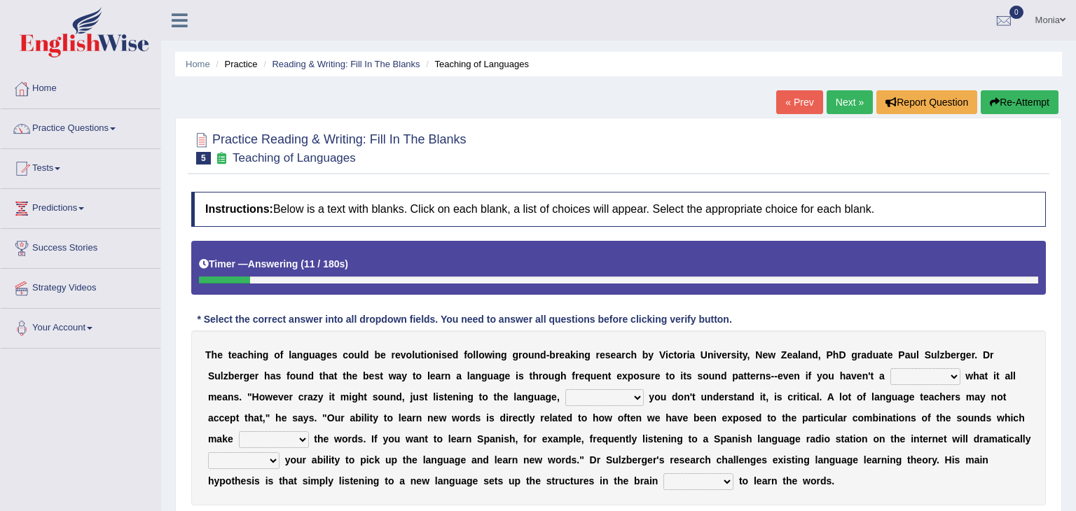
scroll to position [1, 0]
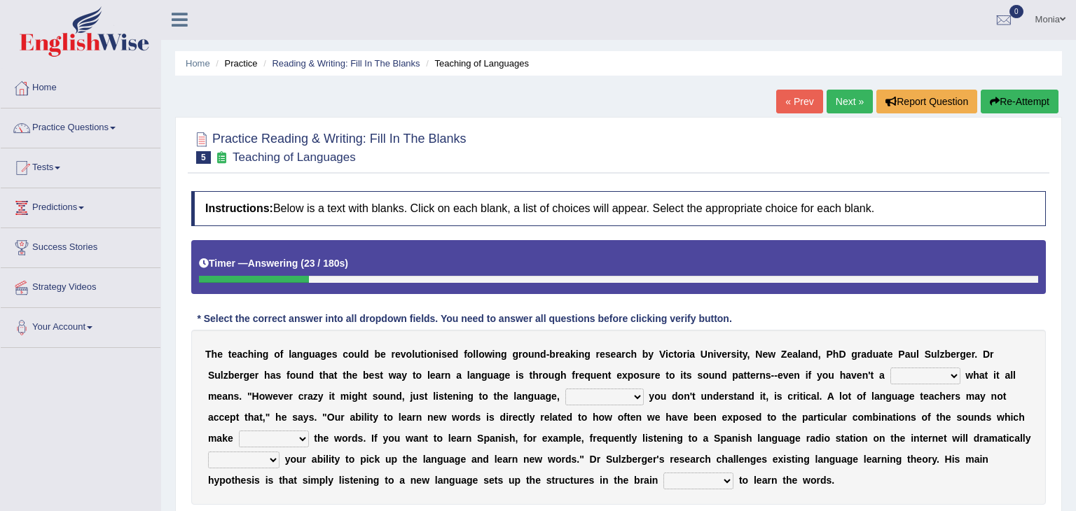
click at [890, 375] on select "dew claw clue due" at bounding box center [925, 376] width 70 height 17
select select "clue"
click at [890, 368] on select "dew claw clue due" at bounding box center [925, 376] width 70 height 17
click at [565, 399] on select "but also all together even though if so" at bounding box center [604, 397] width 78 height 17
select select "even though"
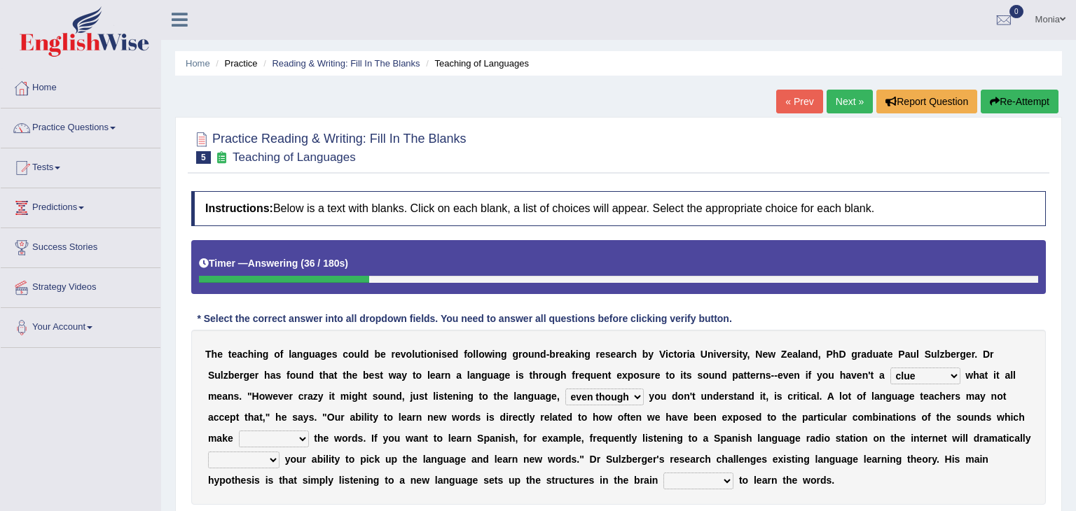
click at [565, 389] on select "but also all together even though if so" at bounding box center [604, 397] width 78 height 17
click at [565, 400] on select "but also all together even though if so" at bounding box center [604, 397] width 78 height 17
click at [665, 404] on div "T h e t e a c h i n g o f l a n g u a g e s c o u l d b e r e v o l u t i o n i…" at bounding box center [618, 417] width 855 height 175
click at [309, 431] on select "down up of on" at bounding box center [274, 439] width 70 height 17
select select "up"
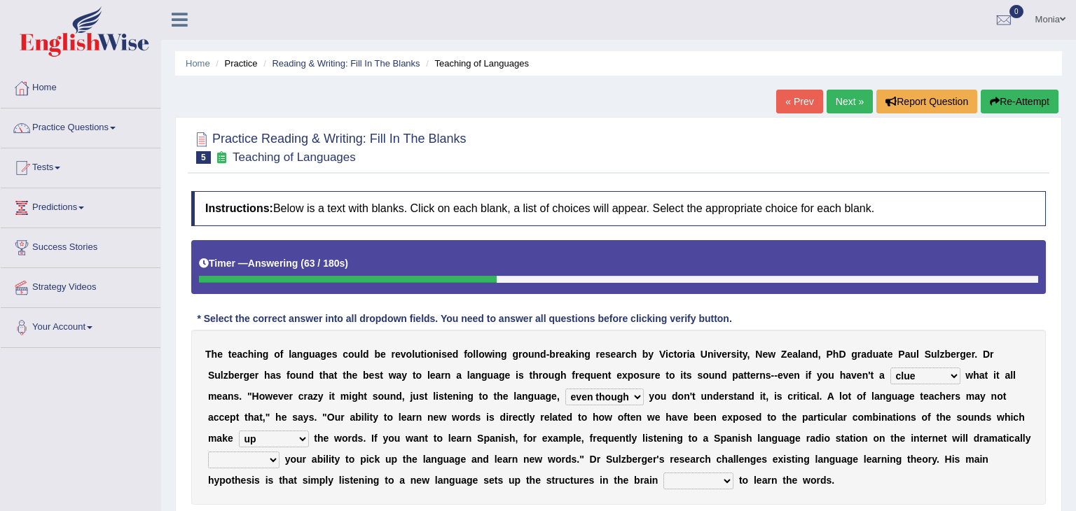
click at [309, 431] on select "down up of on" at bounding box center [274, 439] width 70 height 17
click at [280, 452] on select "evaluate exaggerate describe boost" at bounding box center [243, 460] width 71 height 17
select select "boost"
click at [280, 452] on select "evaluate exaggerate describe boost" at bounding box center [243, 460] width 71 height 17
click at [663, 476] on select "requiring required directed to require" at bounding box center [698, 481] width 70 height 17
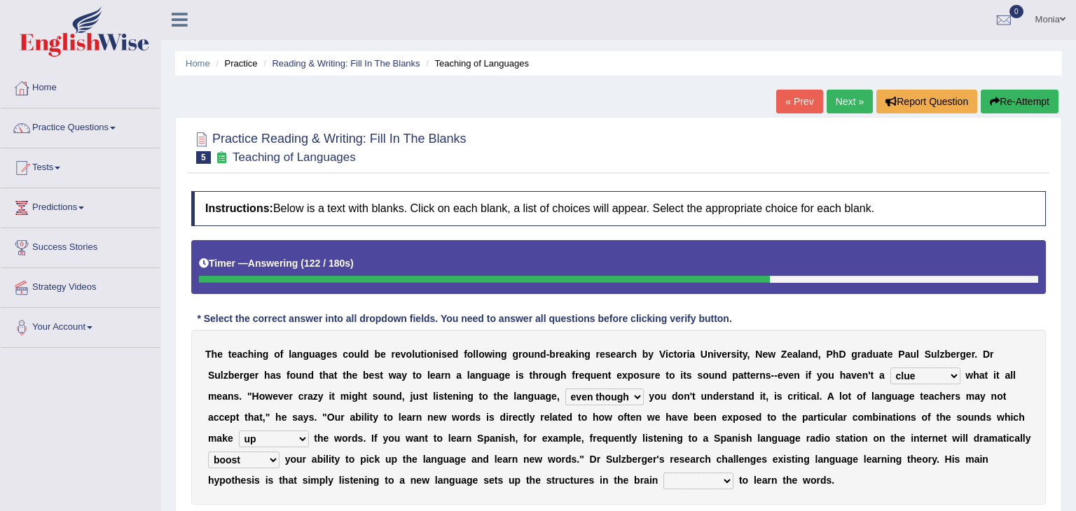
select select "requiring"
click at [663, 473] on select "requiring required directed to require" at bounding box center [698, 481] width 70 height 17
click at [663, 478] on select "requiring required directed to require" at bounding box center [698, 481] width 70 height 17
click at [495, 481] on div "T h e t e a c h i n g o f l a n g u a g e s c o u l d b e r e v o l u t i o n i…" at bounding box center [618, 417] width 855 height 175
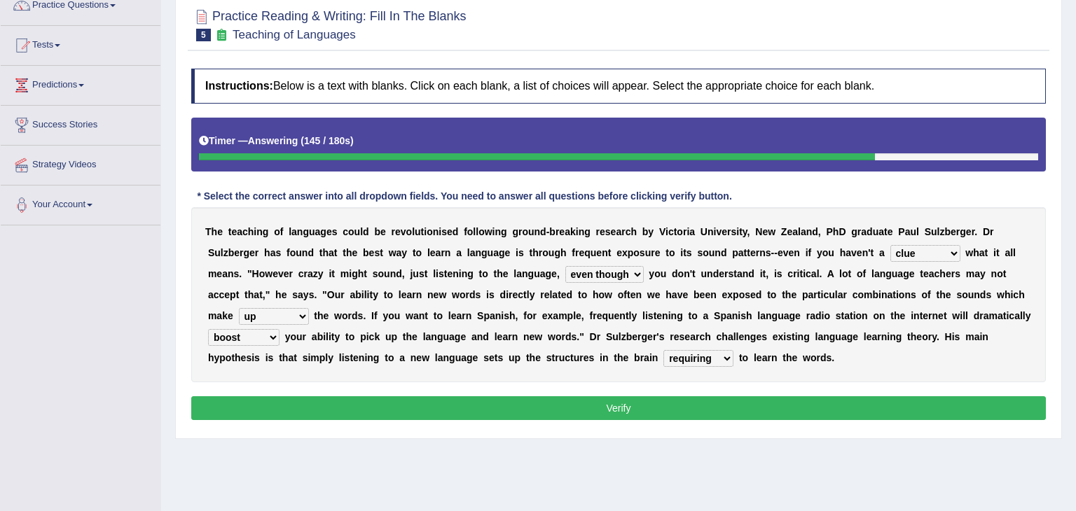
scroll to position [64, 0]
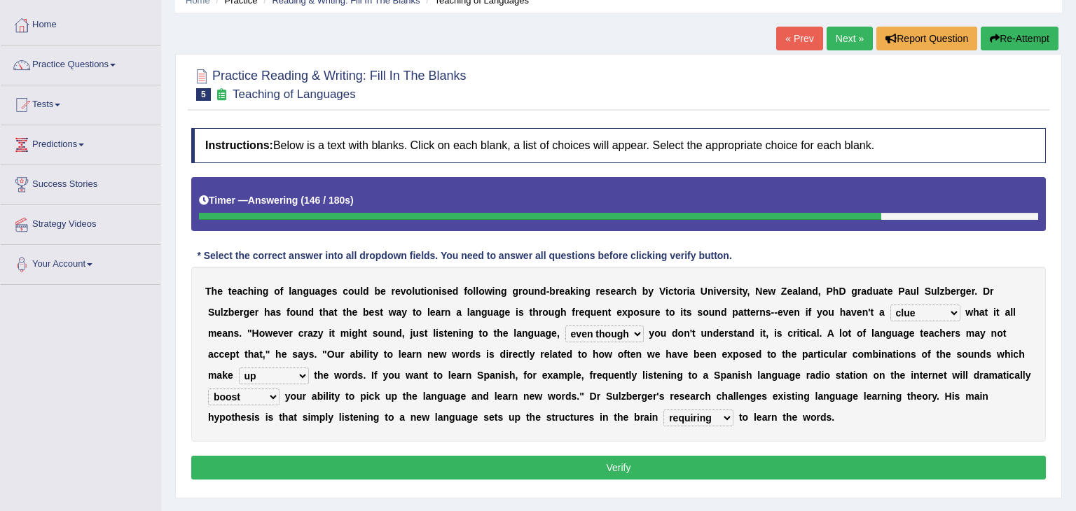
click at [898, 460] on button "Verify" at bounding box center [618, 468] width 855 height 24
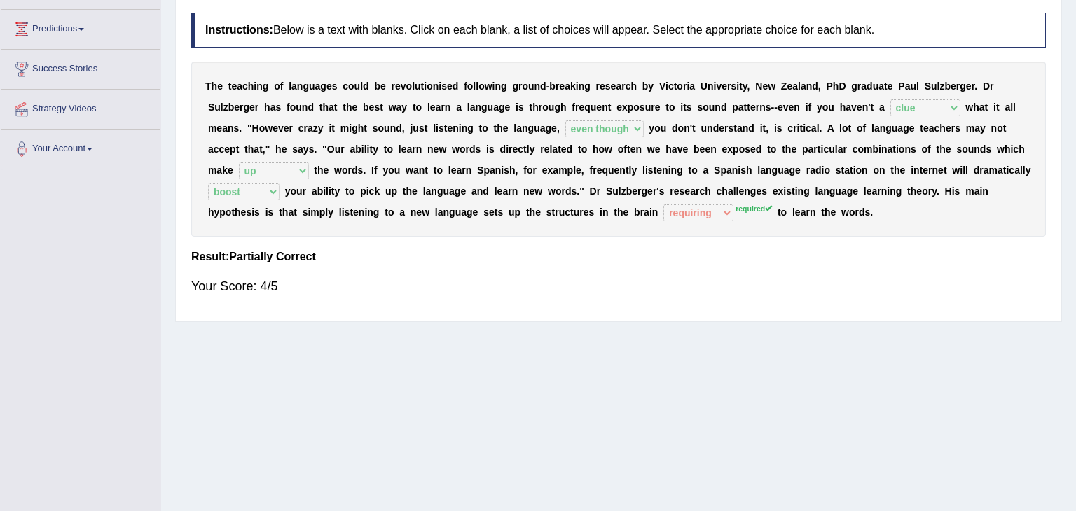
scroll to position [0, 0]
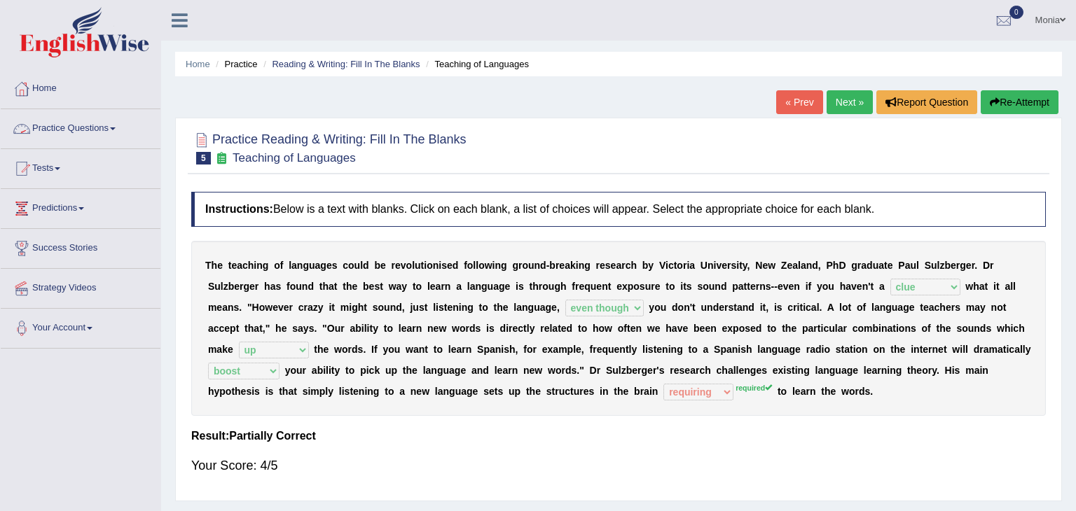
click at [116, 130] on link "Practice Questions" at bounding box center [81, 126] width 160 height 35
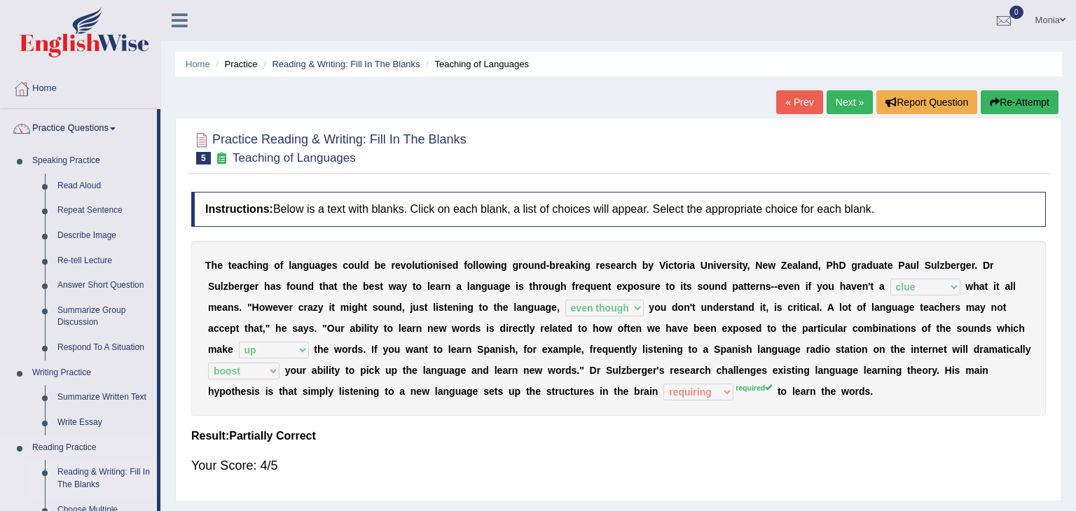
click at [151, 477] on link "Reading & Writing: Fill In The Blanks" at bounding box center [104, 478] width 106 height 37
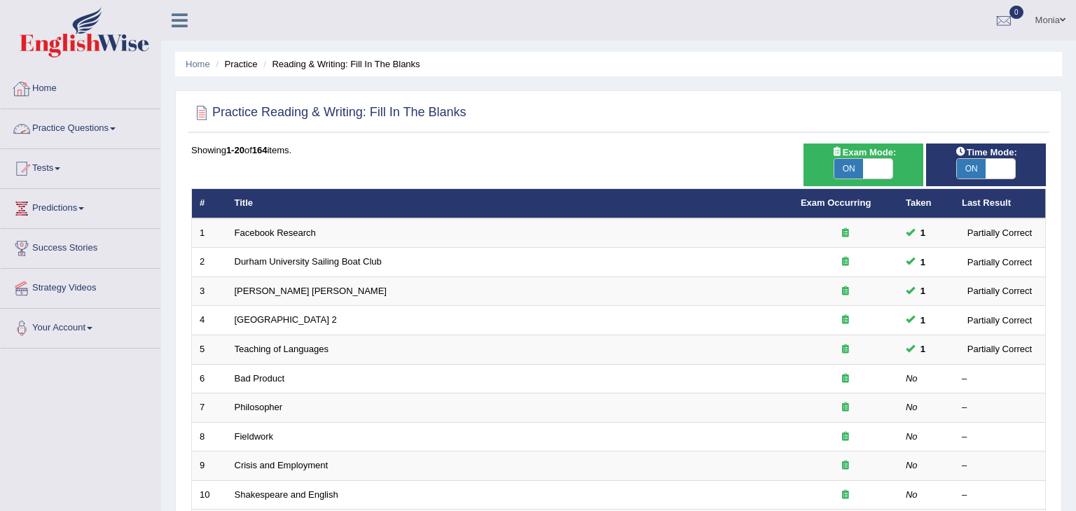
click at [99, 126] on link "Practice Questions" at bounding box center [81, 126] width 160 height 35
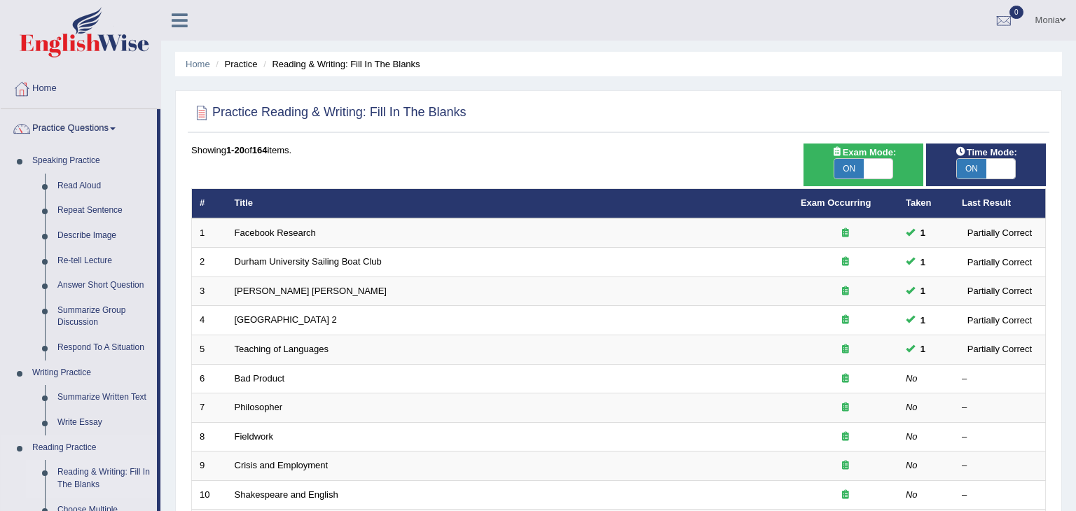
click at [148, 436] on link "Reading Practice" at bounding box center [91, 448] width 131 height 25
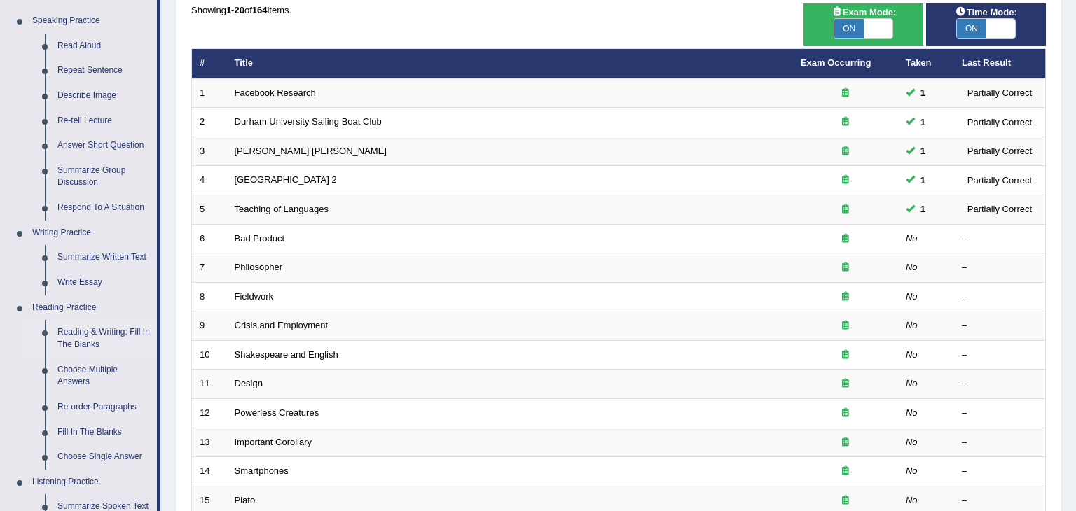
scroll to position [168, 0]
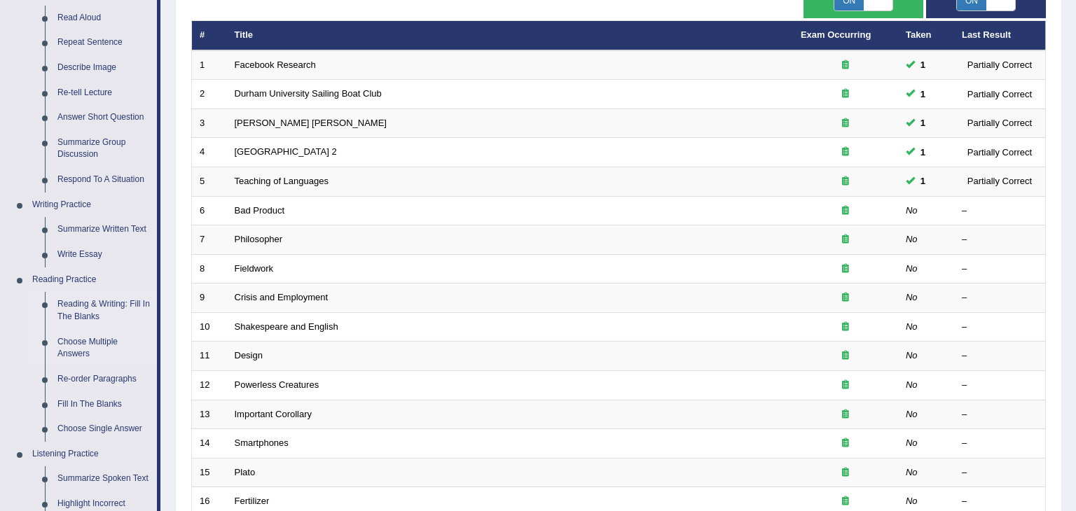
click at [97, 342] on link "Choose Multiple Answers" at bounding box center [104, 348] width 106 height 37
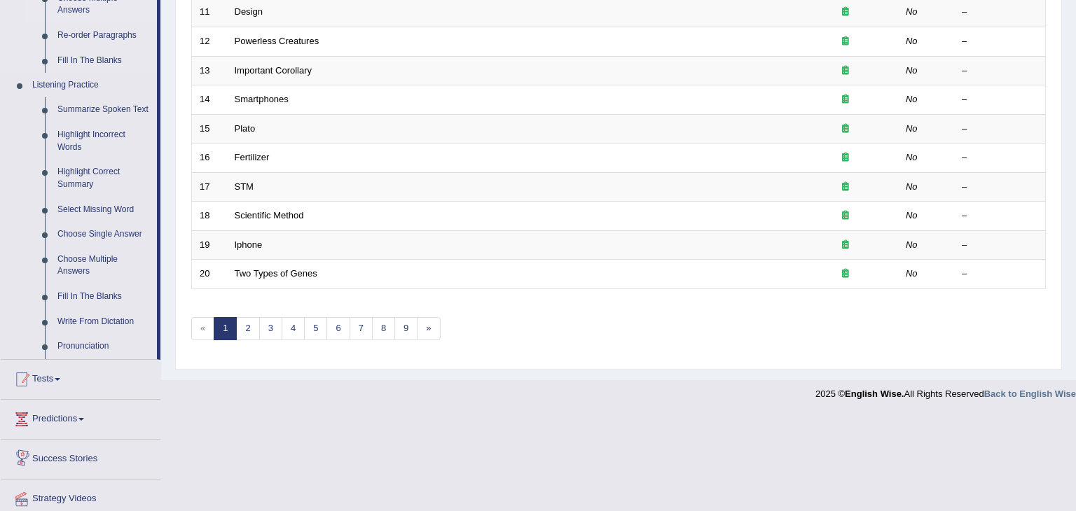
scroll to position [443, 0]
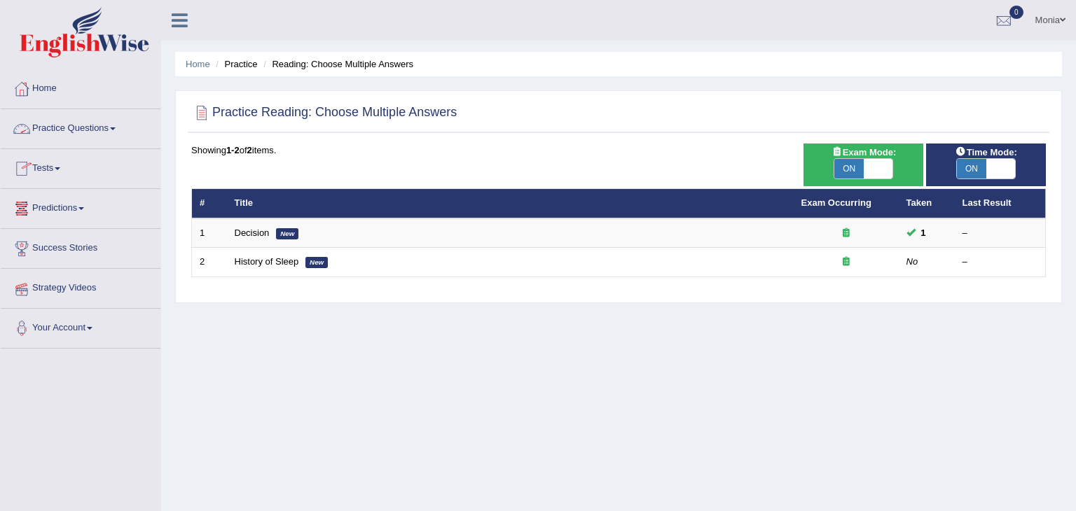
click at [100, 125] on link "Practice Questions" at bounding box center [81, 126] width 160 height 35
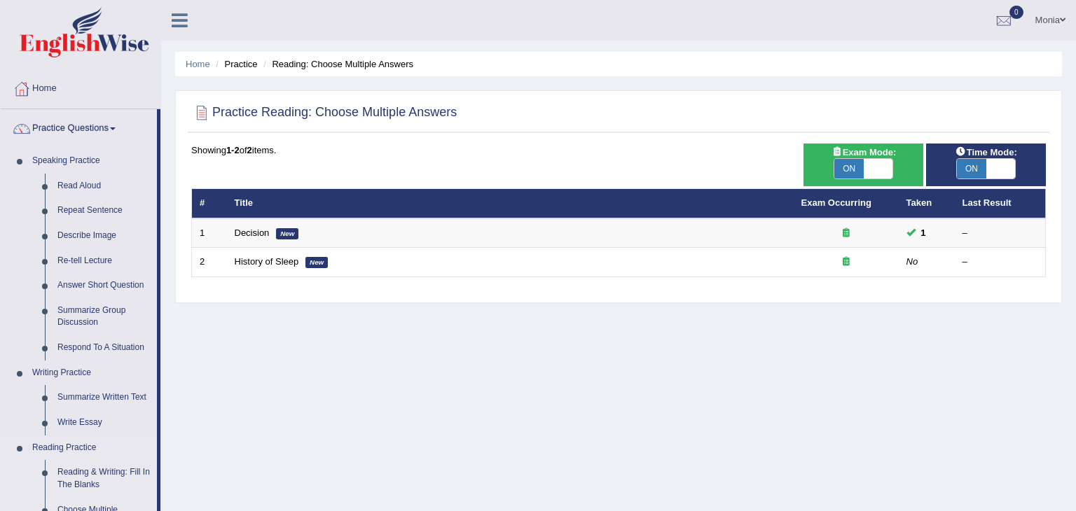
click at [142, 448] on link "Reading Practice" at bounding box center [91, 448] width 131 height 25
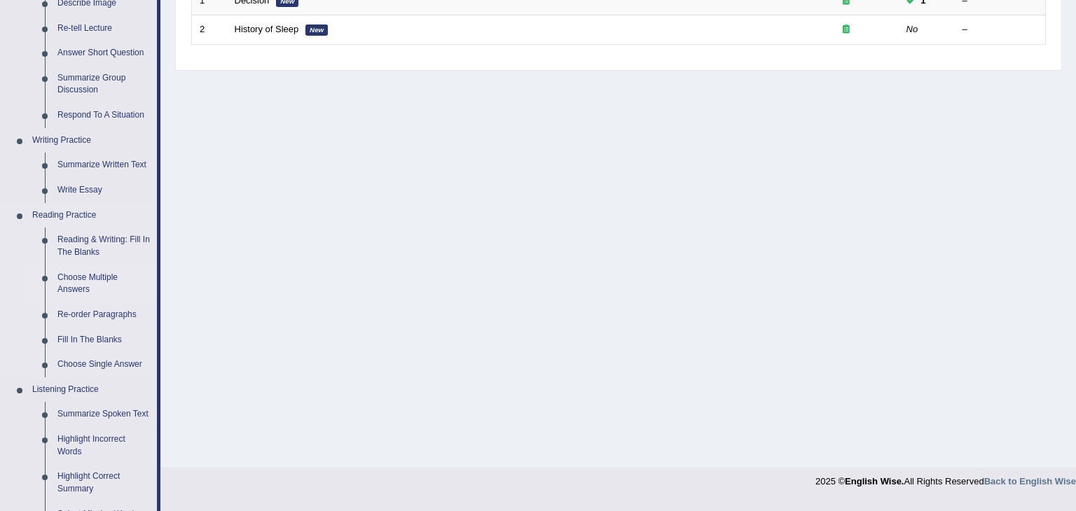
scroll to position [252, 0]
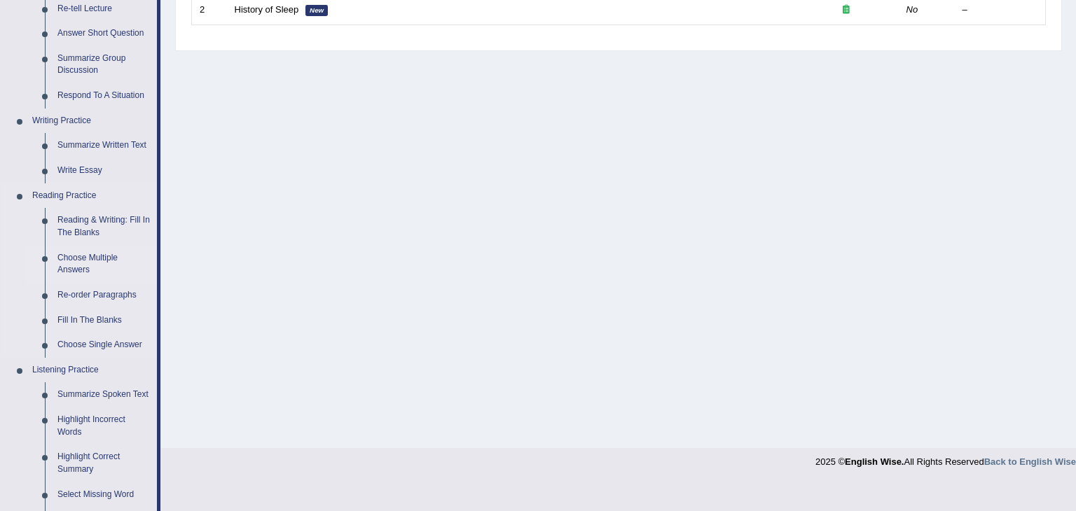
click at [92, 259] on link "Choose Multiple Answers" at bounding box center [104, 264] width 106 height 37
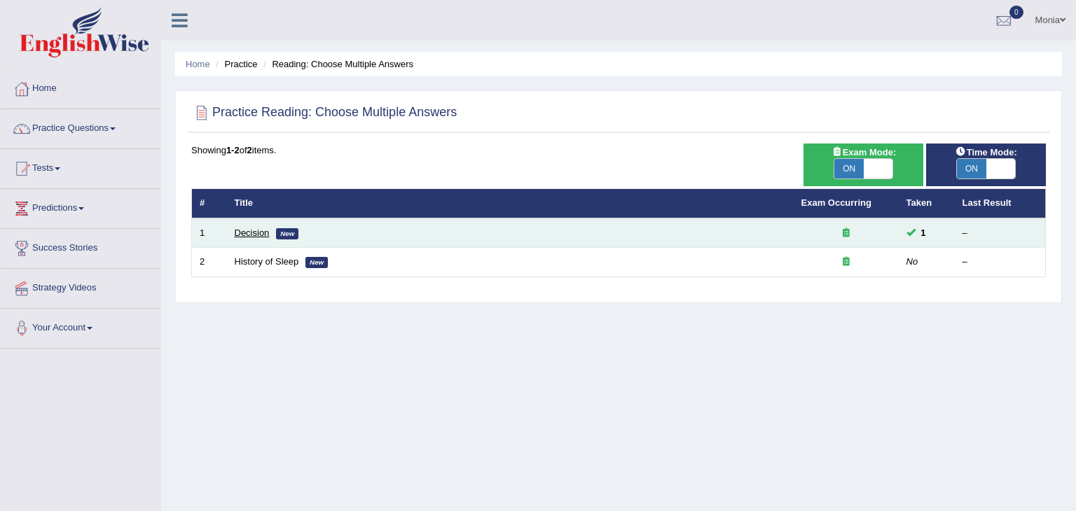
click at [249, 232] on link "Decision" at bounding box center [252, 233] width 35 height 11
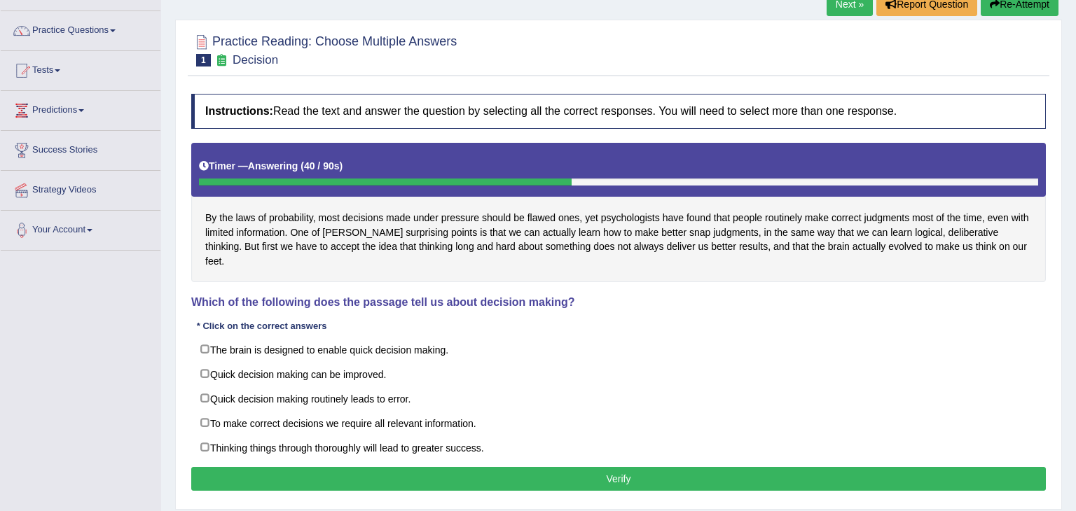
scroll to position [110, 0]
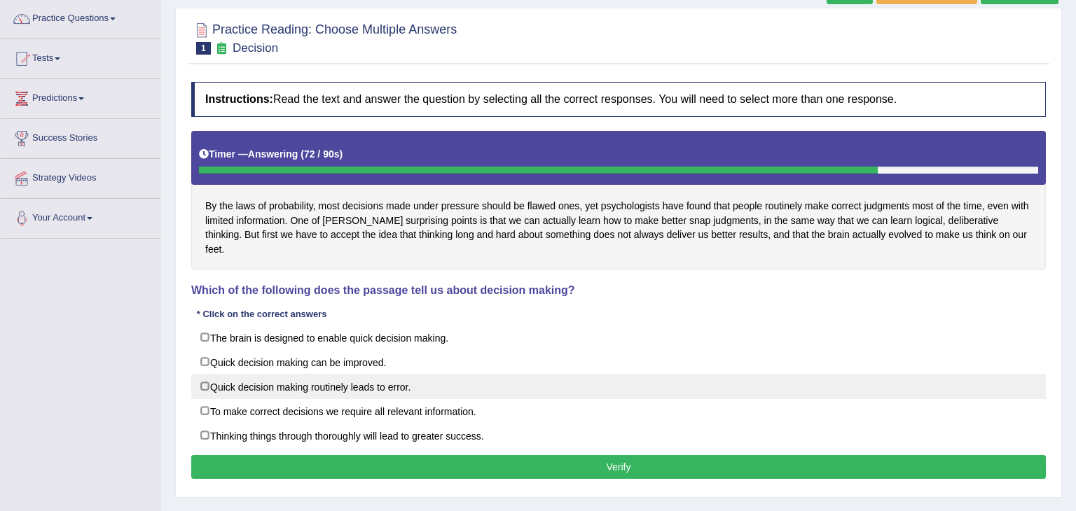
click at [206, 374] on label "Quick decision making routinely leads to error." at bounding box center [618, 386] width 855 height 25
checkbox input "true"
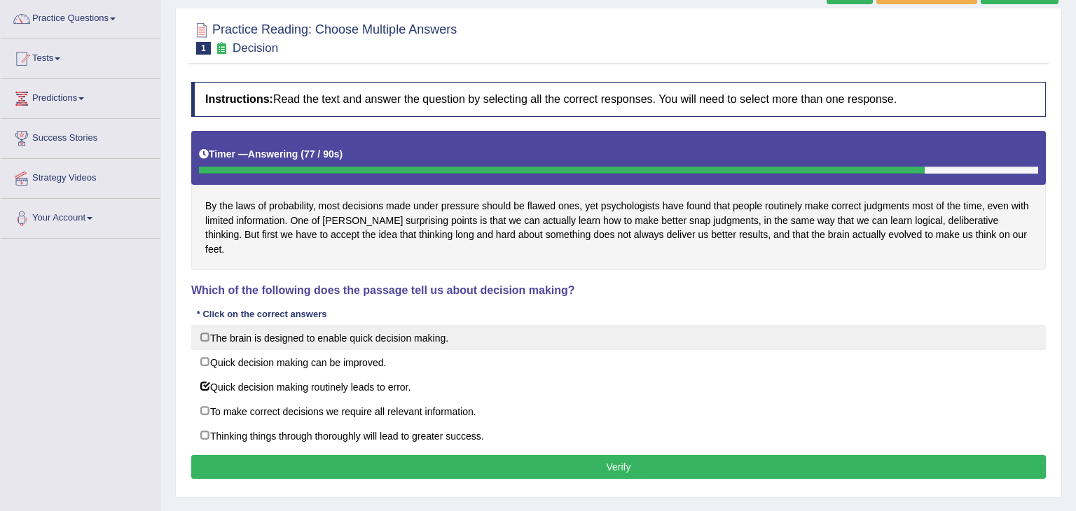
click at [204, 325] on label "The brain is designed to enable quick decision making." at bounding box center [618, 337] width 855 height 25
checkbox input "true"
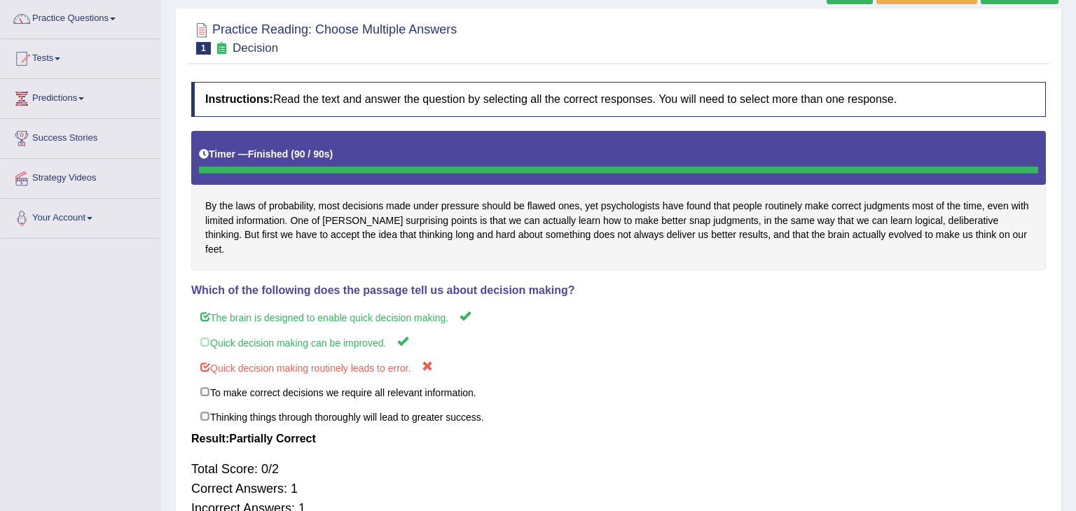
scroll to position [0, 0]
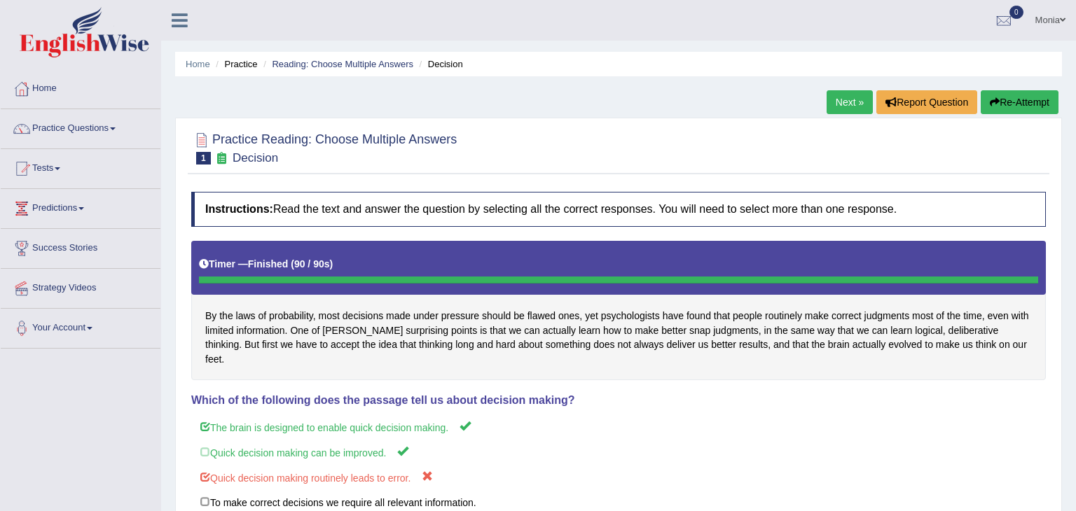
click at [845, 103] on link "Next »" at bounding box center [850, 102] width 46 height 24
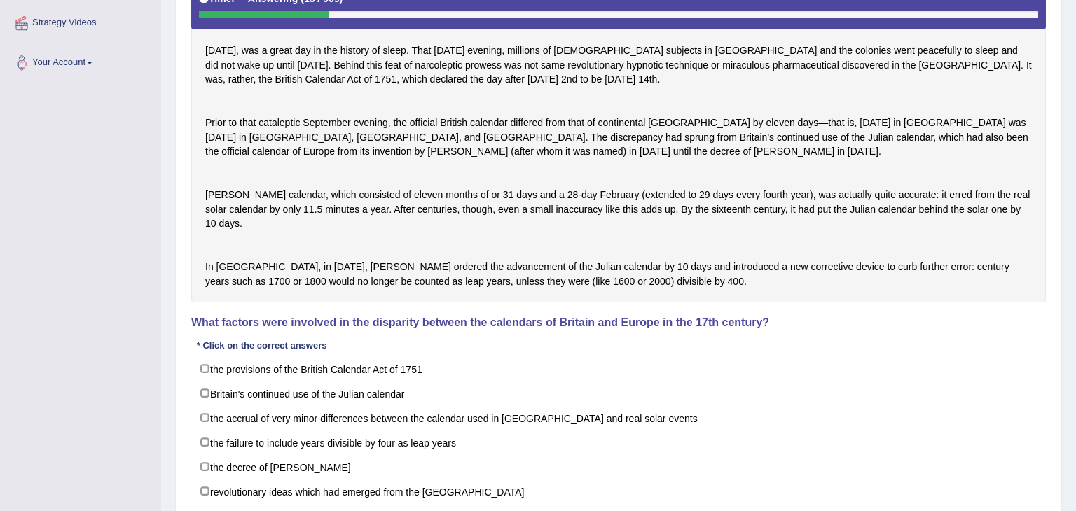
scroll to position [264, 0]
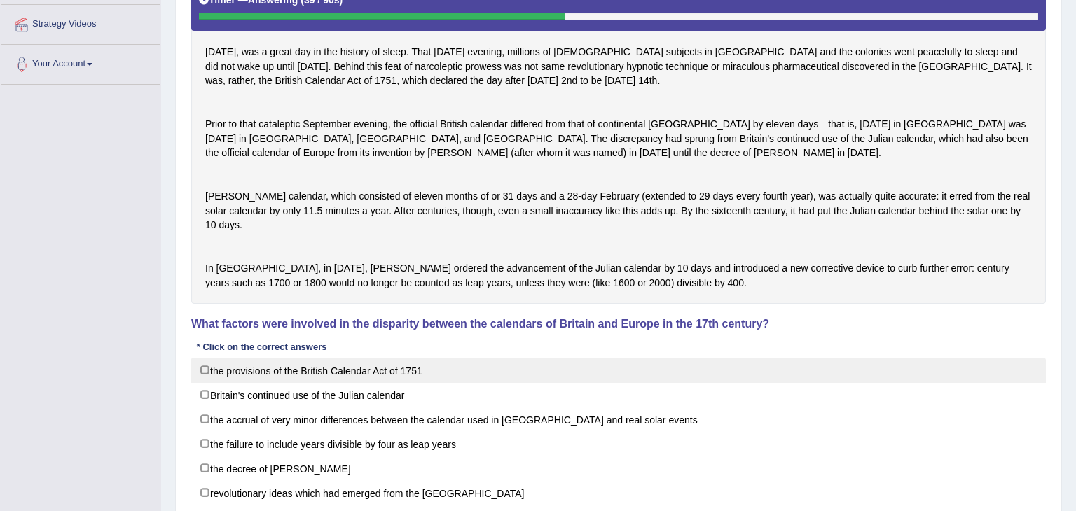
click at [203, 383] on label "the provisions of the British Calendar Act of 1751" at bounding box center [618, 370] width 855 height 25
checkbox input "true"
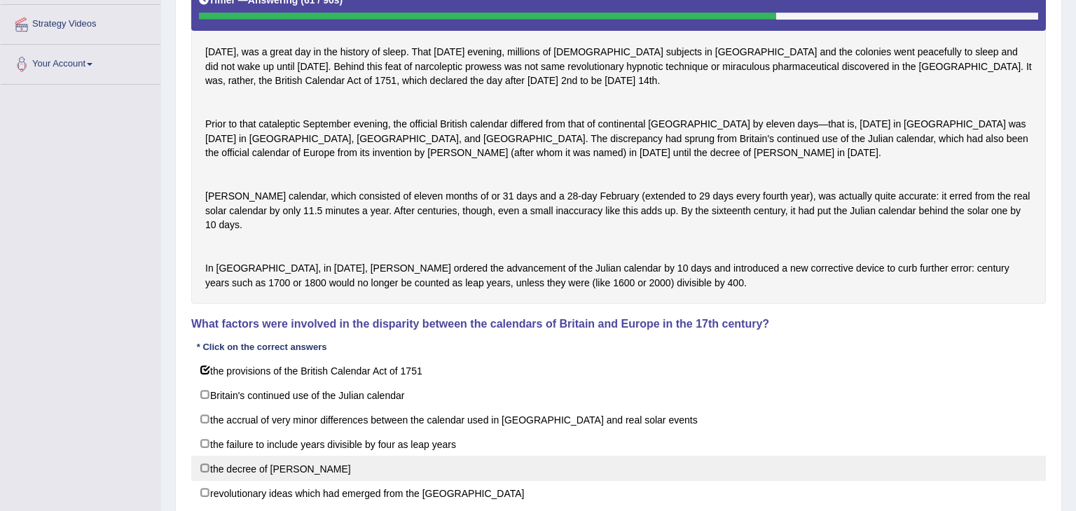
click at [201, 481] on label "the decree of Pope Gregory XIII" at bounding box center [618, 468] width 855 height 25
checkbox input "true"
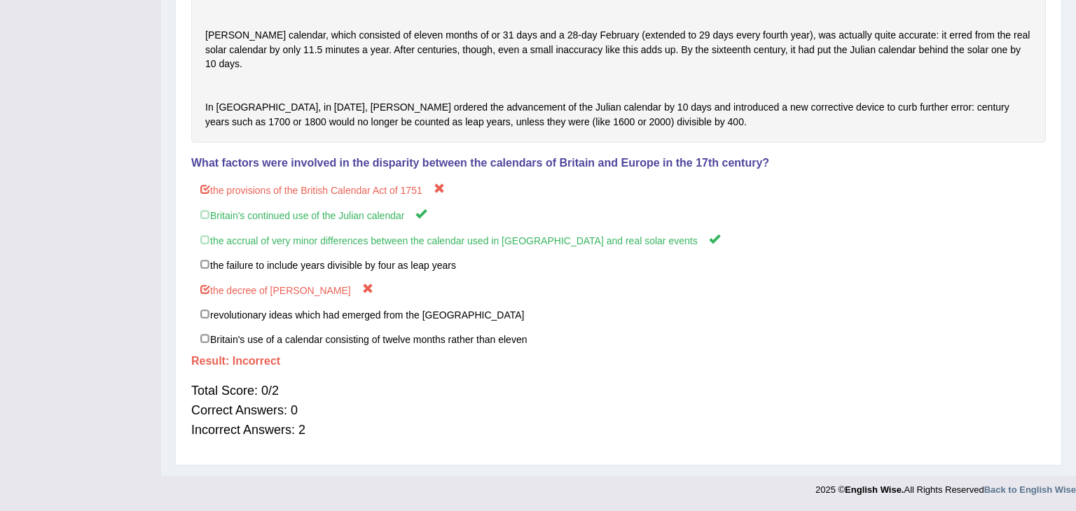
scroll to position [0, 0]
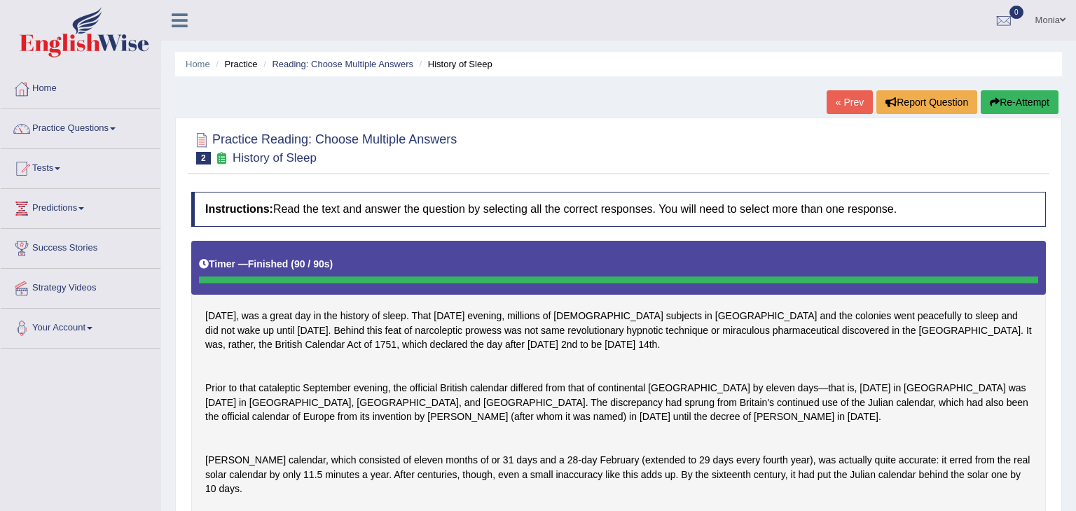
drag, startPoint x: 1070, startPoint y: 271, endPoint x: 1075, endPoint y: 81, distance: 190.6
click at [1075, 81] on div "Home Practice Reading: Choose Multiple Answers History of Sleep « Prev Report Q…" at bounding box center [618, 451] width 915 height 902
drag, startPoint x: 1059, startPoint y: 244, endPoint x: 1075, endPoint y: 335, distance: 91.9
click at [1075, 335] on div "Home Practice Reading: Choose Multiple Answers History of Sleep « Prev Report Q…" at bounding box center [618, 451] width 915 height 902
drag, startPoint x: 1075, startPoint y: 347, endPoint x: 1075, endPoint y: 299, distance: 47.6
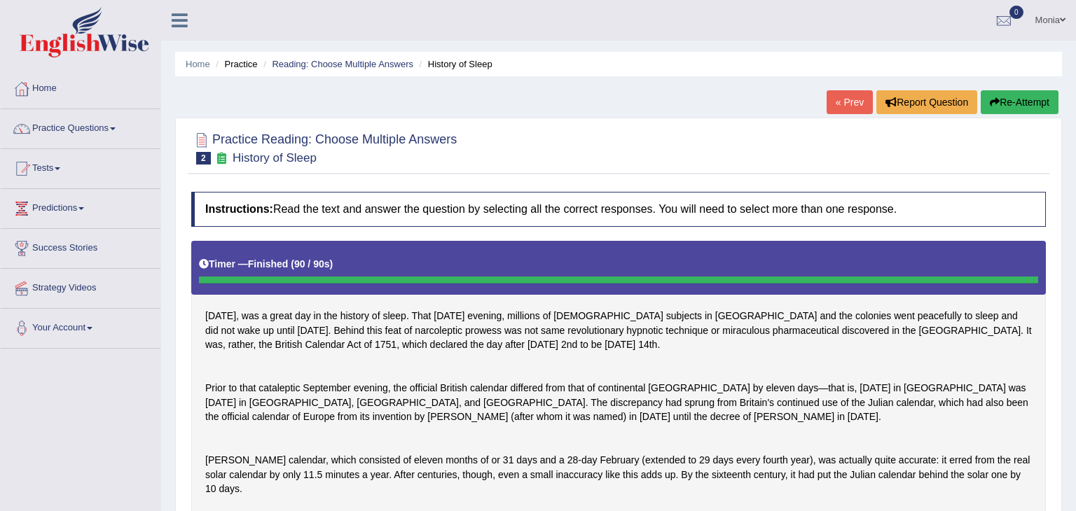
click at [1075, 299] on div "Home Practice Reading: Choose Multiple Answers History of Sleep « Prev Report Q…" at bounding box center [618, 451] width 915 height 902
click at [118, 125] on link "Practice Questions" at bounding box center [81, 126] width 160 height 35
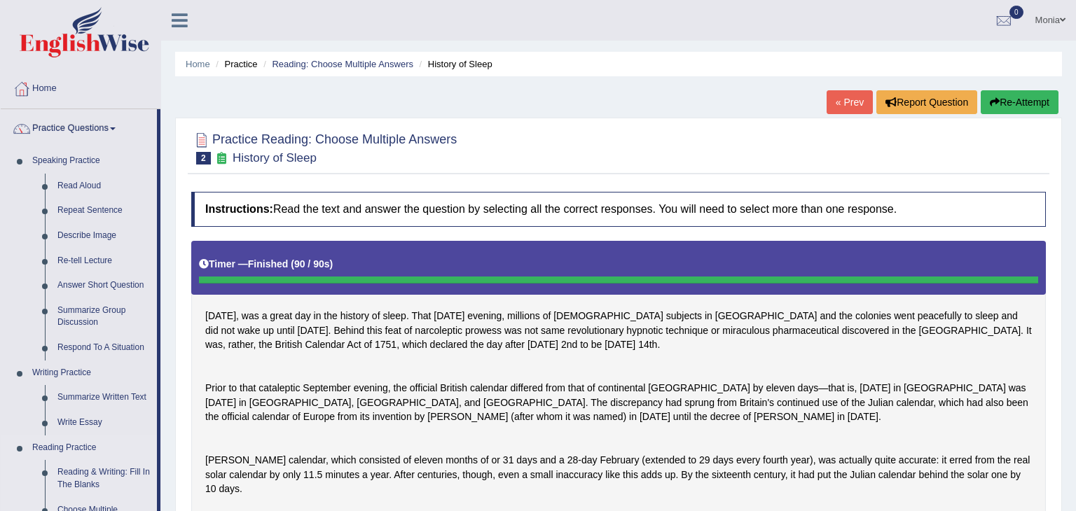
click at [151, 439] on link "Reading Practice" at bounding box center [91, 448] width 131 height 25
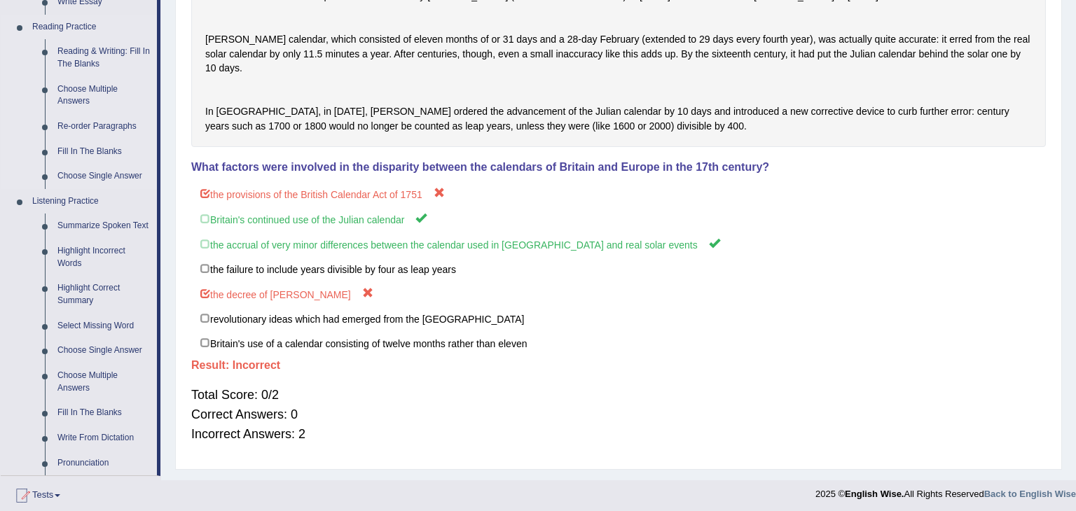
scroll to position [448, 0]
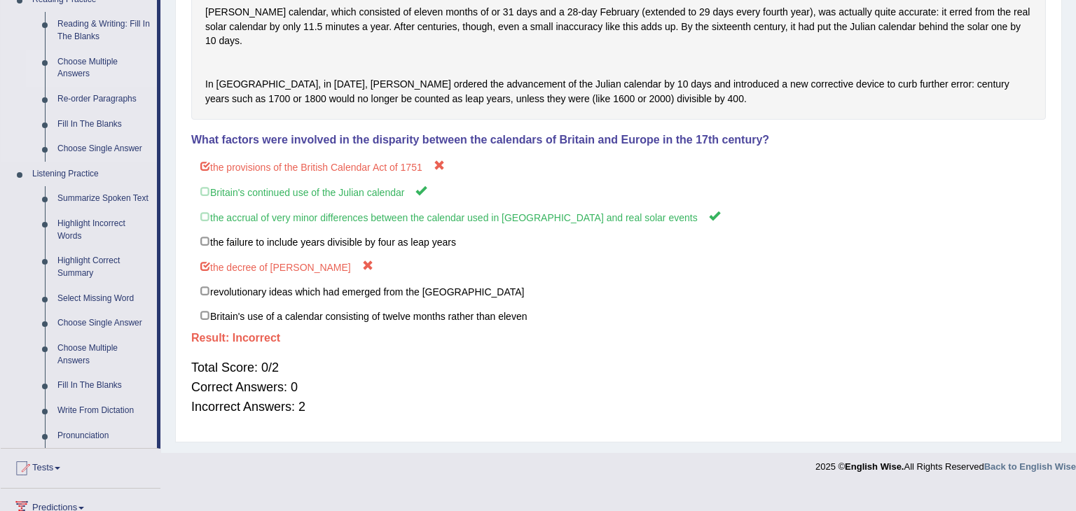
click at [89, 60] on link "Choose Multiple Answers" at bounding box center [104, 68] width 106 height 37
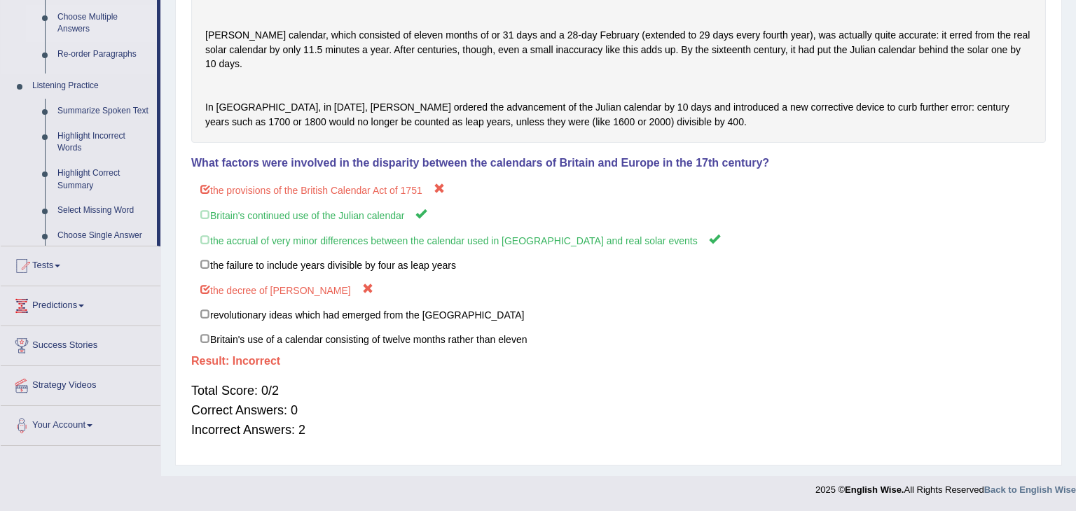
scroll to position [358, 0]
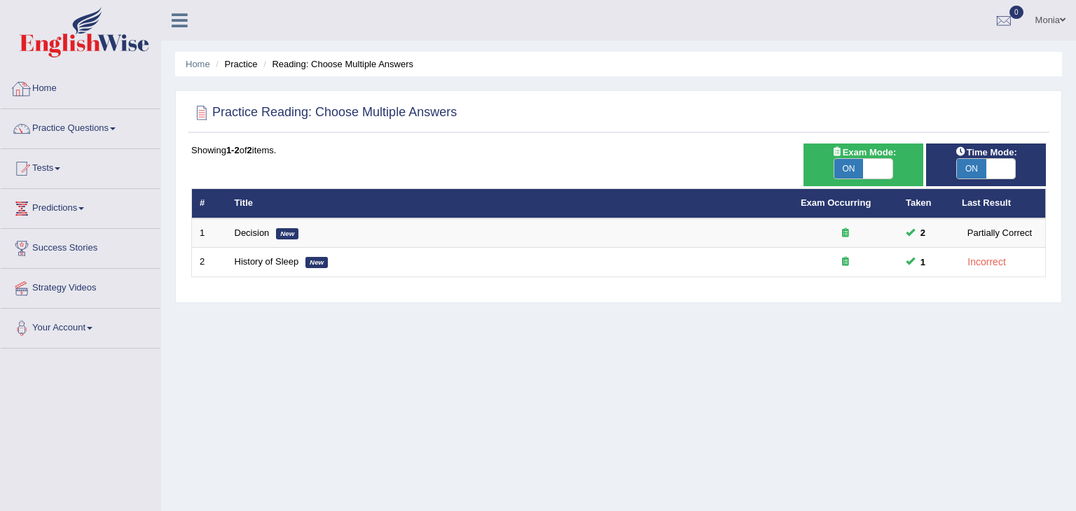
click at [270, 156] on div "Showing 1-2 of 2 items." at bounding box center [618, 150] width 855 height 13
click at [840, 172] on span "ON" at bounding box center [848, 169] width 29 height 20
checkbox input "false"
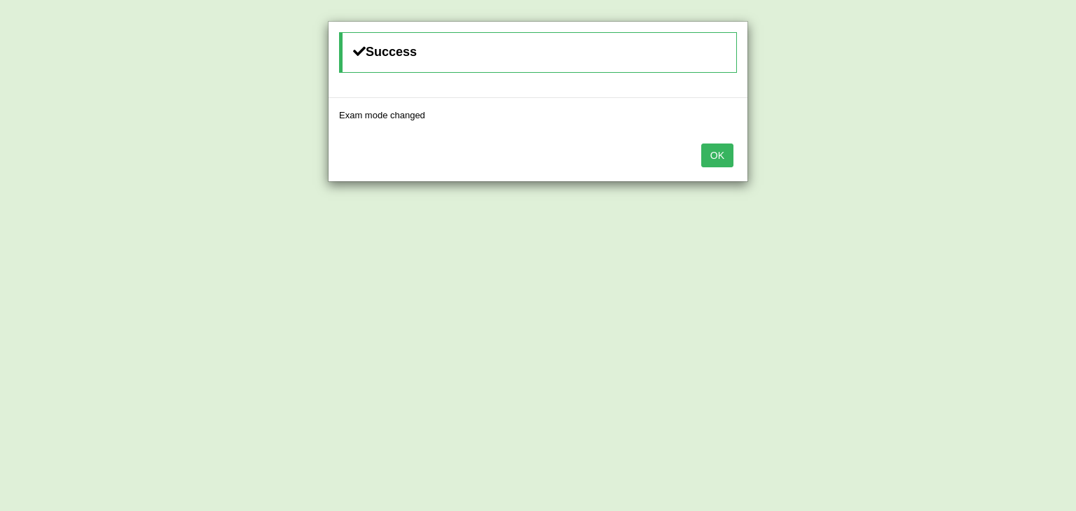
click at [716, 154] on button "OK" at bounding box center [717, 156] width 32 height 24
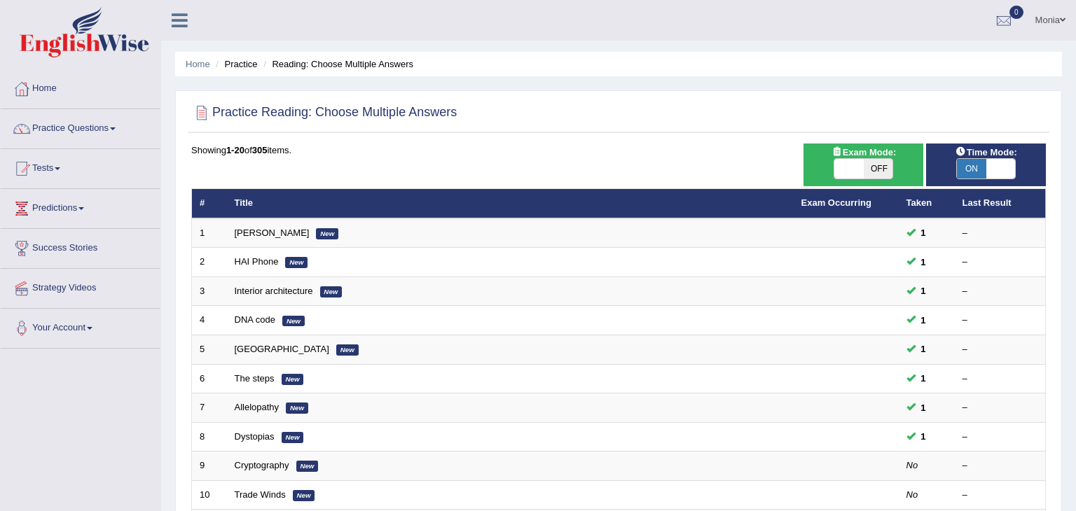
click at [974, 165] on span "ON" at bounding box center [971, 169] width 29 height 20
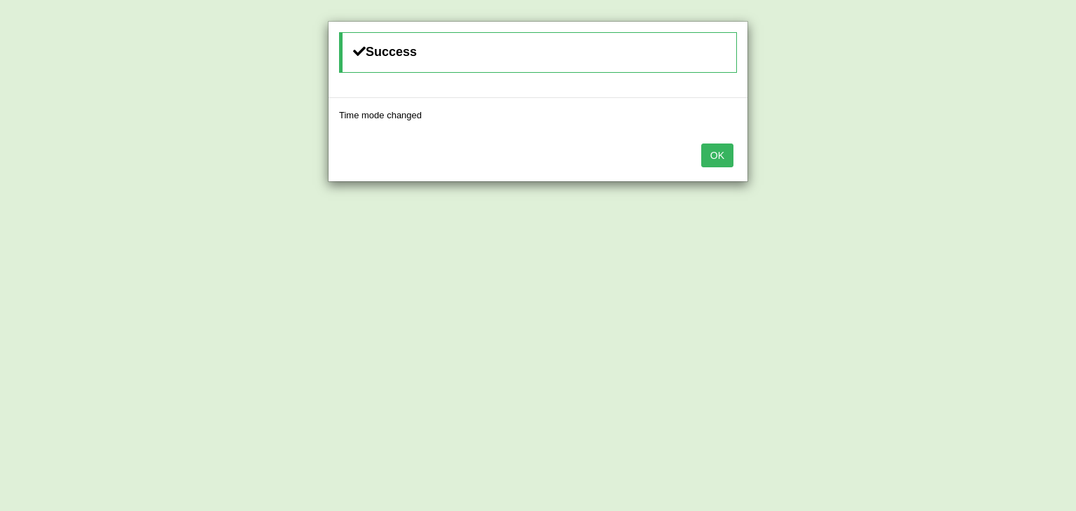
click at [726, 147] on button "OK" at bounding box center [717, 156] width 32 height 24
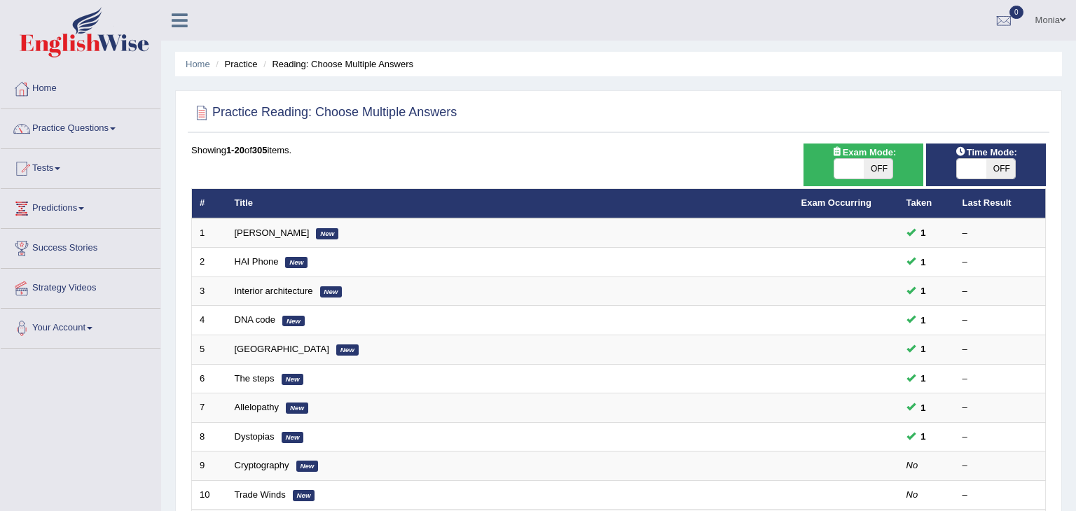
click at [976, 171] on span at bounding box center [971, 169] width 29 height 20
checkbox input "true"
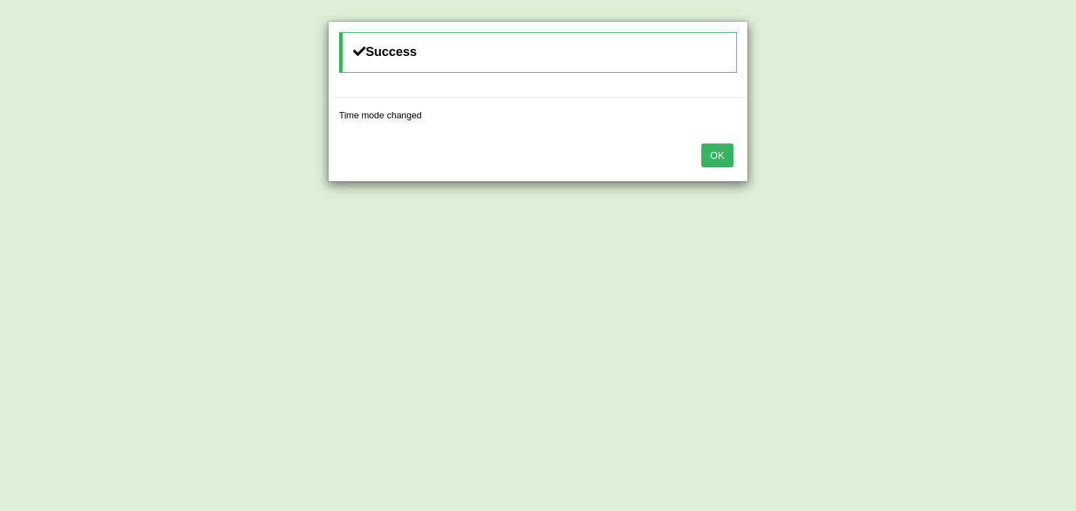
click at [714, 150] on button "OK" at bounding box center [717, 156] width 32 height 24
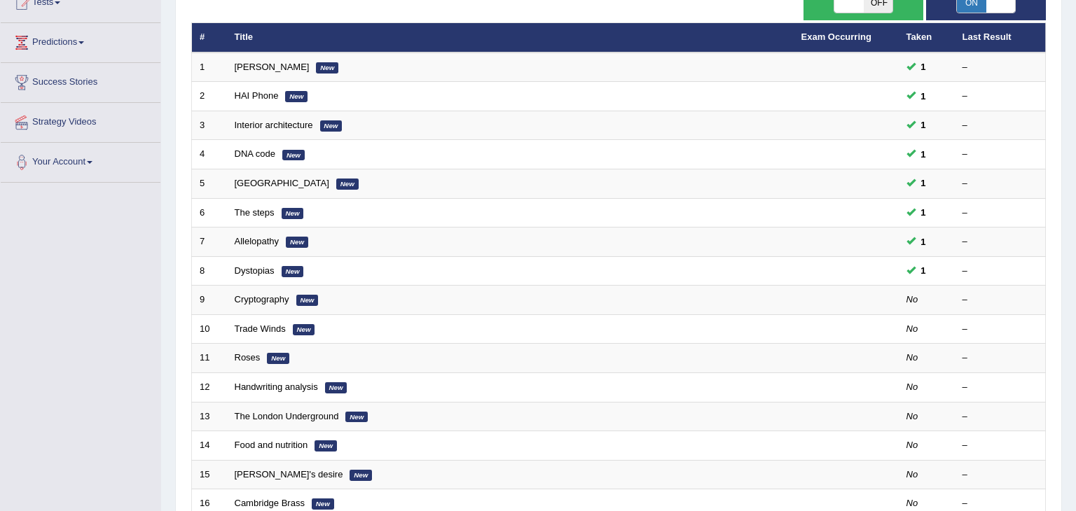
scroll to position [168, 0]
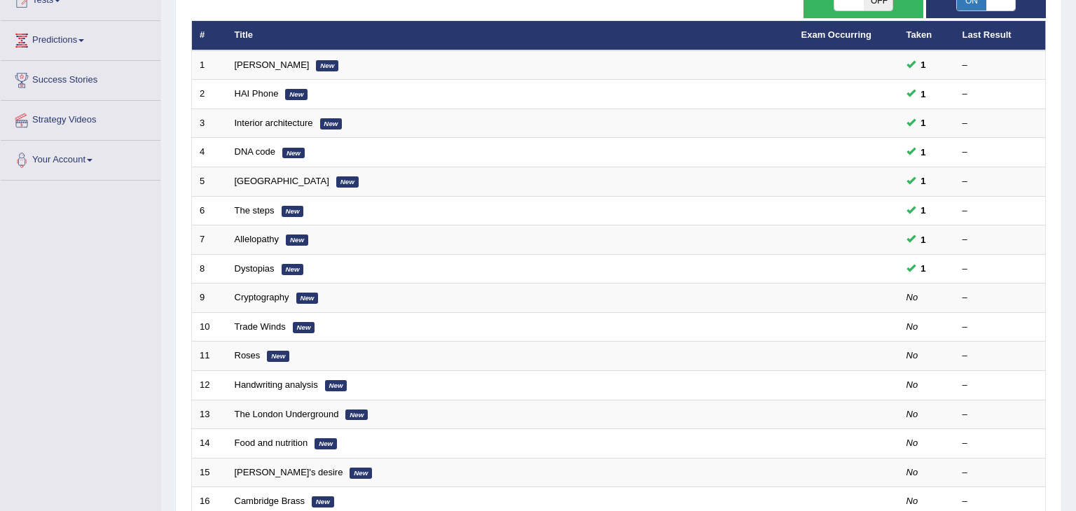
drag, startPoint x: 1075, startPoint y: 259, endPoint x: 1075, endPoint y: 352, distance: 93.2
click at [1075, 352] on div "Home Practice Reading: Choose Multiple Answers Practice Reading: Choose Multipl…" at bounding box center [618, 278] width 915 height 893
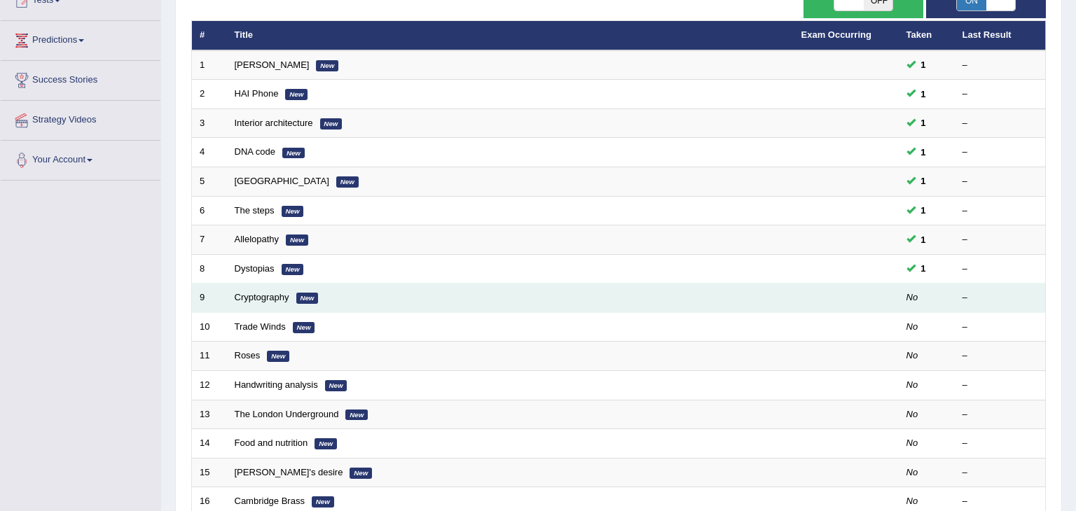
click at [296, 294] on em "New" at bounding box center [307, 298] width 22 height 11
click at [254, 294] on link "Cryptography" at bounding box center [262, 297] width 55 height 11
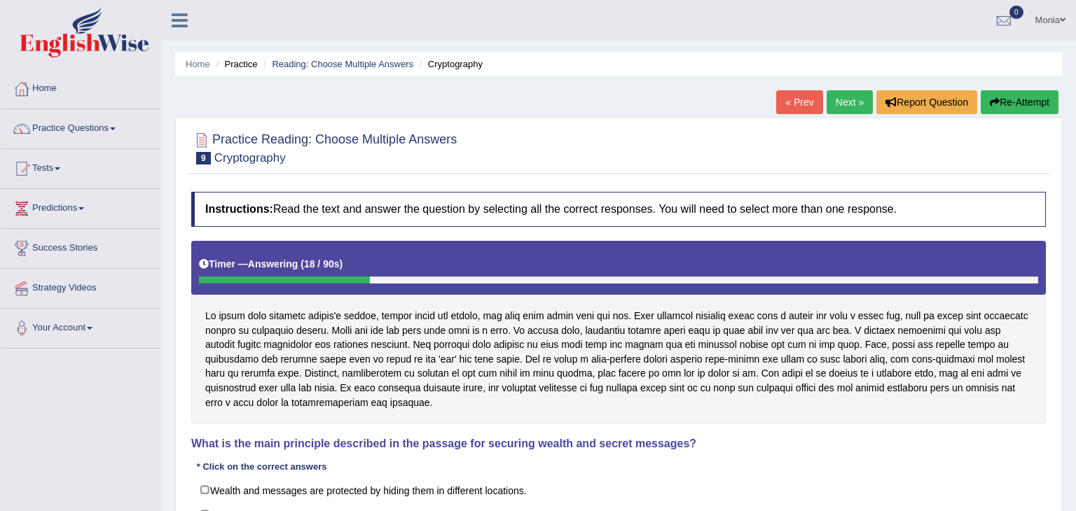
click at [904, 434] on div "Instructions: Read the text and answer the question by selecting all the correc…" at bounding box center [619, 414] width 862 height 458
click at [907, 436] on div "Instructions: Read the text and answer the question by selecting all the correc…" at bounding box center [619, 414] width 862 height 458
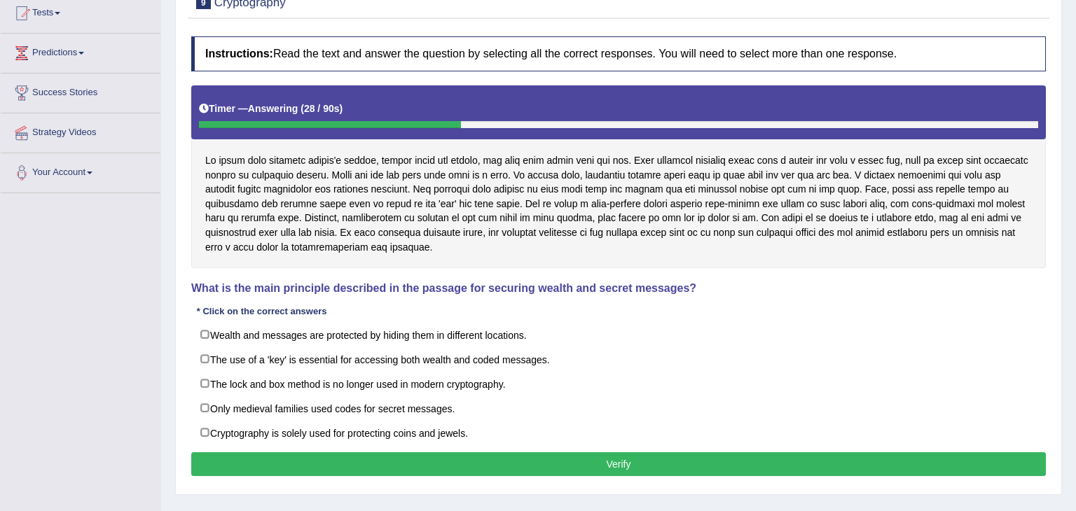
scroll to position [168, 0]
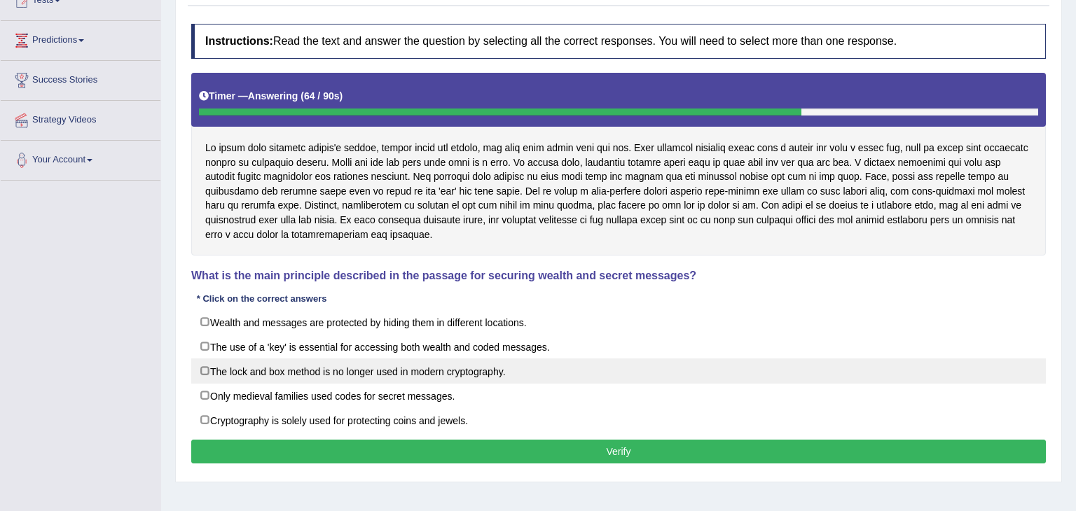
click at [202, 370] on label "The lock and box method is no longer used in modern cryptography." at bounding box center [618, 371] width 855 height 25
checkbox input "true"
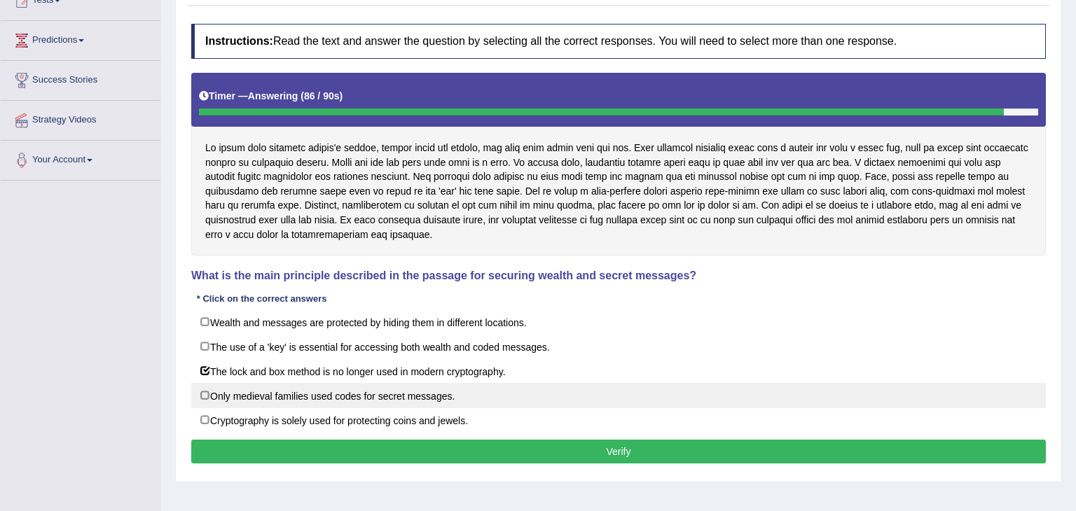
click at [205, 395] on label "Only medieval families used codes for secret messages." at bounding box center [618, 395] width 855 height 25
checkbox input "true"
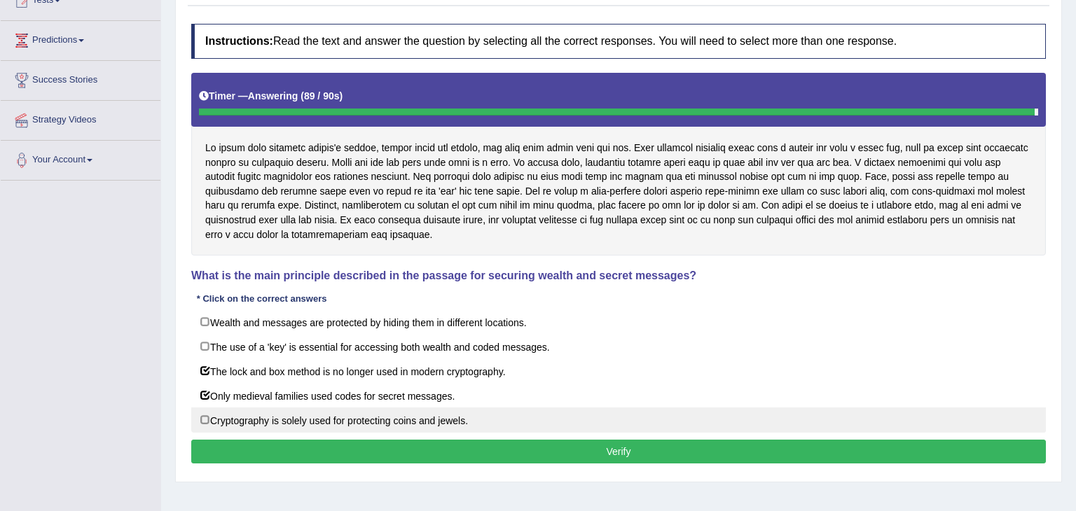
click at [207, 420] on label "Cryptography is solely used for protecting coins and jewels." at bounding box center [618, 420] width 855 height 25
checkbox input "true"
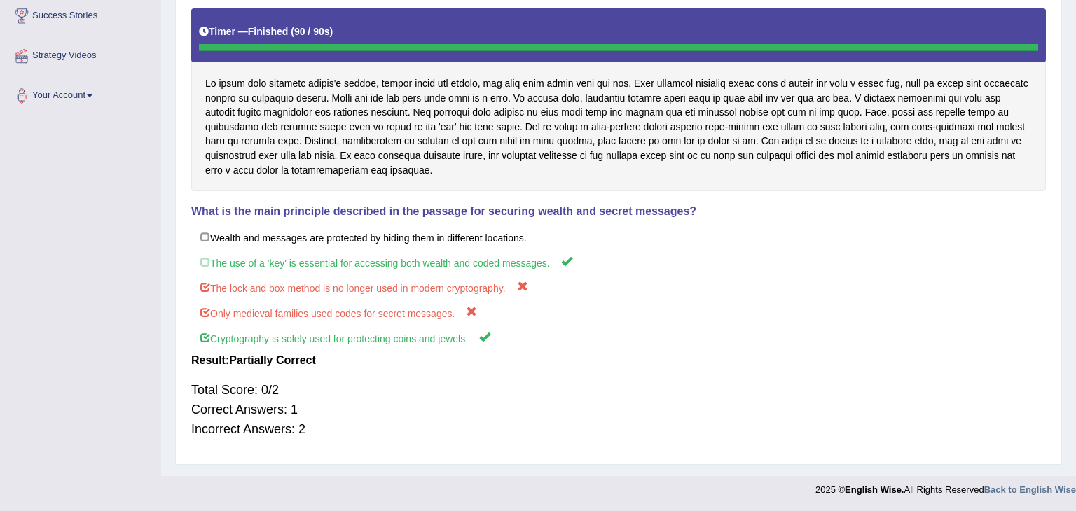
scroll to position [0, 0]
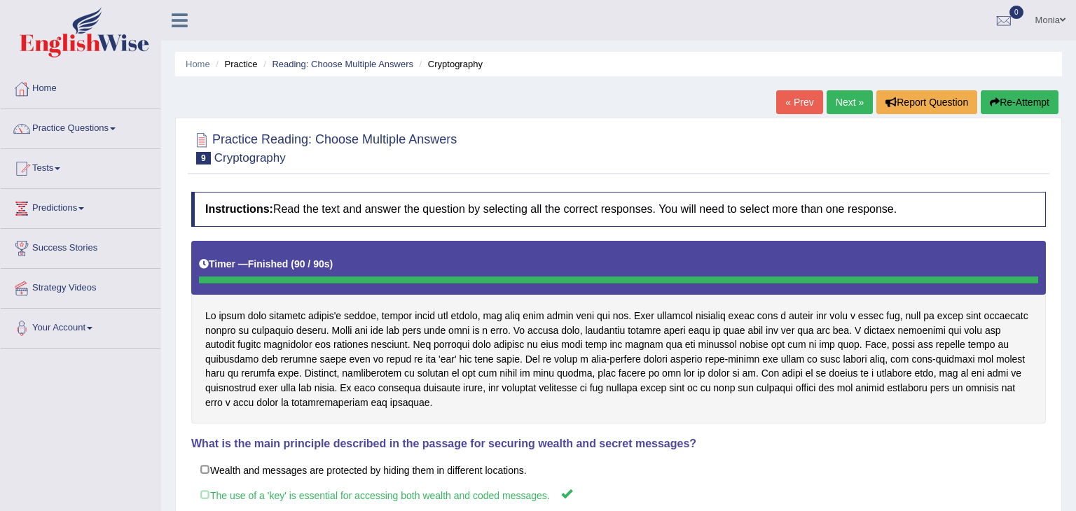
click at [846, 111] on link "Next »" at bounding box center [850, 102] width 46 height 24
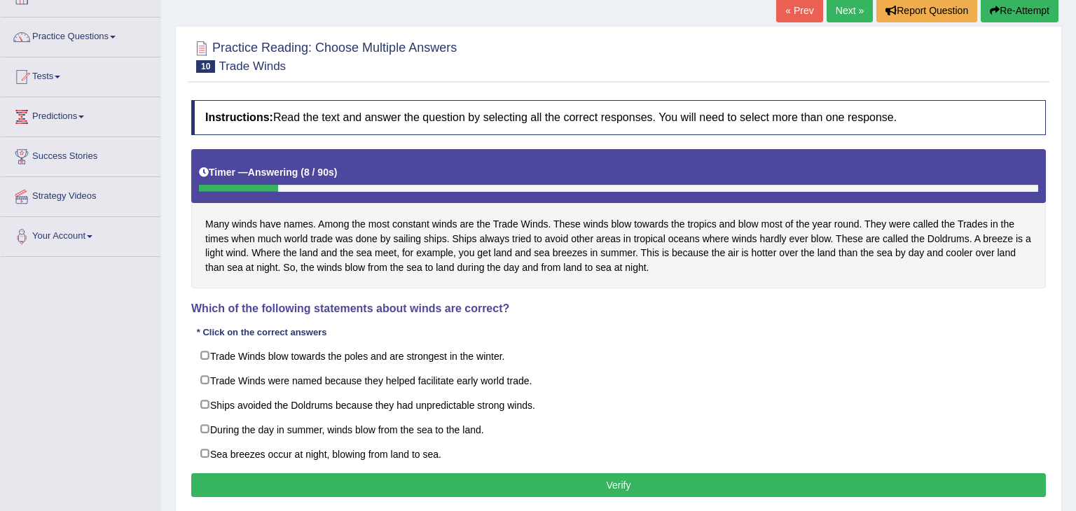
scroll to position [95, 0]
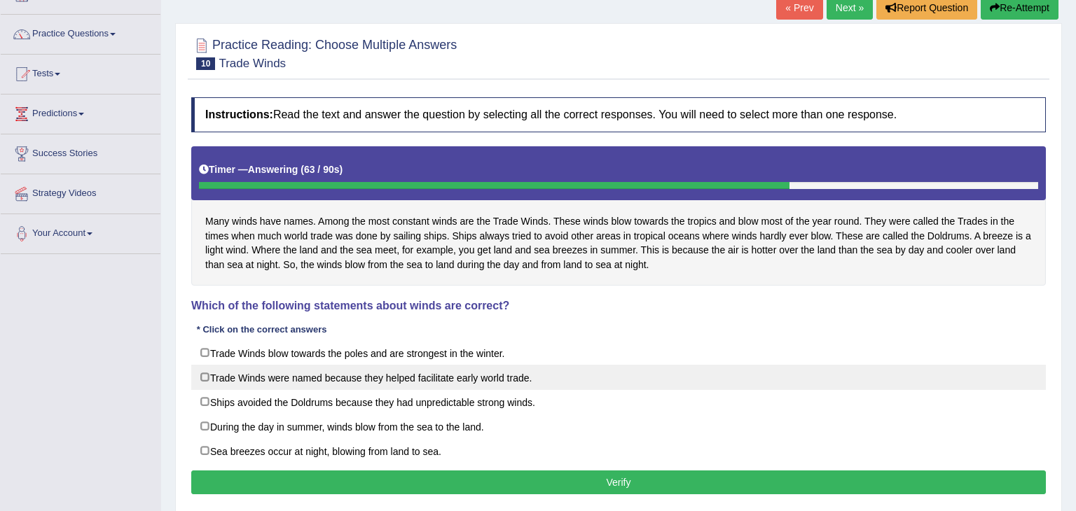
click at [204, 377] on label "Trade Winds were named because they helped facilitate early world trade." at bounding box center [618, 377] width 855 height 25
checkbox input "true"
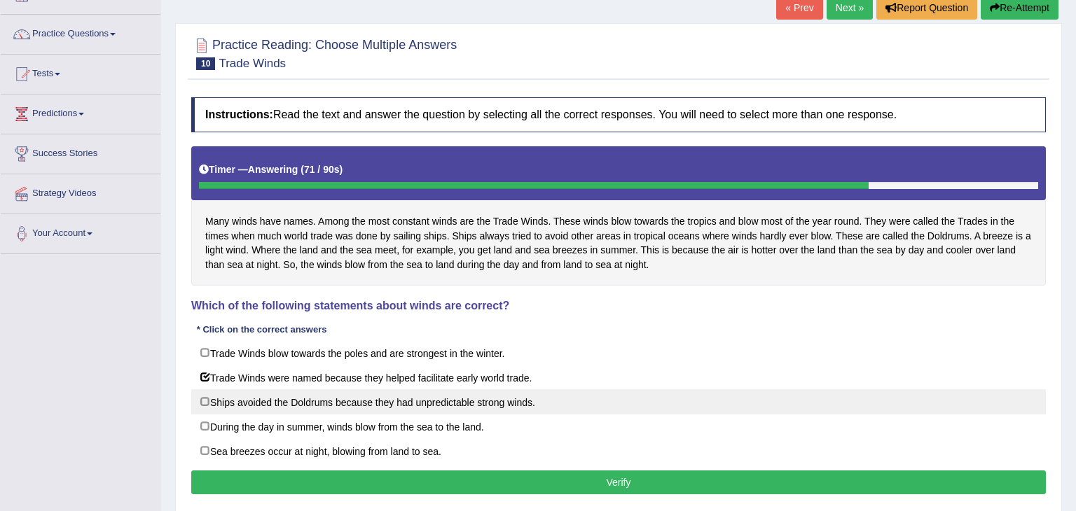
click at [205, 400] on label "Ships avoided the Doldrums because they had unpredictable strong winds." at bounding box center [618, 402] width 855 height 25
checkbox input "true"
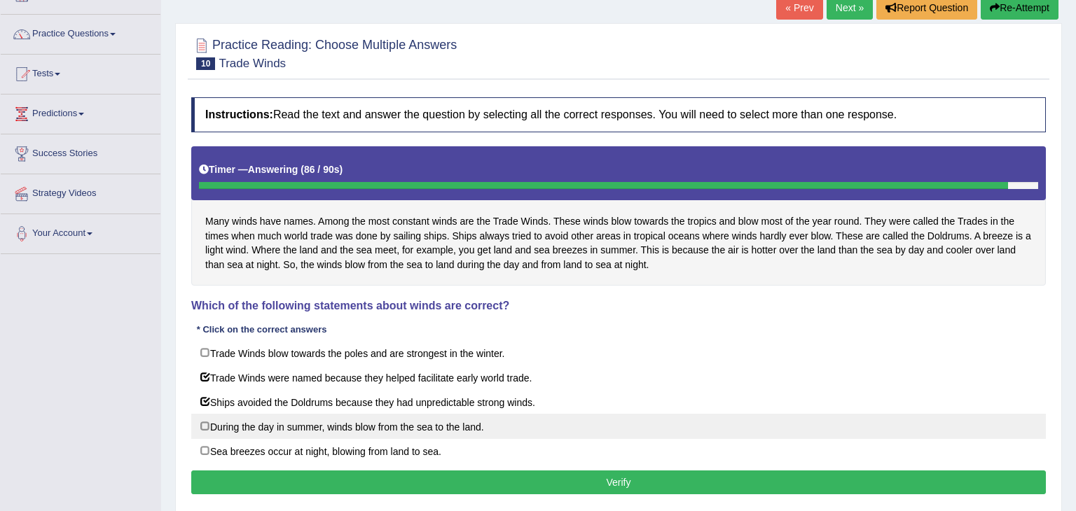
click at [202, 427] on label "During the day in summer, winds blow from the sea to the land." at bounding box center [618, 426] width 855 height 25
checkbox input "true"
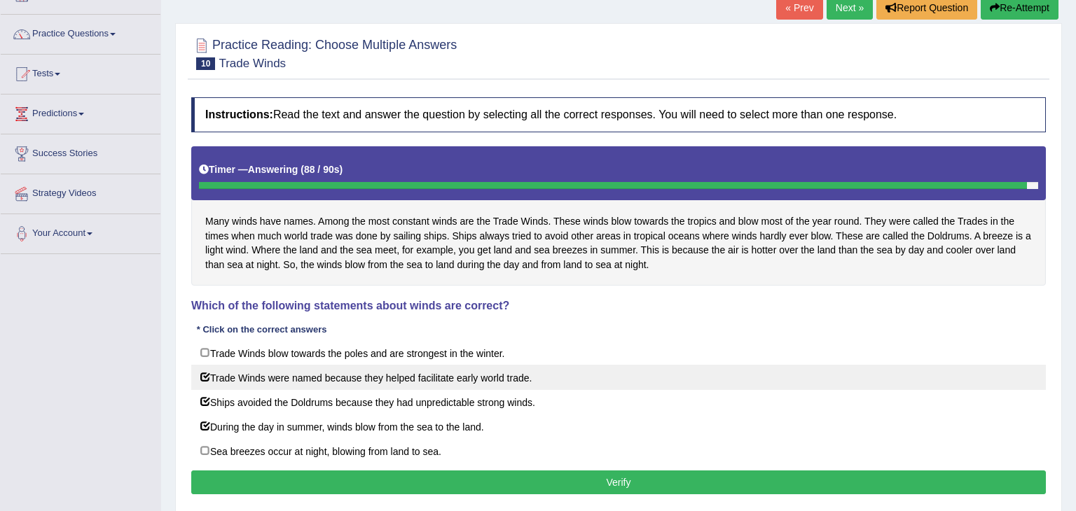
click at [206, 372] on label "Trade Winds were named because they helped facilitate early world trade." at bounding box center [618, 377] width 855 height 25
checkbox input "false"
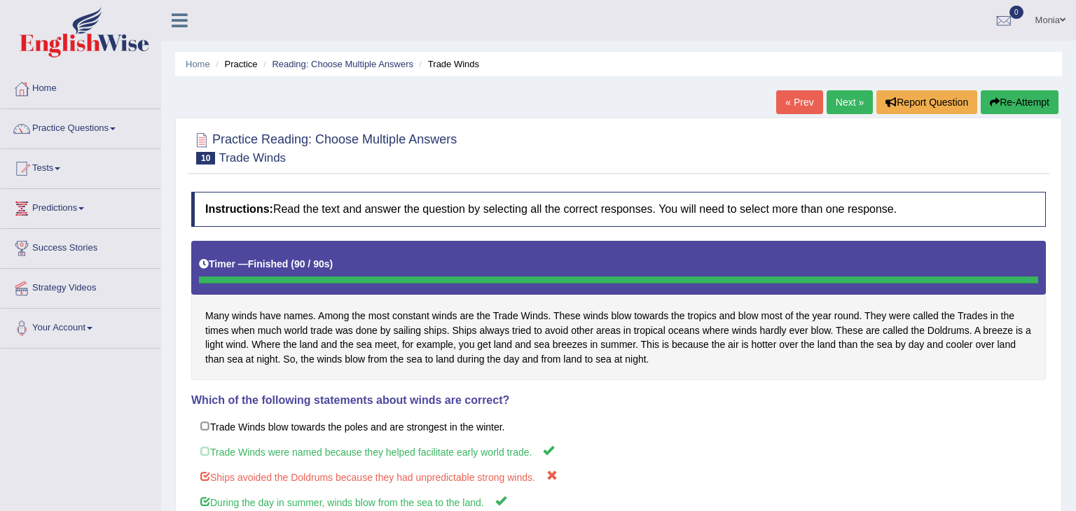
scroll to position [50, 0]
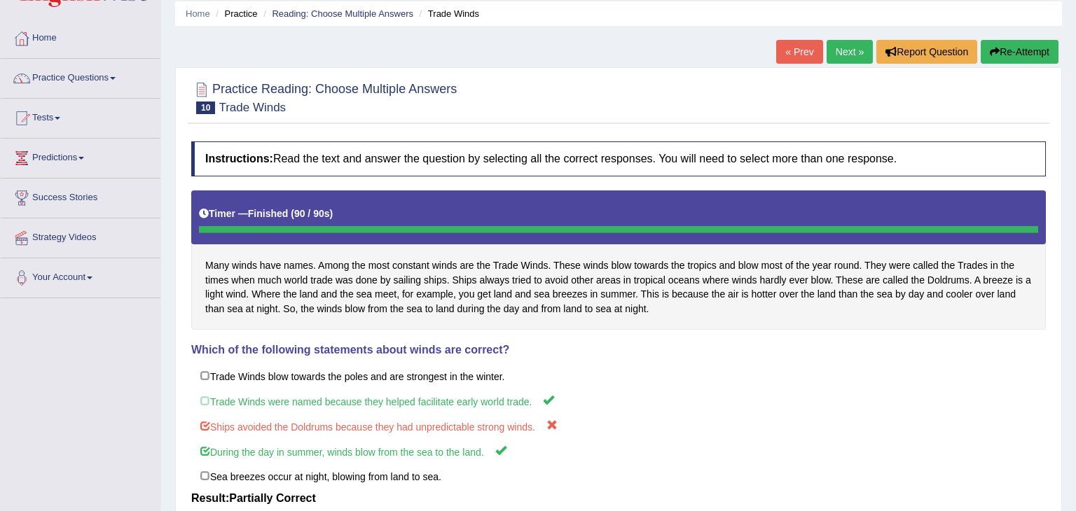
click at [844, 53] on link "Next »" at bounding box center [850, 52] width 46 height 24
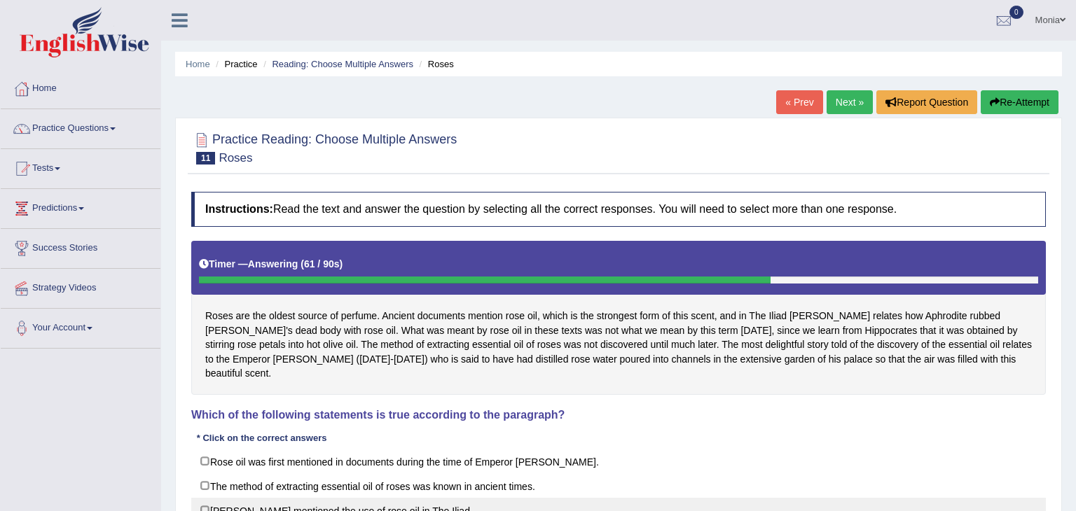
click at [206, 498] on label "[PERSON_NAME] mentioned the use of rose oil in The Iliad." at bounding box center [618, 510] width 855 height 25
click at [206, 498] on label "Homer mentioned the use of rose oil in The Iliad." at bounding box center [618, 510] width 855 height 25
checkbox input "false"
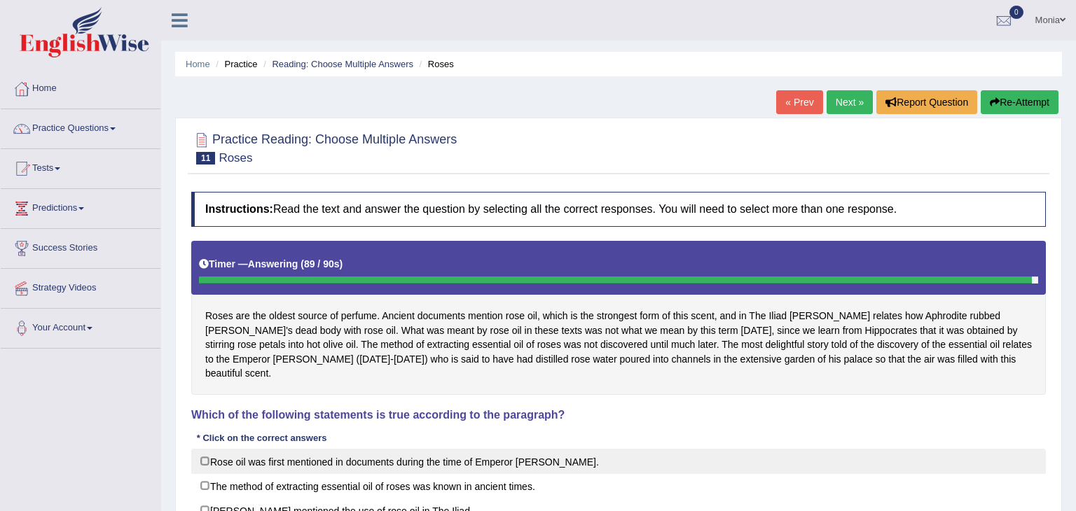
click at [205, 449] on label "Rose oil was first mentioned in documents during the time of Emperor Jihangir." at bounding box center [618, 461] width 855 height 25
checkbox input "true"
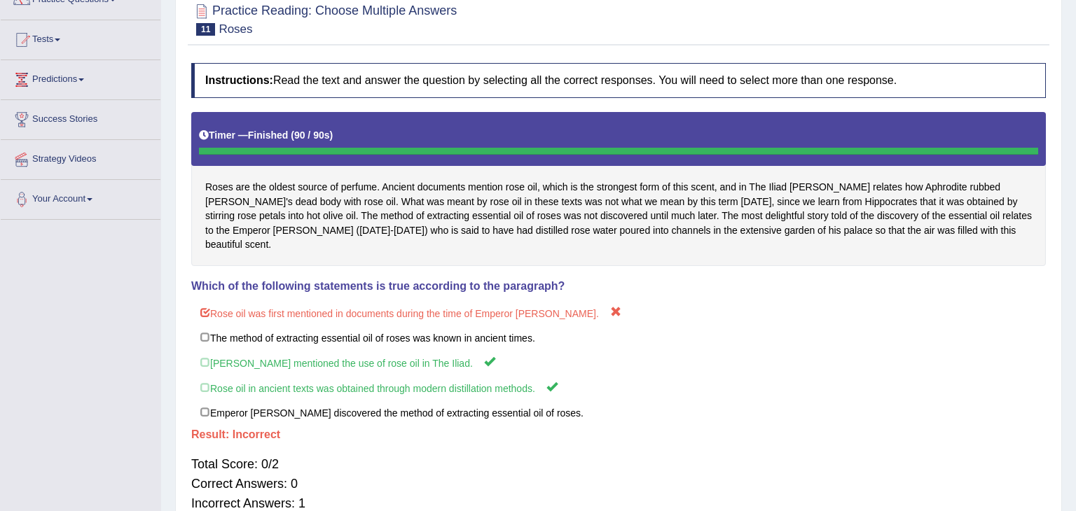
scroll to position [130, 0]
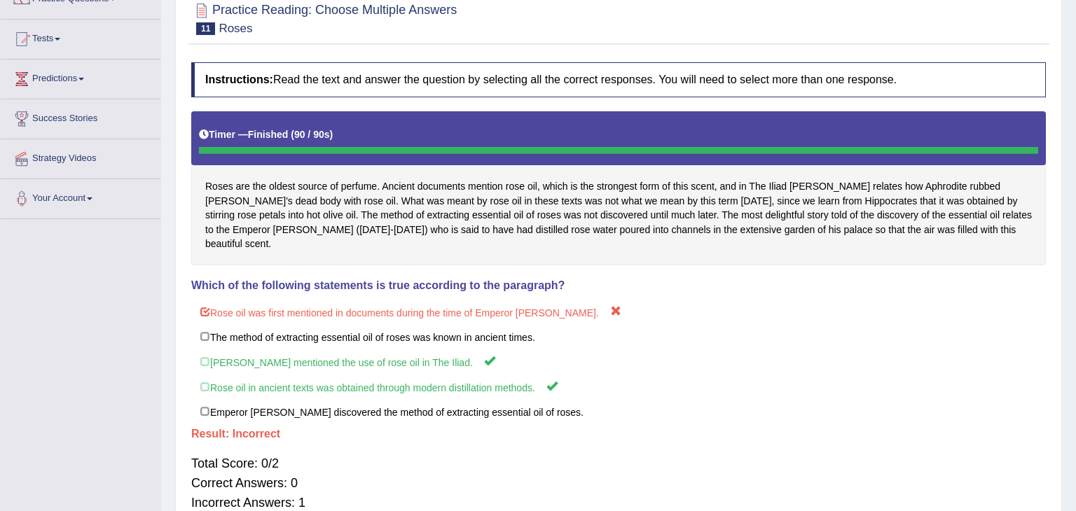
drag, startPoint x: 1075, startPoint y: 283, endPoint x: 1075, endPoint y: 374, distance: 91.1
click at [1075, 374] on div "Home Practice Reading: Choose Multiple Answers Roses « Prev Next » Report Quest…" at bounding box center [618, 220] width 915 height 701
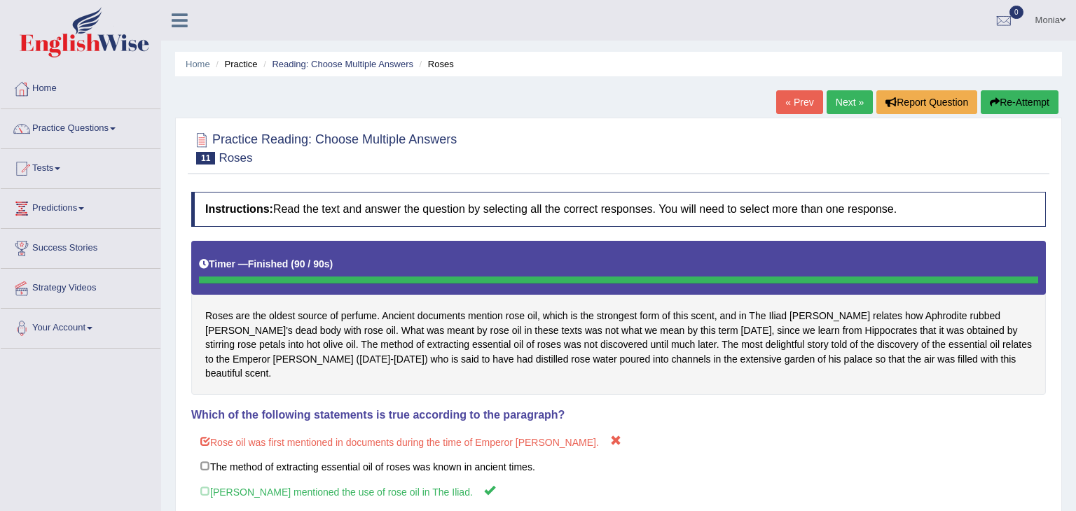
drag, startPoint x: 1075, startPoint y: 370, endPoint x: 1075, endPoint y: 179, distance: 190.5
click at [1075, 179] on div "Home Practice Reading: Choose Multiple Answers Roses « Prev Next » Report Quest…" at bounding box center [618, 350] width 915 height 701
click at [838, 110] on link "Next »" at bounding box center [850, 102] width 46 height 24
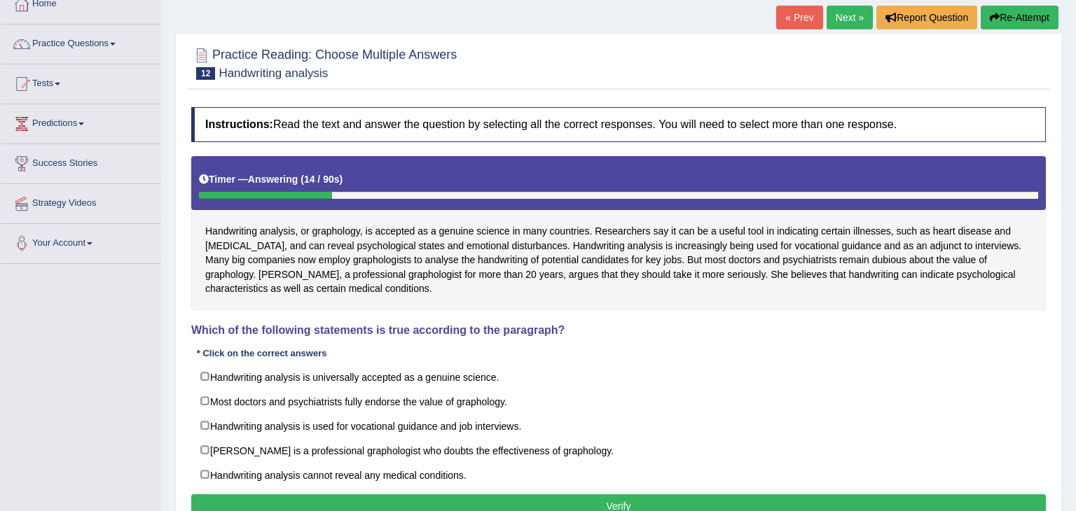
scroll to position [128, 0]
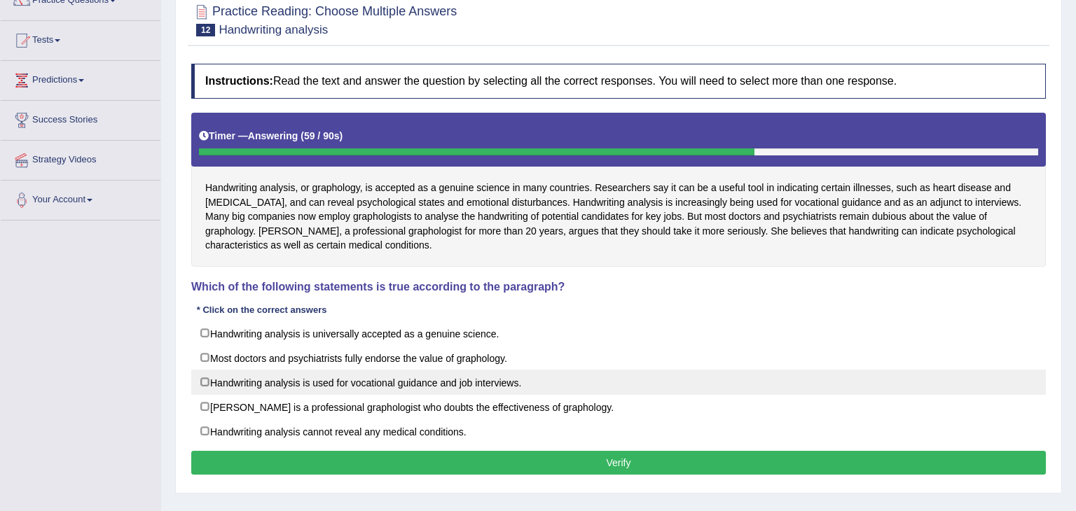
click at [205, 380] on label "Handwriting analysis is used for vocational guidance and job interviews." at bounding box center [618, 382] width 855 height 25
checkbox input "true"
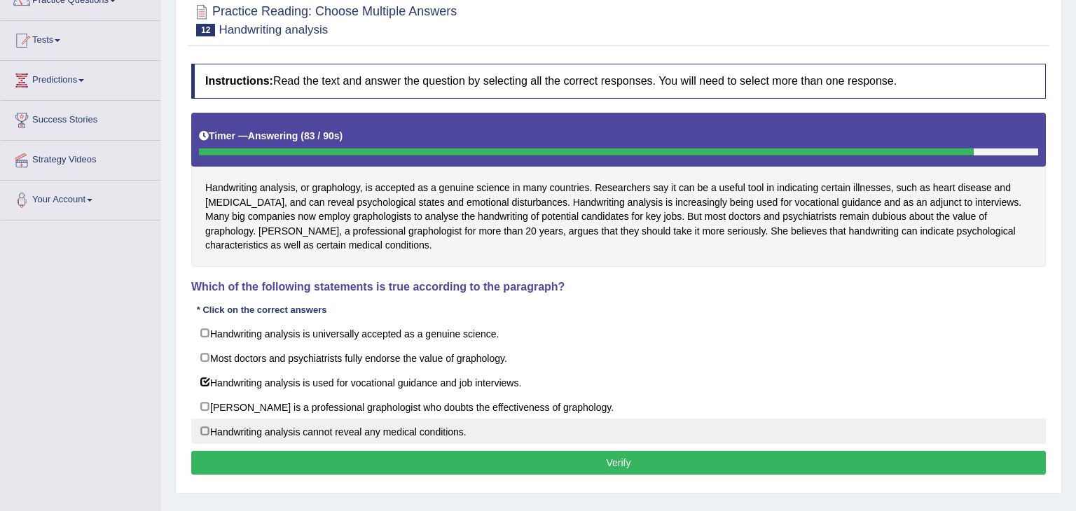
click at [204, 431] on label "Handwriting analysis cannot reveal any medical conditions." at bounding box center [618, 431] width 855 height 25
checkbox input "true"
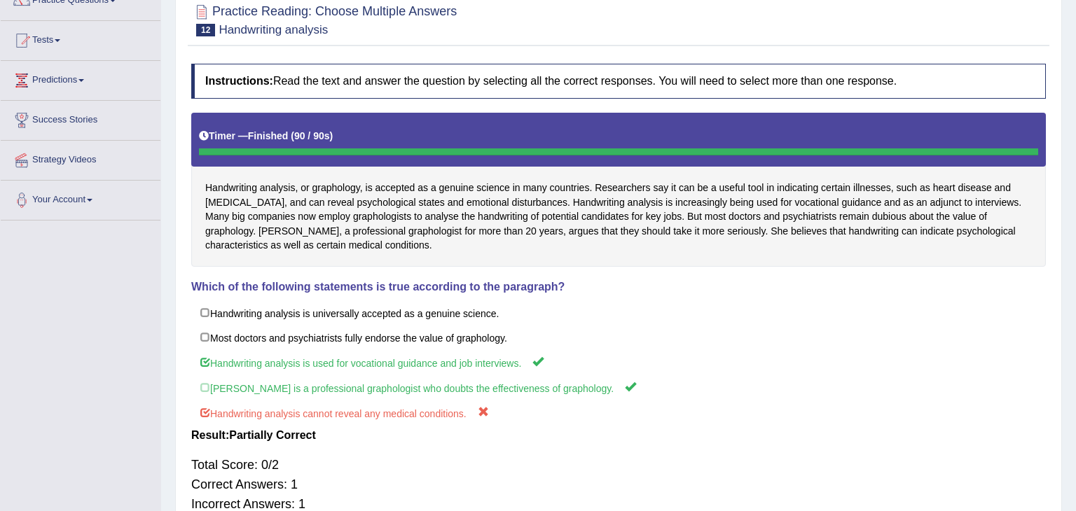
scroll to position [0, 0]
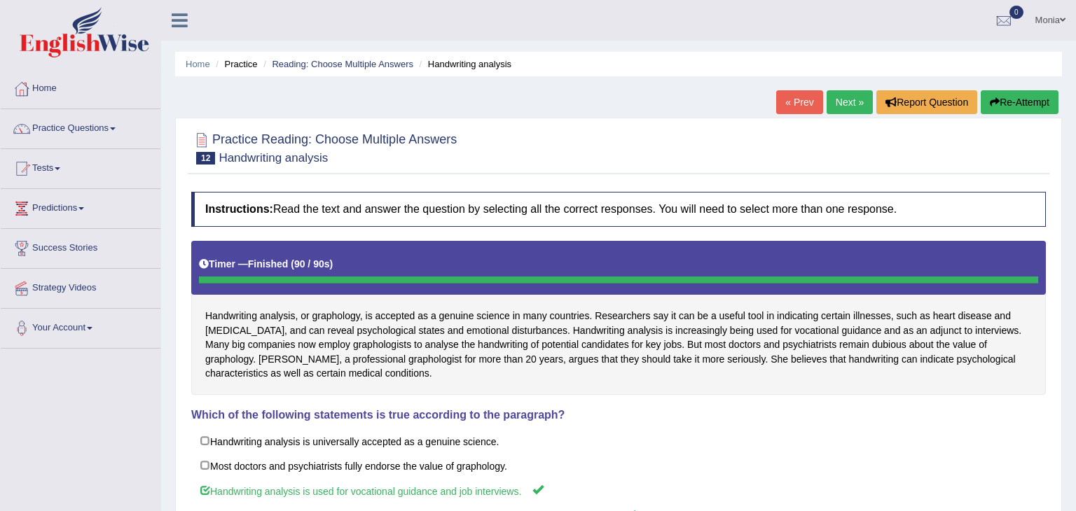
click at [848, 106] on link "Next »" at bounding box center [850, 102] width 46 height 24
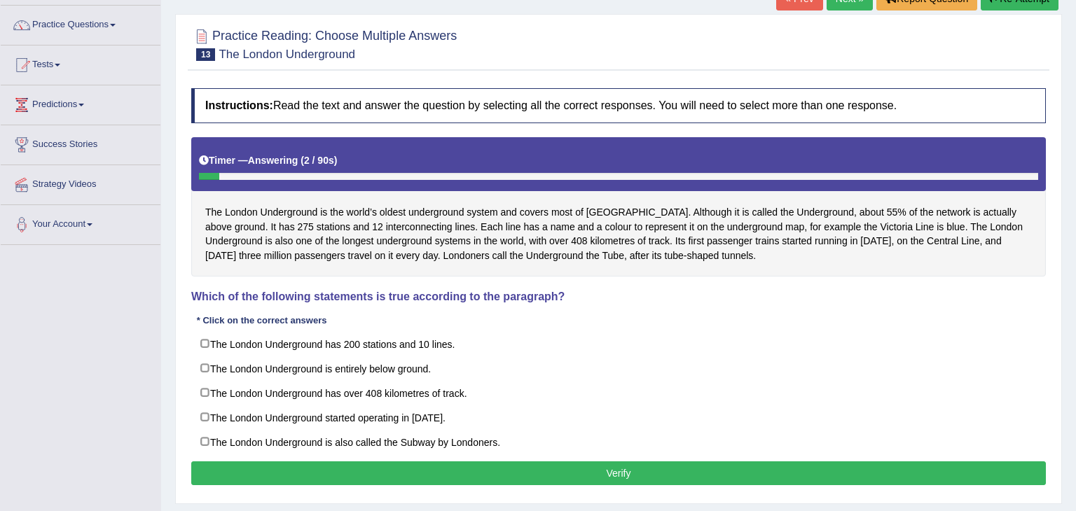
scroll to position [107, 0]
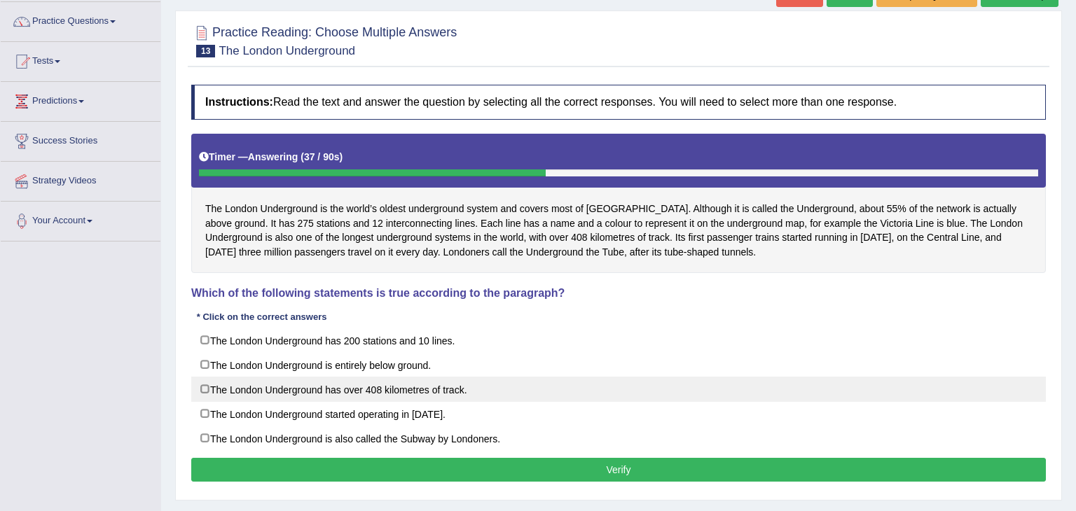
click at [203, 388] on label "The London Underground has over 408 kilometres of track." at bounding box center [618, 389] width 855 height 25
checkbox input "true"
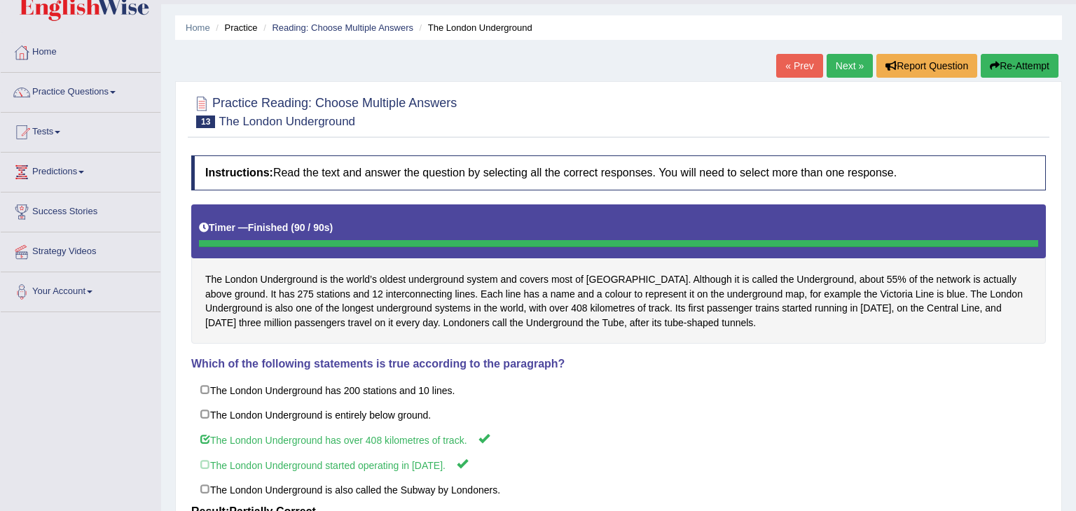
scroll to position [35, 0]
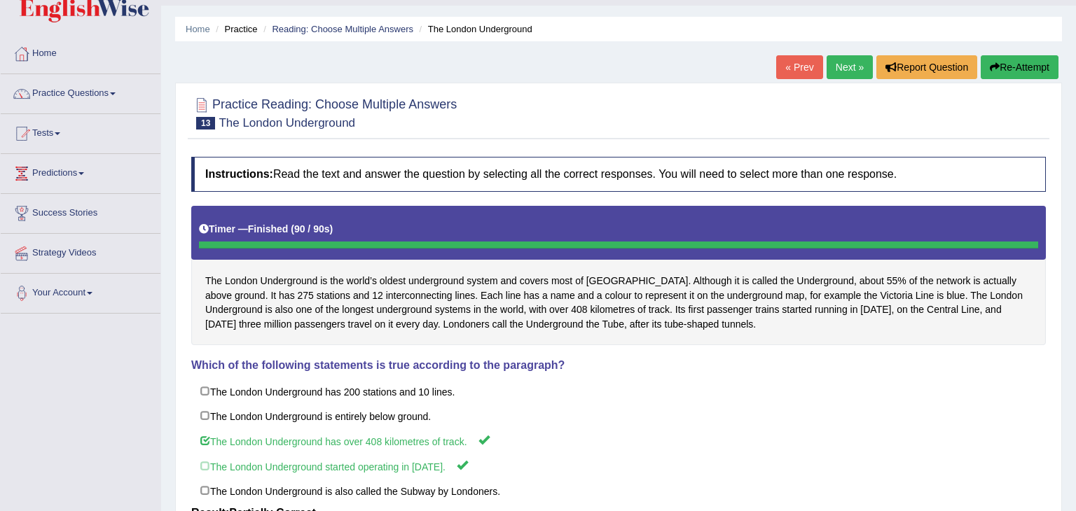
click at [846, 70] on link "Next »" at bounding box center [850, 67] width 46 height 24
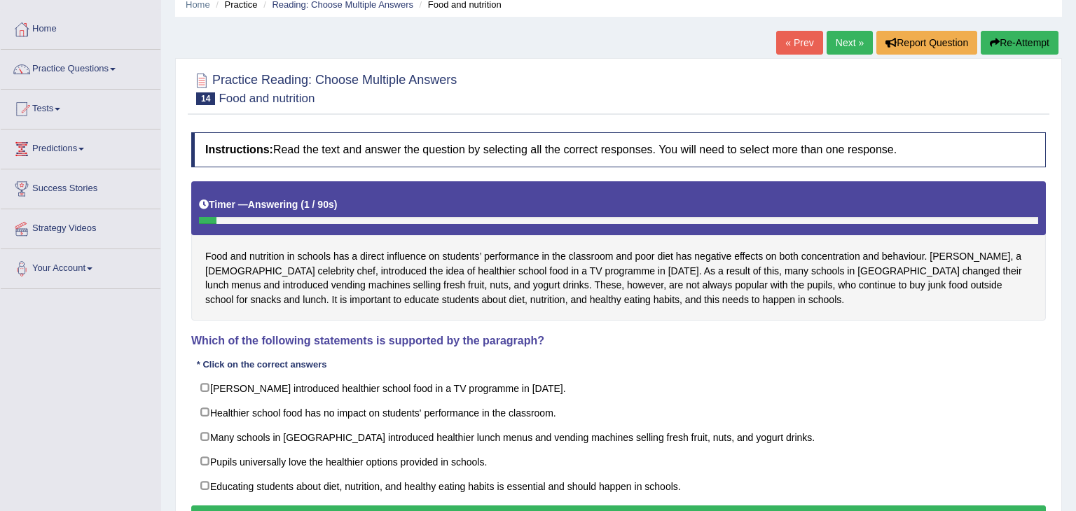
scroll to position [130, 0]
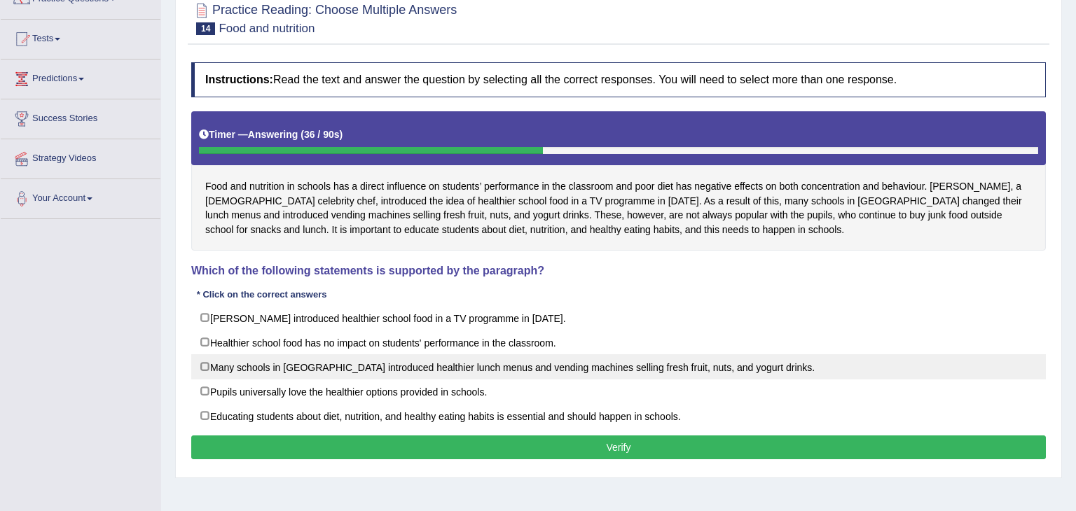
click at [202, 364] on label "Many schools in [GEOGRAPHIC_DATA] introduced healthier lunch menus and vending …" at bounding box center [618, 366] width 855 height 25
checkbox input "true"
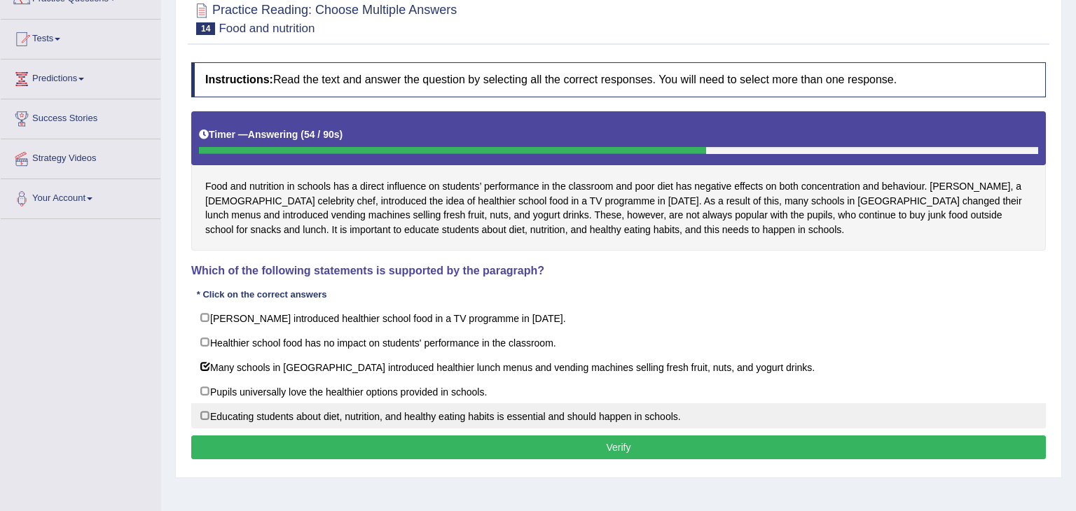
scroll to position [128, 0]
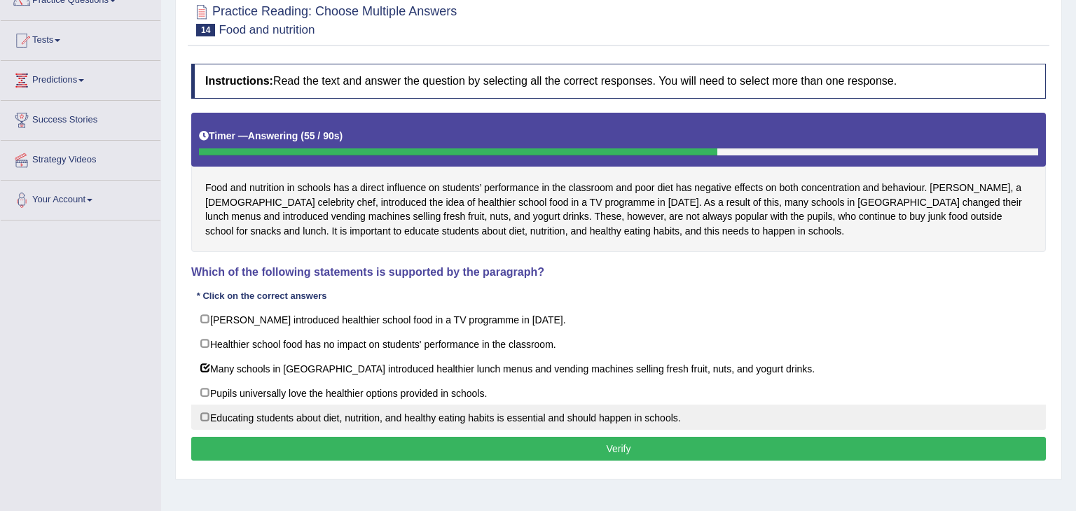
click at [204, 418] on label "Educating students about diet, nutrition, and healthy eating habits is essentia…" at bounding box center [618, 417] width 855 height 25
checkbox input "true"
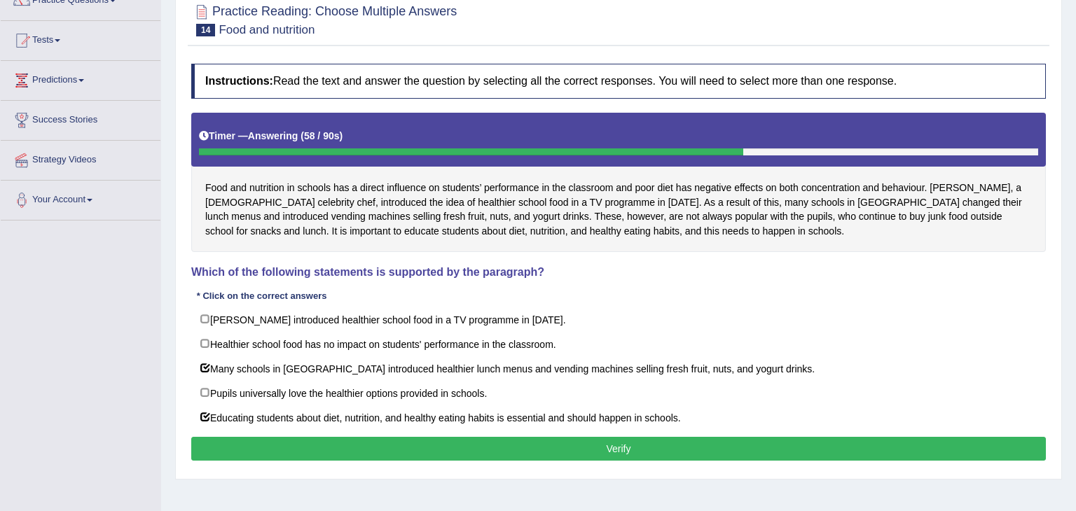
click at [685, 450] on button "Verify" at bounding box center [618, 449] width 855 height 24
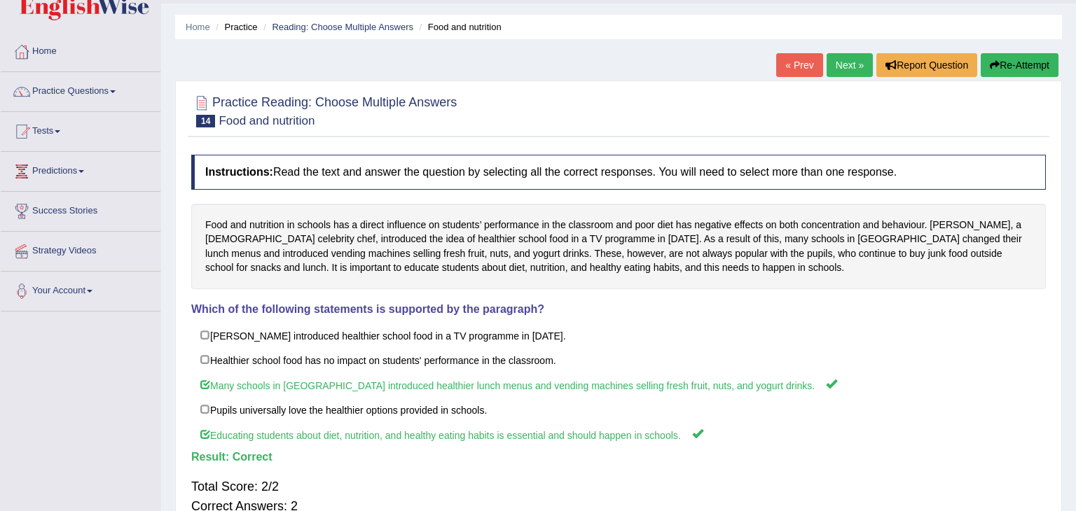
scroll to position [0, 0]
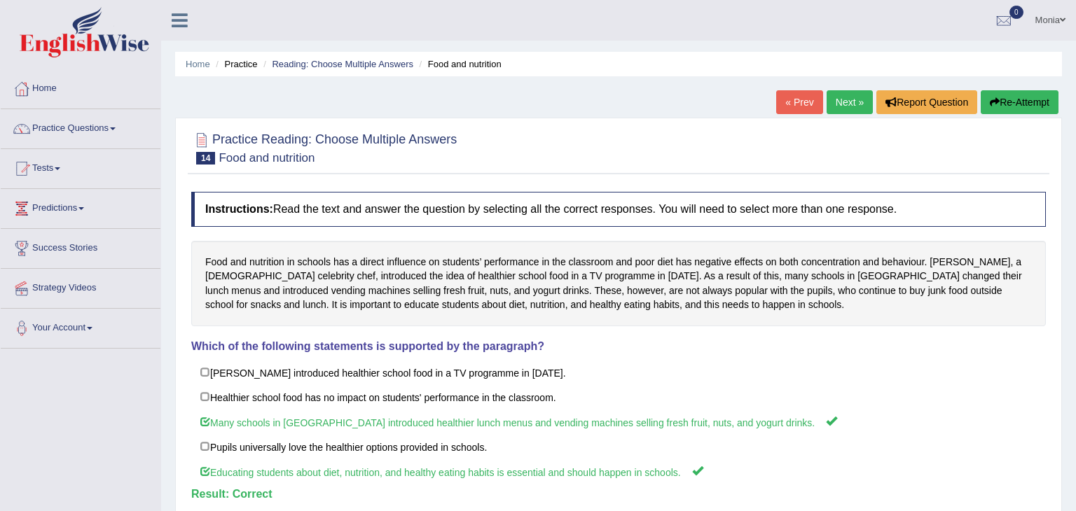
click at [843, 102] on link "Next »" at bounding box center [850, 102] width 46 height 24
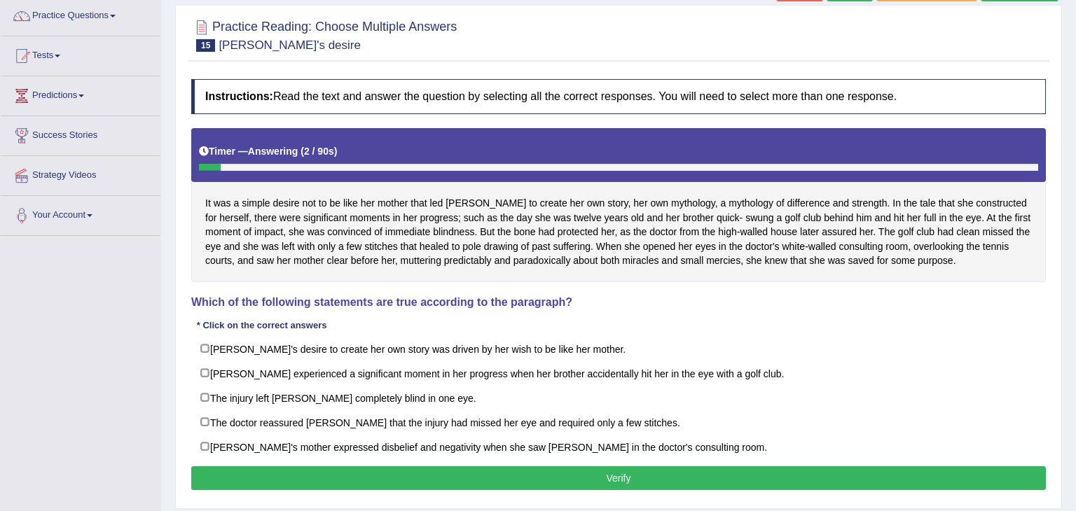
scroll to position [112, 0]
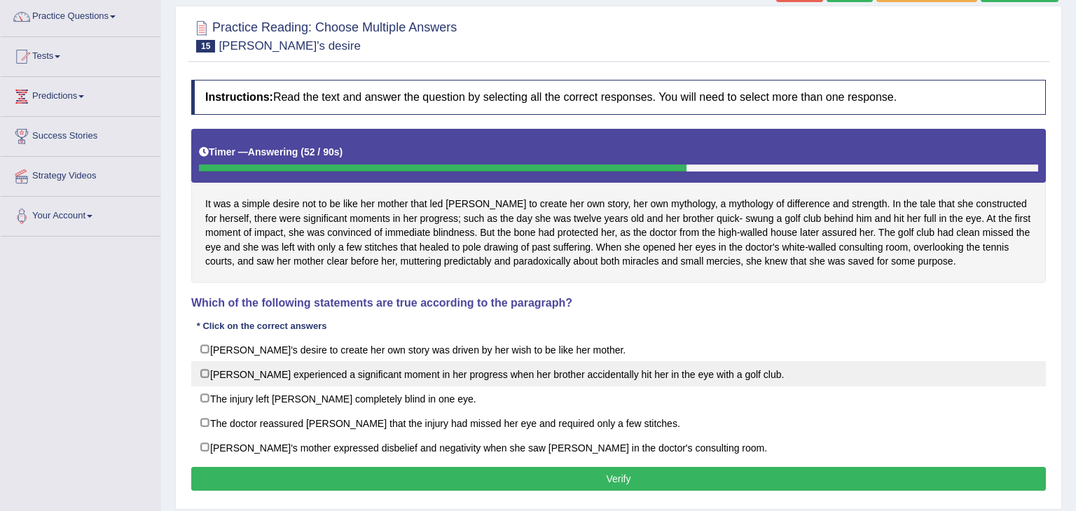
click at [204, 374] on label "[PERSON_NAME] experienced a significant moment in her progress when her brother…" at bounding box center [618, 373] width 855 height 25
checkbox input "true"
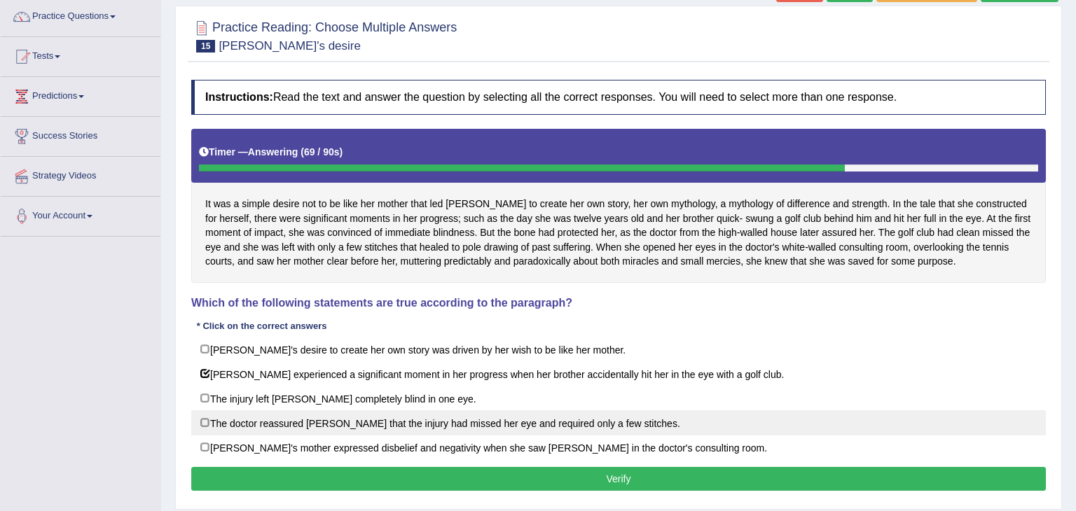
click at [203, 420] on label "The doctor reassured [PERSON_NAME] that the injury had missed her eye and requi…" at bounding box center [618, 423] width 855 height 25
checkbox input "true"
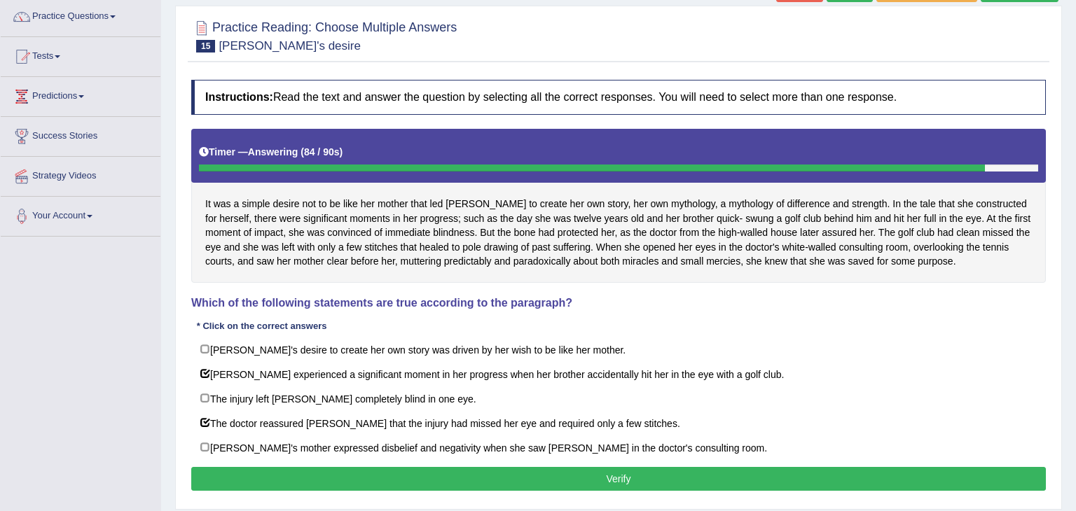
click at [504, 475] on button "Verify" at bounding box center [618, 479] width 855 height 24
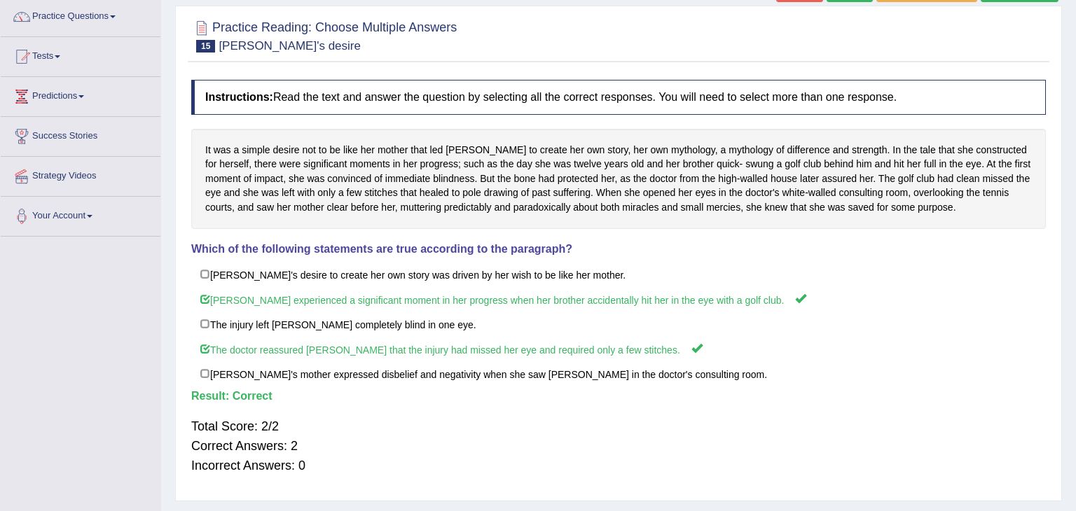
scroll to position [0, 0]
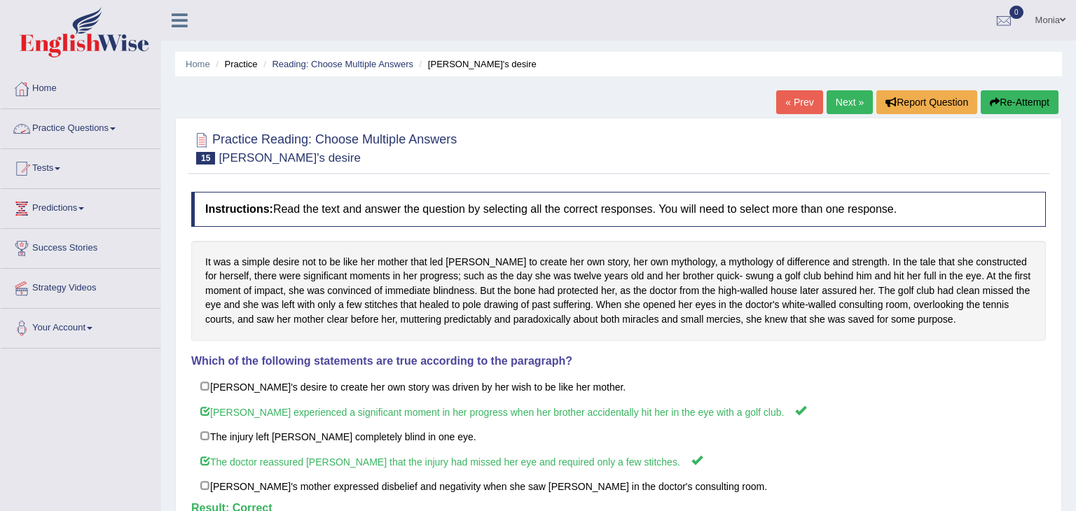
click at [88, 124] on link "Practice Questions" at bounding box center [81, 126] width 160 height 35
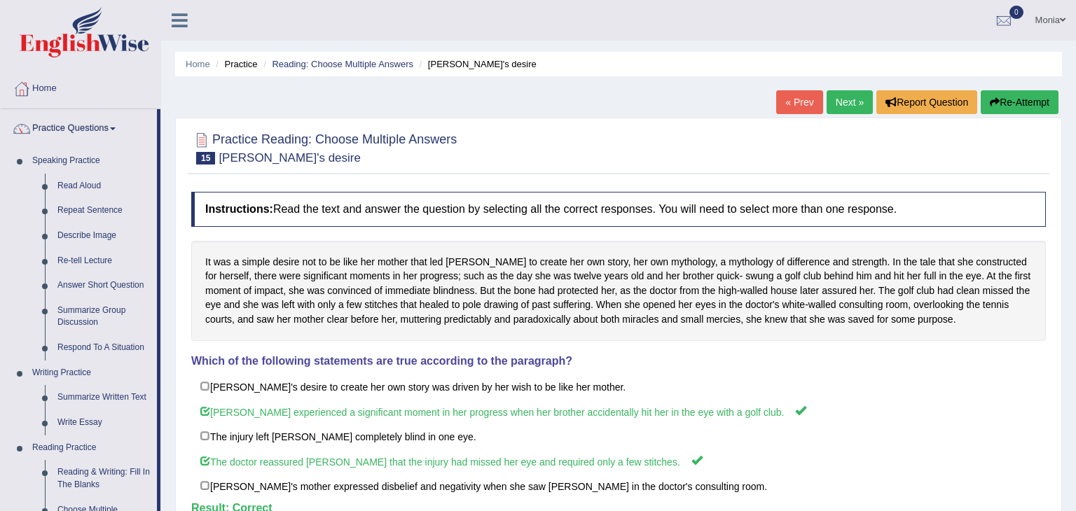
click at [166, 436] on div "Home Practice Reading: Choose Multiple Answers Karen's desire « Prev Next » Rep…" at bounding box center [618, 350] width 915 height 701
click at [144, 433] on link "Write Essay" at bounding box center [104, 423] width 106 height 25
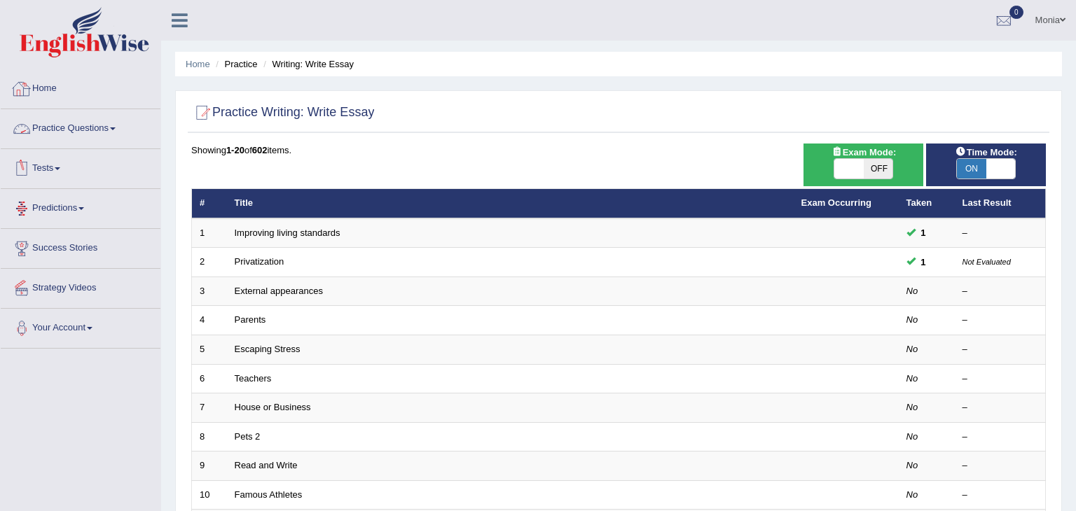
click at [109, 132] on link "Practice Questions" at bounding box center [81, 126] width 160 height 35
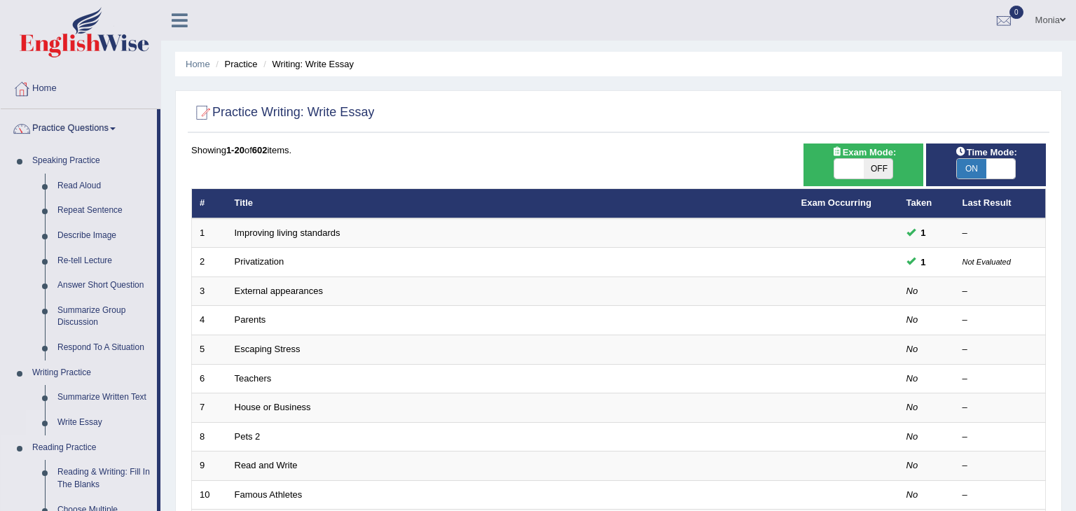
click at [137, 454] on link "Reading Practice" at bounding box center [91, 448] width 131 height 25
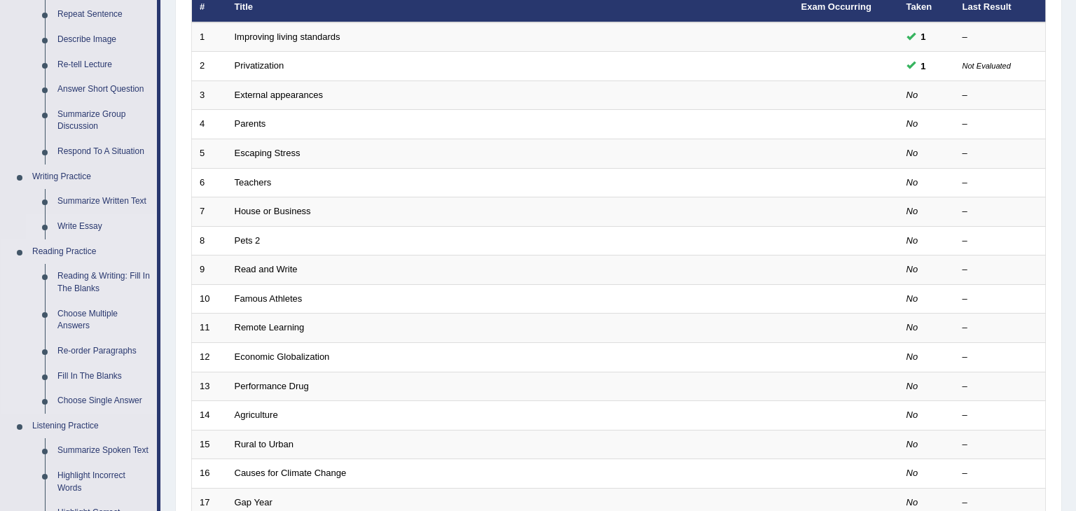
scroll to position [224, 0]
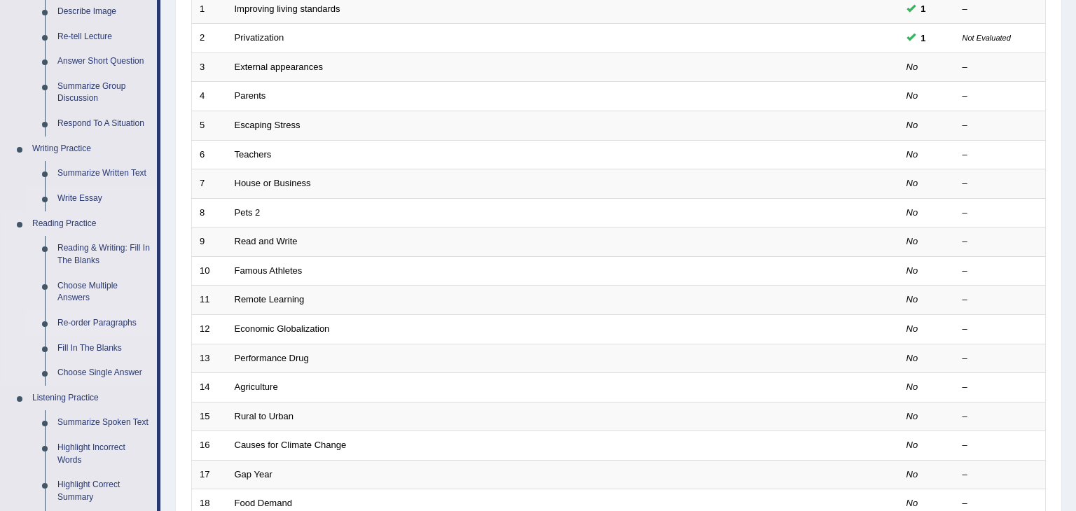
click at [108, 324] on link "Re-order Paragraphs" at bounding box center [104, 323] width 106 height 25
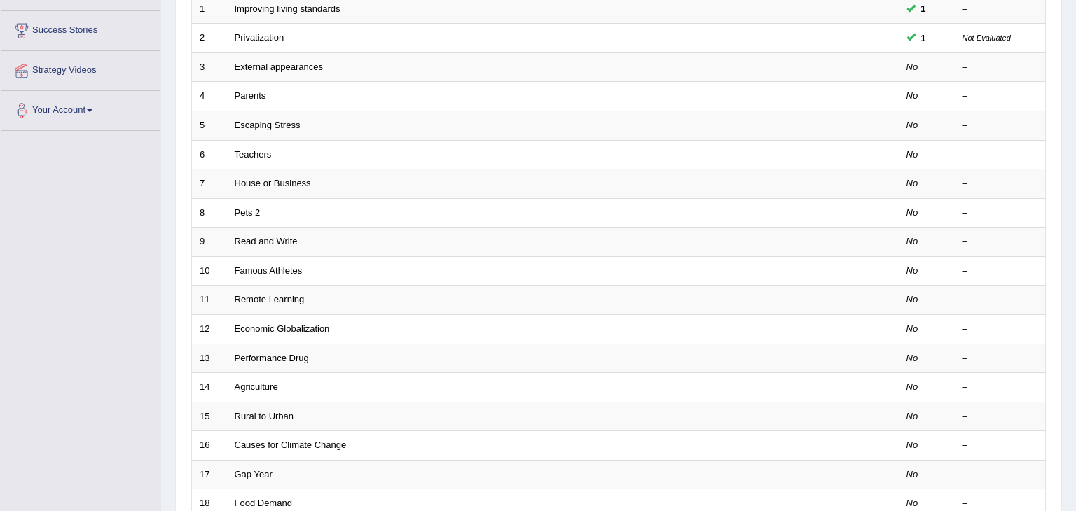
scroll to position [230, 0]
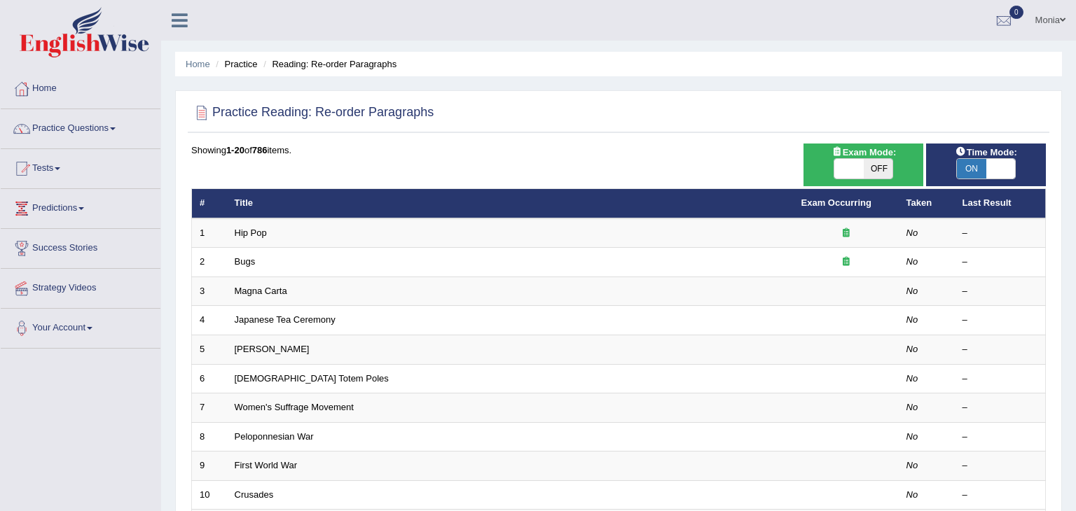
click at [853, 167] on span at bounding box center [848, 169] width 29 height 20
checkbox input "true"
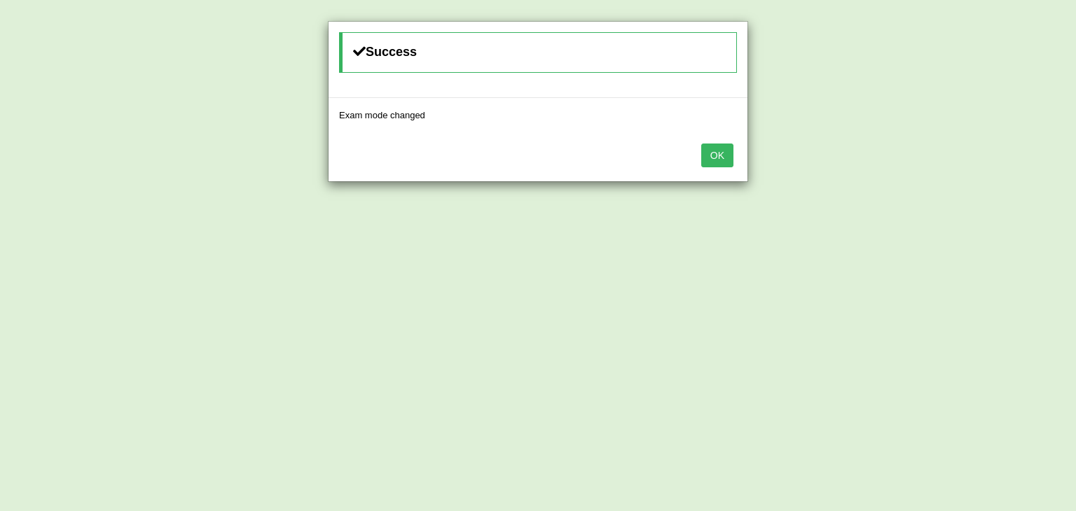
click at [717, 151] on button "OK" at bounding box center [717, 156] width 32 height 24
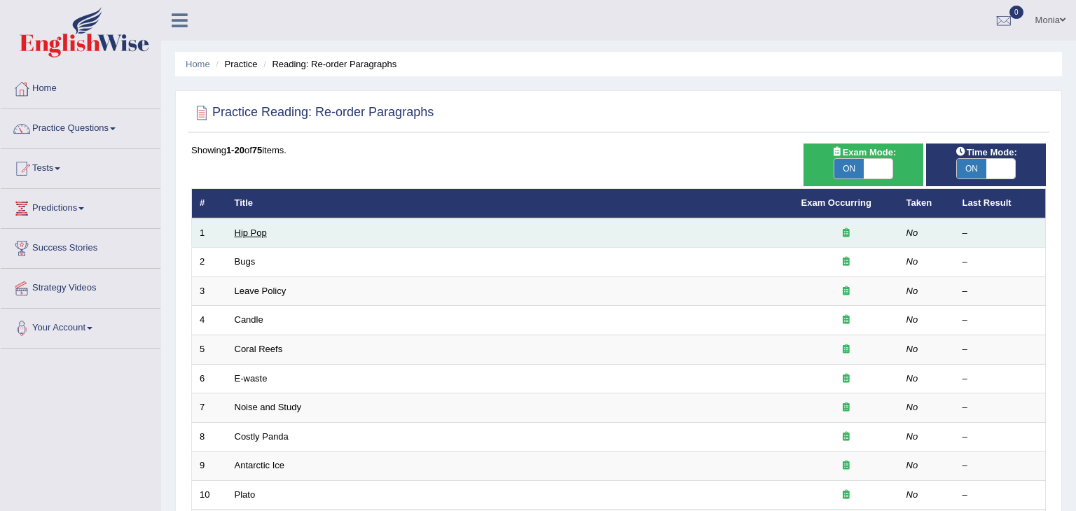
click at [251, 230] on link "Hip Pop" at bounding box center [251, 233] width 32 height 11
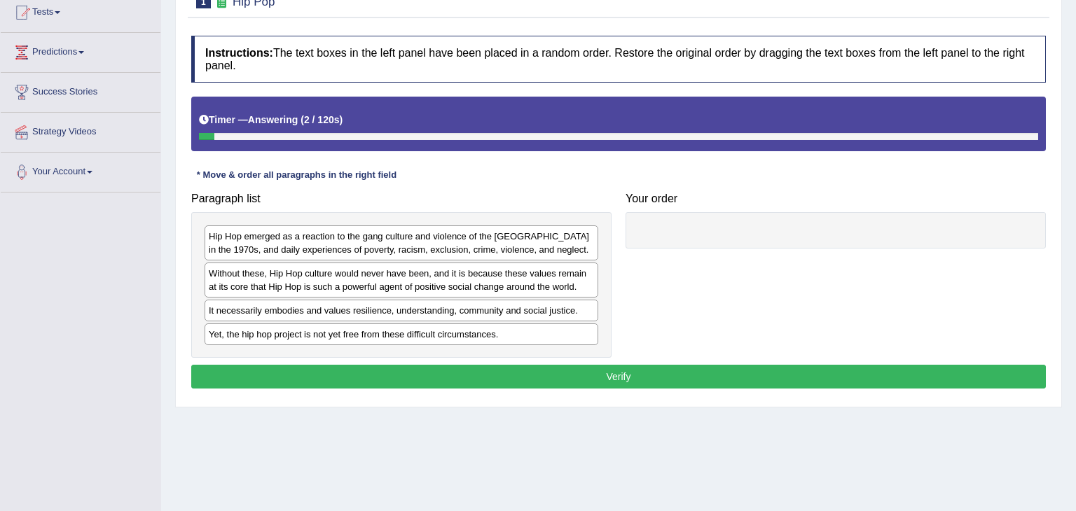
scroll to position [157, 0]
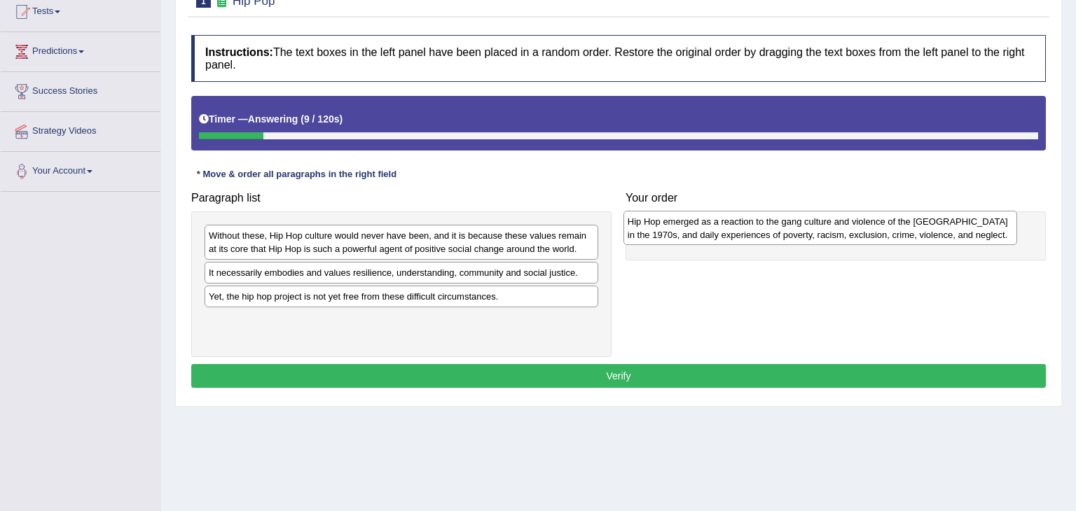
drag, startPoint x: 282, startPoint y: 240, endPoint x: 702, endPoint y: 225, distance: 420.6
click at [702, 225] on div "Hip Hop emerged as a reaction to the gang culture and violence of the South Bro…" at bounding box center [820, 228] width 394 height 35
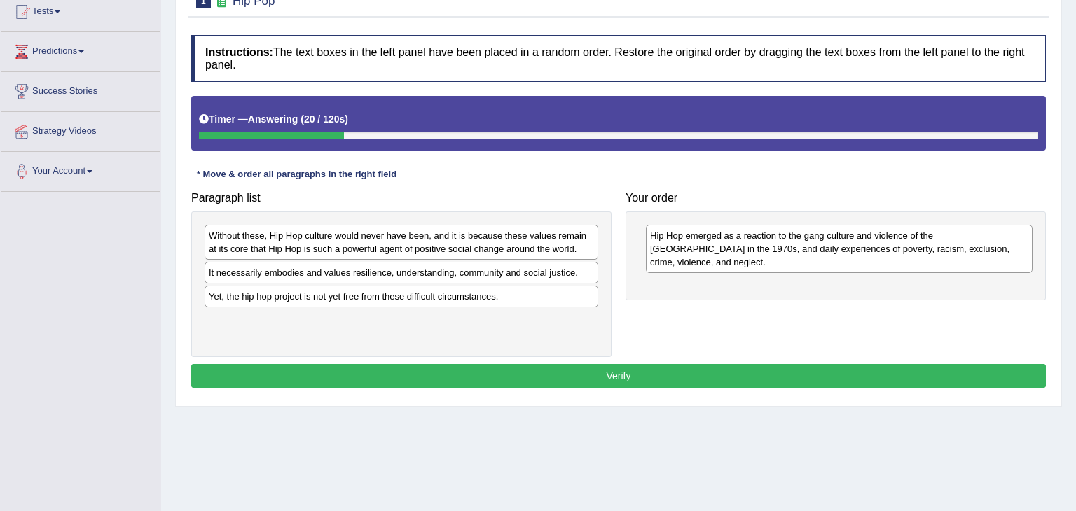
click at [305, 254] on div "Without these, Hip Hop culture would never have been, and it is because these v…" at bounding box center [402, 242] width 394 height 35
click at [318, 298] on div "Yet, the hip hop project is not yet free from these difficult circumstances." at bounding box center [402, 297] width 394 height 22
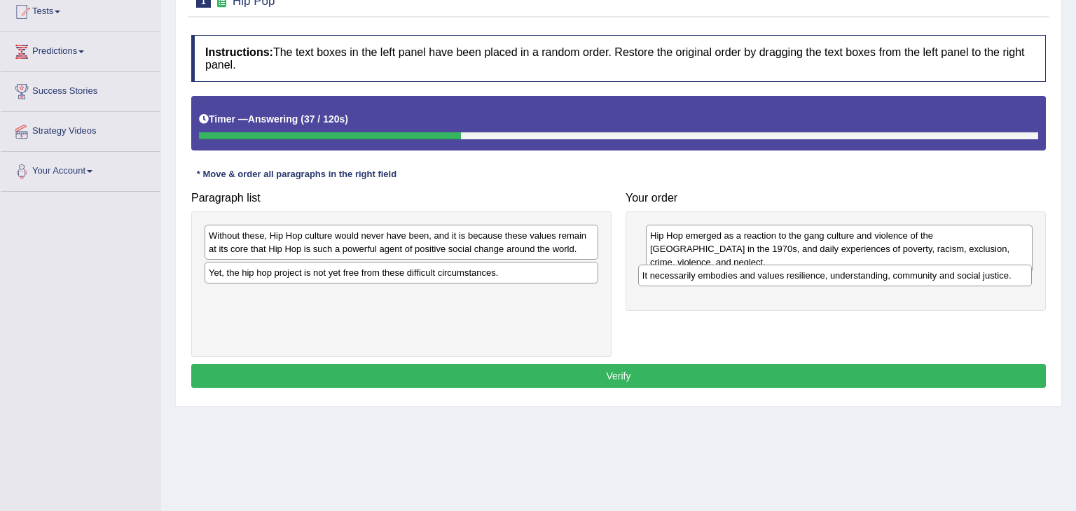
drag, startPoint x: 350, startPoint y: 268, endPoint x: 783, endPoint y: 271, distance: 433.7
click at [783, 271] on div "It necessarily embodies and values resilience, understanding, community and soc…" at bounding box center [835, 276] width 394 height 22
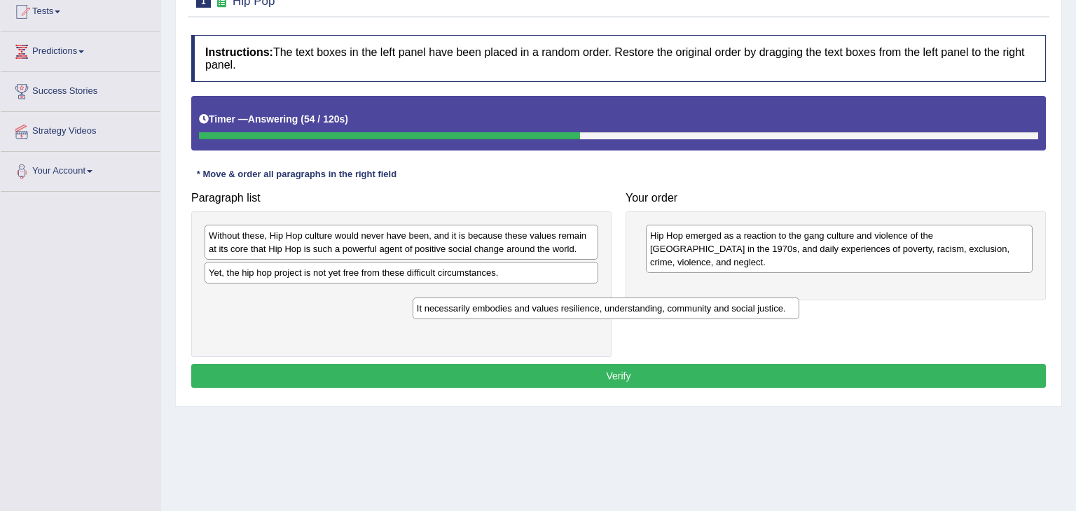
drag, startPoint x: 685, startPoint y: 273, endPoint x: 451, endPoint y: 310, distance: 236.9
click at [451, 310] on div "It necessarily embodies and values resilience, understanding, community and soc…" at bounding box center [606, 309] width 387 height 22
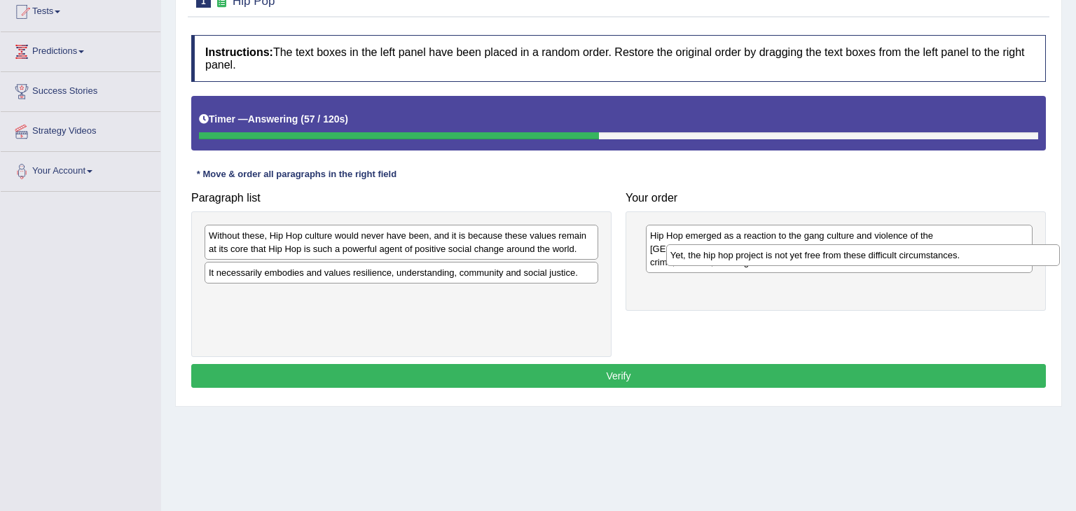
drag, startPoint x: 467, startPoint y: 279, endPoint x: 928, endPoint y: 262, distance: 462.0
click at [928, 262] on div "Yet, the hip hop project is not yet free from these difficult circumstances." at bounding box center [863, 255] width 394 height 22
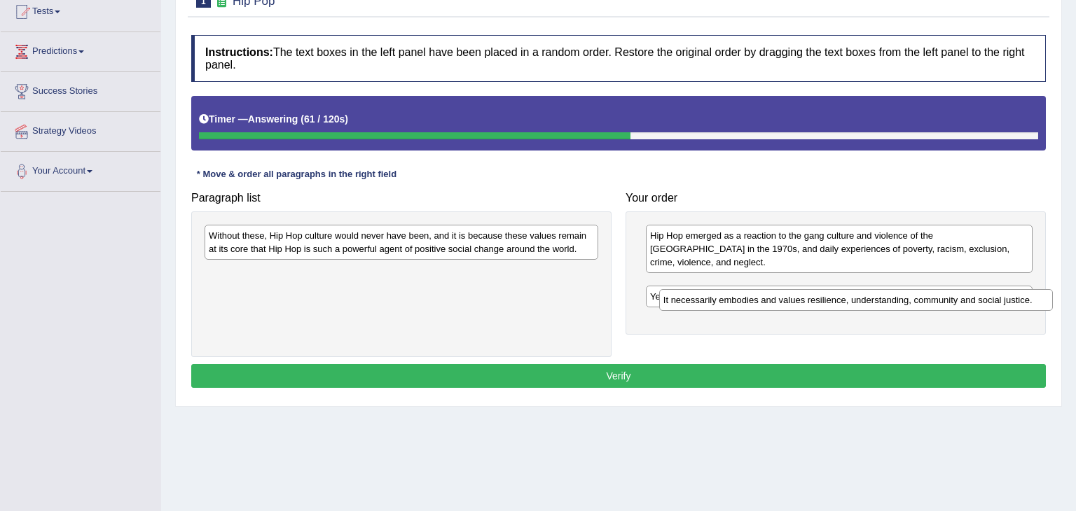
drag, startPoint x: 521, startPoint y: 268, endPoint x: 975, endPoint y: 298, distance: 455.6
click at [975, 298] on div "It necessarily embodies and values resilience, understanding, community and soc…" at bounding box center [856, 300] width 394 height 22
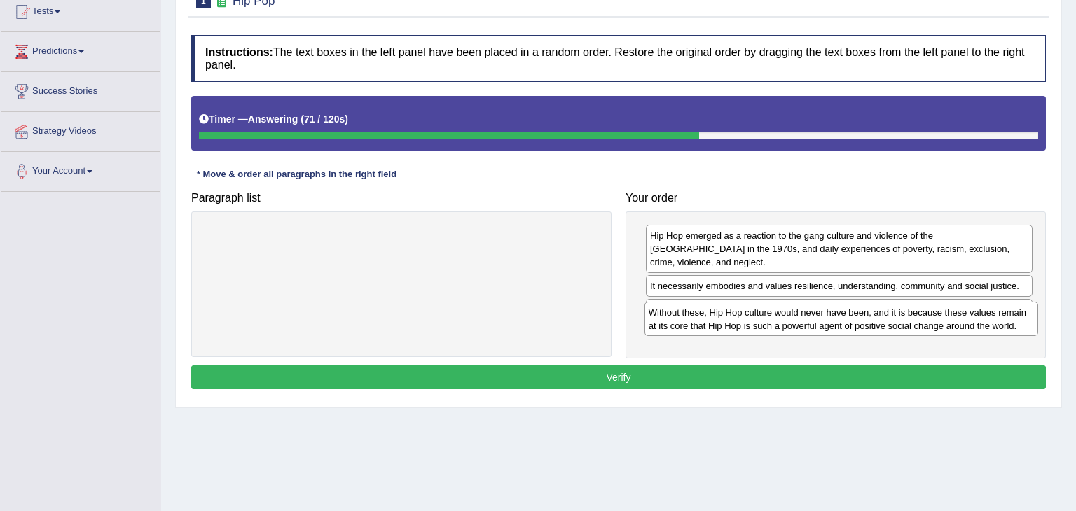
drag, startPoint x: 448, startPoint y: 242, endPoint x: 885, endPoint y: 319, distance: 444.6
click at [885, 319] on div "Without these, Hip Hop culture would never have been, and it is because these v…" at bounding box center [842, 319] width 394 height 35
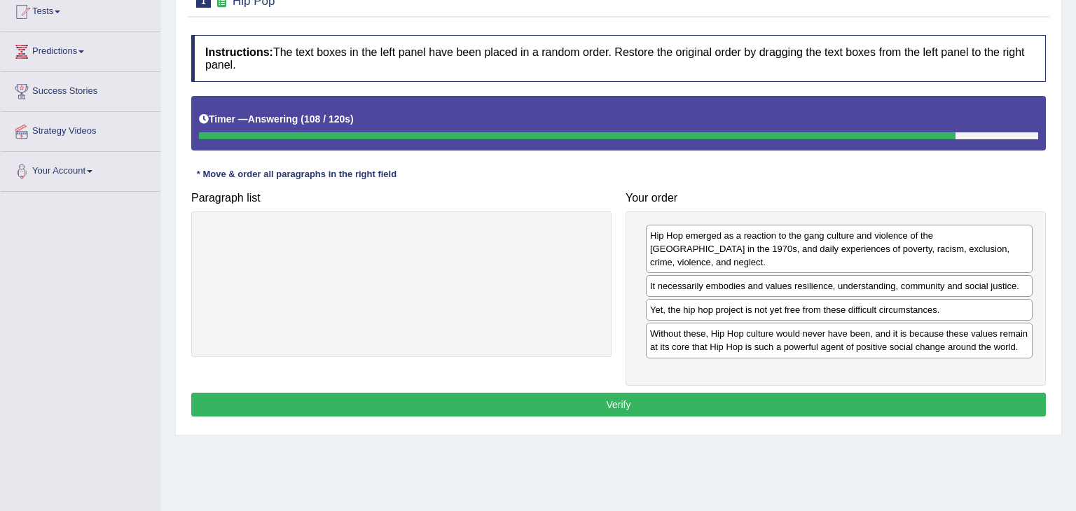
click at [704, 393] on button "Verify" at bounding box center [618, 405] width 855 height 24
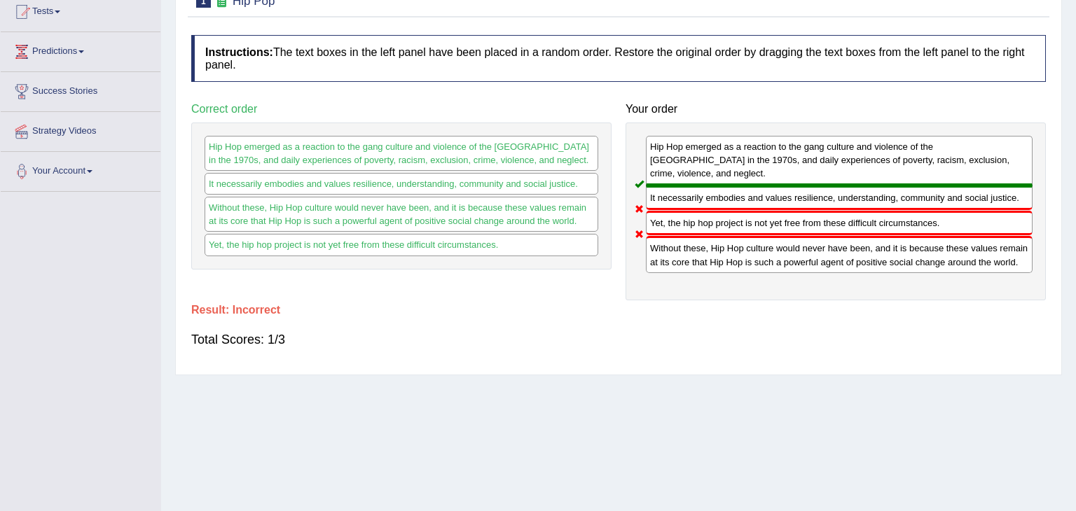
scroll to position [0, 0]
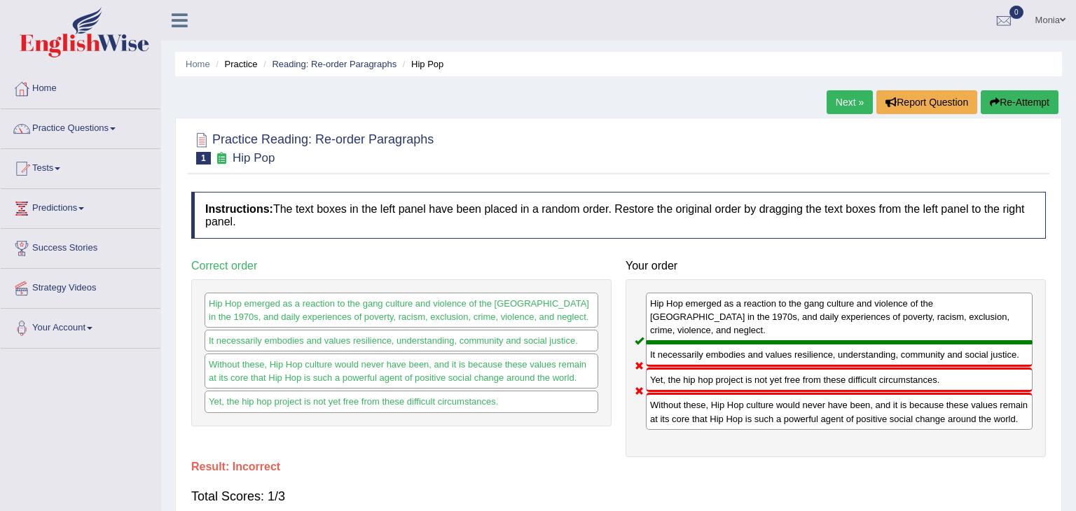
click at [845, 103] on link "Next »" at bounding box center [850, 102] width 46 height 24
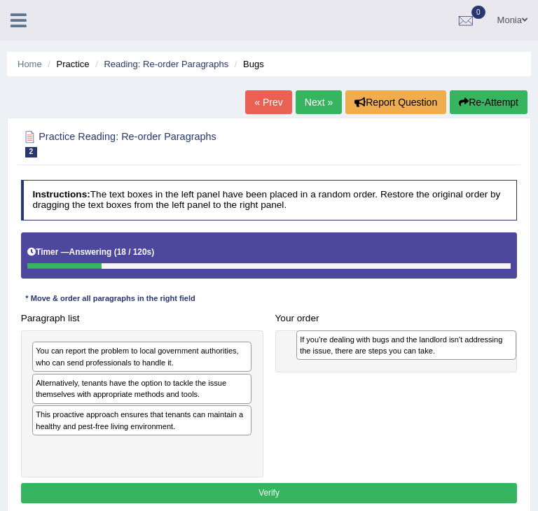
drag, startPoint x: 163, startPoint y: 388, endPoint x: 477, endPoint y: 350, distance: 316.2
click at [477, 350] on div "If you're dealing with bugs and the landlord isn't addressing the issue, there …" at bounding box center [406, 346] width 220 height 30
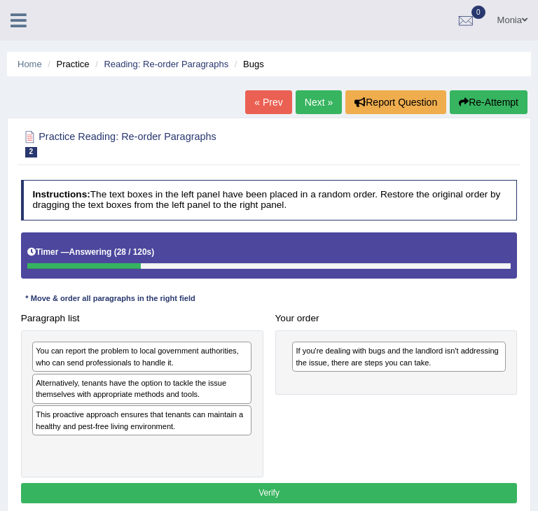
click at [171, 357] on div "You can report the problem to local government authorities, who can send profes…" at bounding box center [141, 357] width 219 height 30
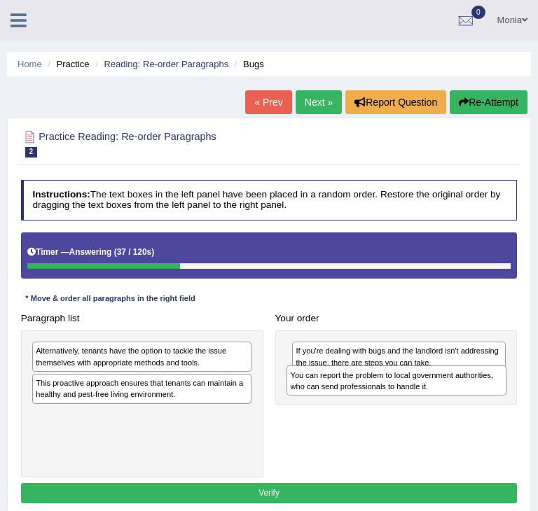
drag, startPoint x: 161, startPoint y: 354, endPoint x: 462, endPoint y: 389, distance: 303.2
click at [462, 389] on div "You can report the problem to local government authorities, who can send profes…" at bounding box center [397, 381] width 220 height 30
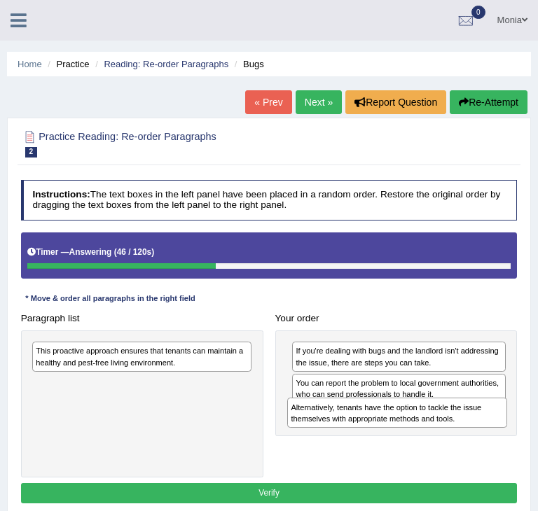
drag, startPoint x: 104, startPoint y: 360, endPoint x: 420, endPoint y: 431, distance: 324.5
click at [420, 431] on div "Paragraph list Alternatively, tenants have the option to tackle the issue thems…" at bounding box center [269, 393] width 509 height 170
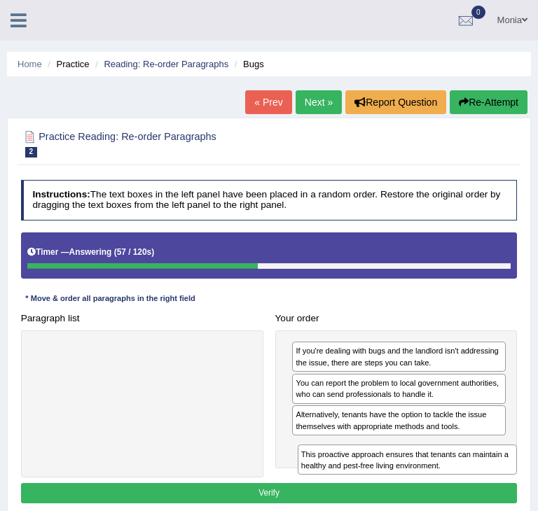
drag, startPoint x: 174, startPoint y: 355, endPoint x: 490, endPoint y: 483, distance: 340.1
click at [490, 483] on div "Instructions: The text boxes in the left panel have been placed in a random ord…" at bounding box center [269, 343] width 502 height 339
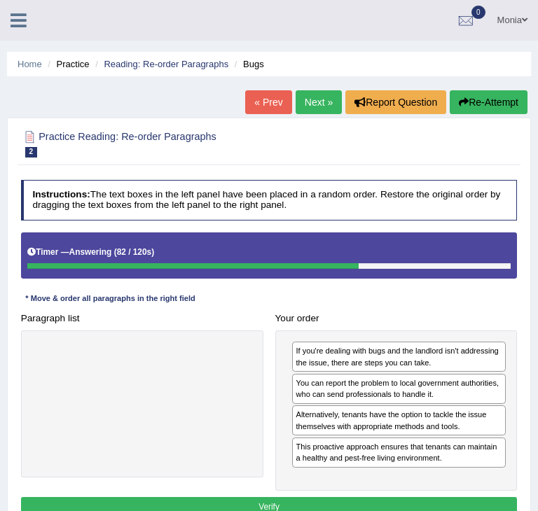
click at [335, 502] on button "Verify" at bounding box center [269, 507] width 497 height 20
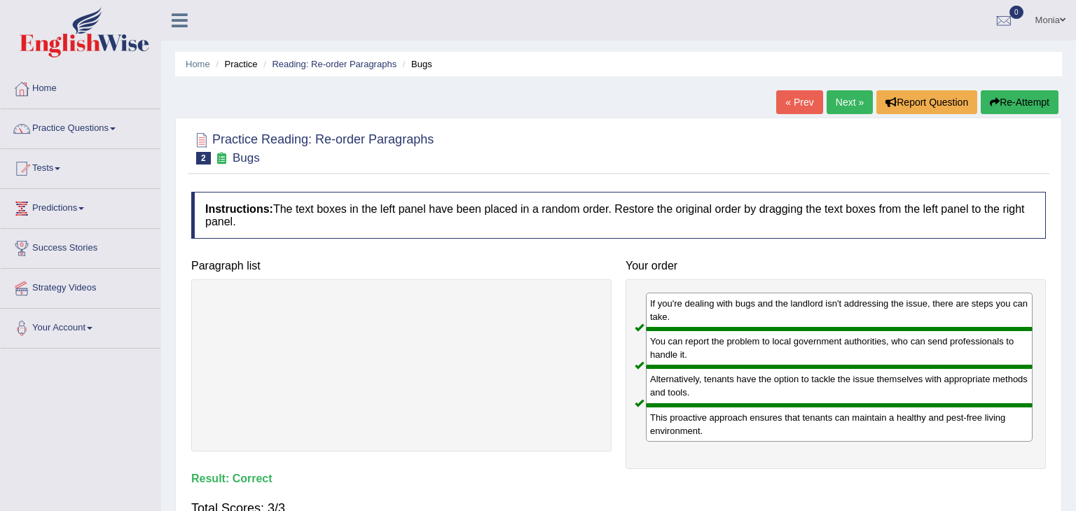
click at [850, 95] on link "Next »" at bounding box center [850, 102] width 46 height 24
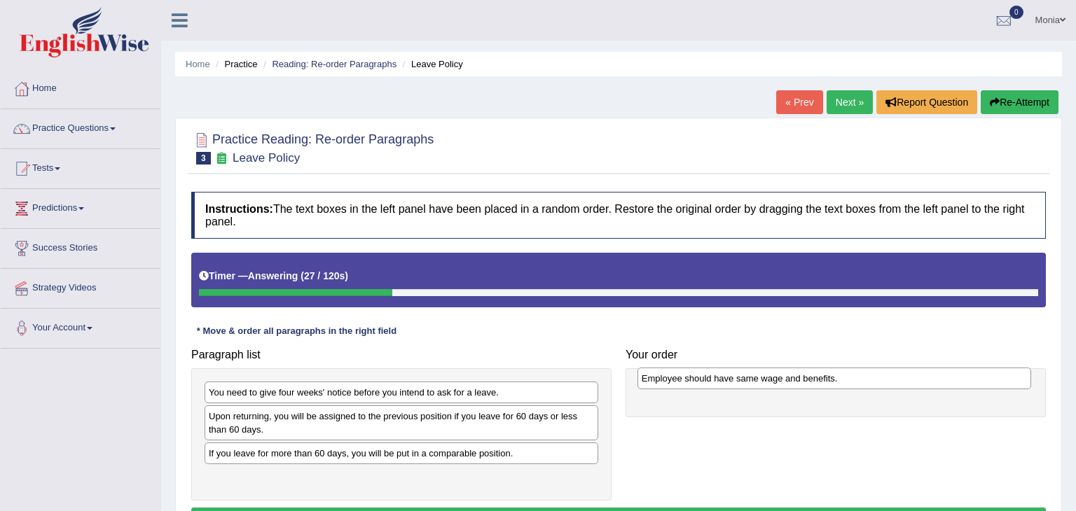
drag, startPoint x: 370, startPoint y: 457, endPoint x: 799, endPoint y: 382, distance: 435.9
click at [799, 382] on div "Employee should have same wage and benefits." at bounding box center [835, 379] width 394 height 22
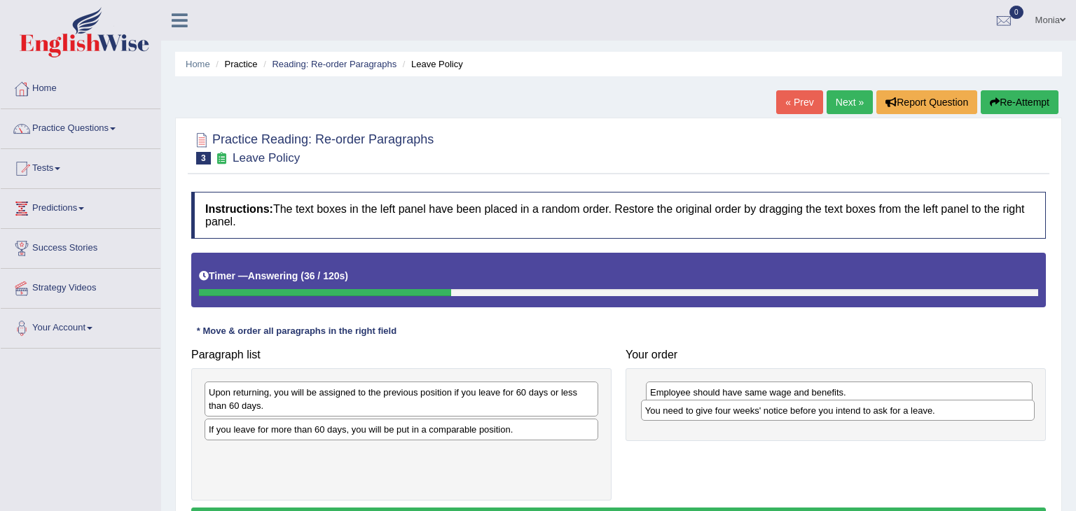
drag, startPoint x: 288, startPoint y: 394, endPoint x: 724, endPoint y: 412, distance: 436.8
click at [724, 412] on div "You need to give four weeks' notice before you intend to ask for a leave." at bounding box center [838, 411] width 394 height 22
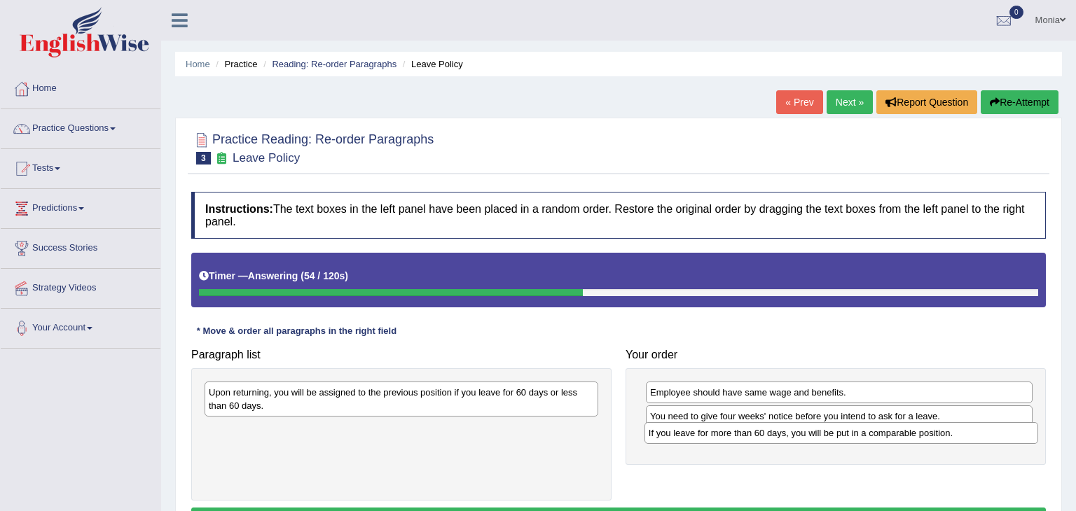
drag, startPoint x: 297, startPoint y: 431, endPoint x: 737, endPoint y: 435, distance: 440.0
click at [737, 435] on div "If you leave for more than 60 days, you will be put in a comparable position." at bounding box center [842, 433] width 394 height 22
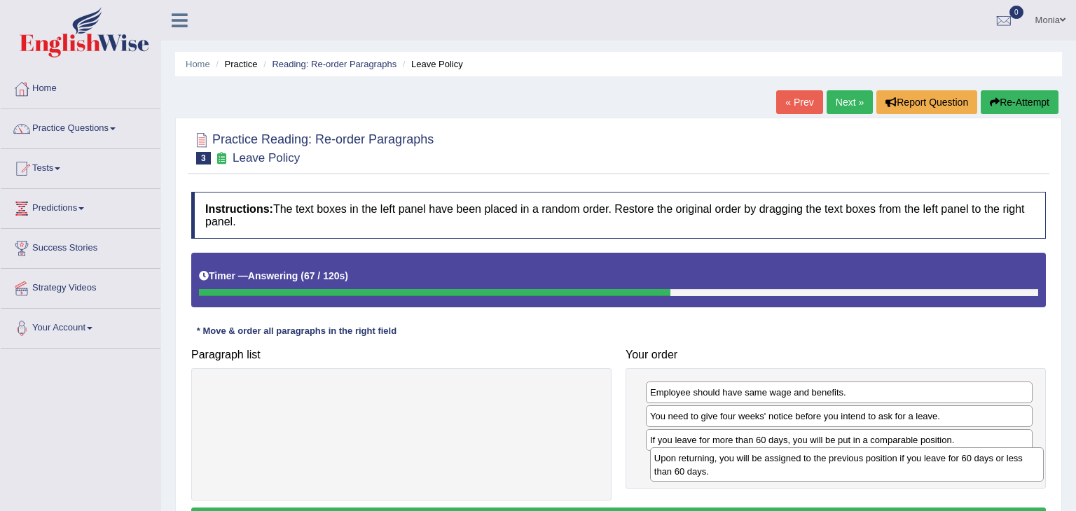
drag, startPoint x: 315, startPoint y: 399, endPoint x: 759, endPoint y: 464, distance: 448.9
click at [759, 464] on div "Upon returning, you will be assigned to the previous position if you leave for …" at bounding box center [847, 465] width 394 height 35
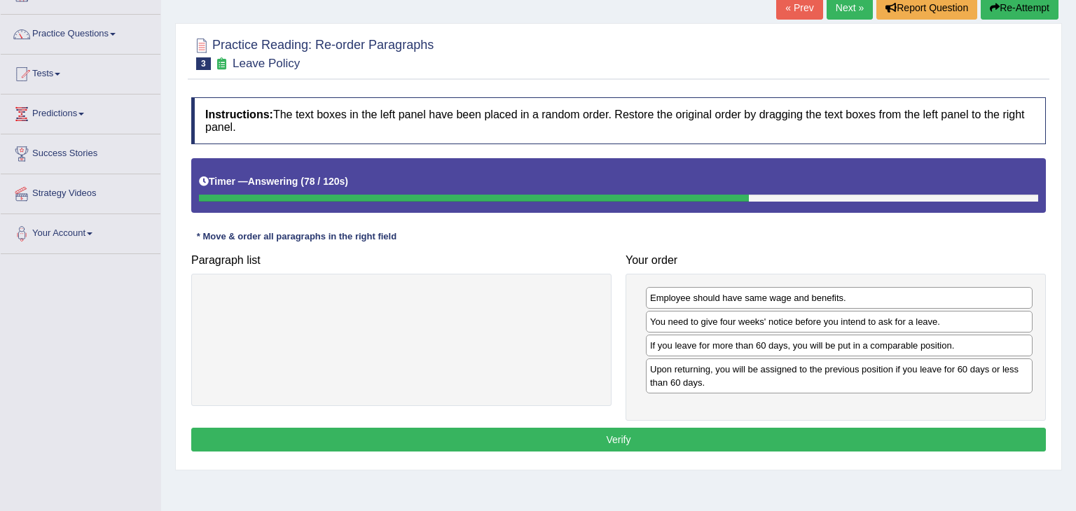
scroll to position [97, 0]
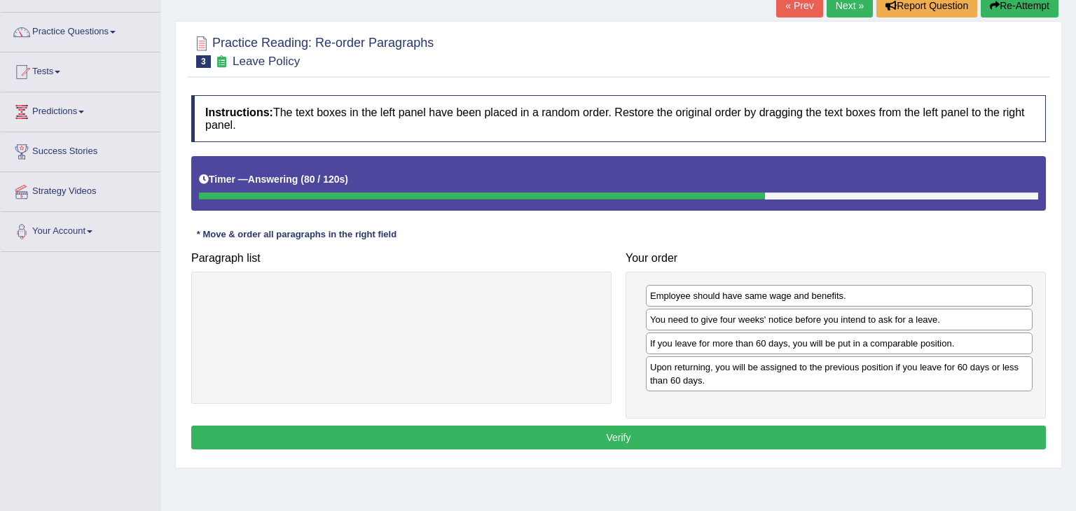
click at [595, 441] on button "Verify" at bounding box center [618, 438] width 855 height 24
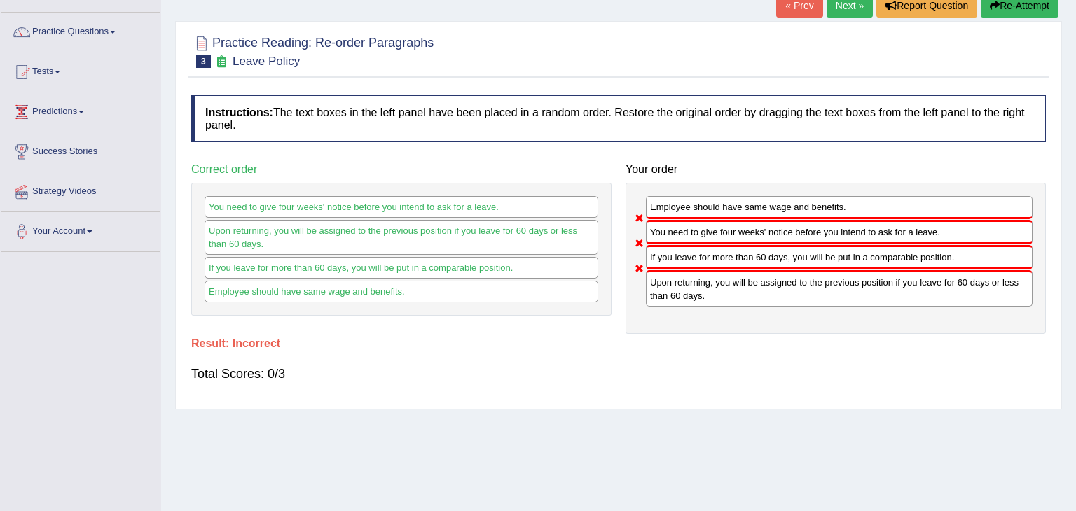
click at [847, 8] on link "Next »" at bounding box center [850, 6] width 46 height 24
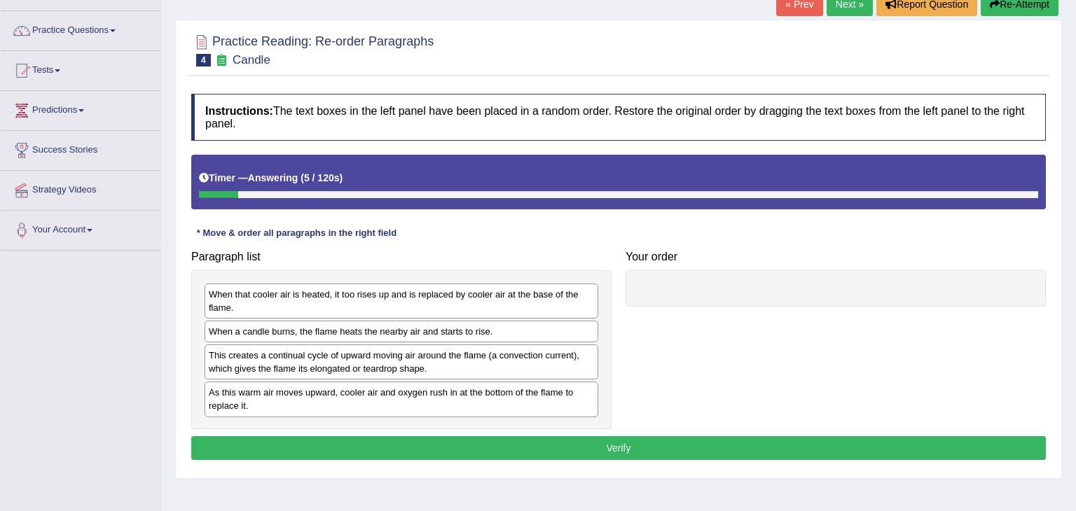
scroll to position [90, 0]
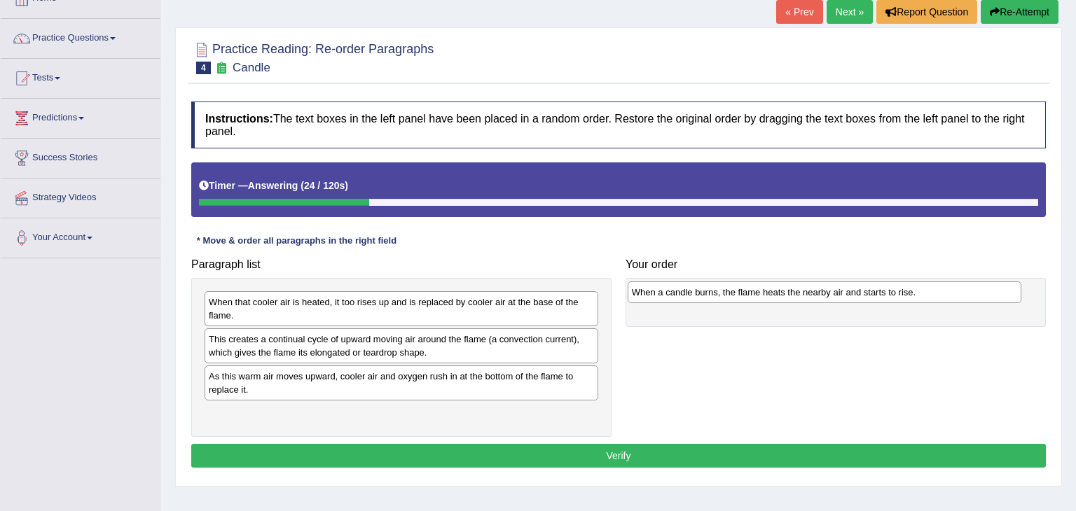
drag, startPoint x: 385, startPoint y: 335, endPoint x: 808, endPoint y: 289, distance: 425.6
click at [808, 289] on div "When a candle burns, the flame heats the nearby air and starts to rise." at bounding box center [825, 293] width 394 height 22
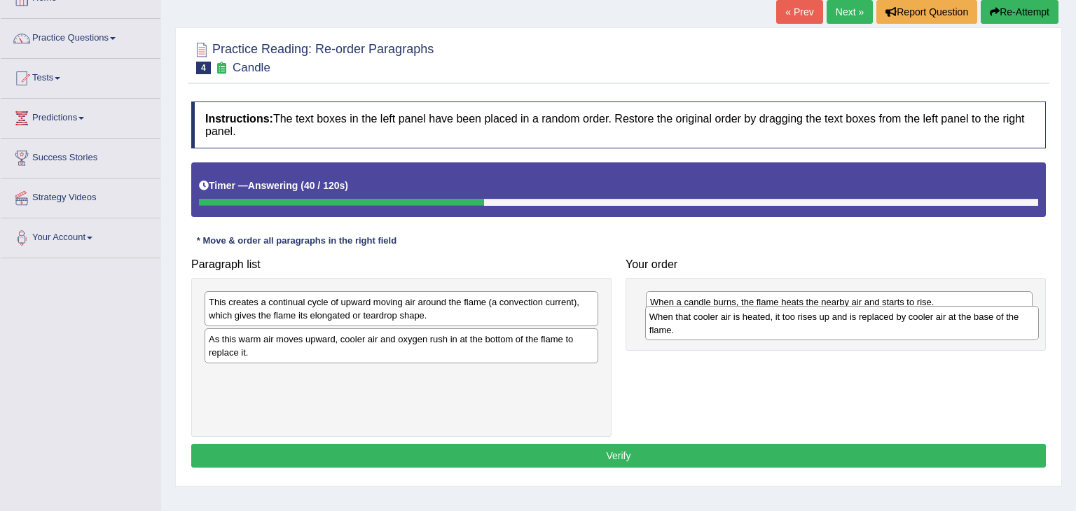
drag, startPoint x: 506, startPoint y: 310, endPoint x: 946, endPoint y: 324, distance: 440.9
click at [946, 324] on div "When that cooler air is heated, it too rises up and is replaced by cooler air a…" at bounding box center [842, 323] width 394 height 35
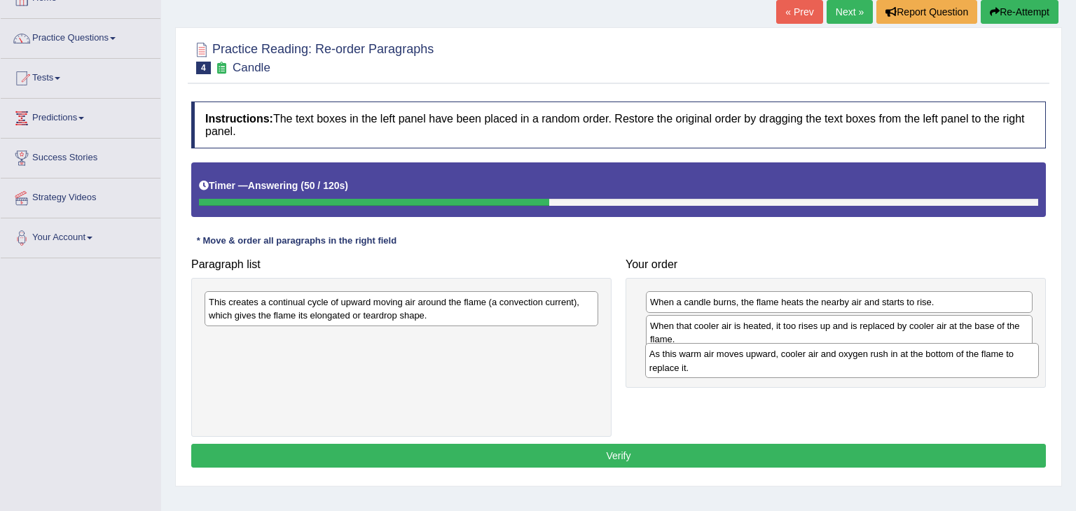
drag, startPoint x: 497, startPoint y: 336, endPoint x: 937, endPoint y: 351, distance: 440.9
click at [937, 351] on div "As this warm air moves upward, cooler air and oxygen rush in at the bottom of t…" at bounding box center [842, 360] width 394 height 35
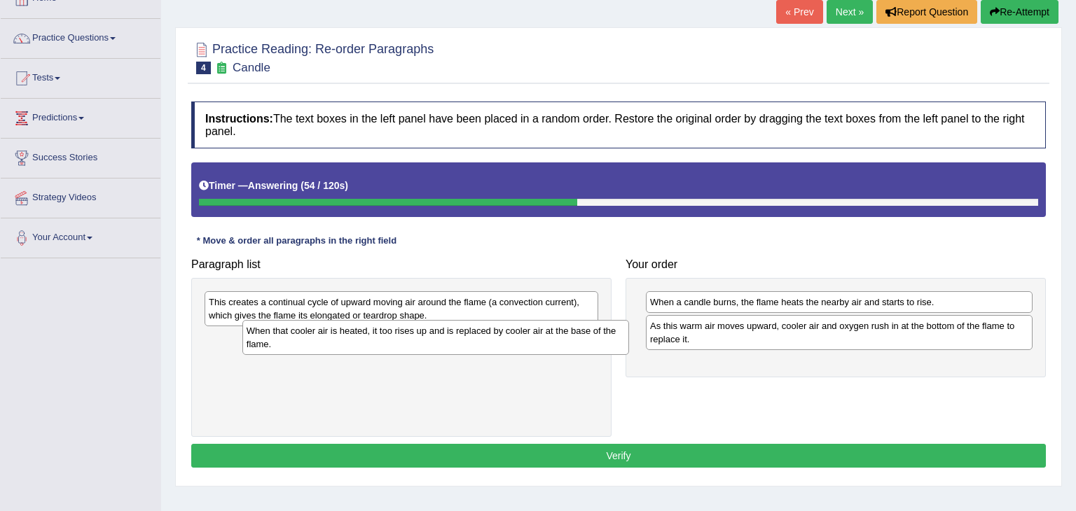
drag, startPoint x: 812, startPoint y: 329, endPoint x: 408, endPoint y: 337, distance: 403.6
click at [408, 337] on div "When that cooler air is heated, it too rises up and is replaced by cooler air a…" at bounding box center [435, 337] width 387 height 35
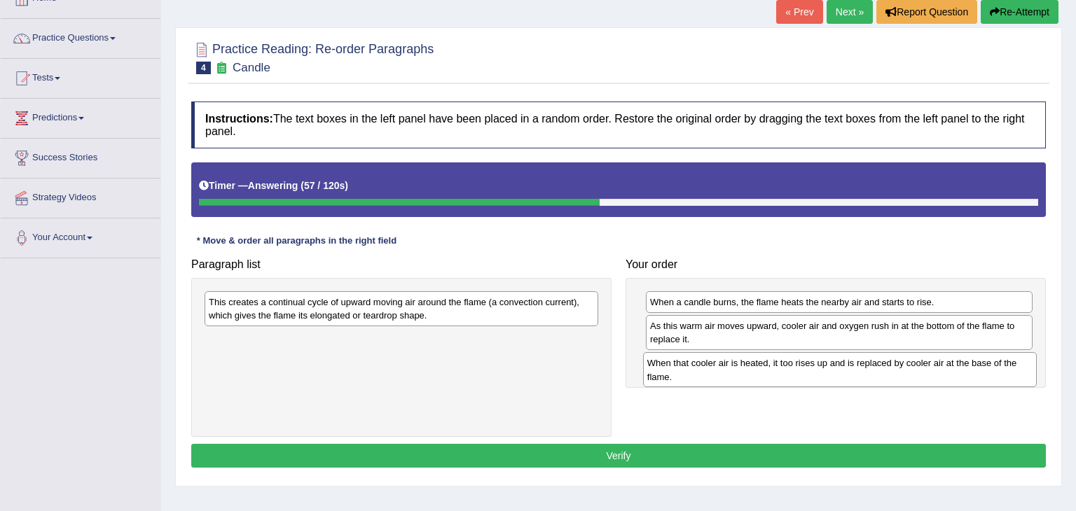
drag, startPoint x: 408, startPoint y: 337, endPoint x: 847, endPoint y: 362, distance: 439.3
click at [847, 362] on div "When that cooler air is heated, it too rises up and is replaced by cooler air a…" at bounding box center [840, 369] width 394 height 35
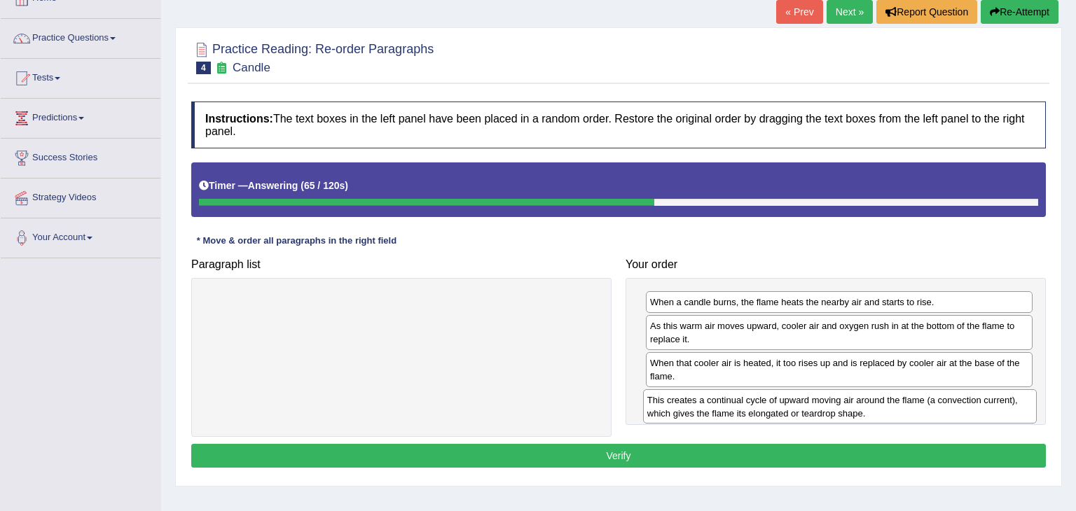
drag, startPoint x: 443, startPoint y: 309, endPoint x: 881, endPoint y: 407, distance: 448.7
click at [881, 407] on div "This creates a continual cycle of upward moving air around the flame (a convect…" at bounding box center [840, 407] width 394 height 35
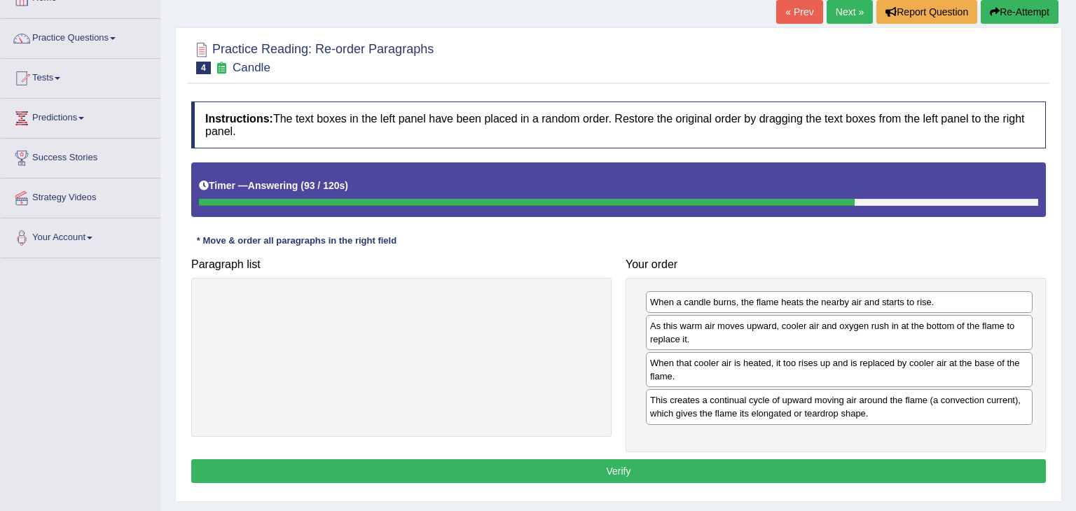
click at [715, 461] on button "Verify" at bounding box center [618, 472] width 855 height 24
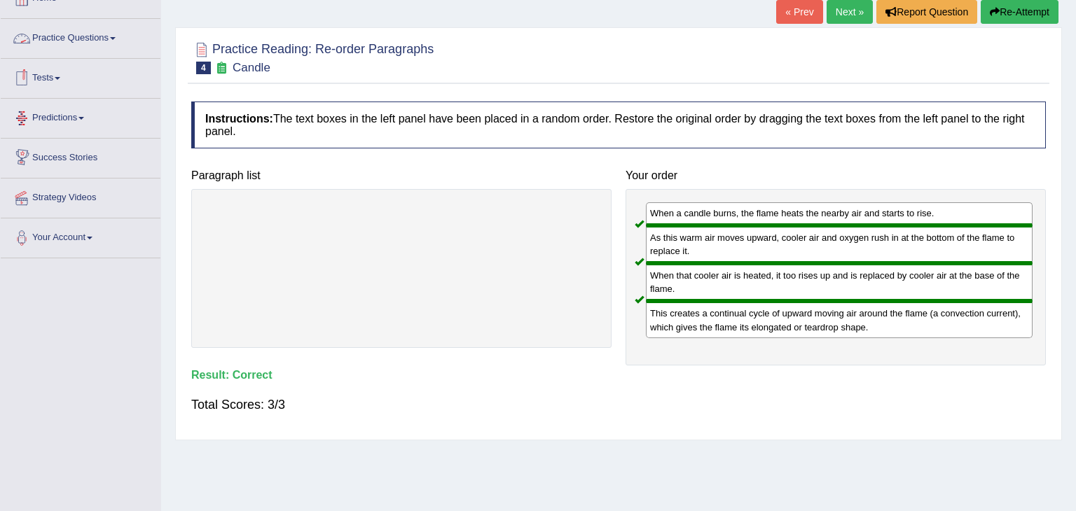
click at [101, 37] on link "Practice Questions" at bounding box center [81, 36] width 160 height 35
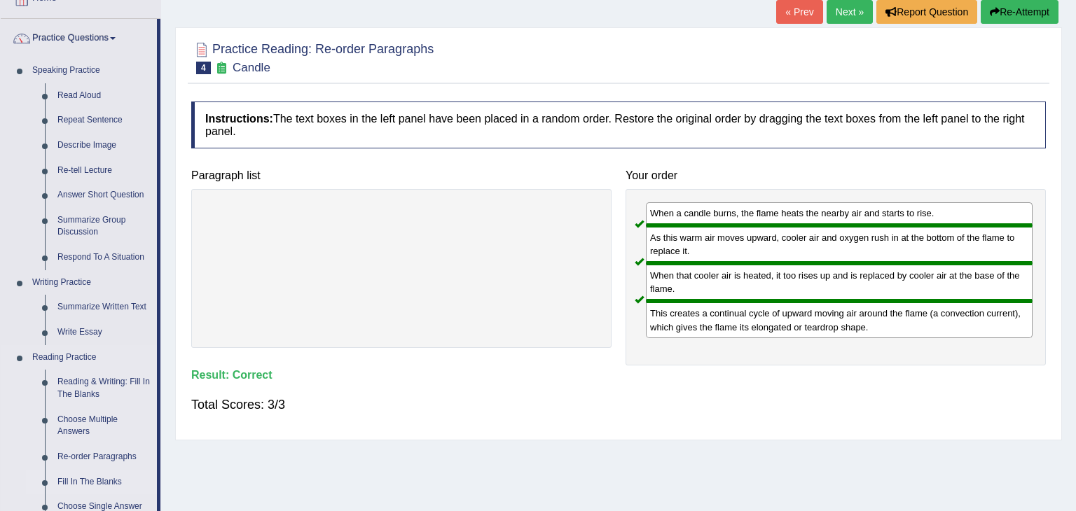
click at [110, 483] on link "Fill In The Blanks" at bounding box center [104, 482] width 106 height 25
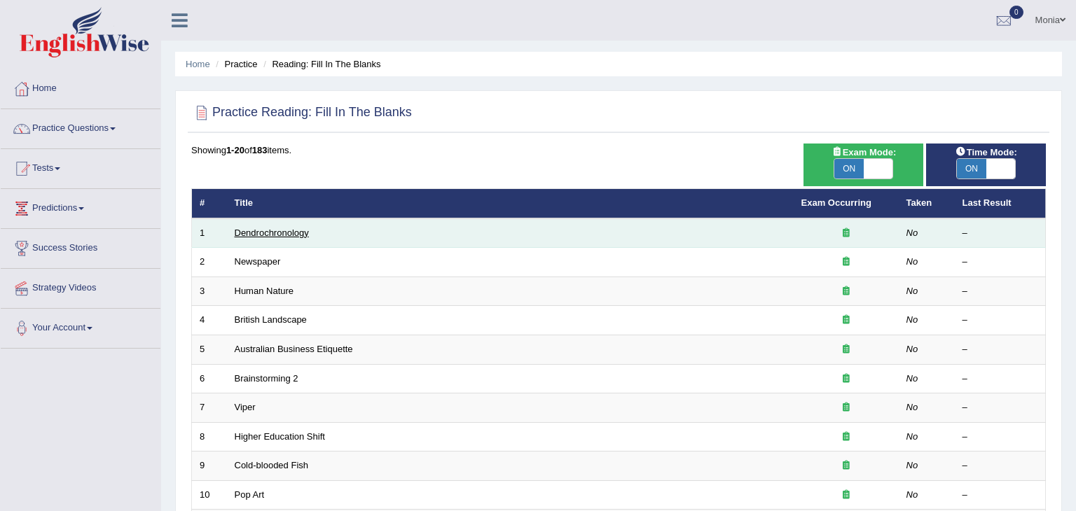
click at [289, 232] on link "Dendrochronology" at bounding box center [272, 233] width 74 height 11
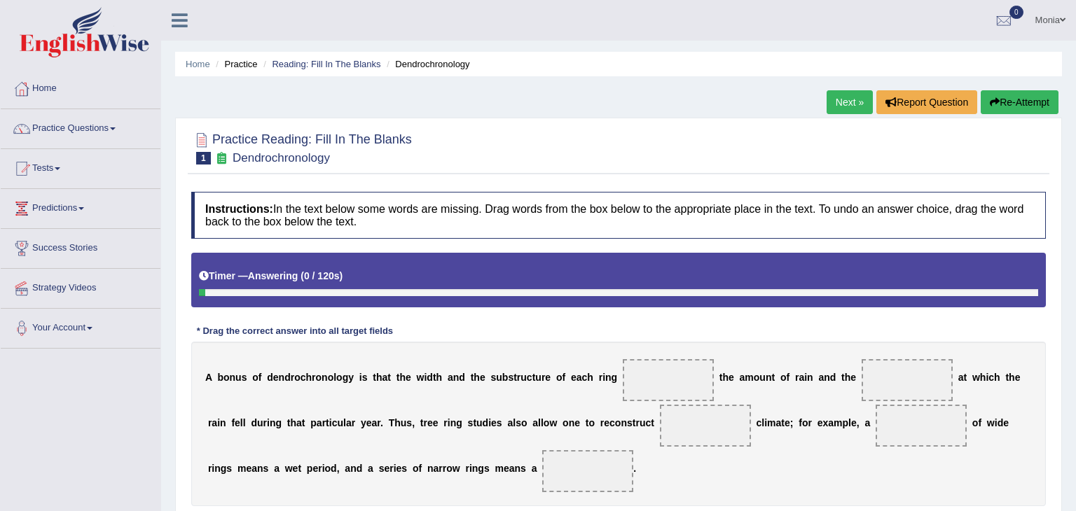
click at [429, 309] on div "Instructions: In the text below some words are missing. Drag words from the box…" at bounding box center [619, 401] width 862 height 433
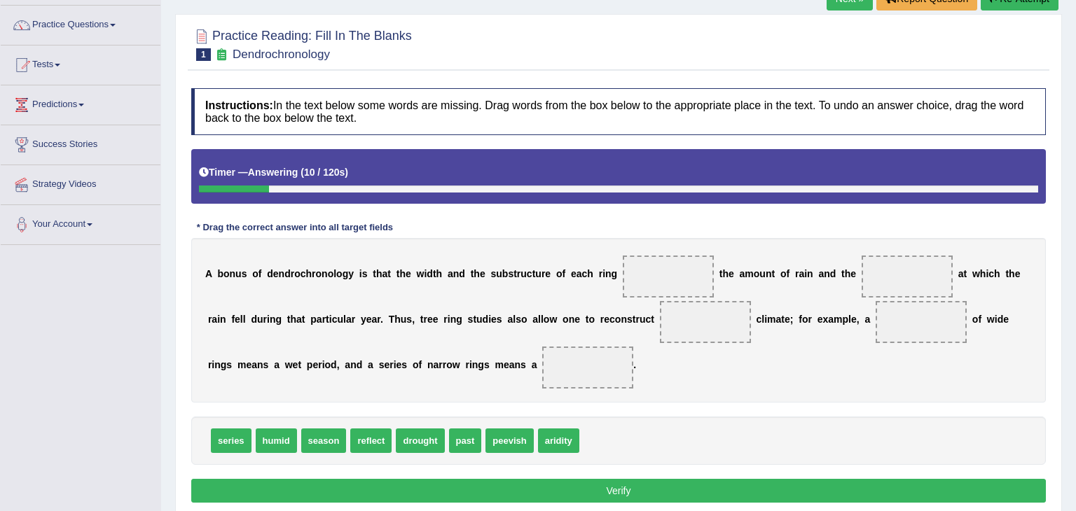
scroll to position [105, 0]
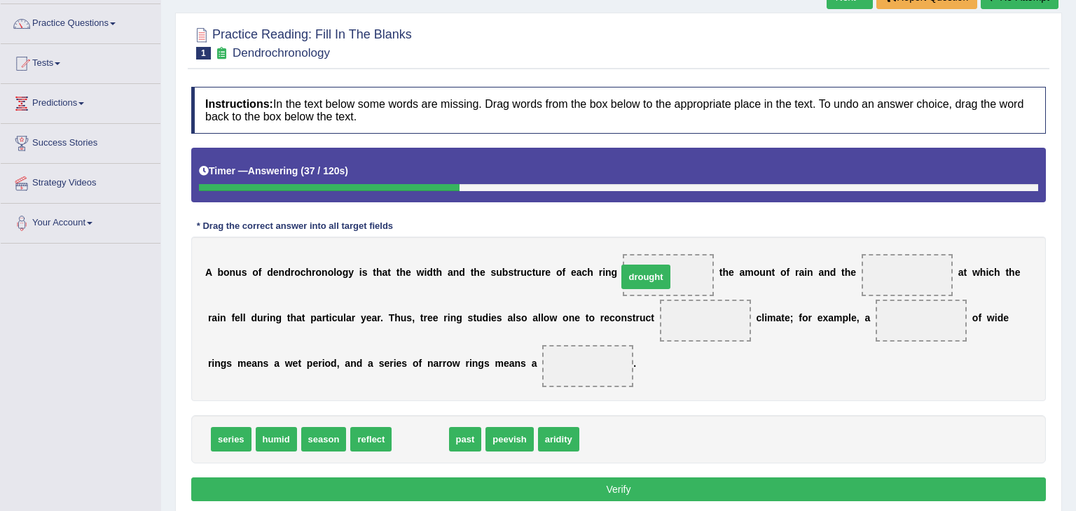
drag, startPoint x: 413, startPoint y: 439, endPoint x: 641, endPoint y: 273, distance: 282.4
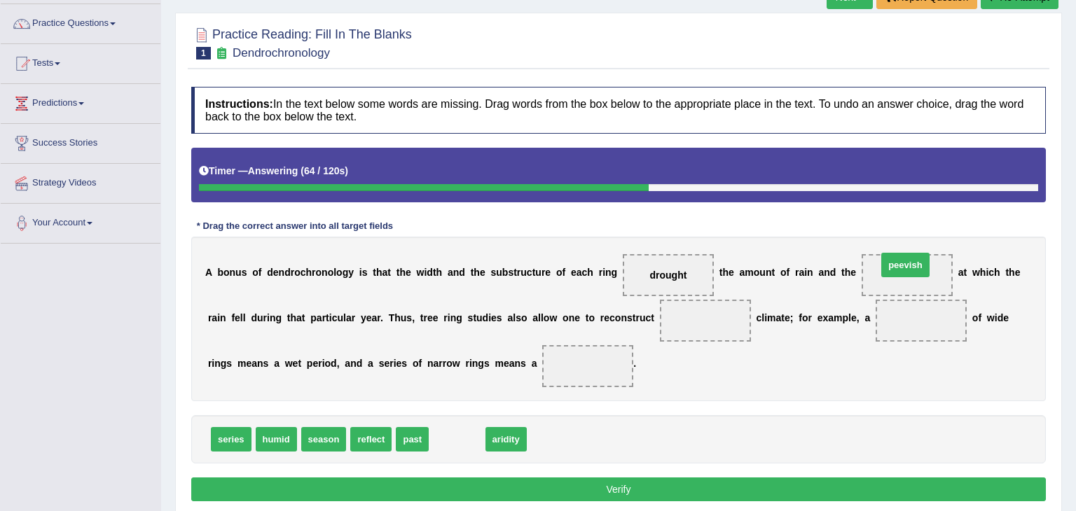
drag, startPoint x: 442, startPoint y: 442, endPoint x: 891, endPoint y: 268, distance: 481.7
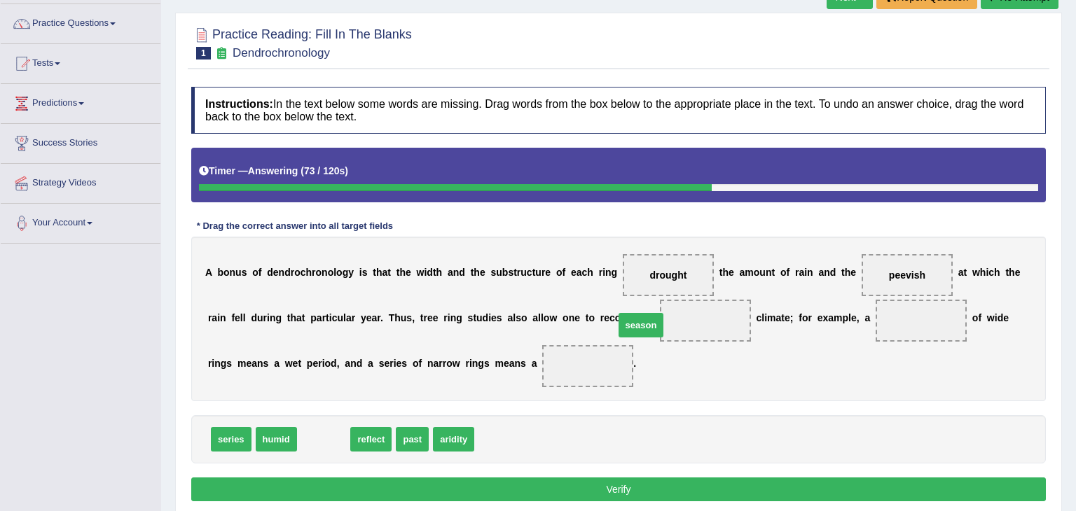
drag, startPoint x: 331, startPoint y: 437, endPoint x: 648, endPoint y: 323, distance: 337.3
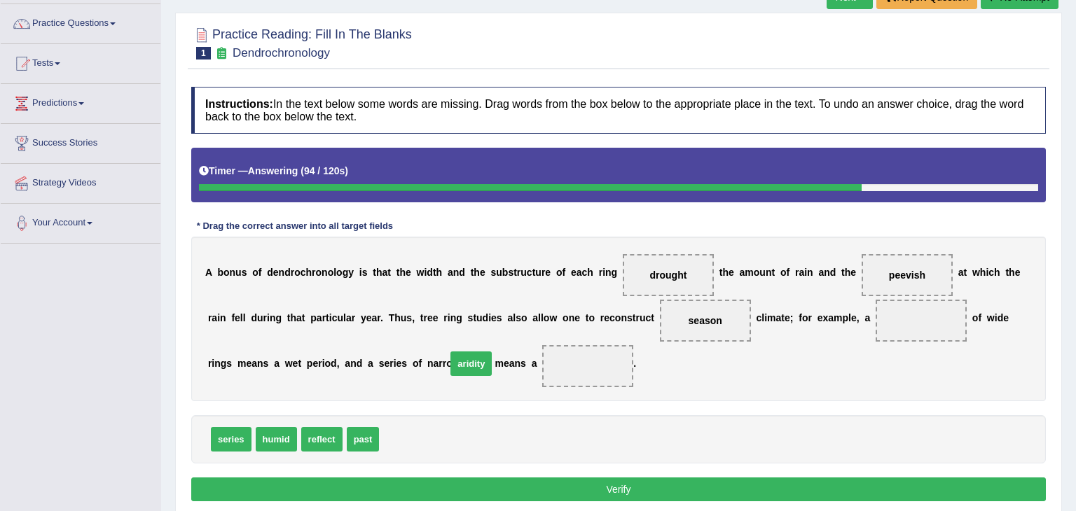
drag, startPoint x: 394, startPoint y: 439, endPoint x: 462, endPoint y: 363, distance: 101.2
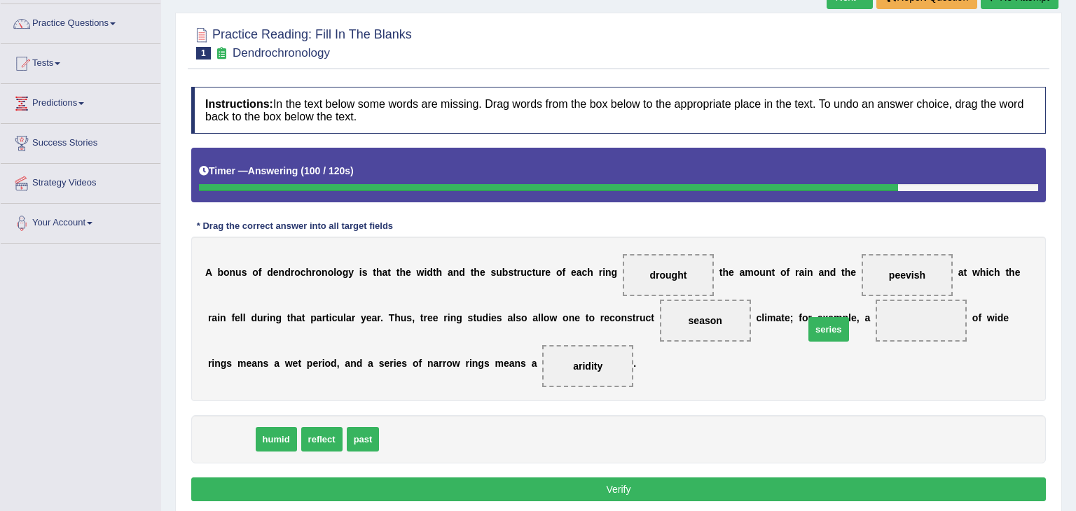
drag, startPoint x: 227, startPoint y: 442, endPoint x: 825, endPoint y: 333, distance: 607.5
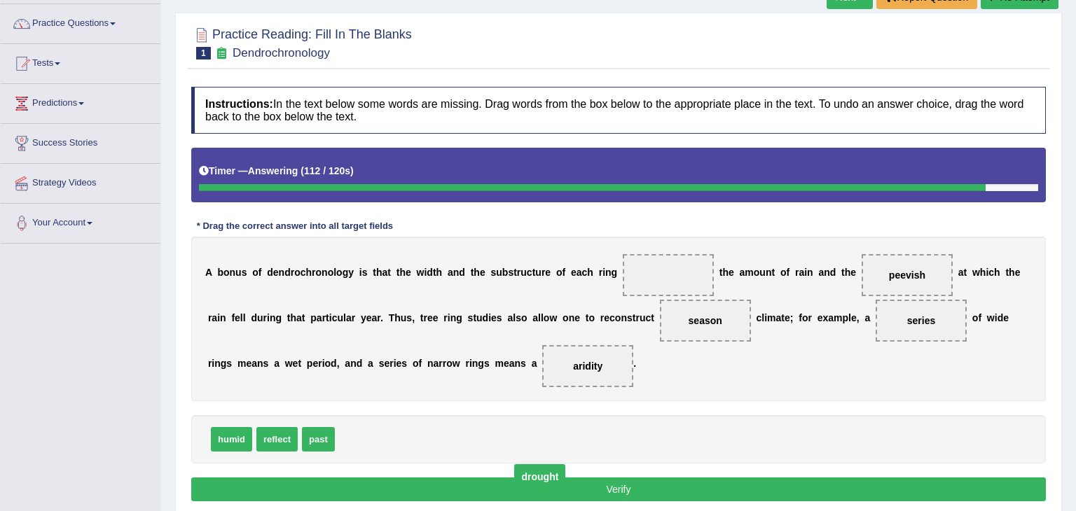
drag, startPoint x: 649, startPoint y: 274, endPoint x: 415, endPoint y: 505, distance: 328.9
click at [514, 490] on span "drought" at bounding box center [539, 476] width 51 height 25
drag, startPoint x: 266, startPoint y: 441, endPoint x: 648, endPoint y: 289, distance: 411.0
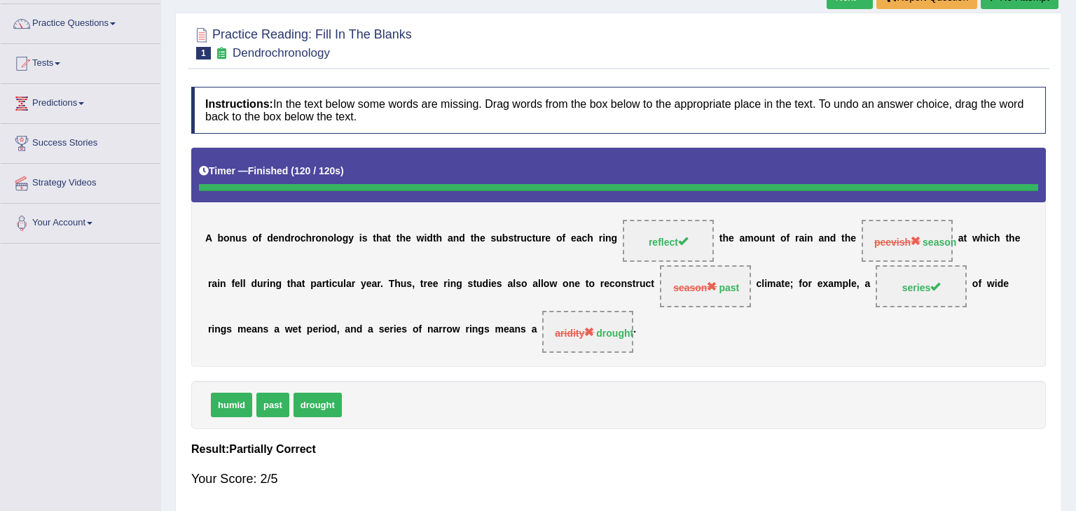
click at [719, 289] on strong "past" at bounding box center [729, 287] width 20 height 11
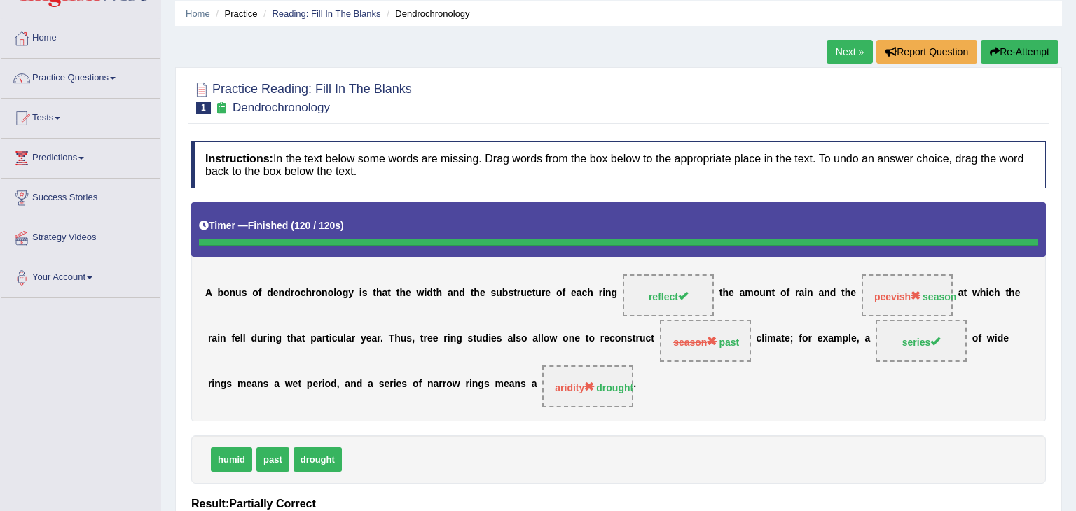
scroll to position [0, 0]
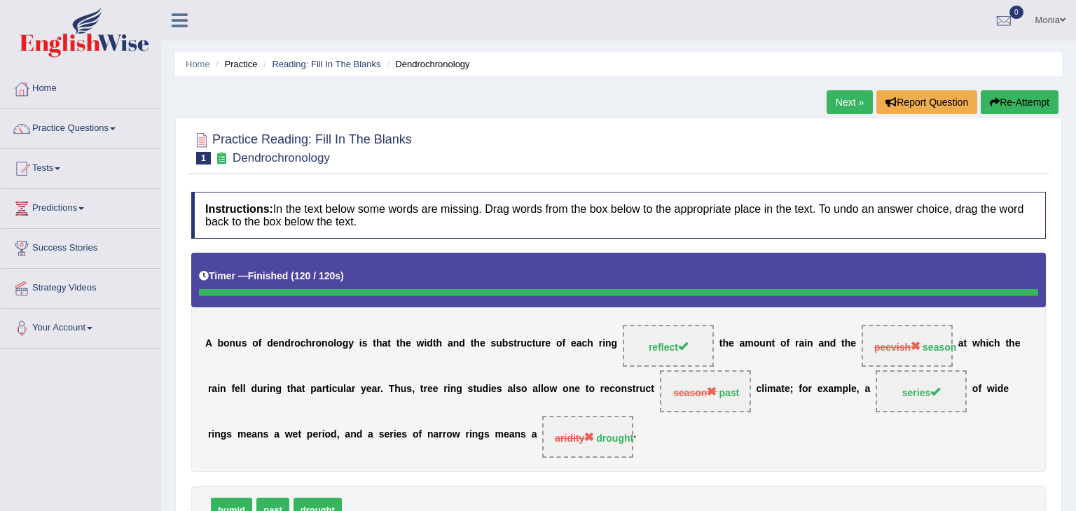
click at [840, 99] on link "Next »" at bounding box center [850, 102] width 46 height 24
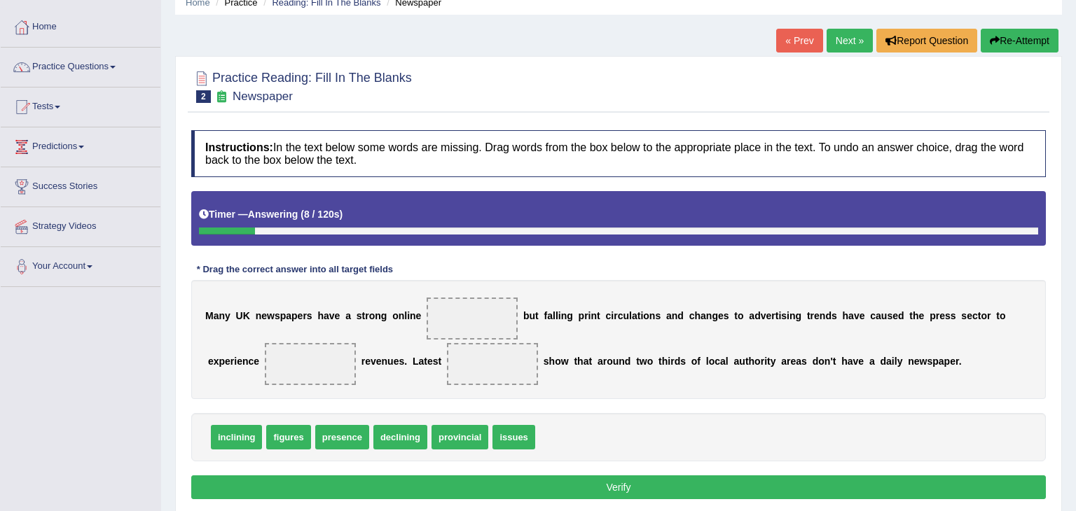
scroll to position [64, 0]
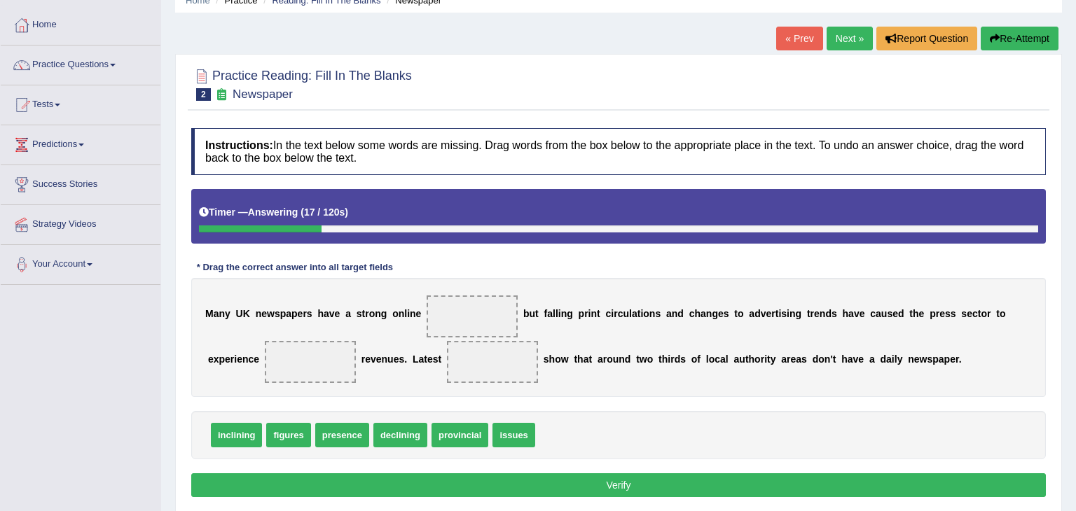
click at [329, 439] on span "presence" at bounding box center [342, 435] width 54 height 25
drag, startPoint x: 329, startPoint y: 439, endPoint x: 296, endPoint y: 380, distance: 67.4
drag, startPoint x: 343, startPoint y: 438, endPoint x: 455, endPoint y: 322, distance: 161.0
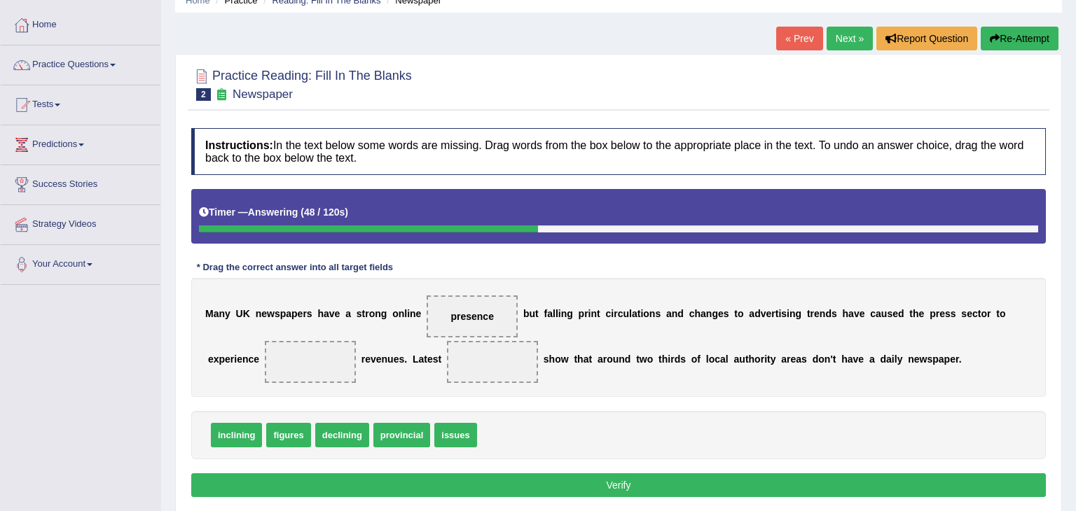
drag, startPoint x: 282, startPoint y: 435, endPoint x: 315, endPoint y: 422, distance: 34.6
drag, startPoint x: 288, startPoint y: 435, endPoint x: 442, endPoint y: 366, distance: 168.7
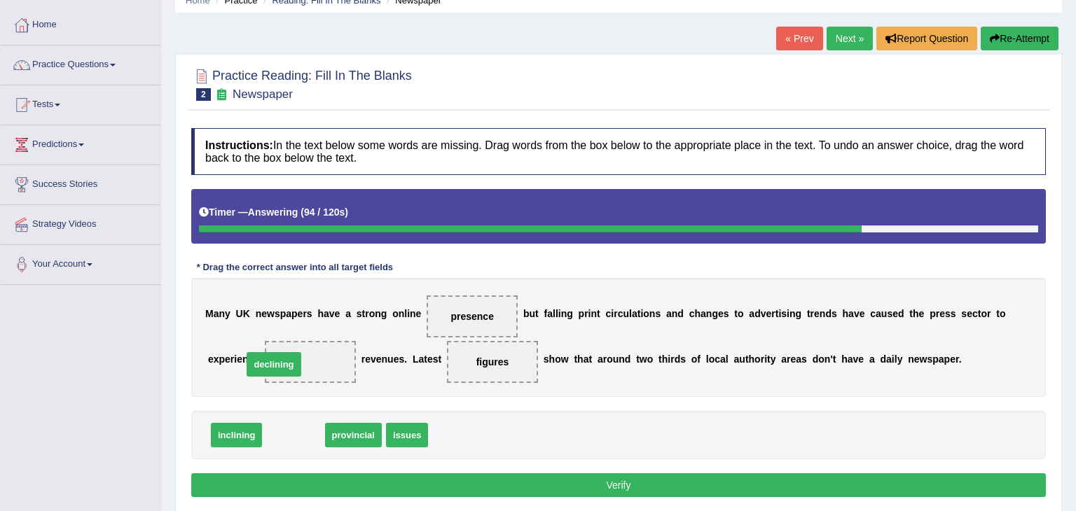
drag, startPoint x: 298, startPoint y: 433, endPoint x: 278, endPoint y: 363, distance: 72.7
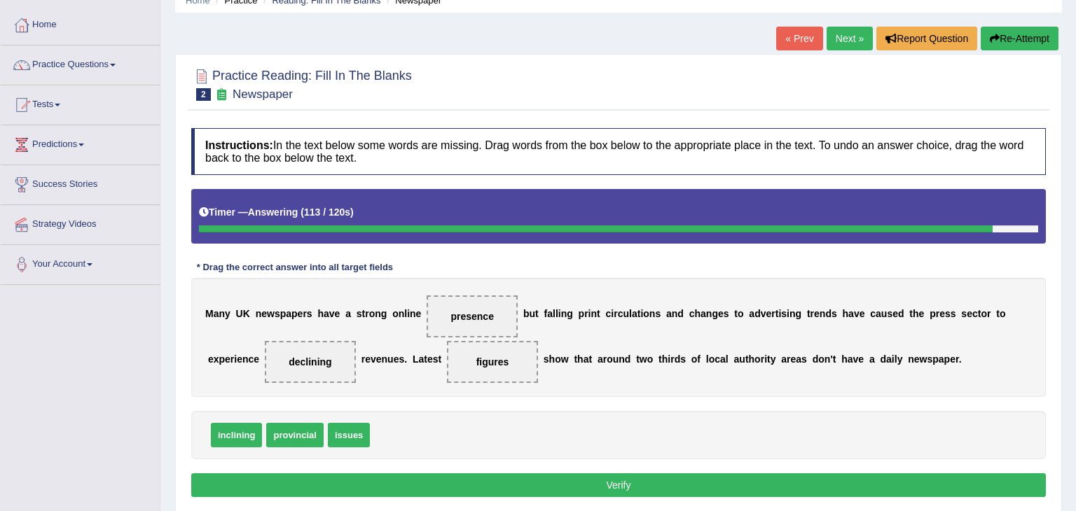
click at [556, 481] on button "Verify" at bounding box center [618, 486] width 855 height 24
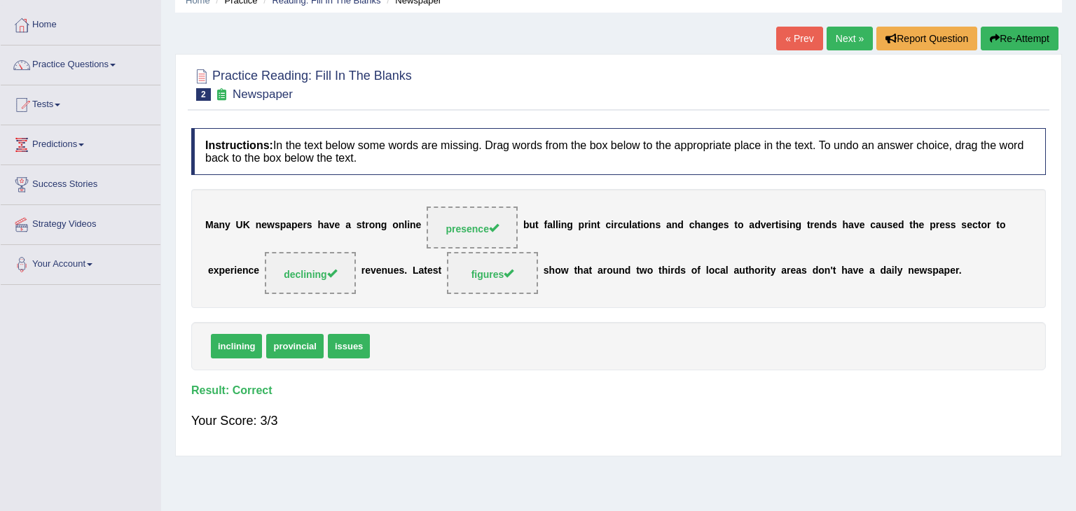
click at [849, 36] on link "Next »" at bounding box center [850, 39] width 46 height 24
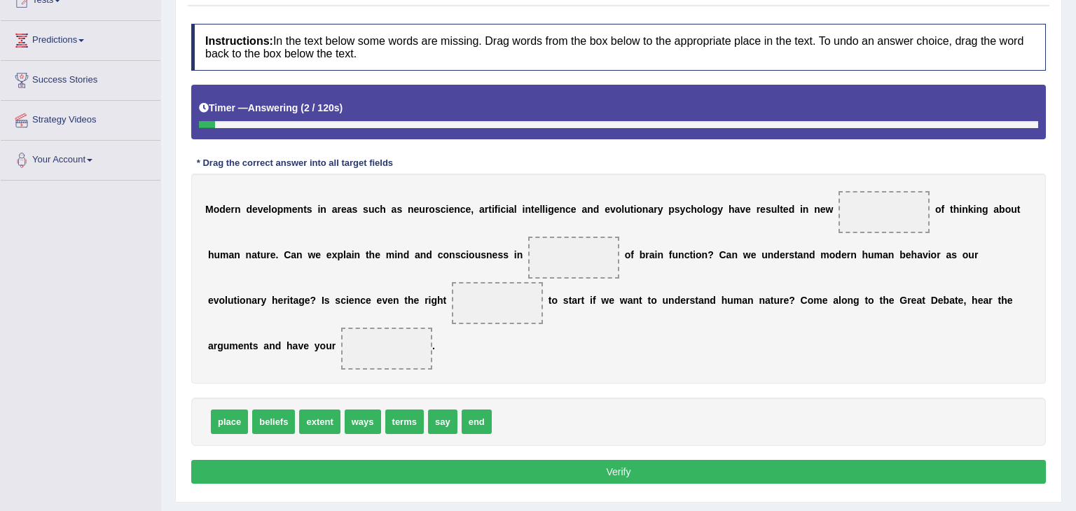
scroll to position [197, 0]
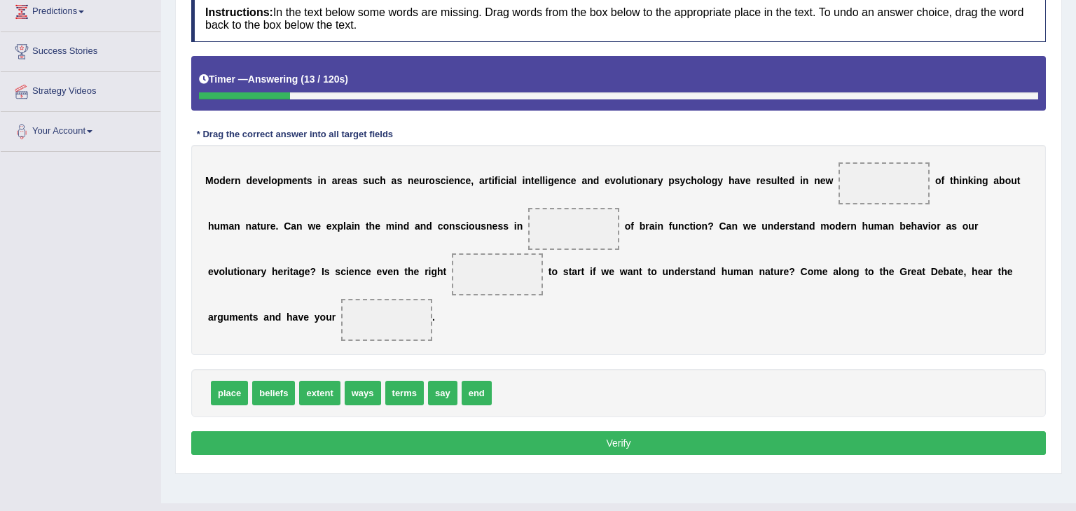
click at [350, 399] on span "ways" at bounding box center [363, 393] width 36 height 25
drag, startPoint x: 350, startPoint y: 399, endPoint x: 853, endPoint y: 189, distance: 545.5
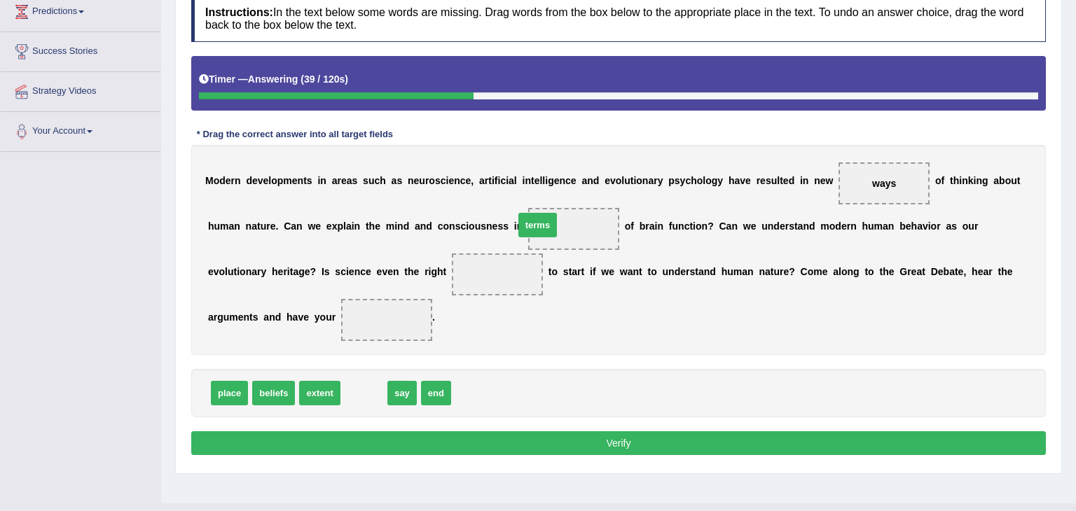
drag, startPoint x: 359, startPoint y: 396, endPoint x: 532, endPoint y: 228, distance: 241.3
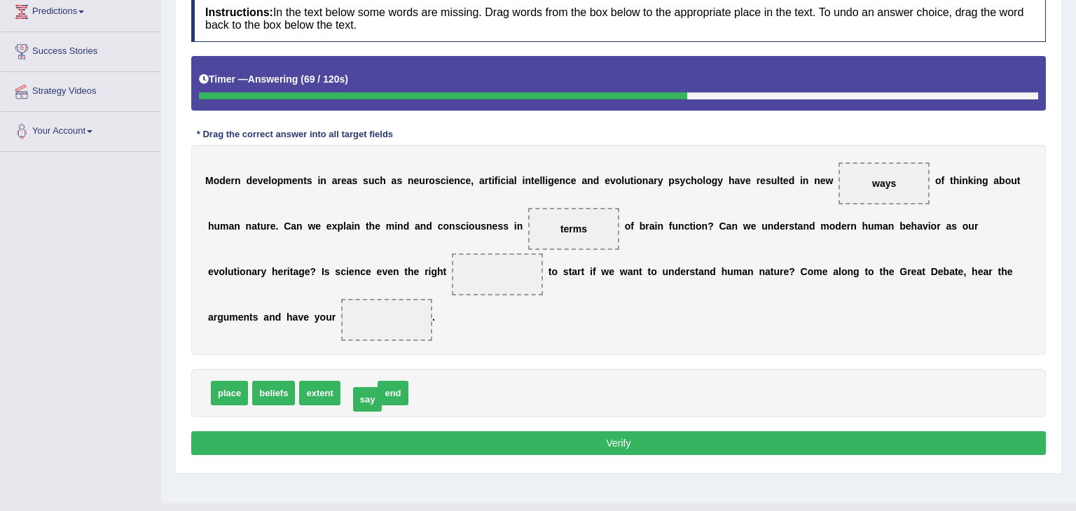
drag, startPoint x: 352, startPoint y: 390, endPoint x: 360, endPoint y: 397, distance: 10.9
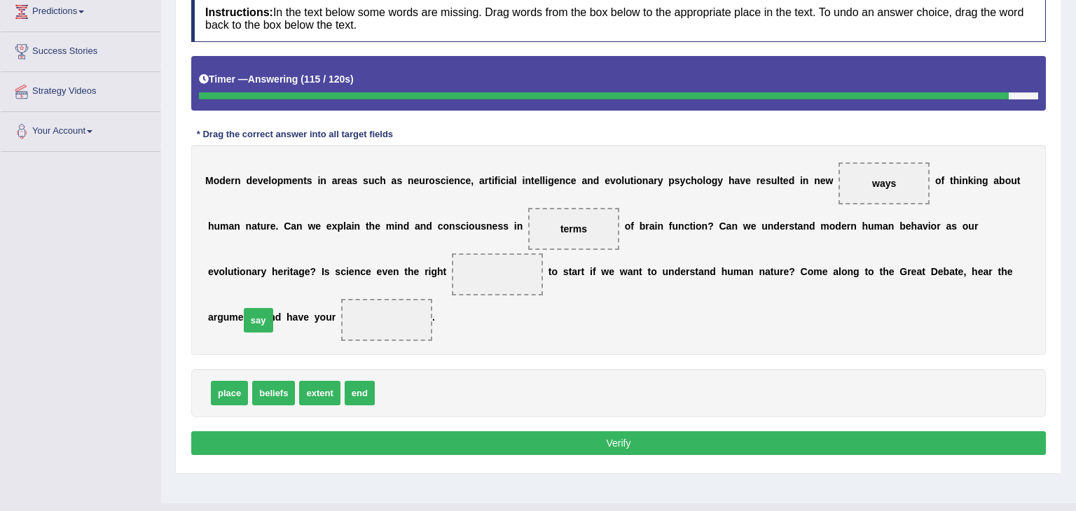
drag, startPoint x: 385, startPoint y: 392, endPoint x: 249, endPoint y: 319, distance: 153.6
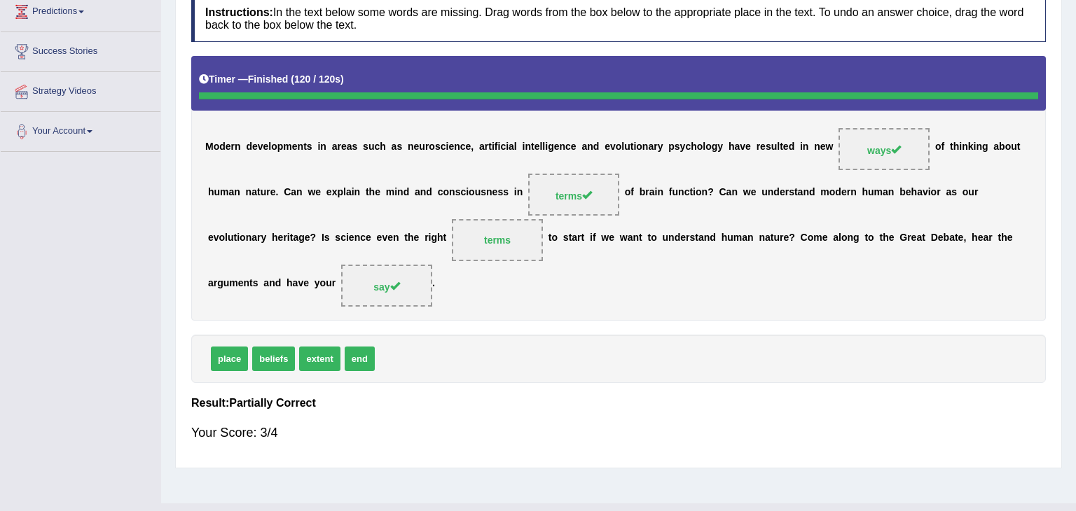
click at [363, 401] on h4 "Result:" at bounding box center [618, 403] width 855 height 13
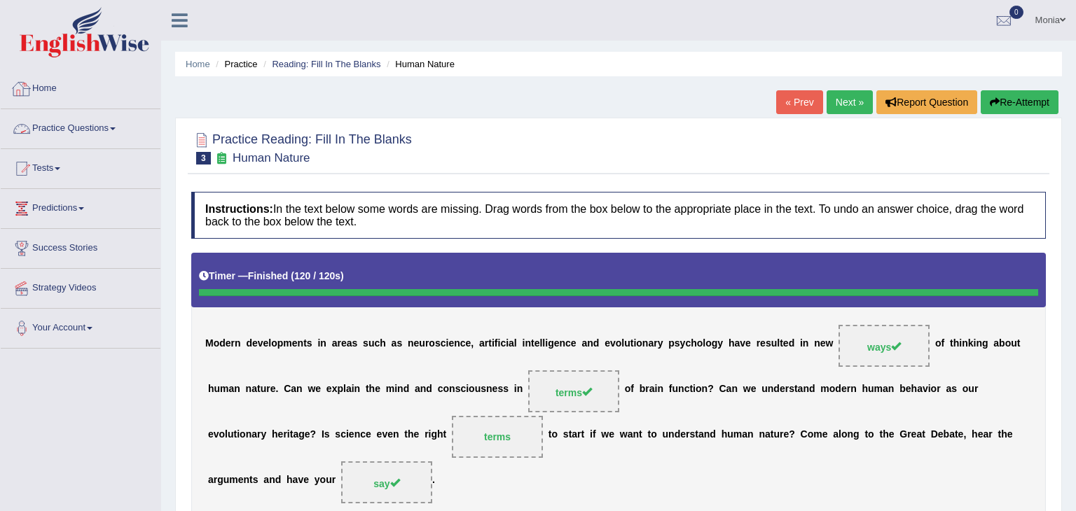
click at [116, 128] on span at bounding box center [113, 129] width 6 height 3
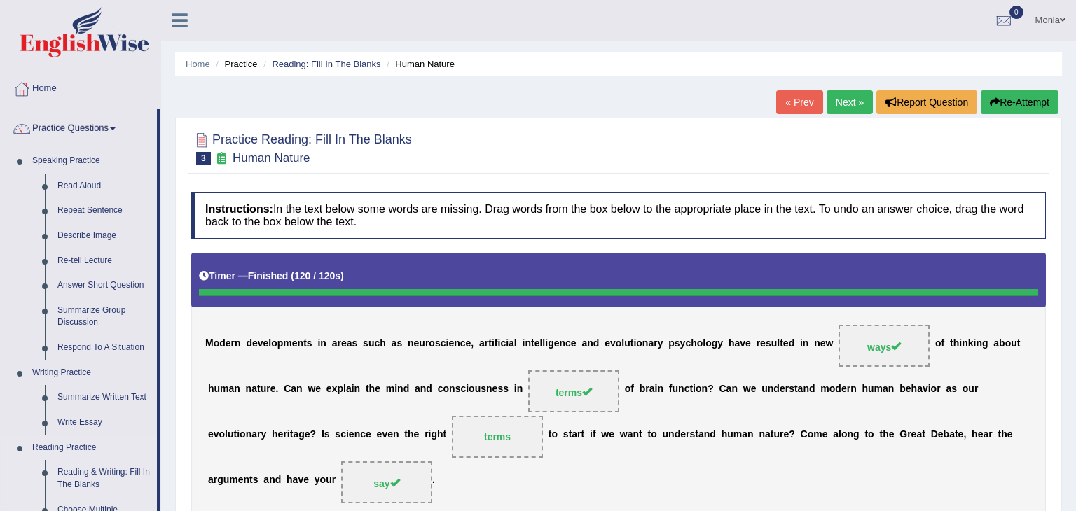
click at [142, 446] on link "Reading Practice" at bounding box center [91, 448] width 131 height 25
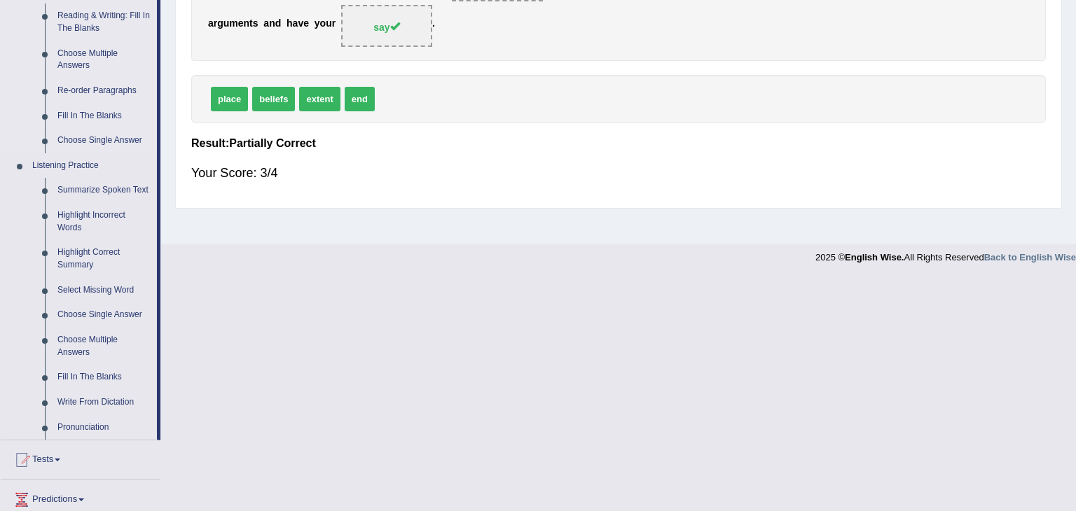
scroll to position [476, 0]
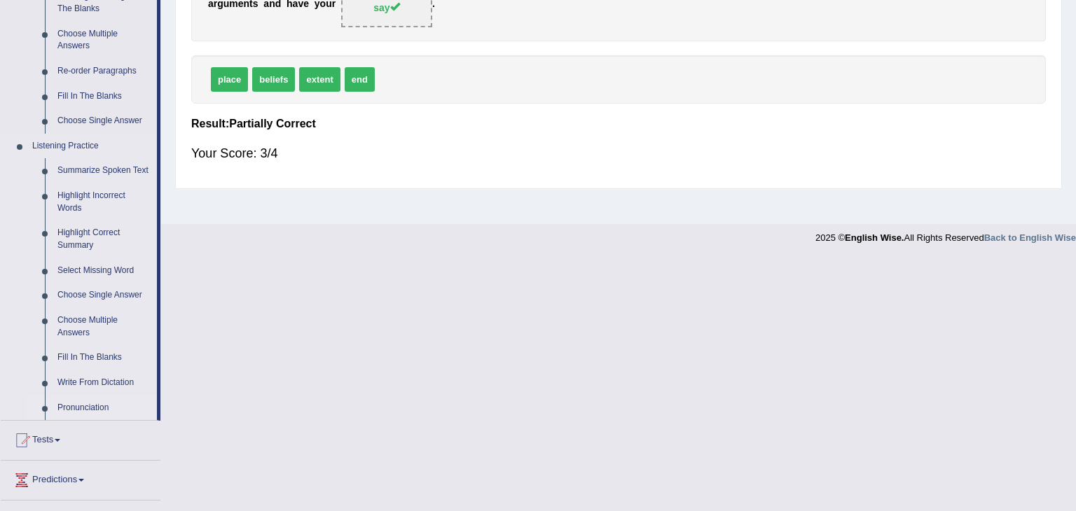
click at [89, 407] on link "Pronunciation" at bounding box center [104, 408] width 106 height 25
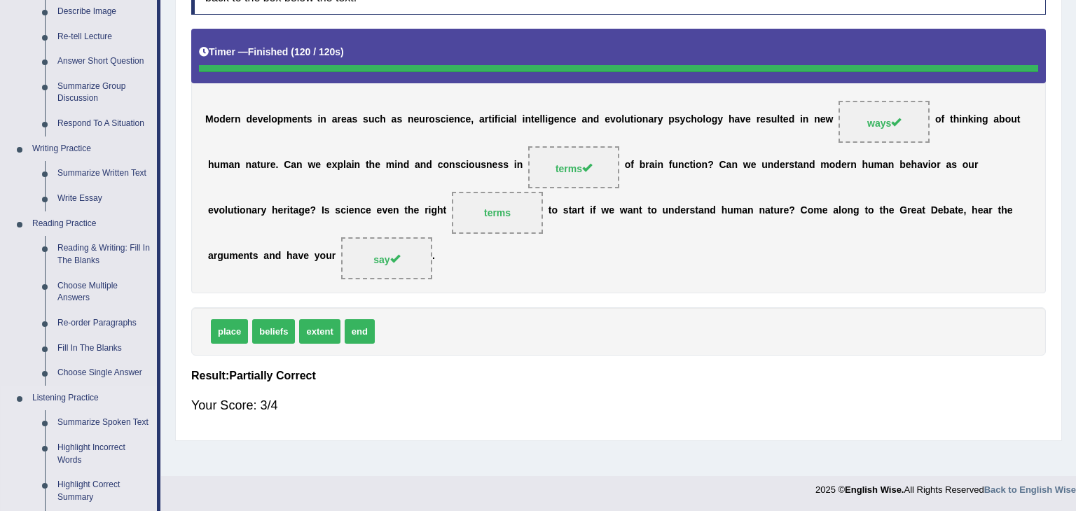
scroll to position [453, 0]
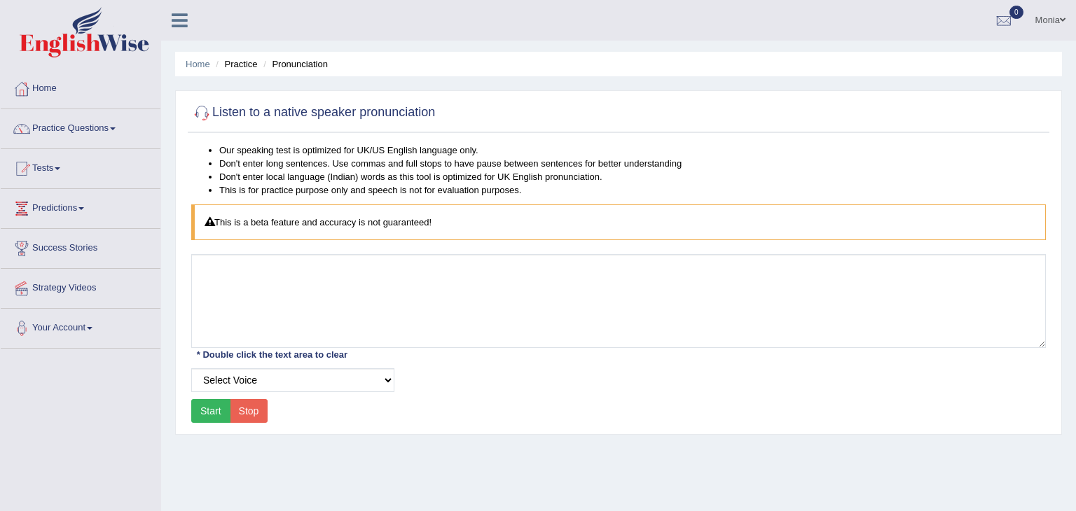
click at [208, 418] on button "Start" at bounding box center [210, 411] width 39 height 24
click at [208, 418] on div "Start Stop" at bounding box center [229, 411] width 76 height 24
click at [371, 380] on select "Select Voice" at bounding box center [292, 380] width 203 height 24
click at [191, 368] on select "Select Voice" at bounding box center [292, 380] width 203 height 24
click at [205, 410] on div "Start Stop" at bounding box center [229, 411] width 76 height 24
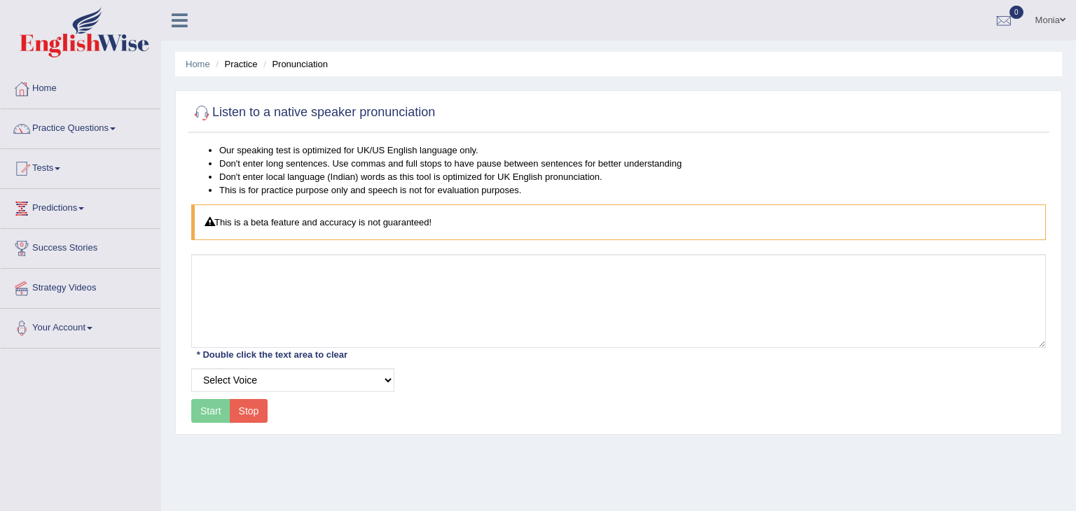
click at [245, 411] on button "Stop" at bounding box center [249, 411] width 39 height 24
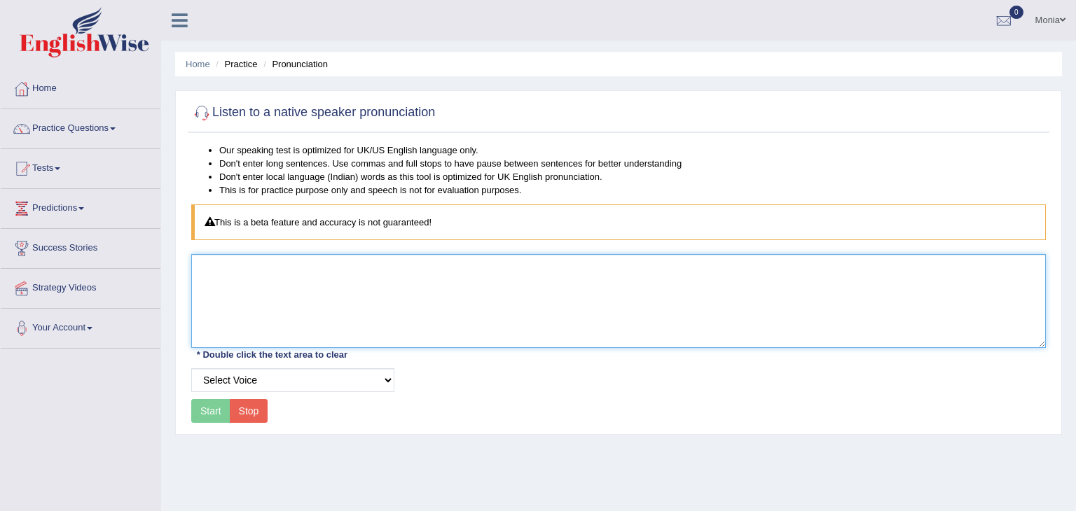
click at [345, 277] on textarea at bounding box center [618, 301] width 855 height 94
click at [212, 302] on textarea at bounding box center [618, 301] width 855 height 94
type textarea "c"
type textarea "how are you"
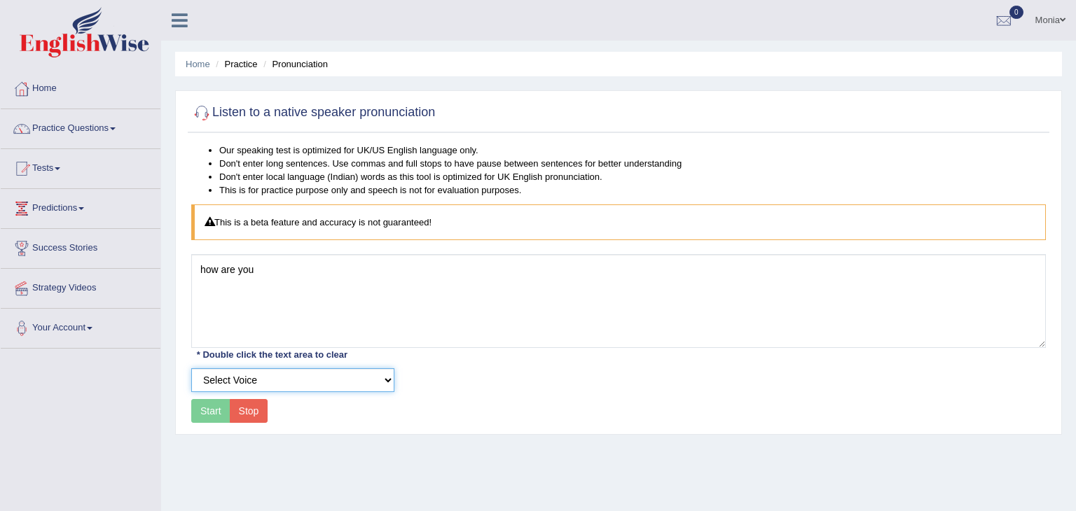
click at [282, 381] on select "Select Voice" at bounding box center [292, 380] width 203 height 24
click at [191, 368] on select "Select Voice" at bounding box center [292, 380] width 203 height 24
click at [246, 406] on button "Stop" at bounding box center [249, 411] width 39 height 24
click at [104, 130] on link "Practice Questions" at bounding box center [81, 126] width 160 height 35
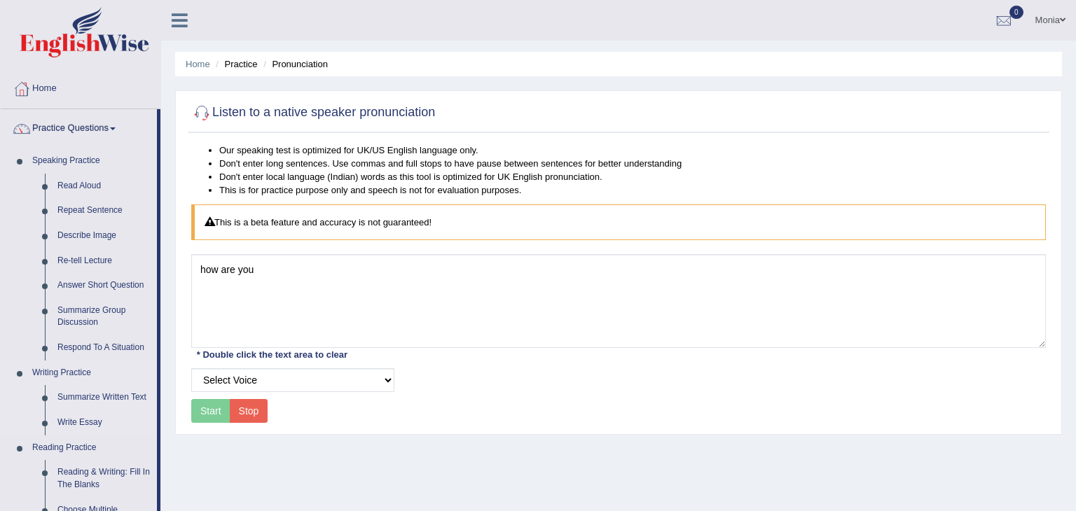
click at [150, 361] on link "Writing Practice" at bounding box center [91, 373] width 131 height 25
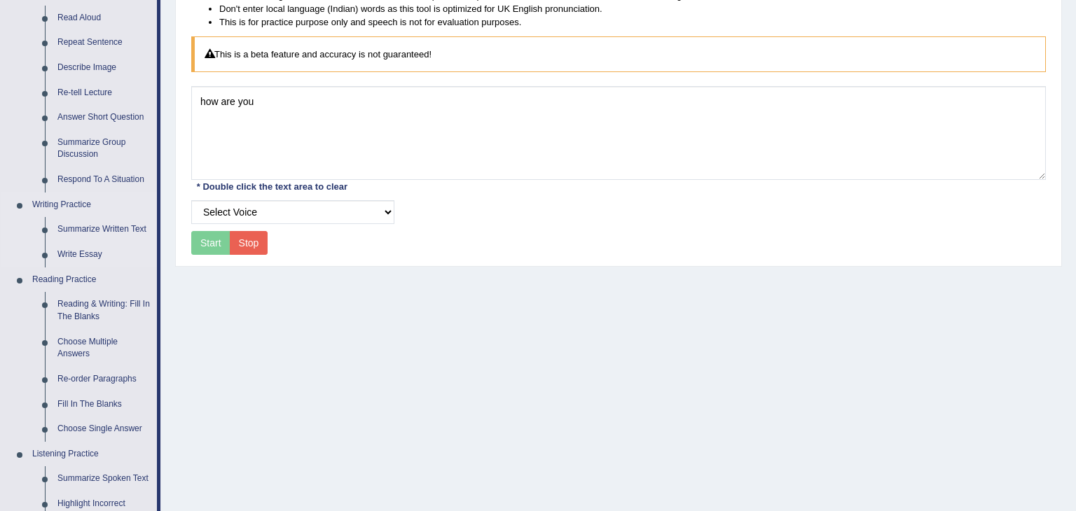
scroll to position [196, 0]
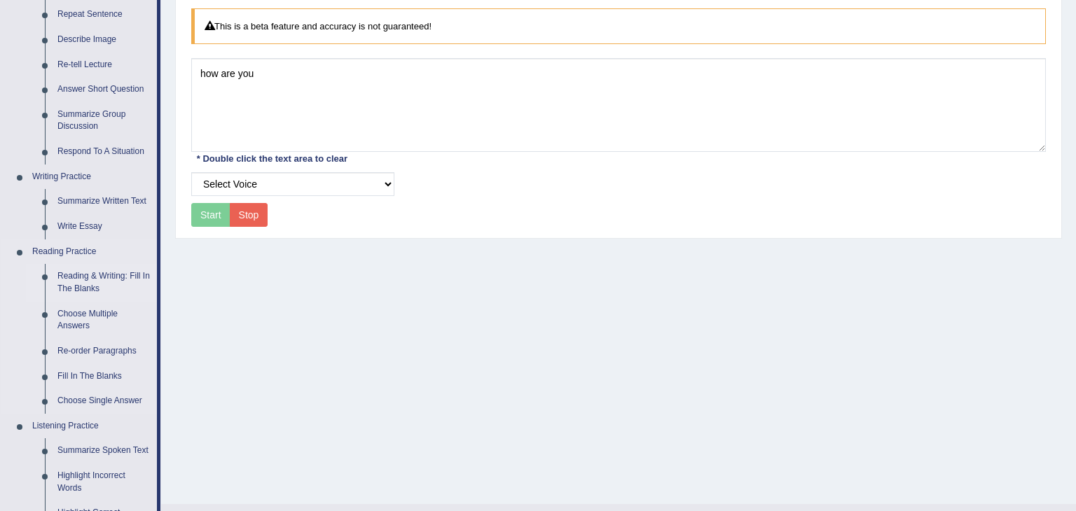
click at [90, 282] on link "Reading & Writing: Fill In The Blanks" at bounding box center [104, 282] width 106 height 37
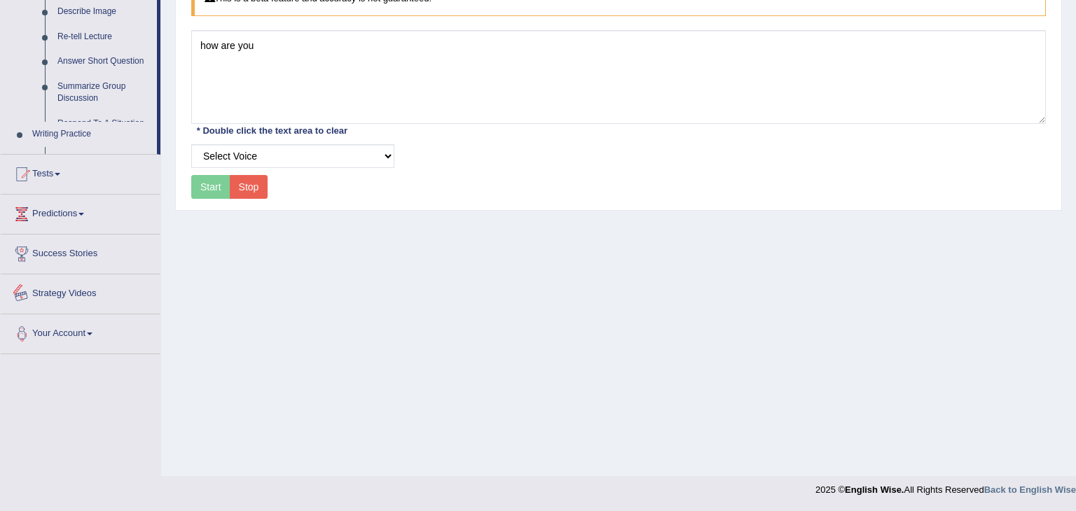
scroll to position [586, 0]
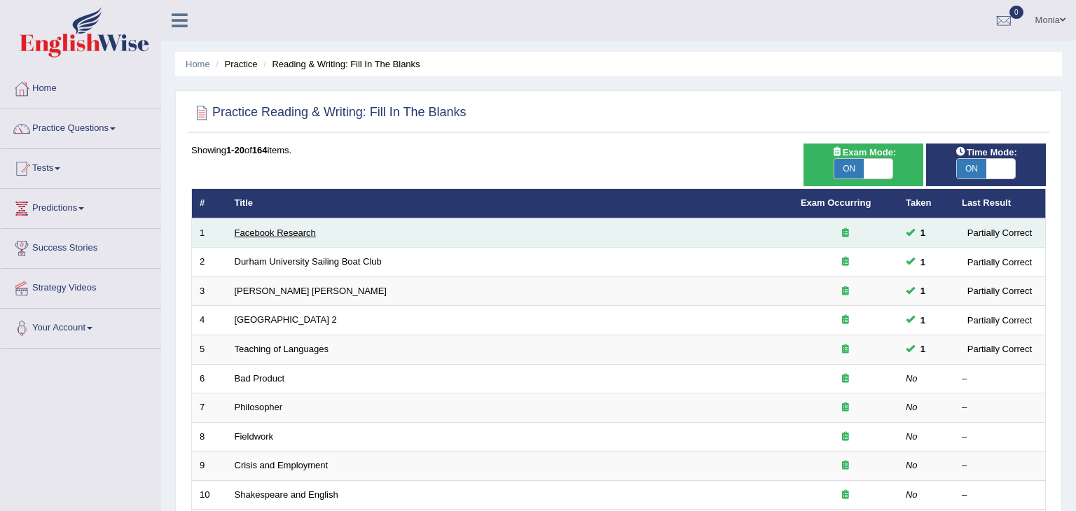
click at [270, 229] on link "Facebook Research" at bounding box center [275, 233] width 81 height 11
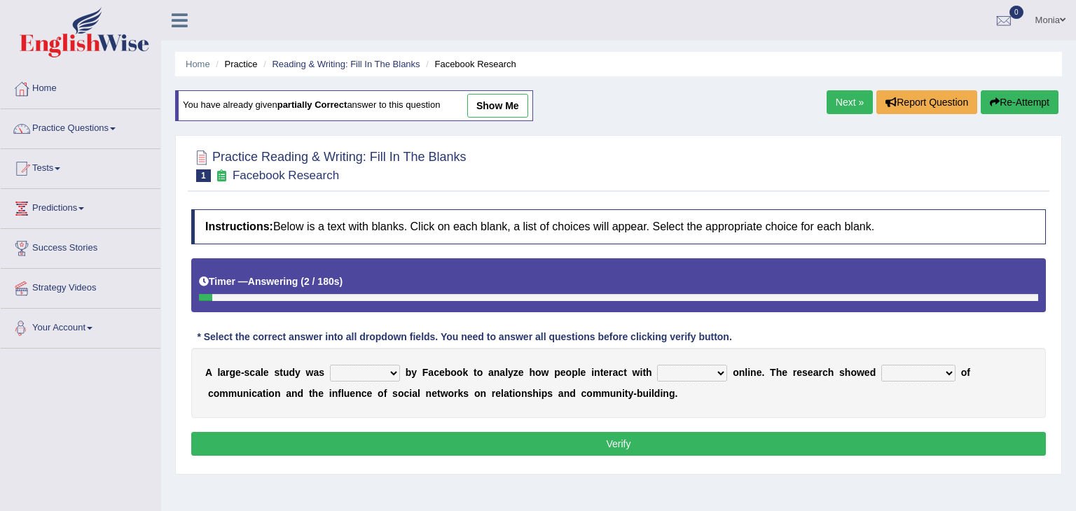
click at [83, 398] on div "Toggle navigation Home Practice Questions Speaking Practice Read Aloud Repeat S…" at bounding box center [538, 364] width 1076 height 729
click at [111, 120] on link "Practice Questions" at bounding box center [81, 126] width 160 height 35
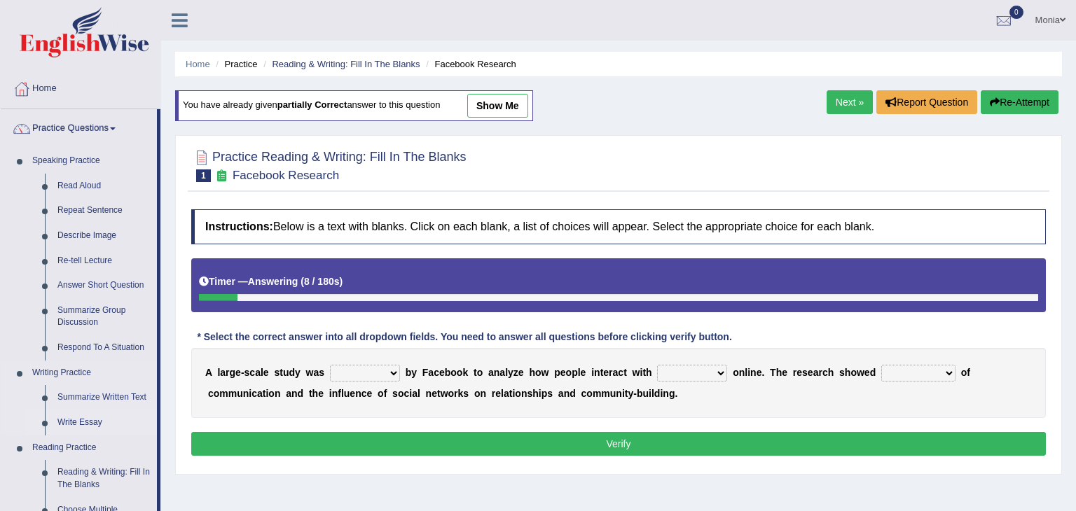
click at [129, 414] on link "Write Essay" at bounding box center [104, 423] width 106 height 25
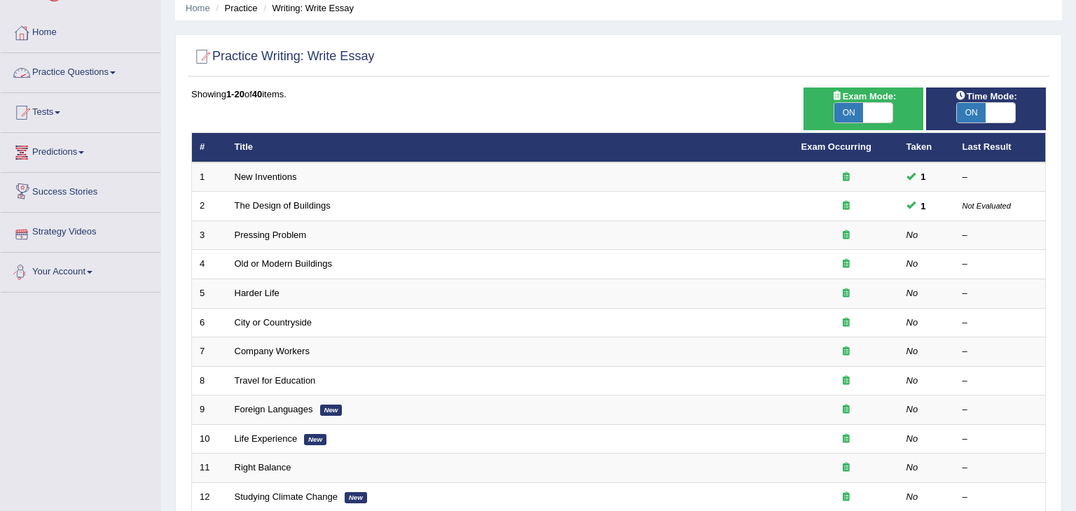
click at [127, 71] on link "Practice Questions" at bounding box center [81, 70] width 160 height 35
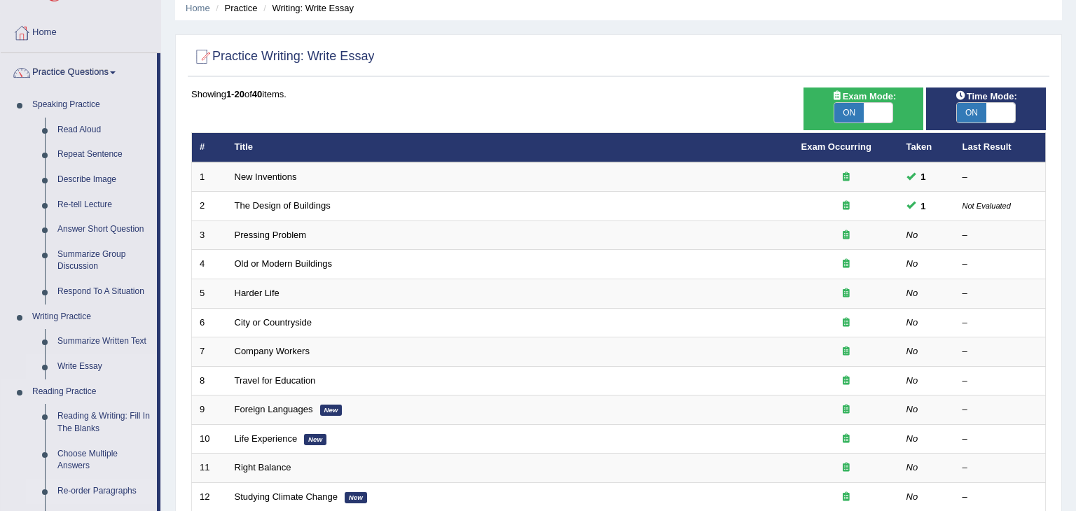
click at [142, 490] on link "Re-order Paragraphs" at bounding box center [104, 491] width 106 height 25
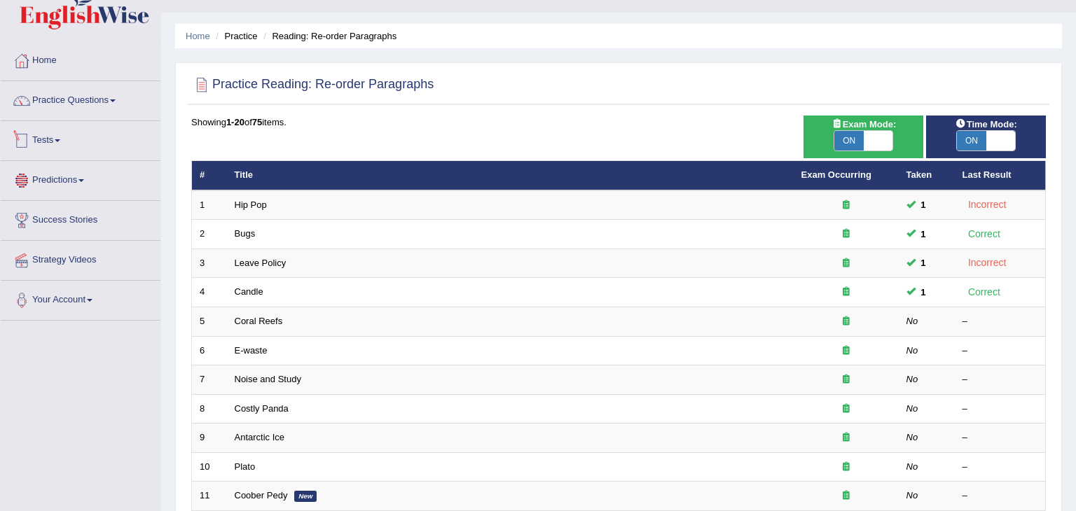
click at [141, 118] on li "Practice Questions Speaking Practice Read Aloud Repeat Sentence Describe Image …" at bounding box center [81, 101] width 160 height 40
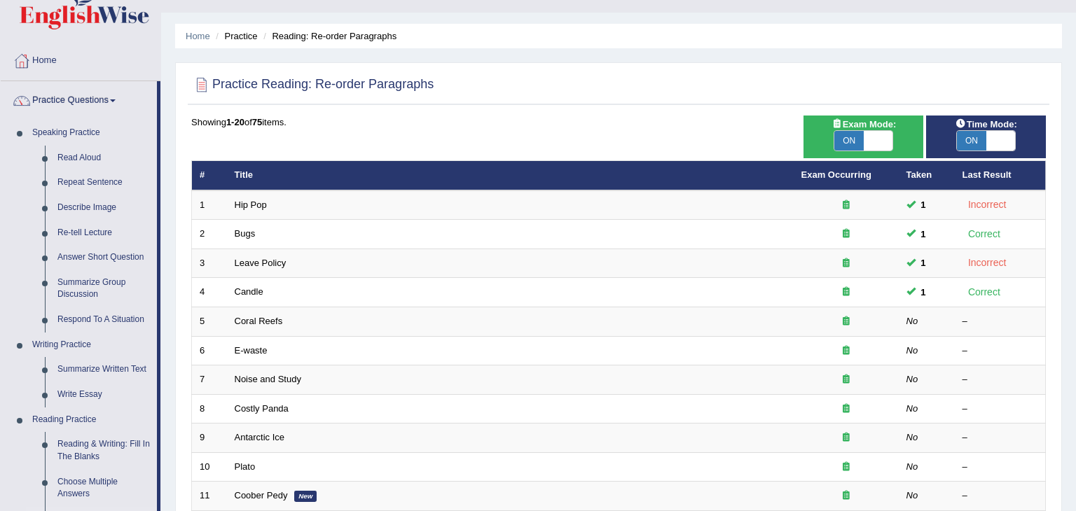
click at [153, 118] on li "Practice Questions Speaking Practice Read Aloud Repeat Sentence Describe Image …" at bounding box center [81, 475] width 160 height 788
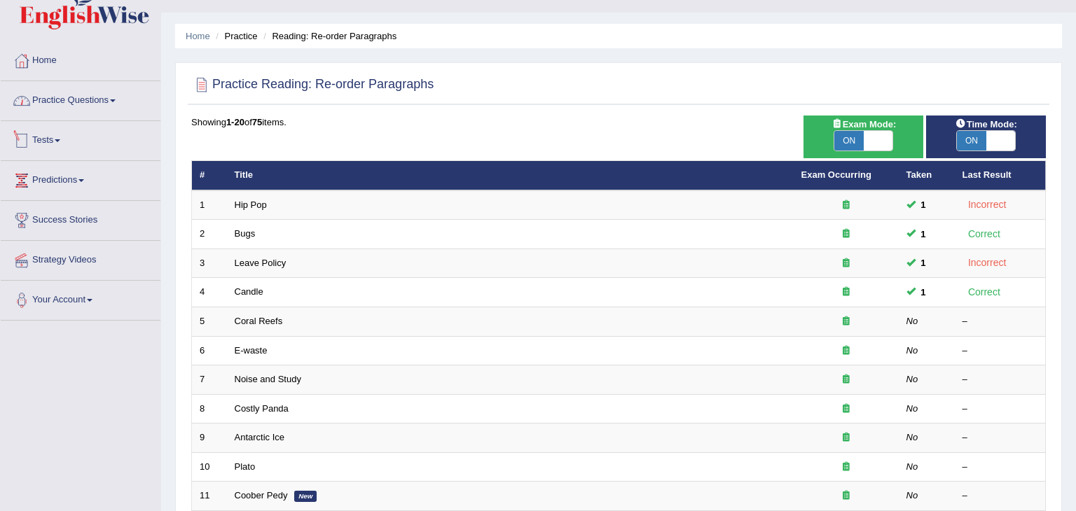
click at [153, 109] on link "Practice Questions" at bounding box center [81, 98] width 160 height 35
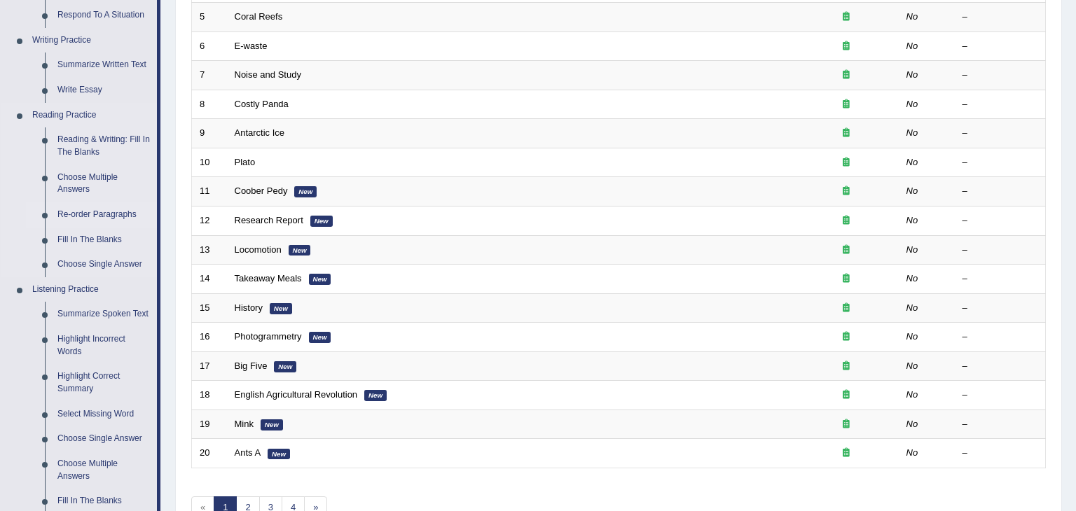
scroll to position [336, 0]
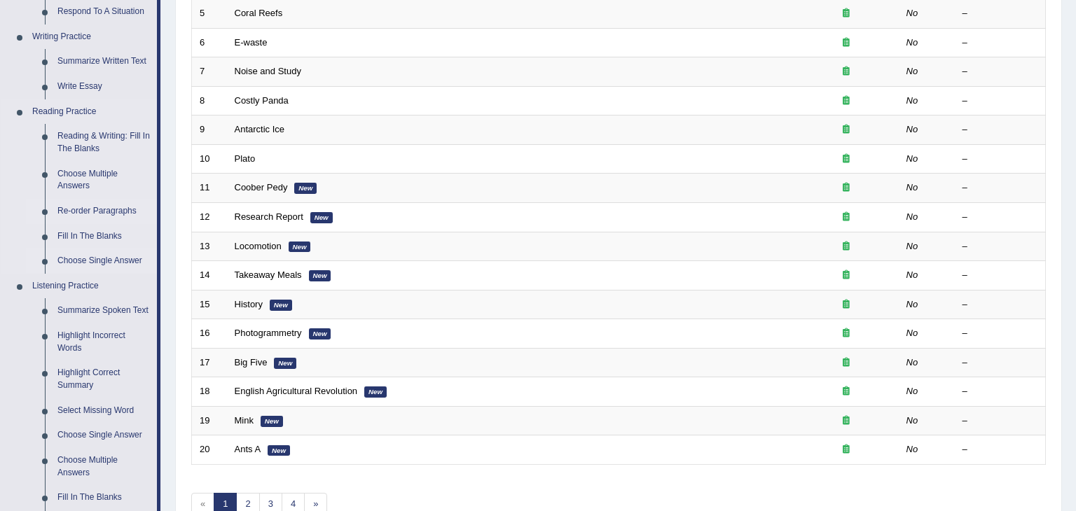
click at [109, 259] on link "Choose Single Answer" at bounding box center [104, 261] width 106 height 25
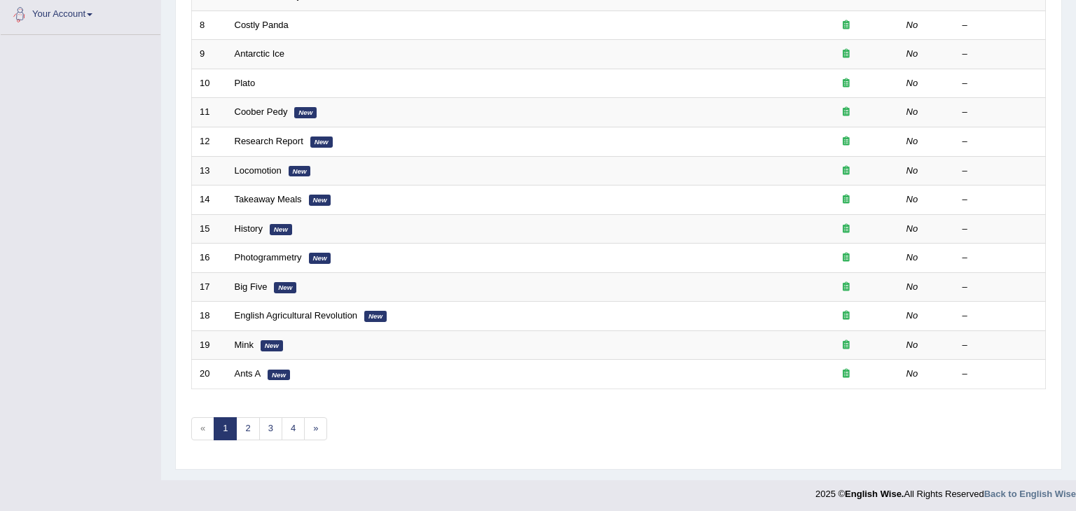
scroll to position [586, 0]
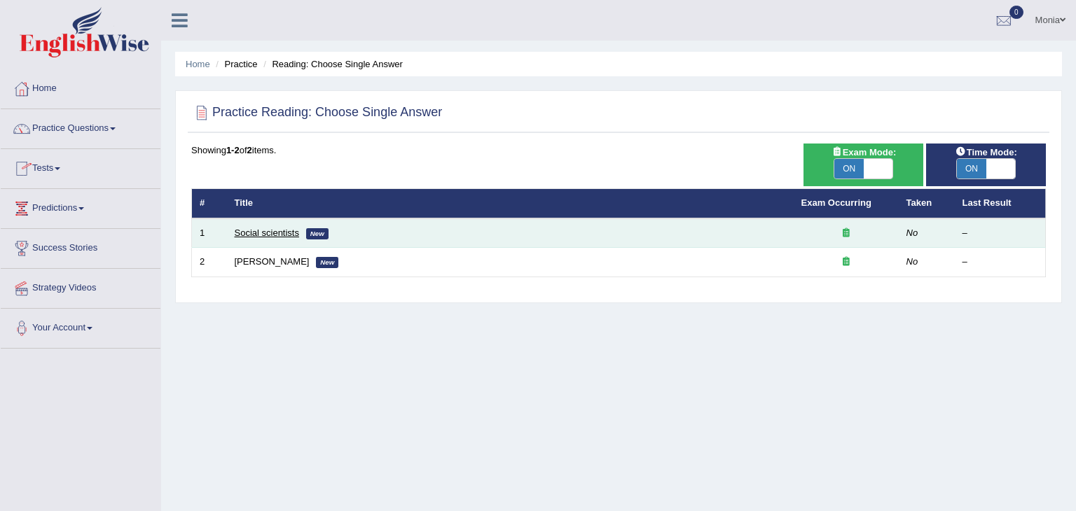
click at [266, 232] on link "Social scientists" at bounding box center [267, 233] width 64 height 11
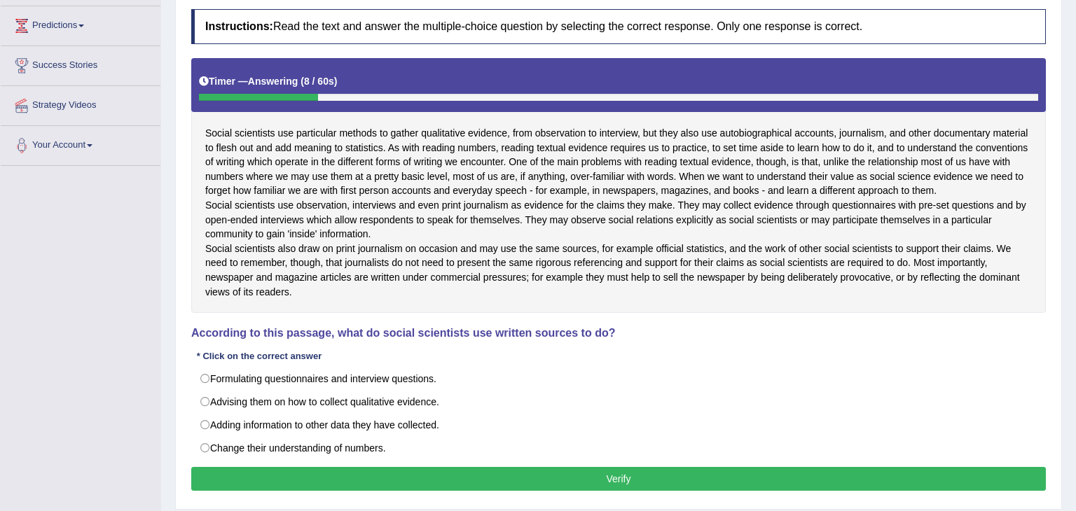
scroll to position [181, 0]
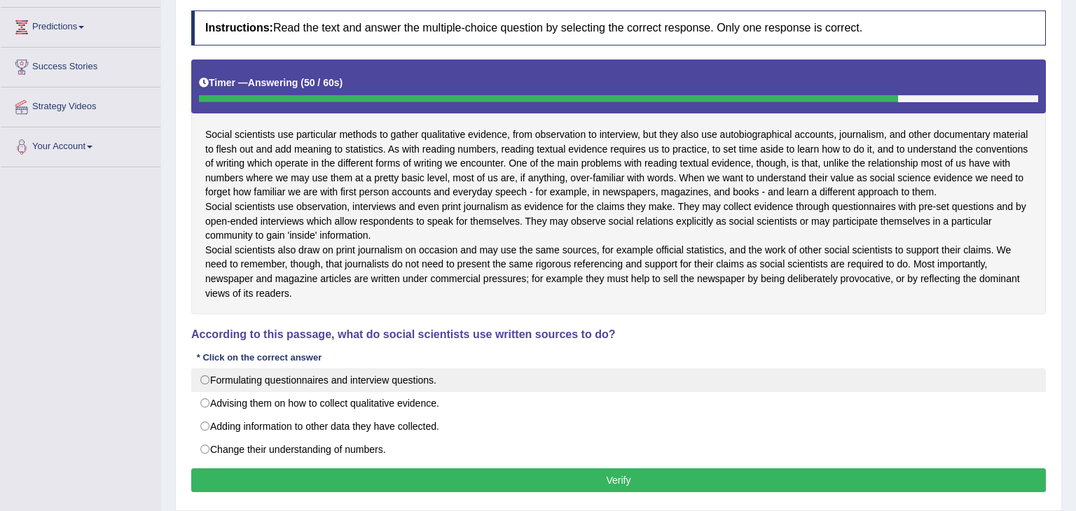
click at [538, 392] on label "Formulating questionnaires and interview questions." at bounding box center [618, 380] width 855 height 24
radio input "true"
click at [205, 392] on label "Formulating questionnaires and interview questions." at bounding box center [618, 380] width 855 height 24
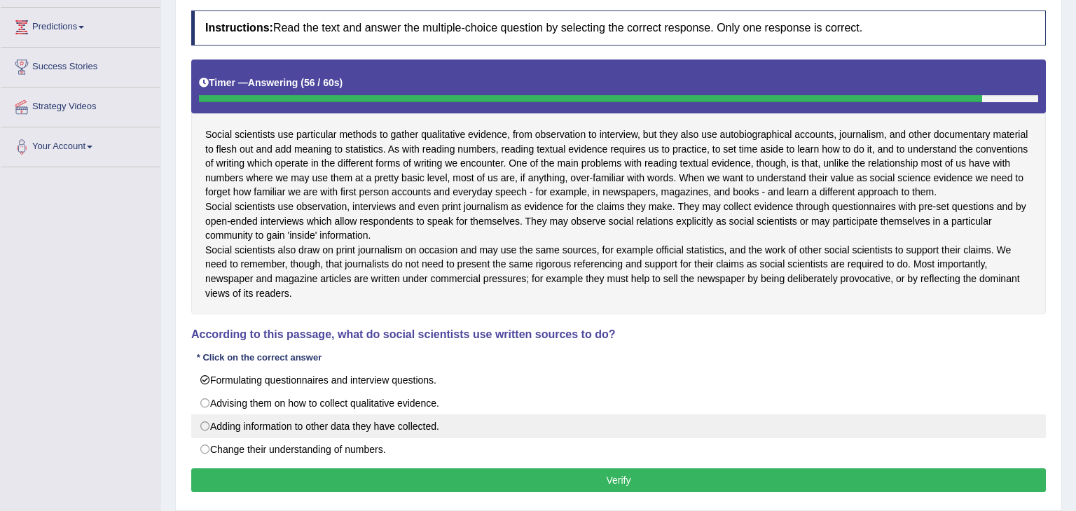
click at [503, 439] on label "Adding information to other data they have collected." at bounding box center [618, 427] width 855 height 24
radio input "true"
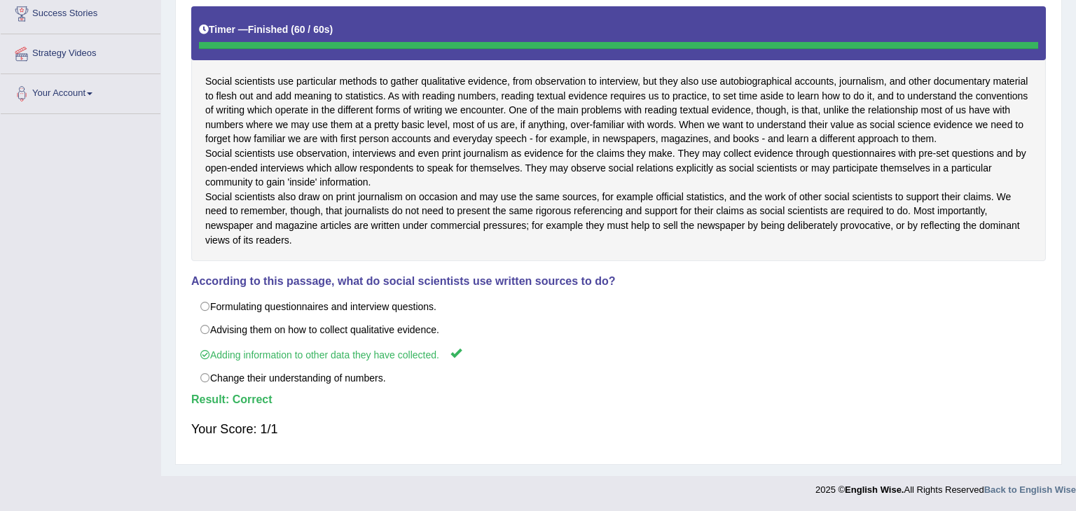
scroll to position [0, 0]
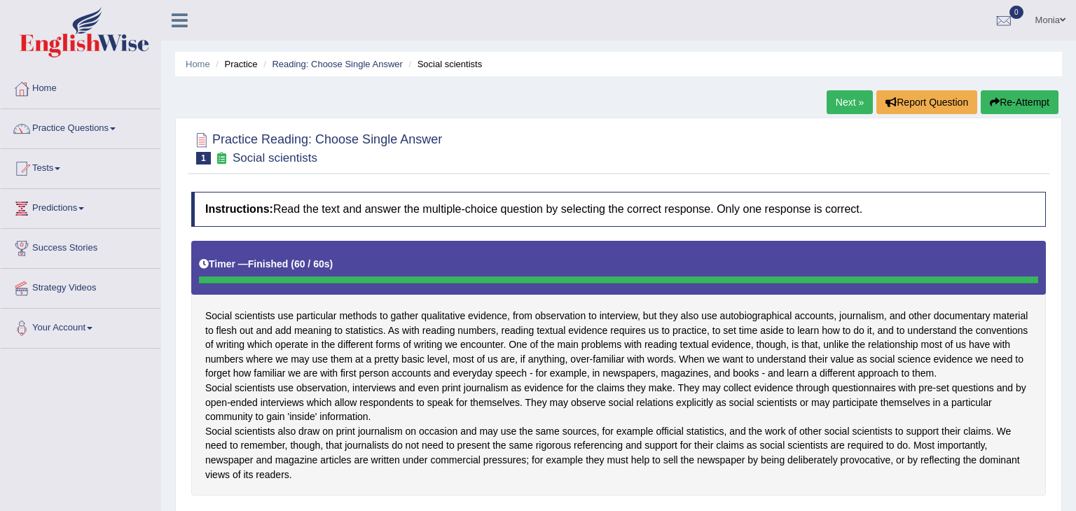
click at [833, 104] on link "Next »" at bounding box center [850, 102] width 46 height 24
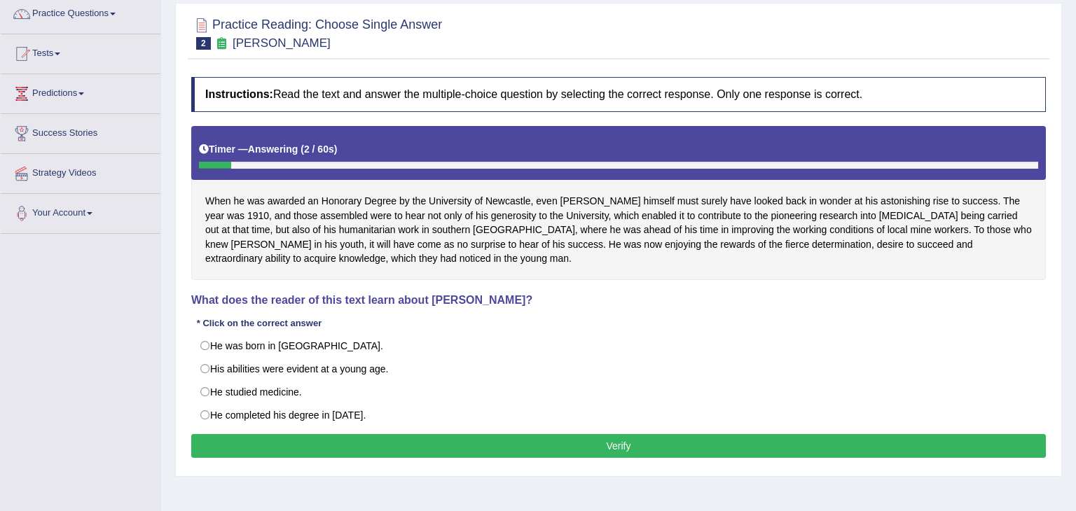
scroll to position [117, 0]
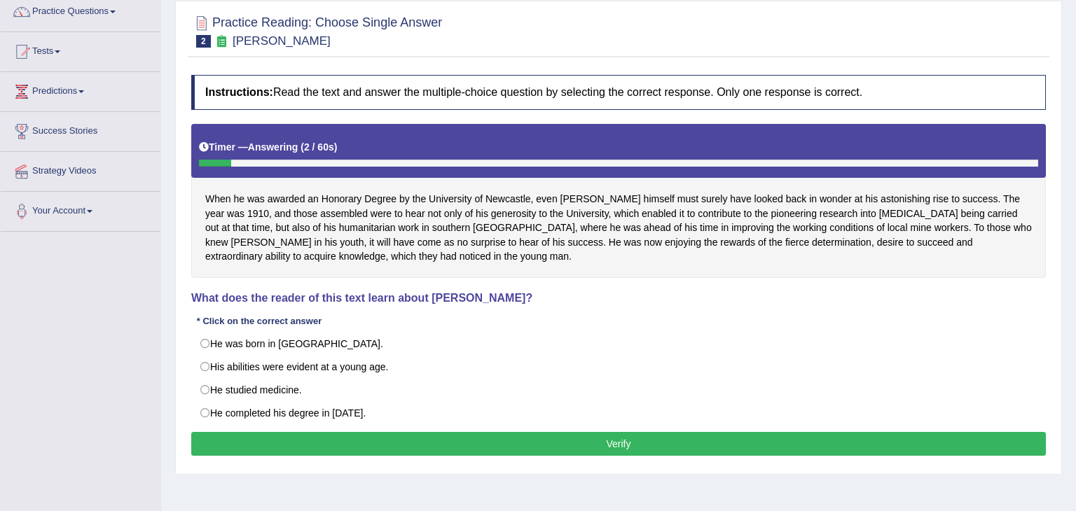
drag, startPoint x: 0, startPoint y: 0, endPoint x: 1075, endPoint y: 223, distance: 1098.3
click at [1075, 223] on html "Toggle navigation Home Practice Questions Speaking Practice Read Aloud Repeat S…" at bounding box center [538, 138] width 1076 height 511
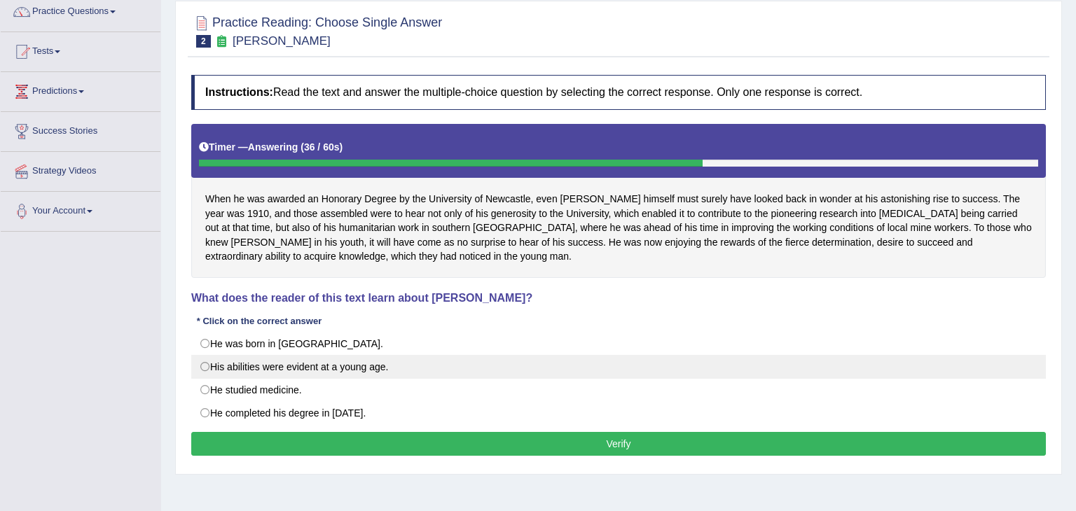
click at [205, 364] on label "His abilities were evident at a young age." at bounding box center [618, 367] width 855 height 24
radio input "true"
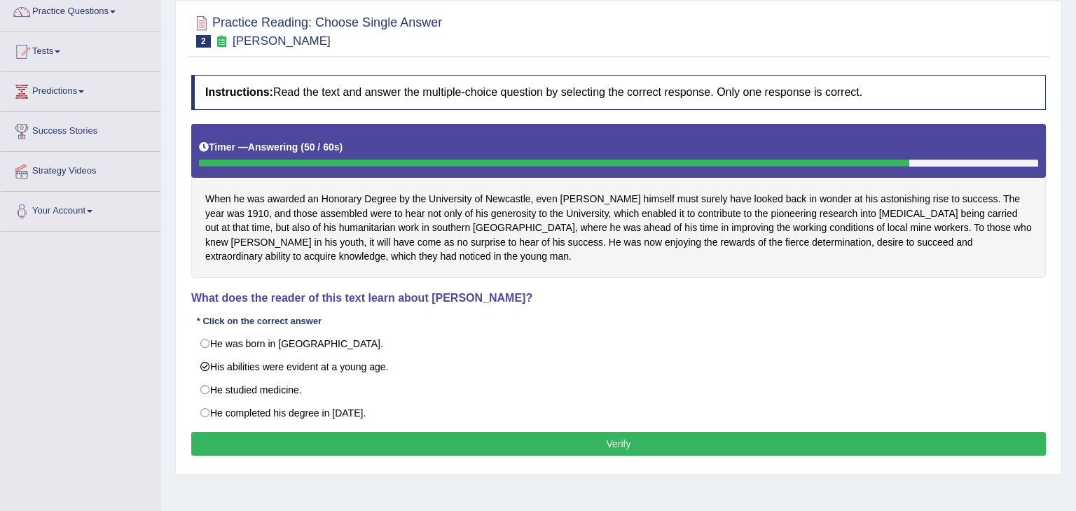
click at [675, 446] on button "Verify" at bounding box center [618, 444] width 855 height 24
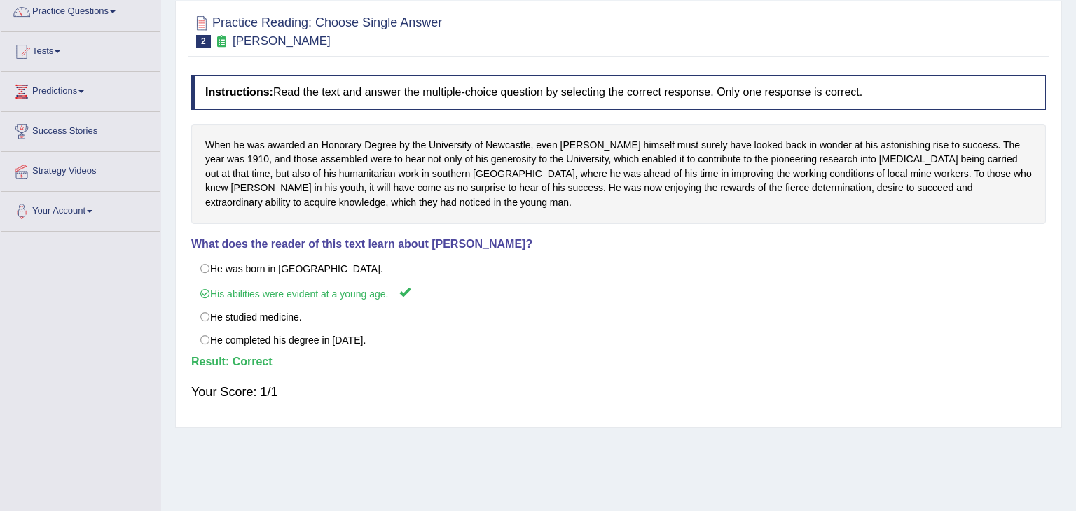
click at [675, 446] on div "Home Practice Reading: Choose Single Answer John Robertson « Prev Report Questi…" at bounding box center [618, 233] width 915 height 701
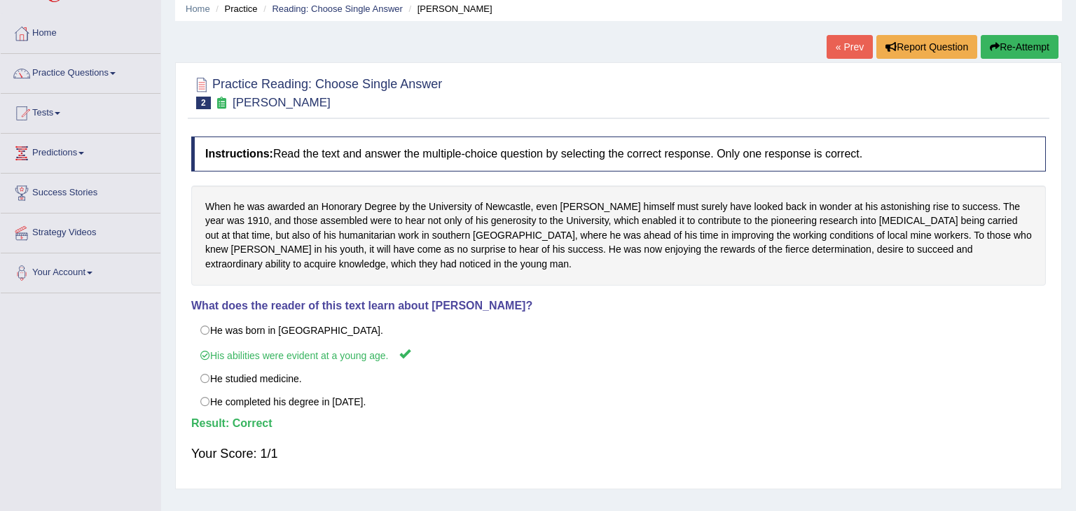
scroll to position [0, 0]
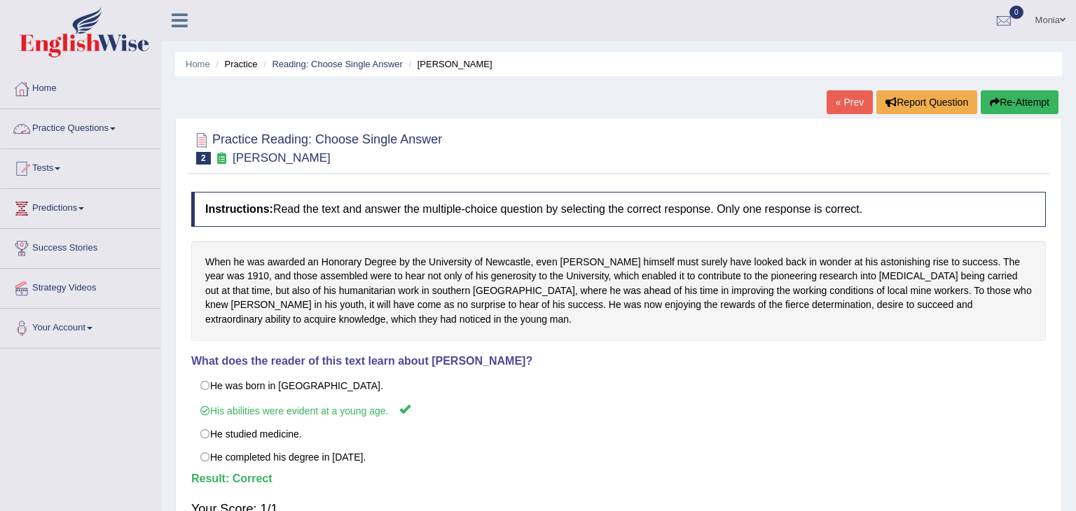
click at [121, 125] on link "Practice Questions" at bounding box center [81, 126] width 160 height 35
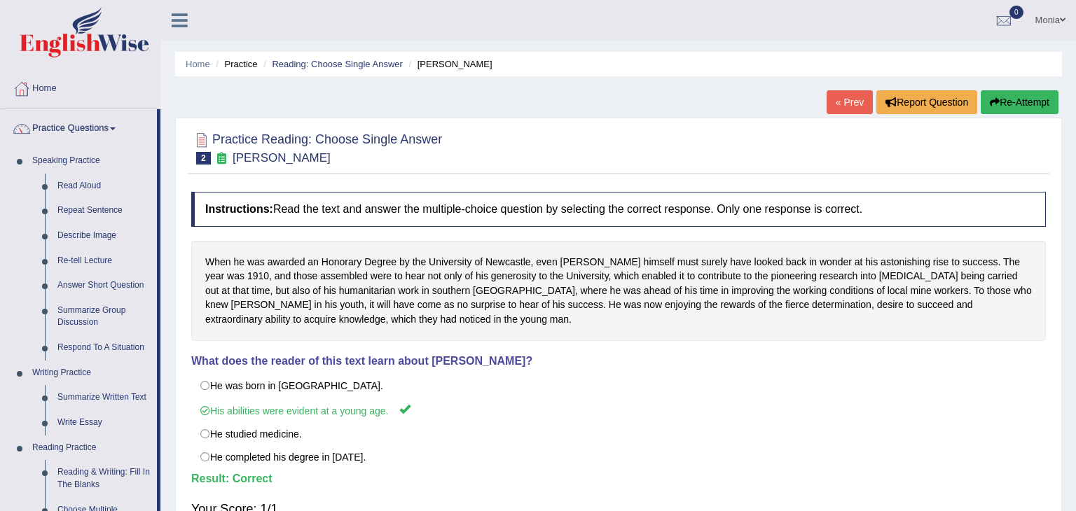
click at [165, 428] on div "Home Practice Reading: Choose Single Answer John Robertson « Prev Report Questi…" at bounding box center [618, 350] width 915 height 701
click at [144, 426] on link "Write Essay" at bounding box center [104, 423] width 106 height 25
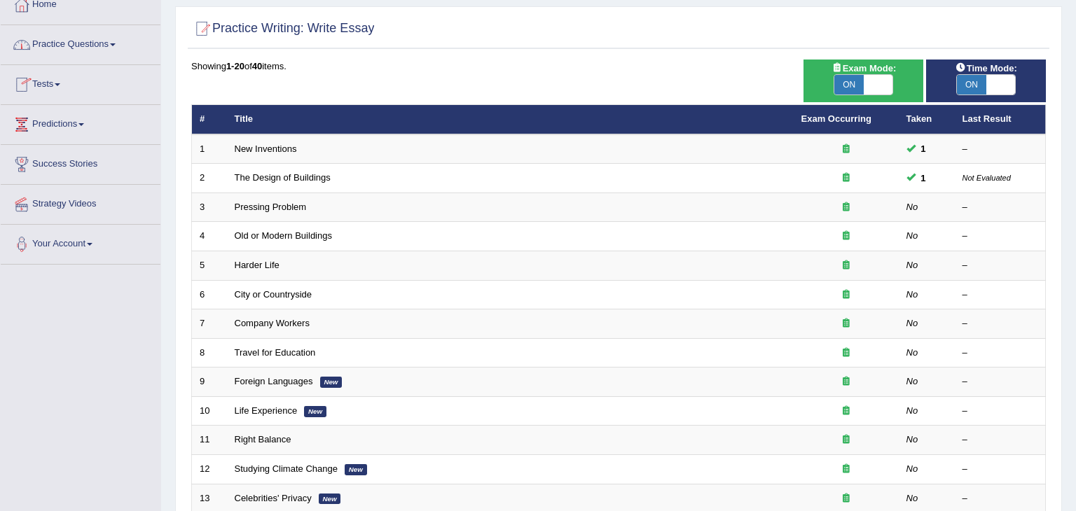
click at [124, 41] on link "Practice Questions" at bounding box center [81, 42] width 160 height 35
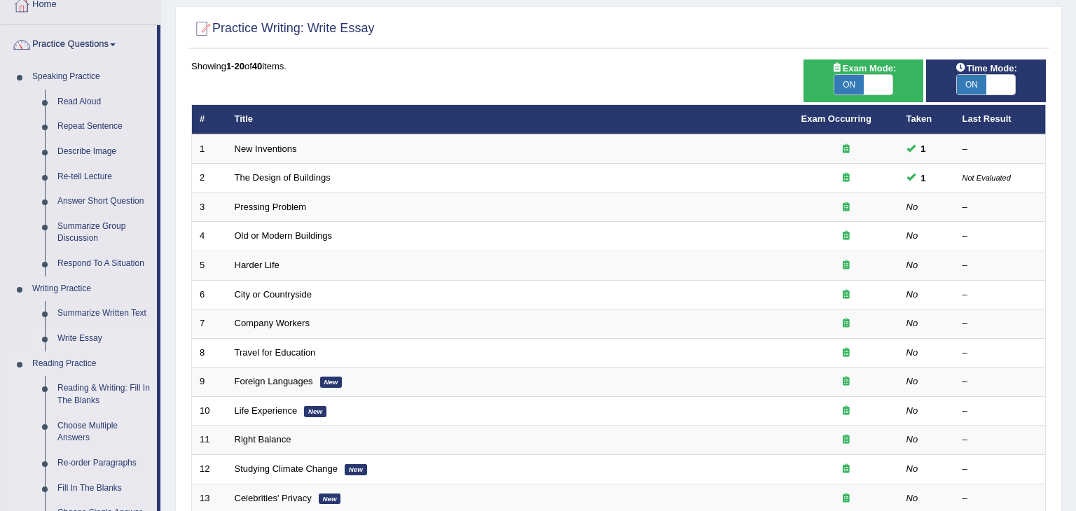
click at [146, 411] on link "Reading & Writing: Fill In The Blanks" at bounding box center [104, 394] width 106 height 37
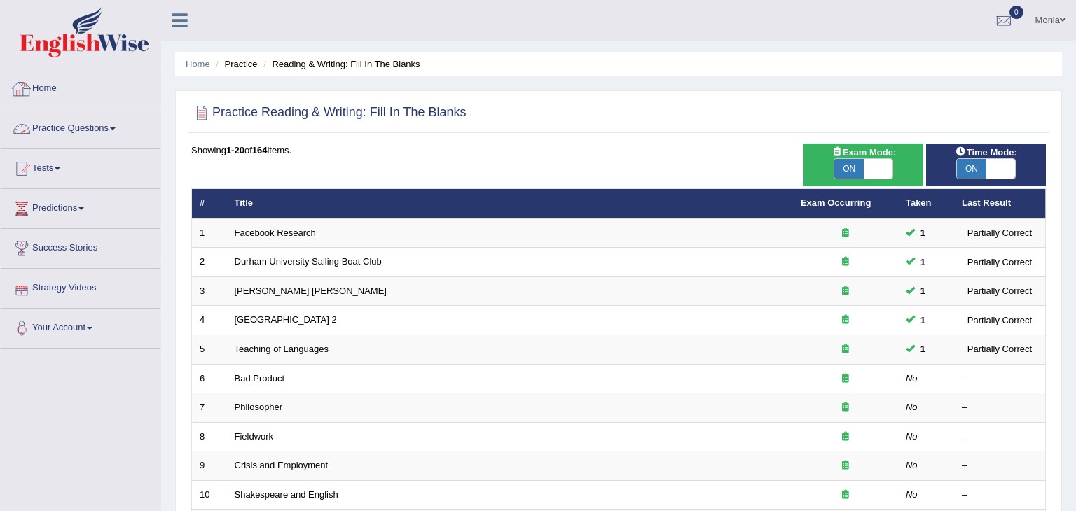
click at [149, 126] on link "Practice Questions" at bounding box center [81, 126] width 160 height 35
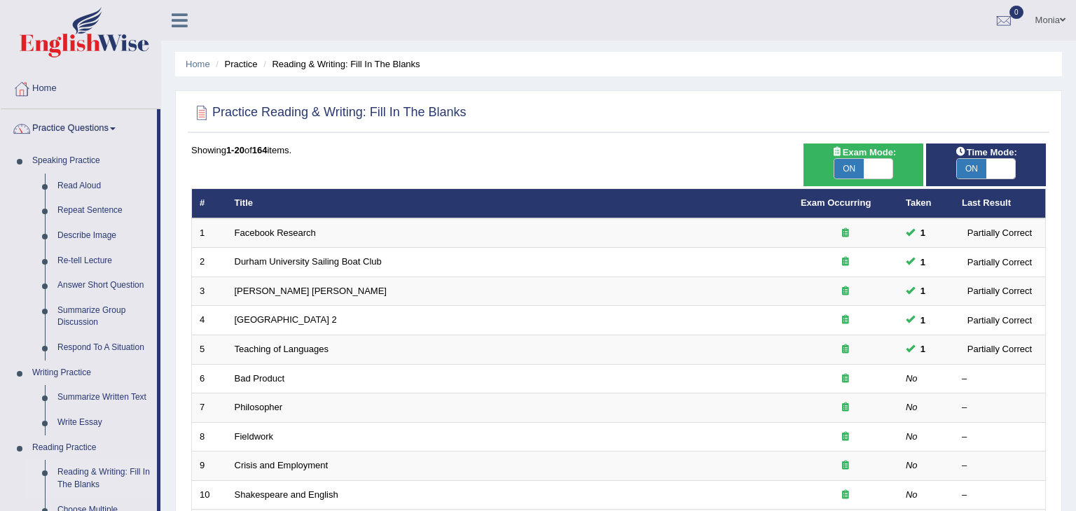
click at [136, 135] on link "Practice Questions" at bounding box center [79, 126] width 156 height 35
click at [144, 171] on link "Speaking Practice" at bounding box center [91, 161] width 131 height 25
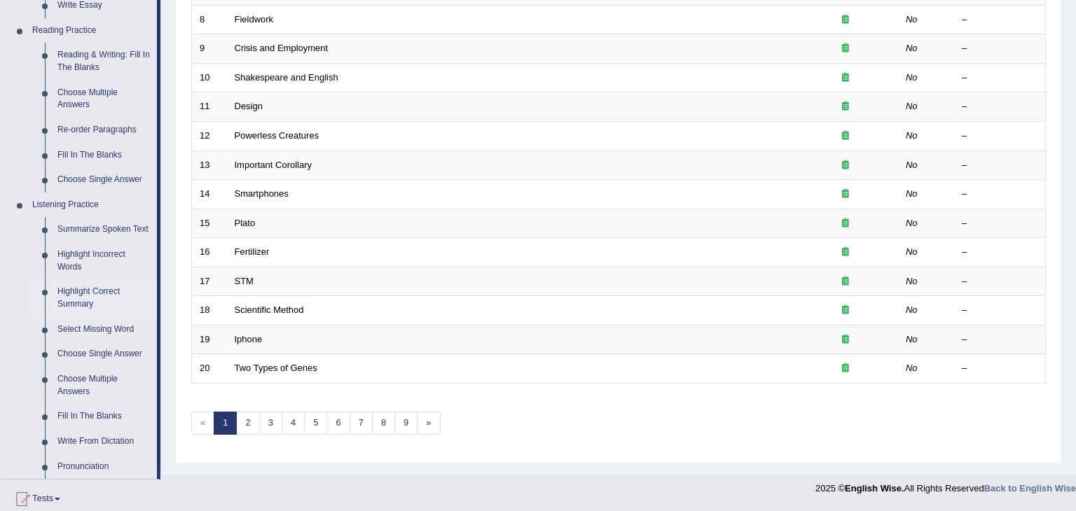
scroll to position [420, 0]
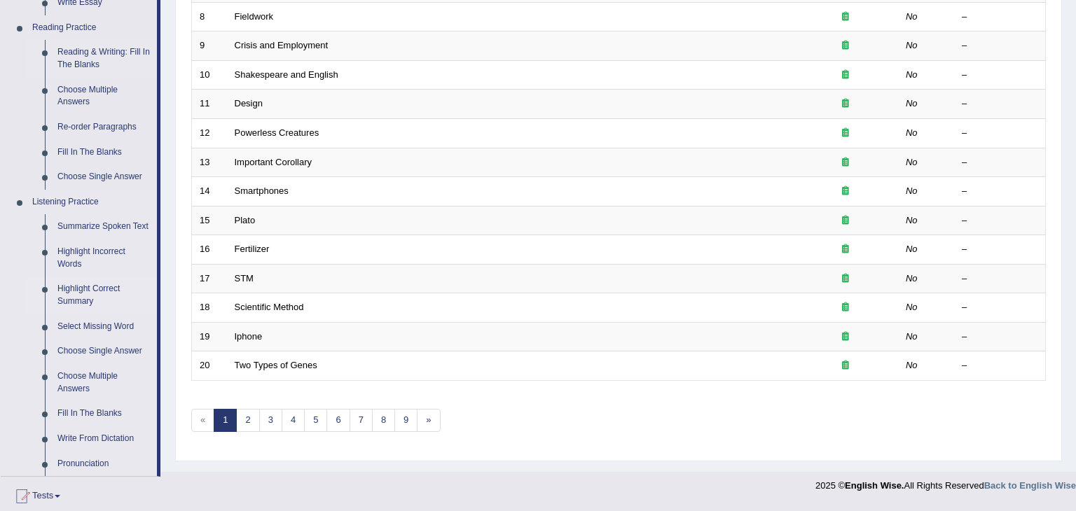
click at [74, 289] on link "Highlight Correct Summary" at bounding box center [104, 295] width 106 height 37
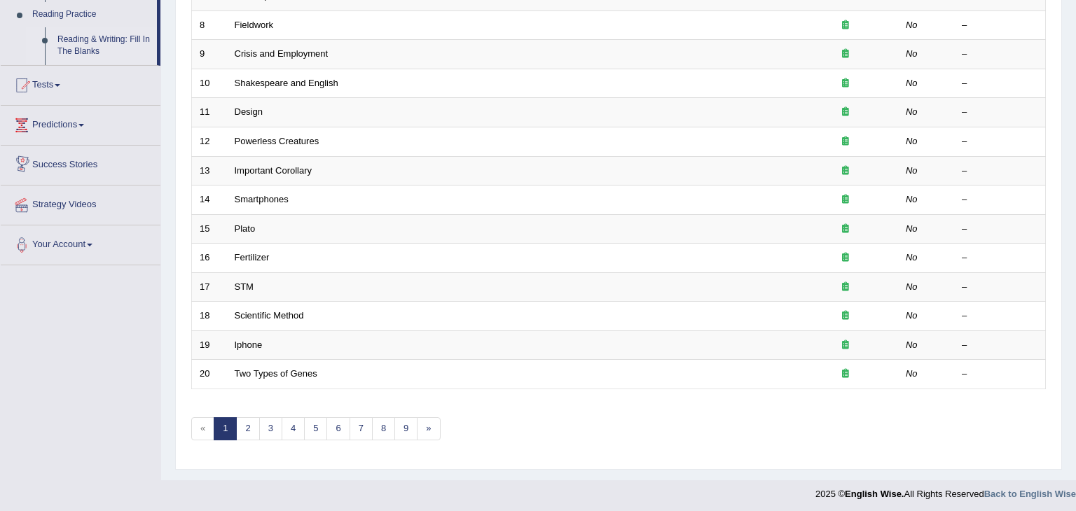
scroll to position [586, 0]
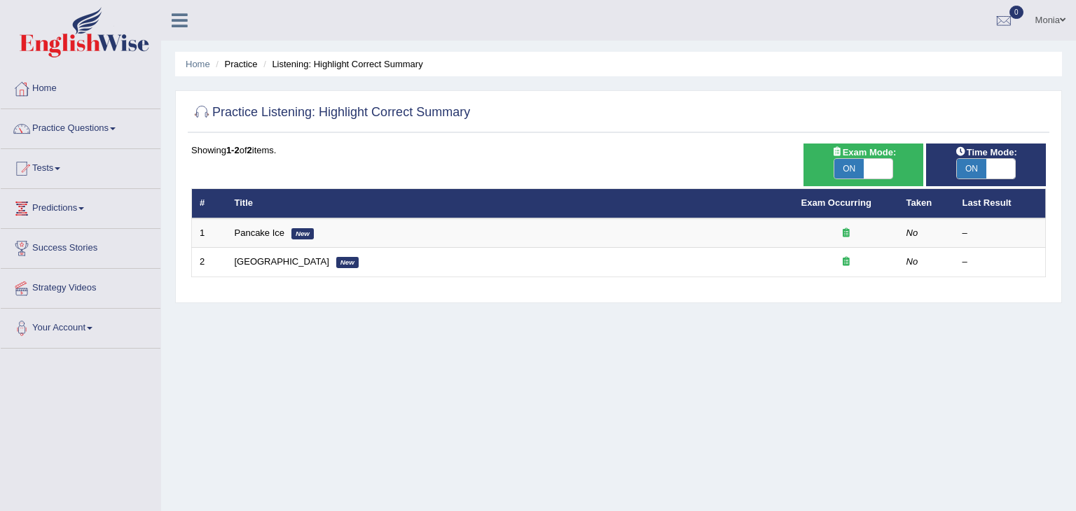
click at [844, 161] on span "ON" at bounding box center [848, 169] width 29 height 20
checkbox input "false"
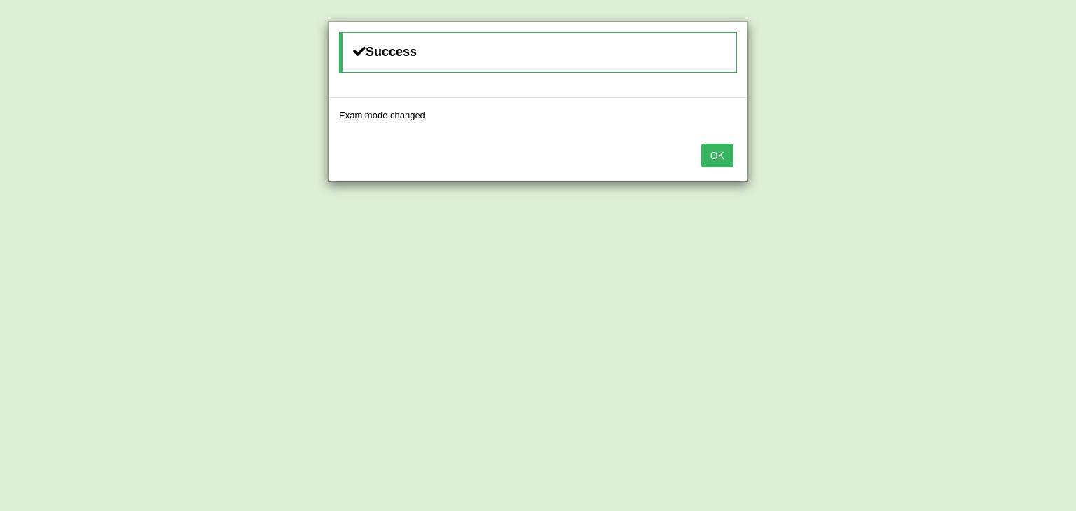
click at [719, 156] on button "OK" at bounding box center [717, 156] width 32 height 24
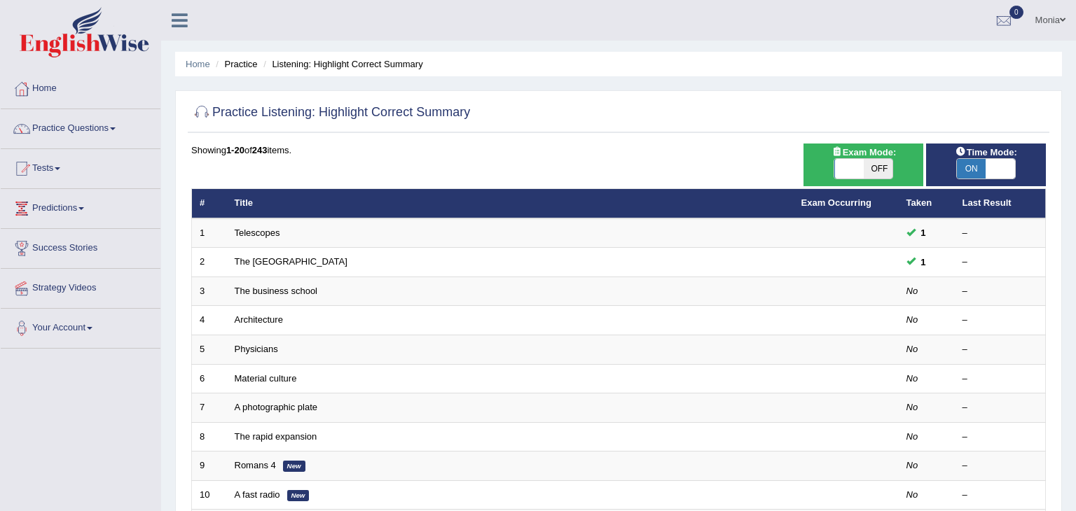
click at [976, 165] on span "ON" at bounding box center [971, 169] width 29 height 20
checkbox input "false"
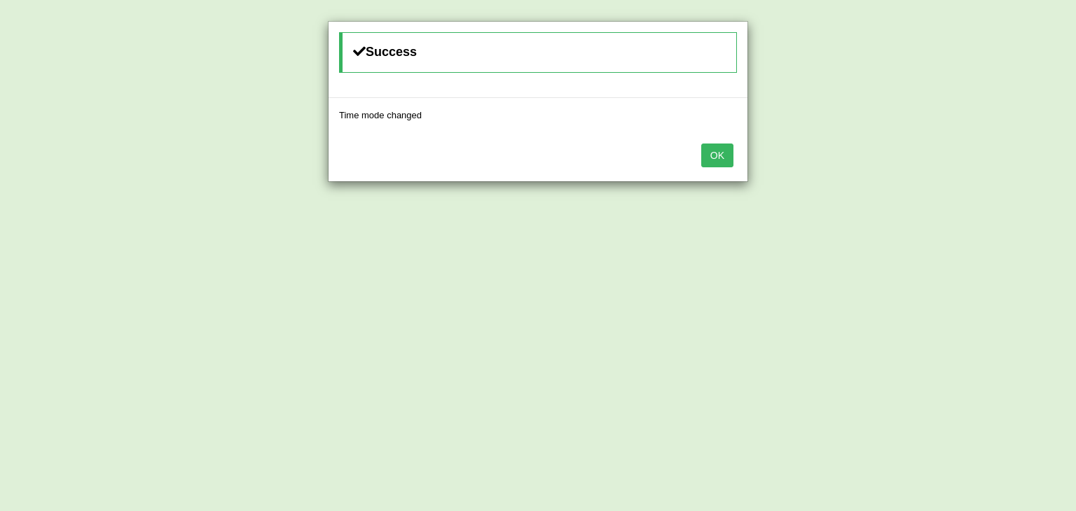
click at [729, 154] on button "OK" at bounding box center [717, 156] width 32 height 24
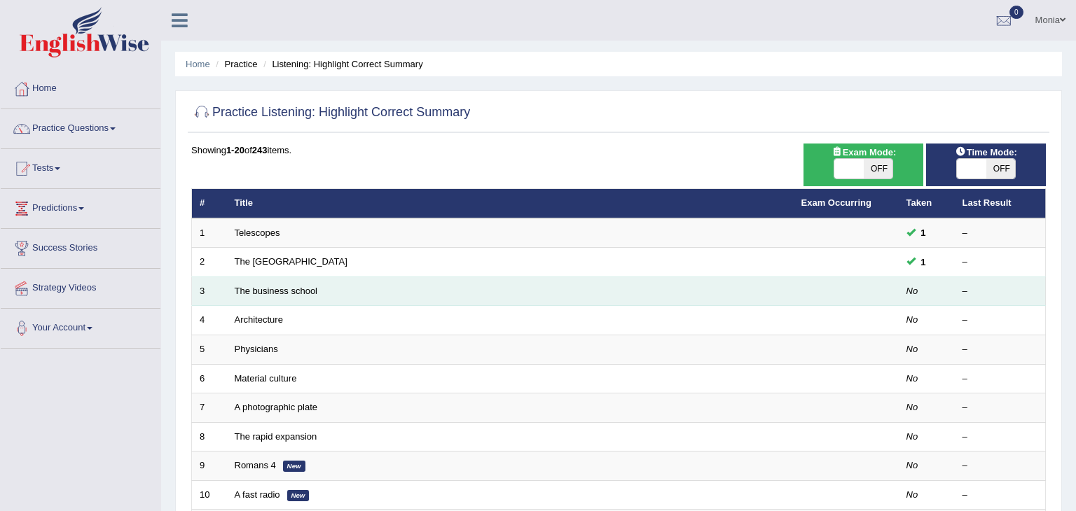
click at [259, 297] on td "The business school" at bounding box center [510, 291] width 567 height 29
click at [267, 291] on link "The business school" at bounding box center [276, 291] width 83 height 11
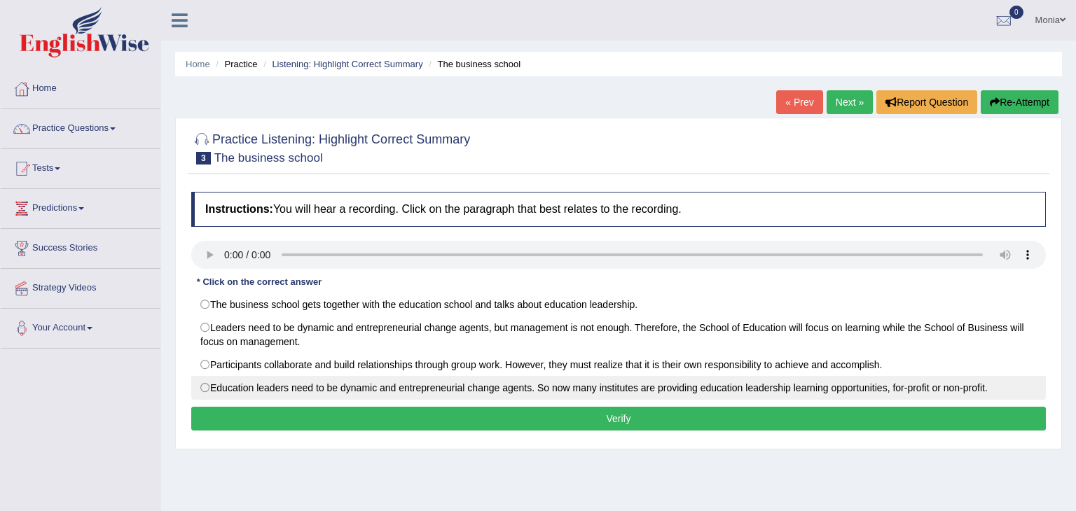
click at [206, 388] on label "Education leaders need to be dynamic and entrepreneurial change agents. So now …" at bounding box center [618, 388] width 855 height 24
radio input "true"
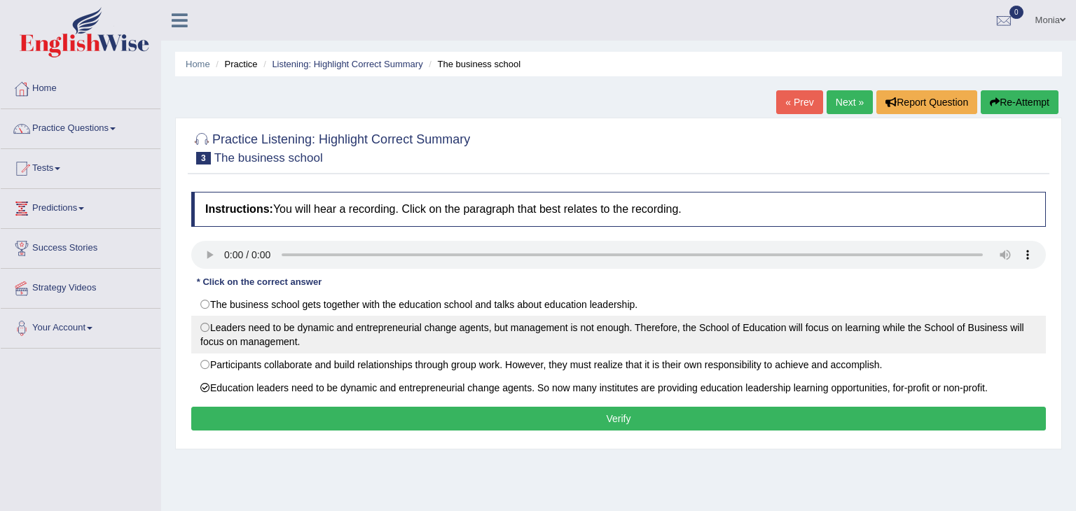
click at [204, 325] on label "Leaders need to be dynamic and entrepreneurial change agents, but management is…" at bounding box center [618, 335] width 855 height 38
radio input "true"
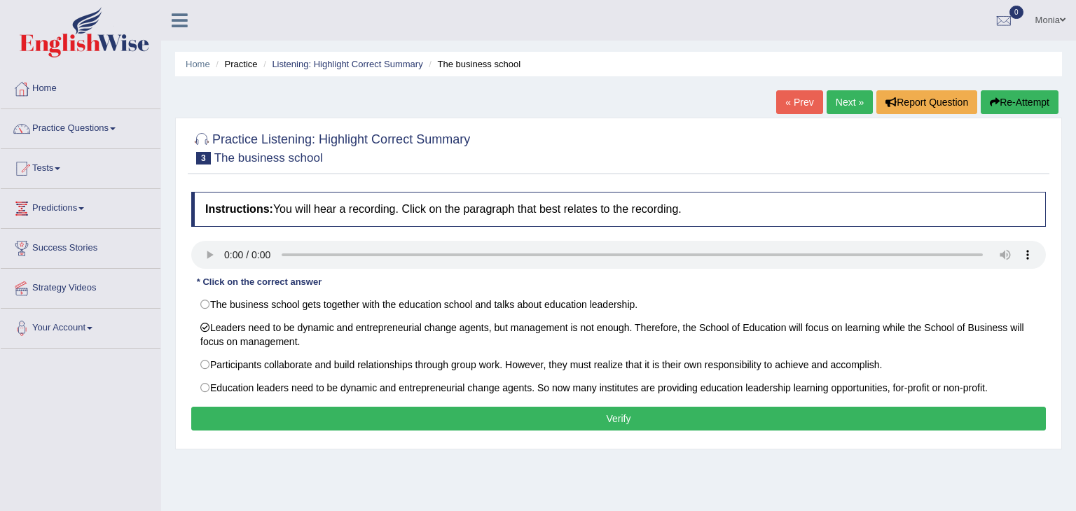
click at [394, 418] on button "Verify" at bounding box center [618, 419] width 855 height 24
